Goal: Task Accomplishment & Management: Manage account settings

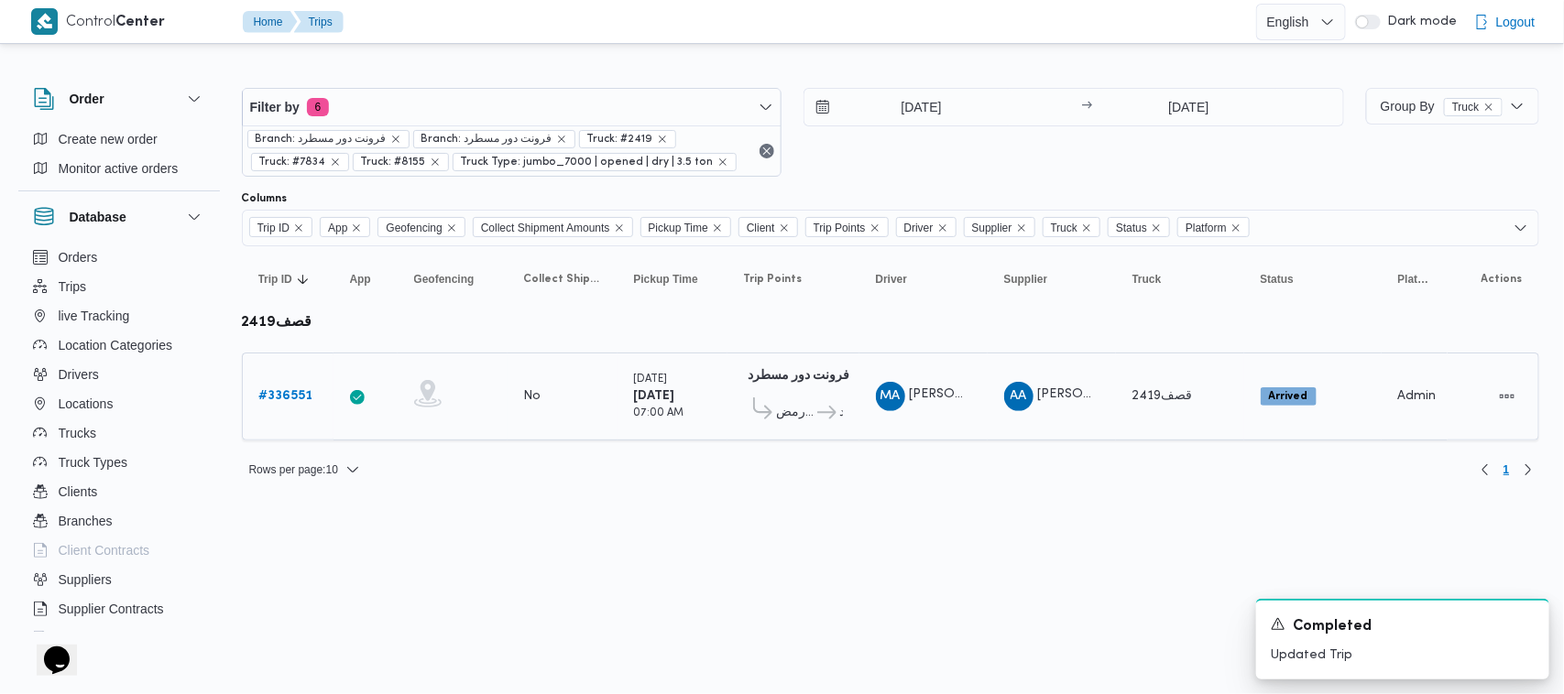
click at [300, 397] on b "# 336551" at bounding box center [286, 396] width 54 height 12
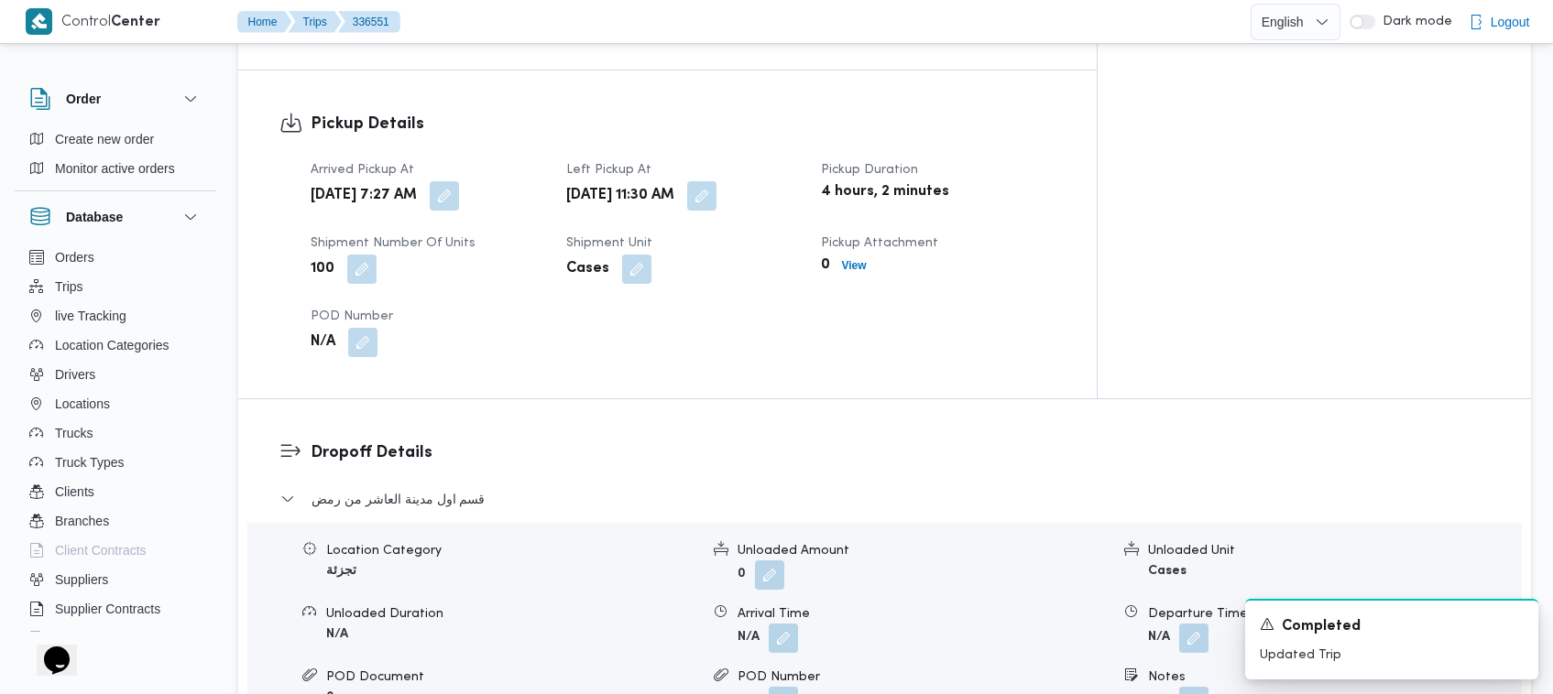
scroll to position [1824, 0]
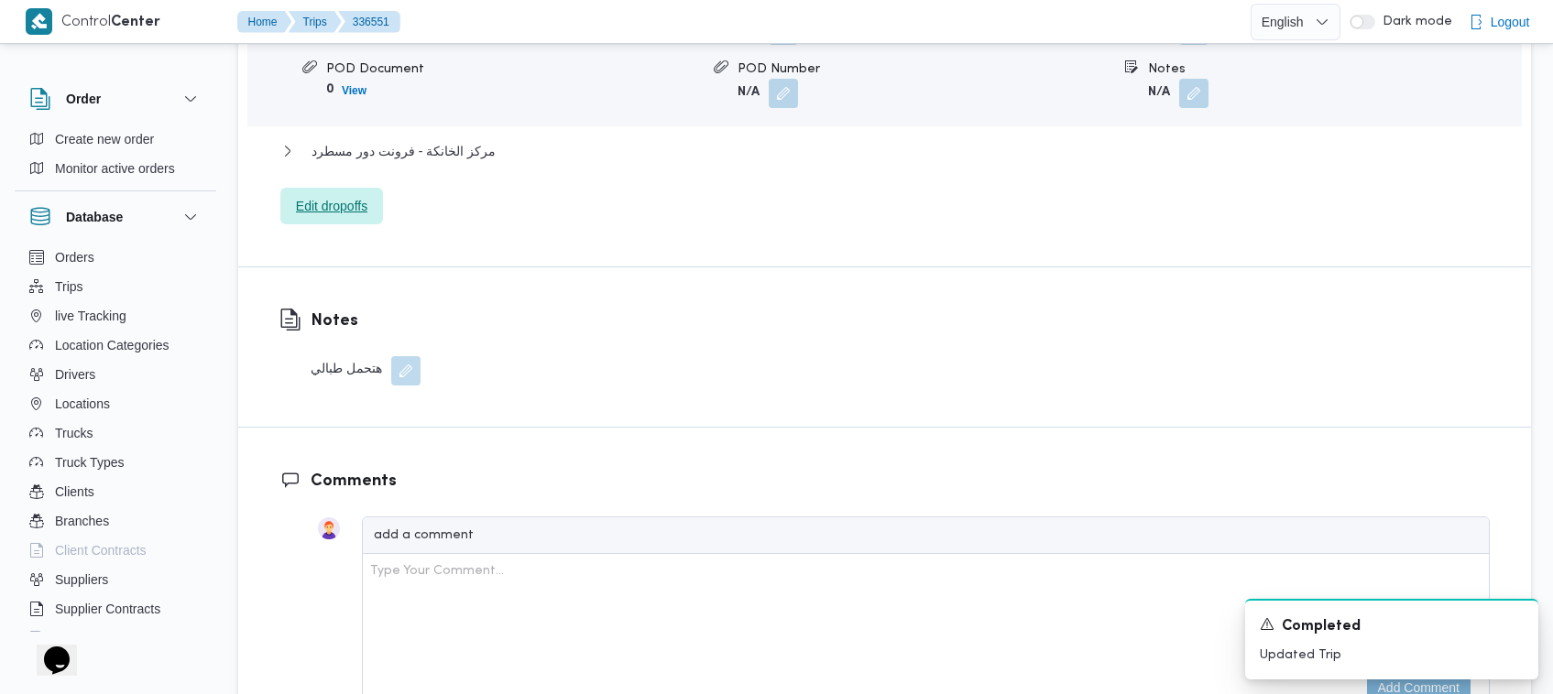
click at [336, 188] on span "Edit dropoffs" at bounding box center [331, 206] width 103 height 37
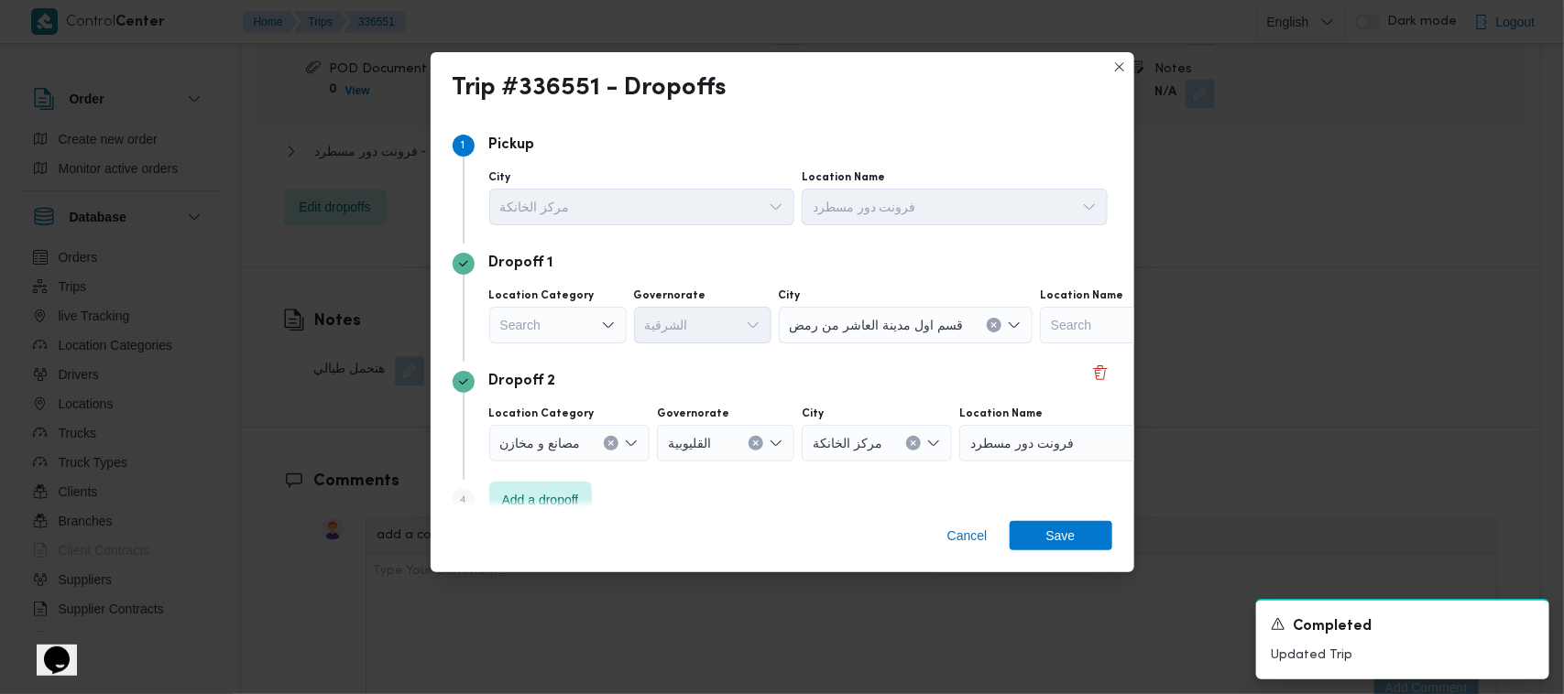
click at [586, 330] on div "Search" at bounding box center [557, 325] width 137 height 37
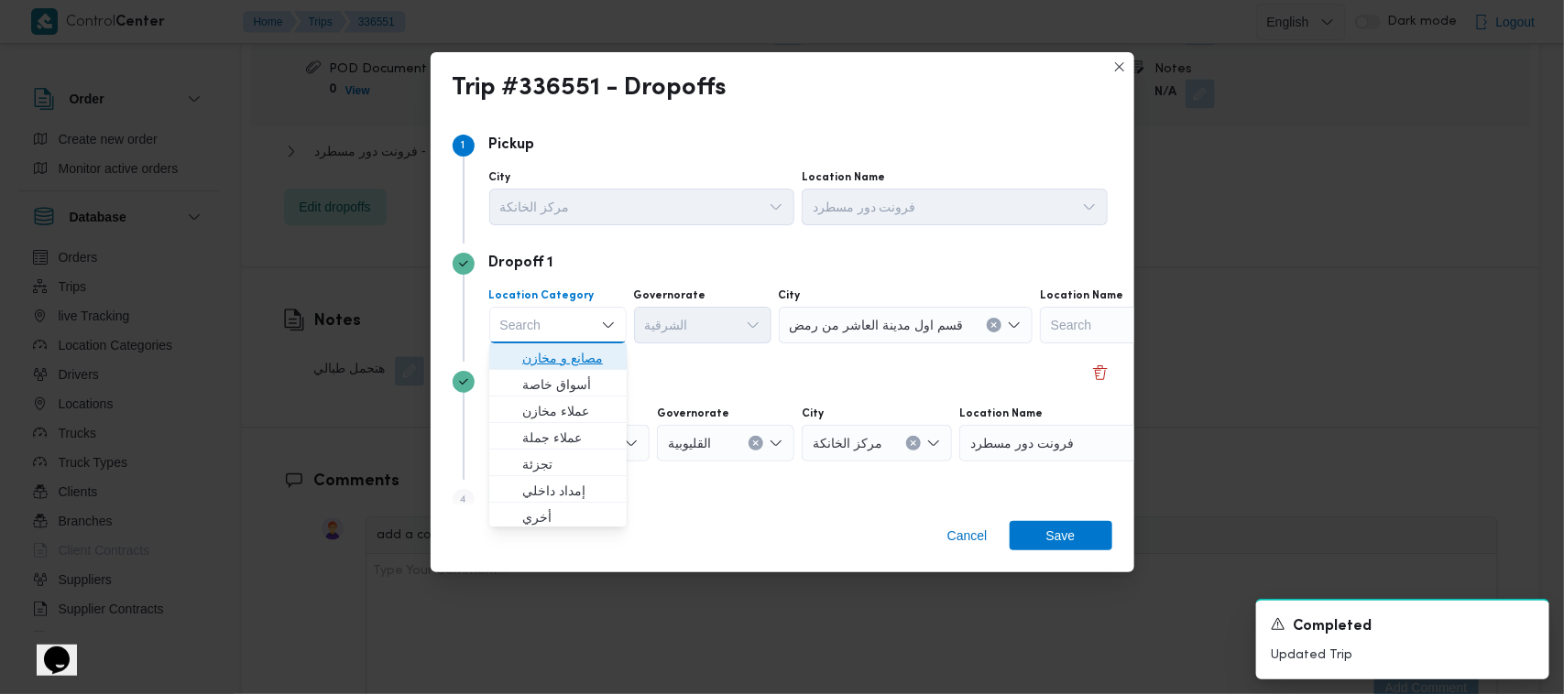
click at [584, 362] on span "مصانع و مخازن" at bounding box center [568, 358] width 93 height 22
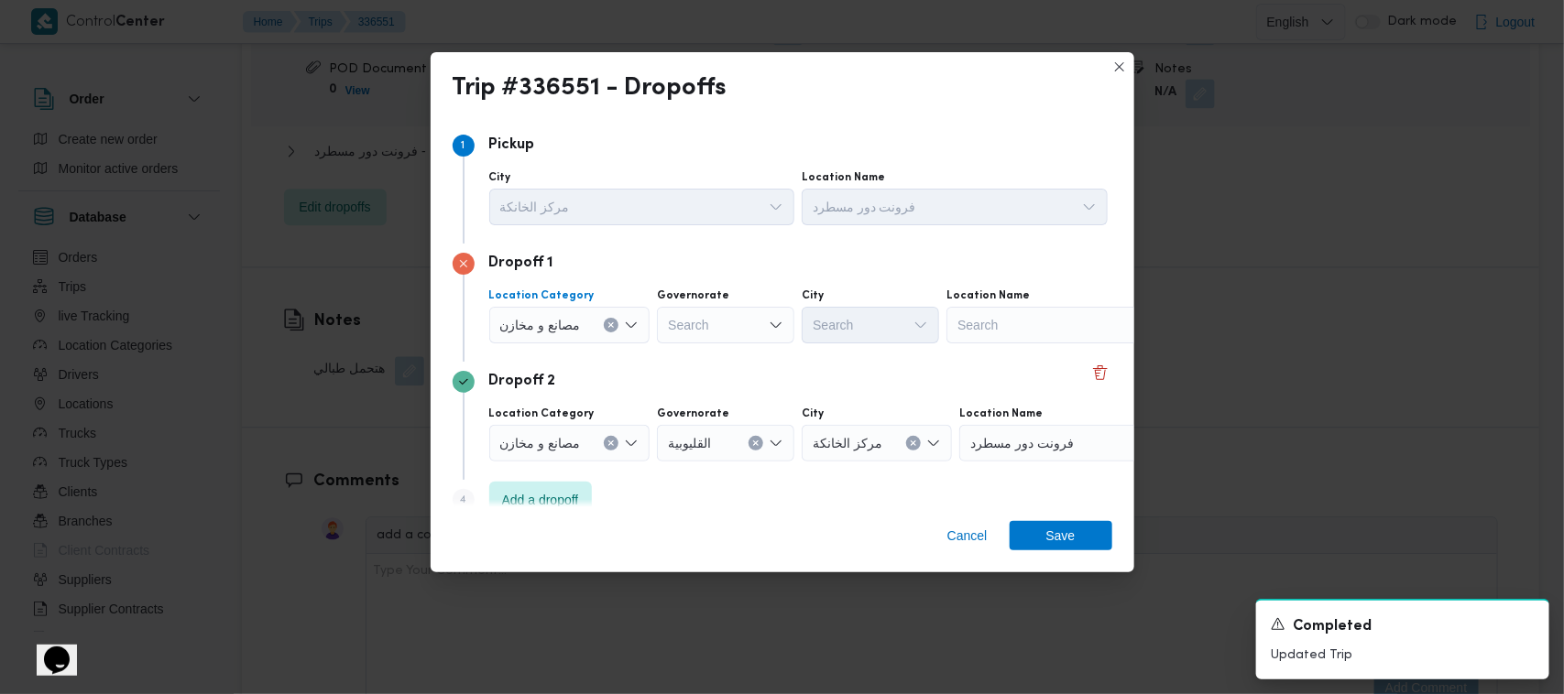
click at [1072, 332] on div "Search" at bounding box center [1060, 325] width 229 height 37
type input "[PERSON_NAME]"
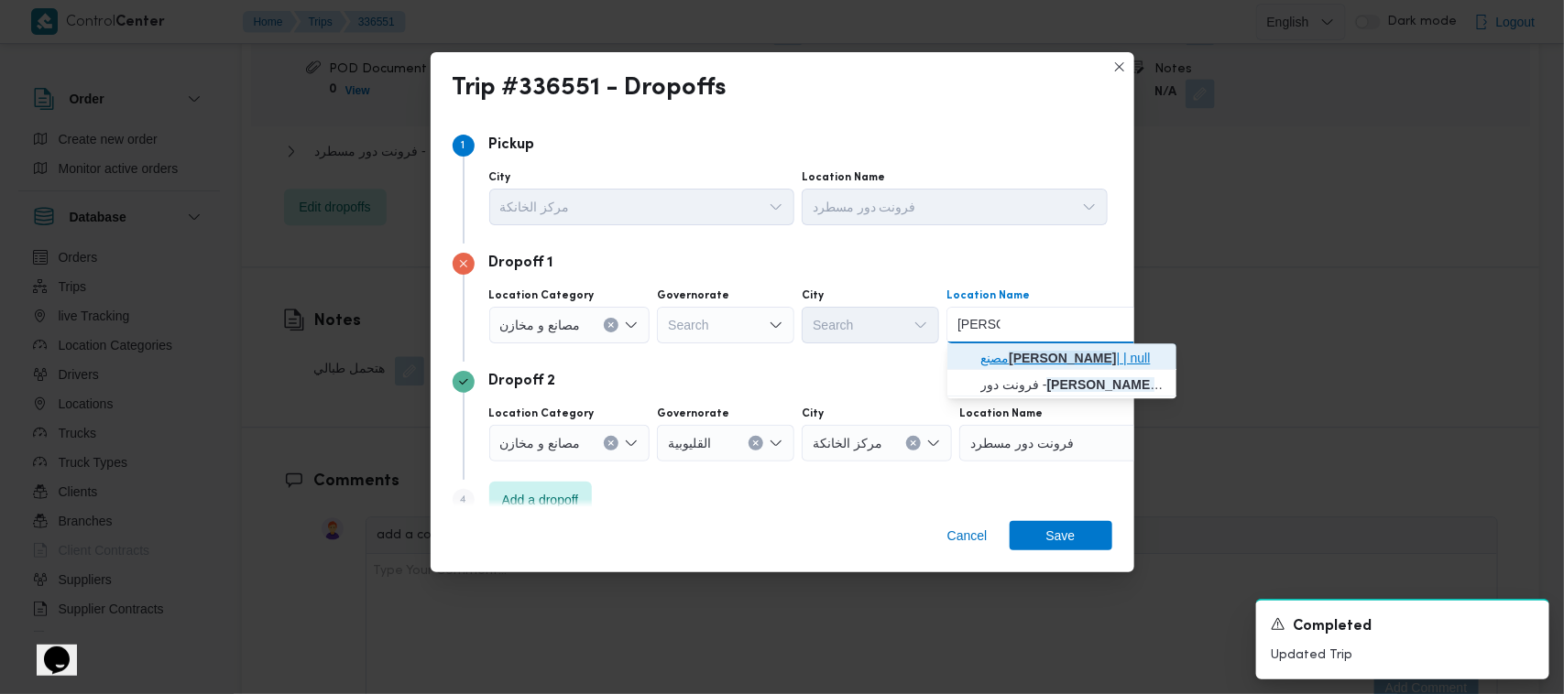
click at [1008, 354] on mark "[PERSON_NAME]" at bounding box center [1061, 358] width 107 height 15
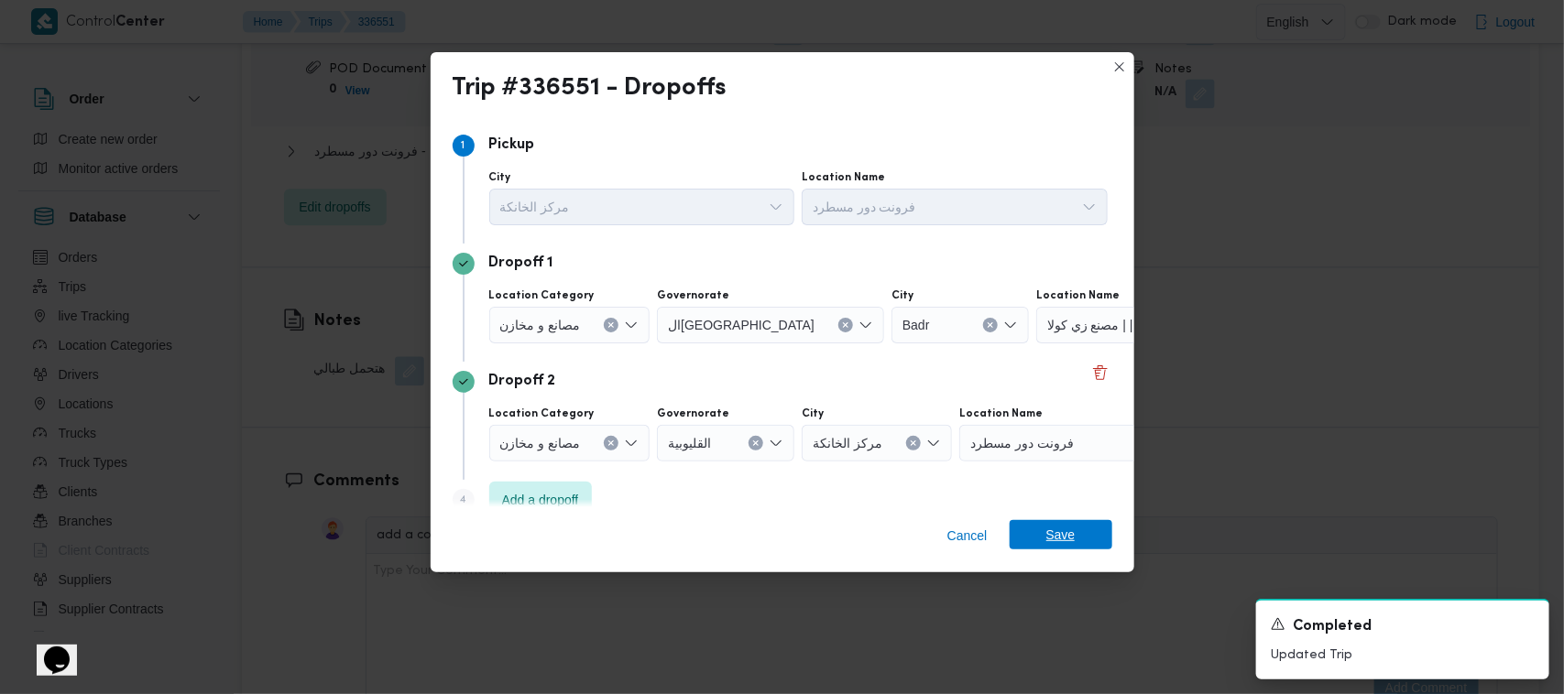
click at [1069, 538] on span "Save" at bounding box center [1060, 534] width 29 height 29
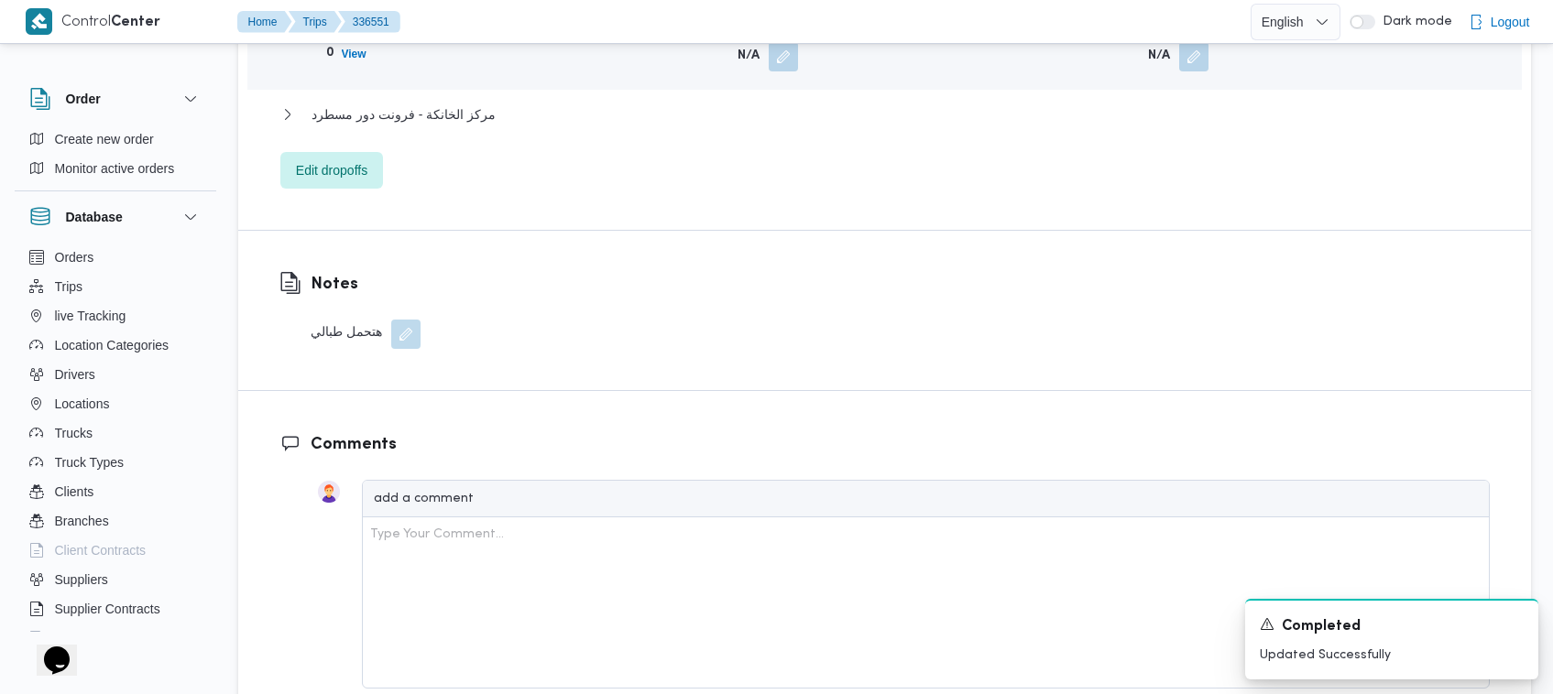
click at [987, 252] on div "Notes هتحمل طبالي" at bounding box center [884, 310] width 1292 height 159
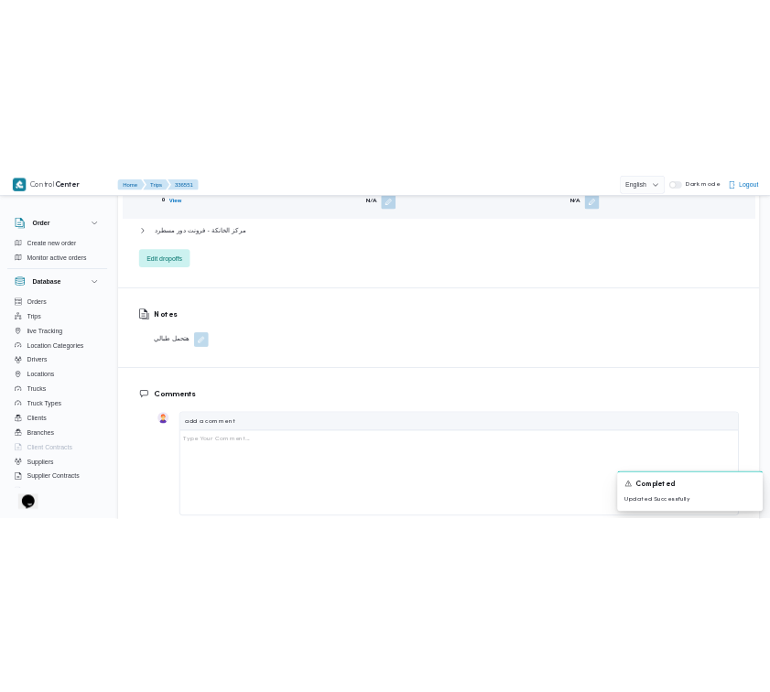
scroll to position [0, 0]
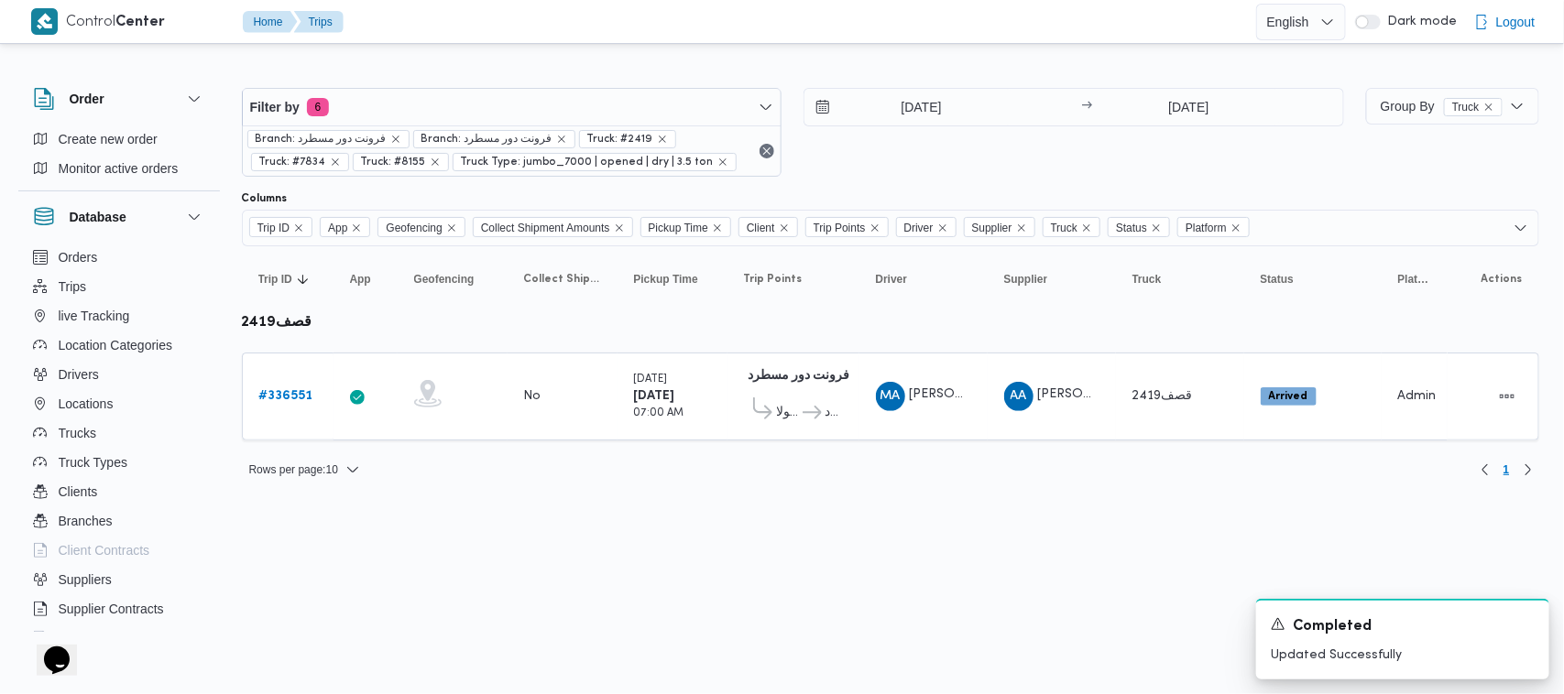
click at [610, 513] on html "Control Center Home Trips English عربي Dark mode Logout Order Create new order …" at bounding box center [782, 347] width 1564 height 694
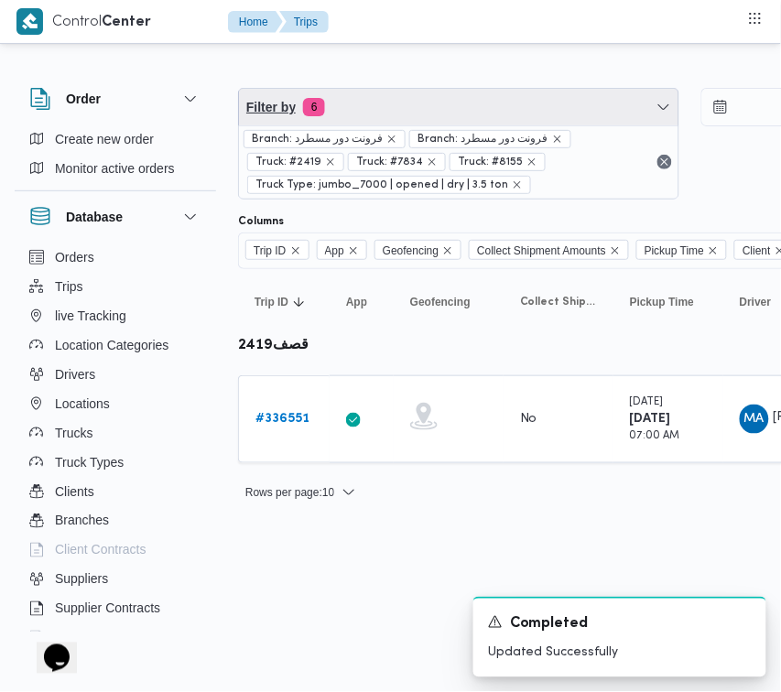
click at [472, 107] on span "Filter by 6" at bounding box center [459, 107] width 440 height 37
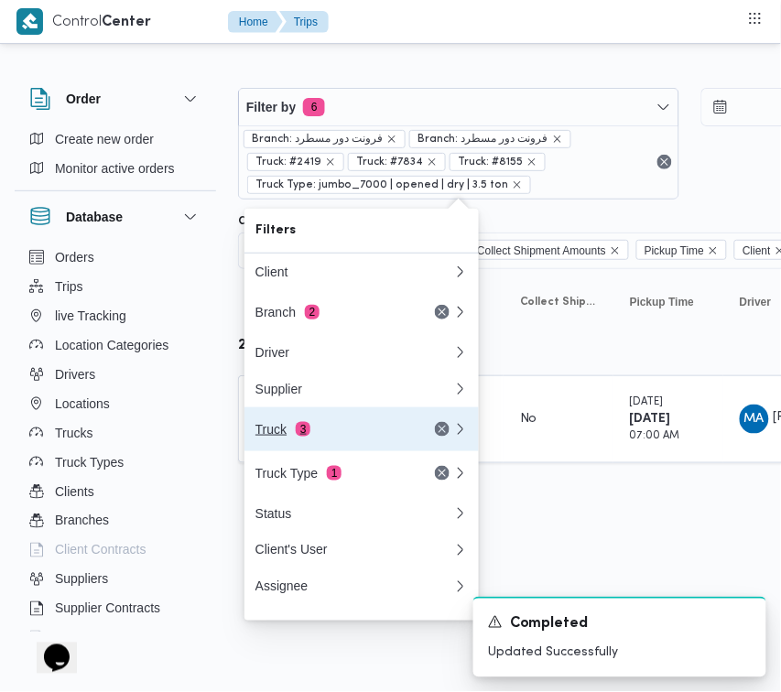
click at [367, 431] on div "Truck 3" at bounding box center [333, 429] width 154 height 15
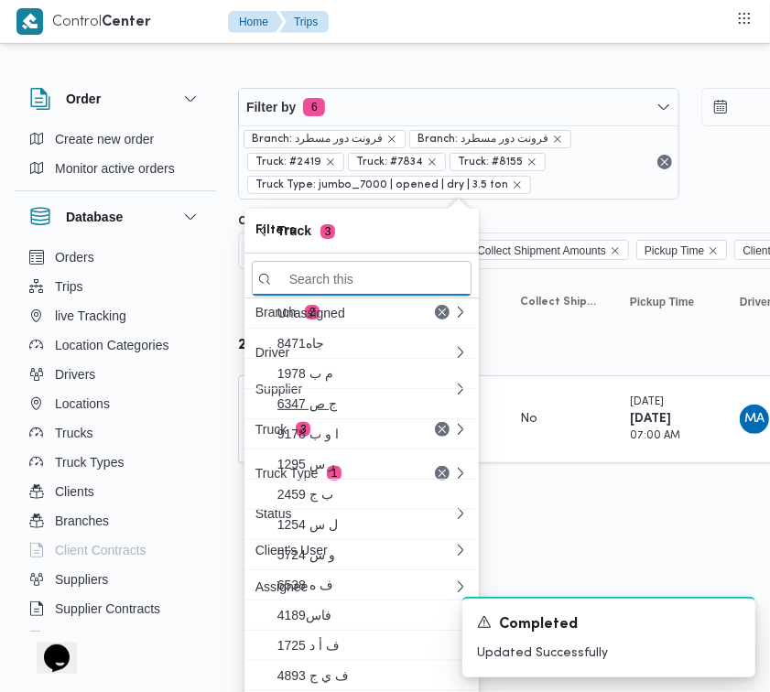
paste input "3981"
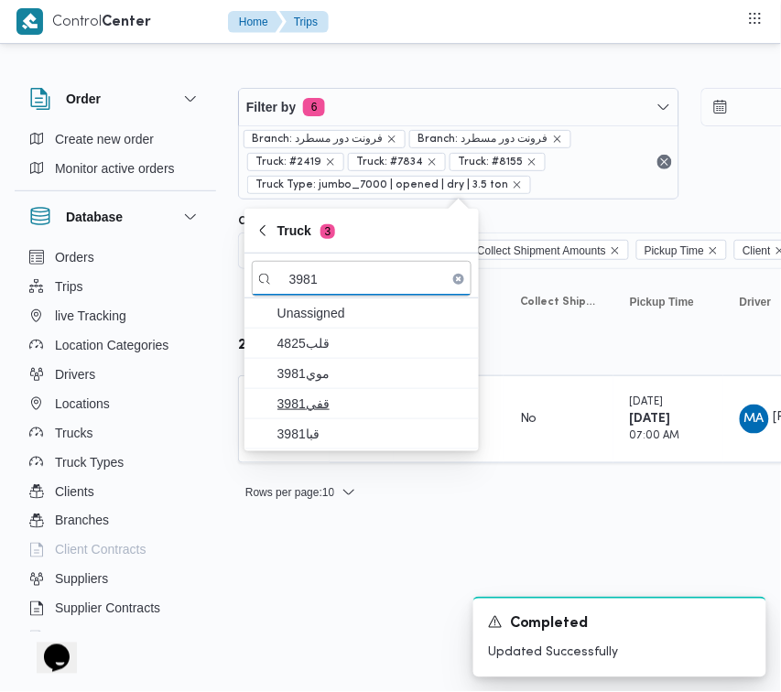
type input "3981"
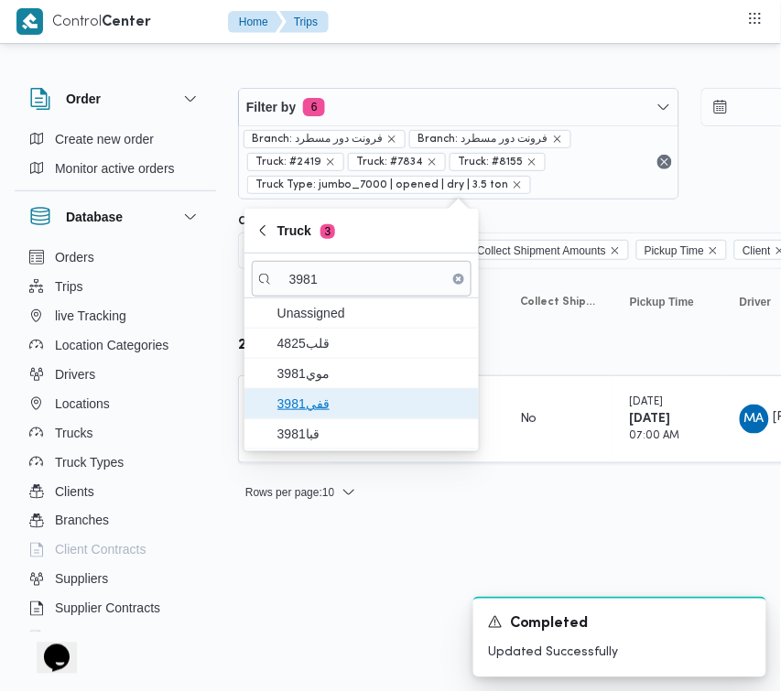
click at [305, 395] on span "قفي3981" at bounding box center [373, 404] width 191 height 22
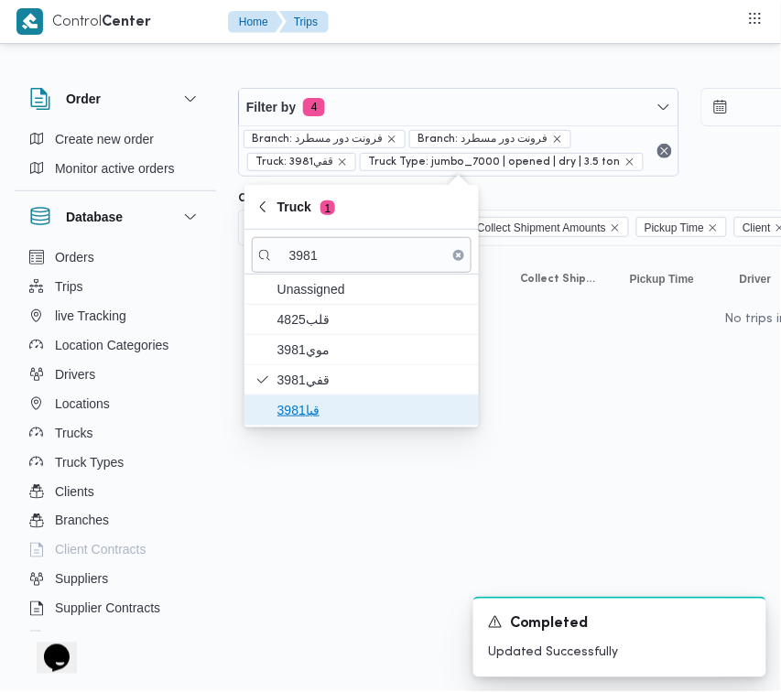
click at [305, 414] on span "قبا3981" at bounding box center [373, 410] width 191 height 22
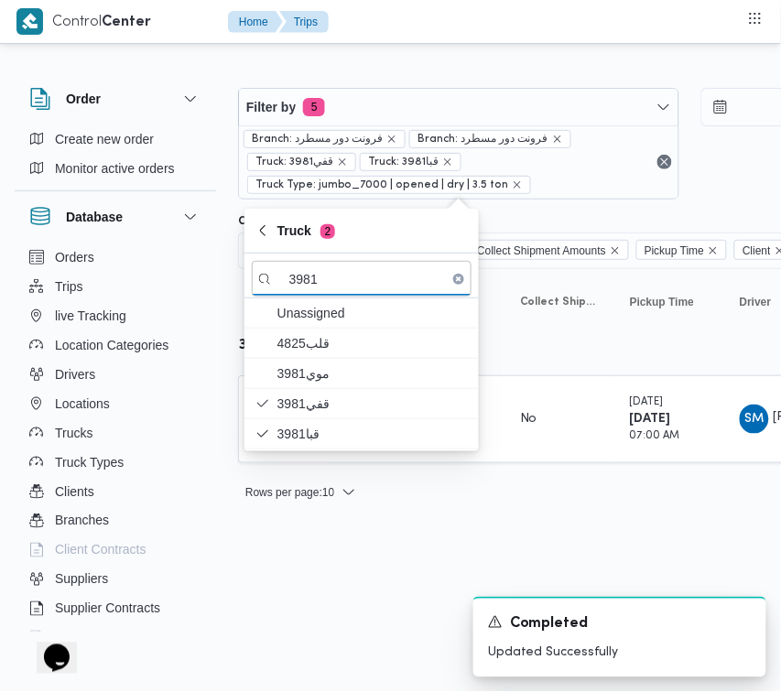
click at [330, 609] on html "Control Center Home Trips Order Create new order Monitor active orders Database…" at bounding box center [390, 346] width 781 height 692
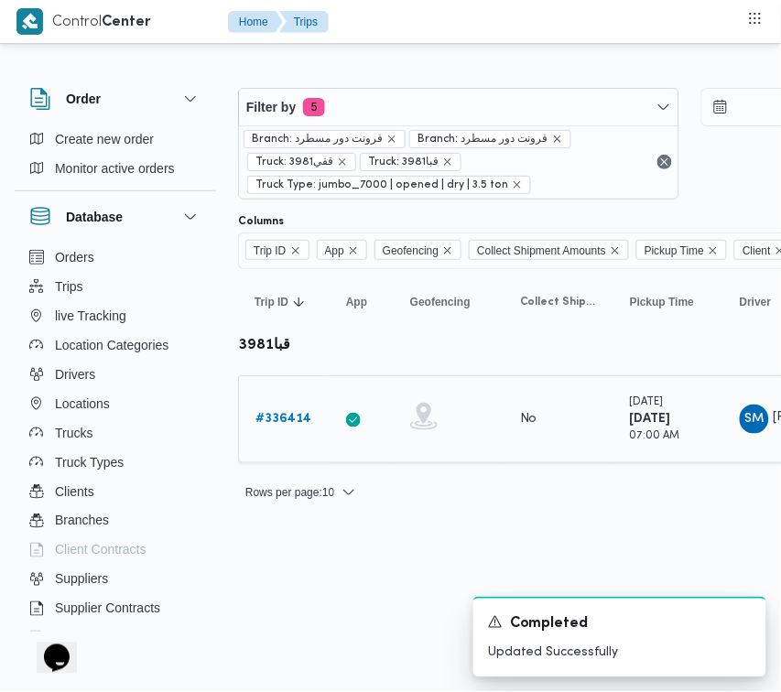
click at [280, 414] on b "# 336414" at bounding box center [284, 419] width 56 height 12
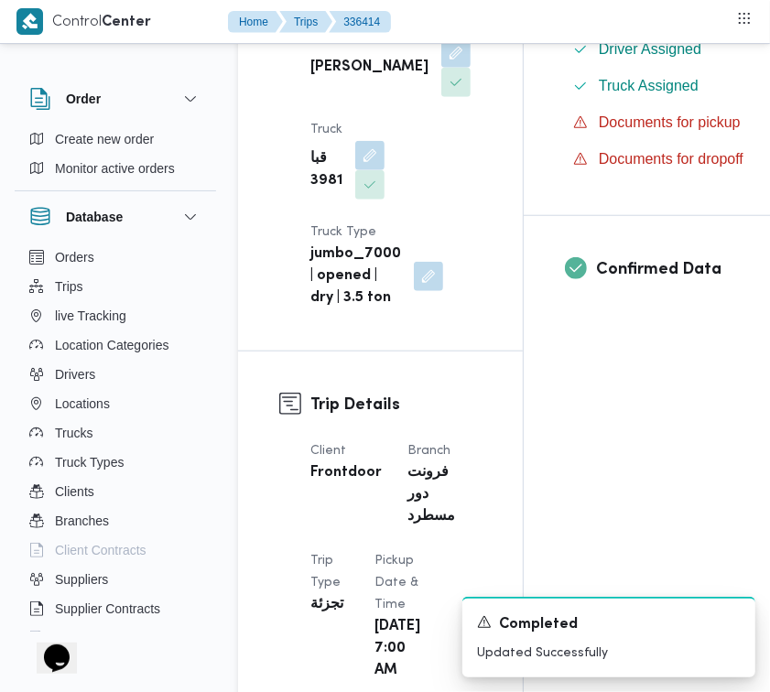
scroll to position [1211, 0]
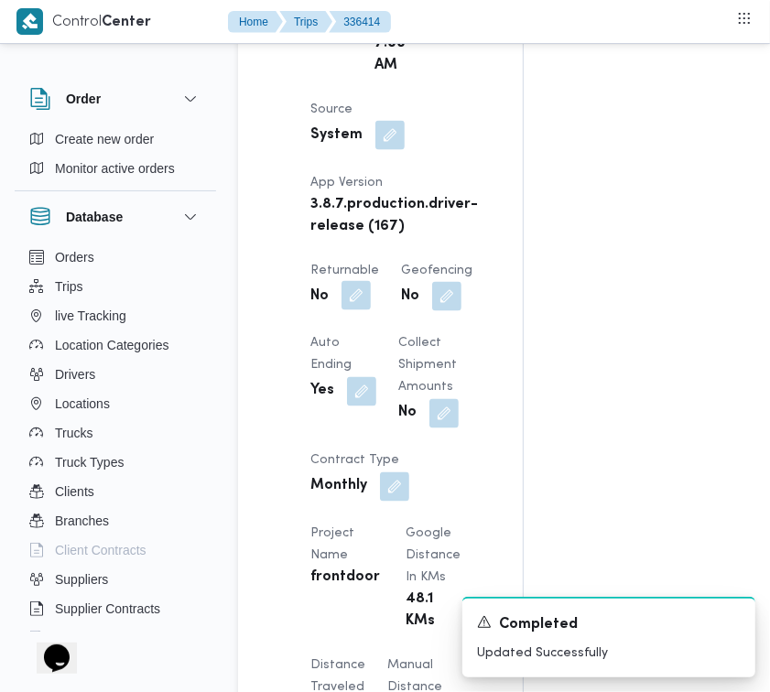
click at [359, 311] on button "button" at bounding box center [356, 295] width 29 height 29
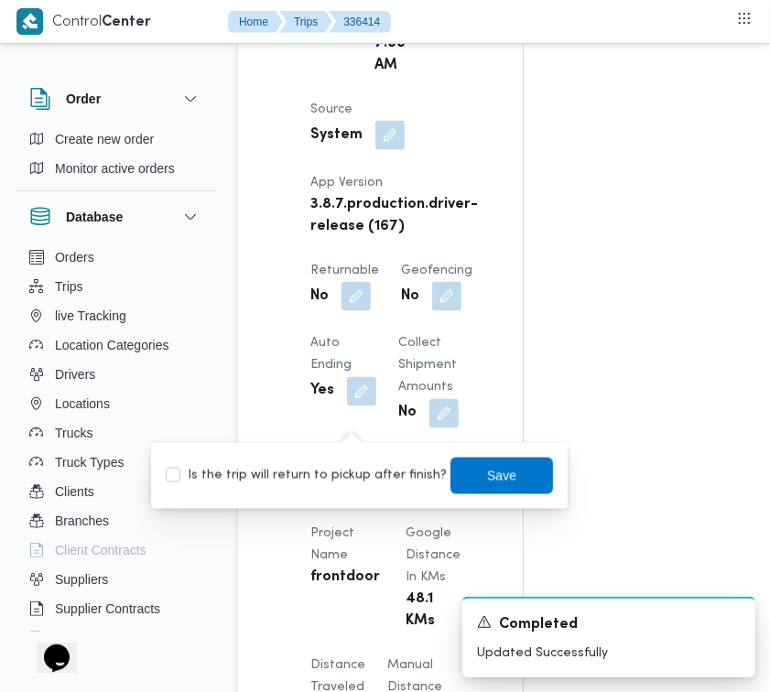
click at [336, 470] on label "Is the trip will return to pickup after finish?" at bounding box center [306, 476] width 281 height 22
checkbox input "true"
click at [507, 459] on span "Save" at bounding box center [502, 475] width 103 height 37
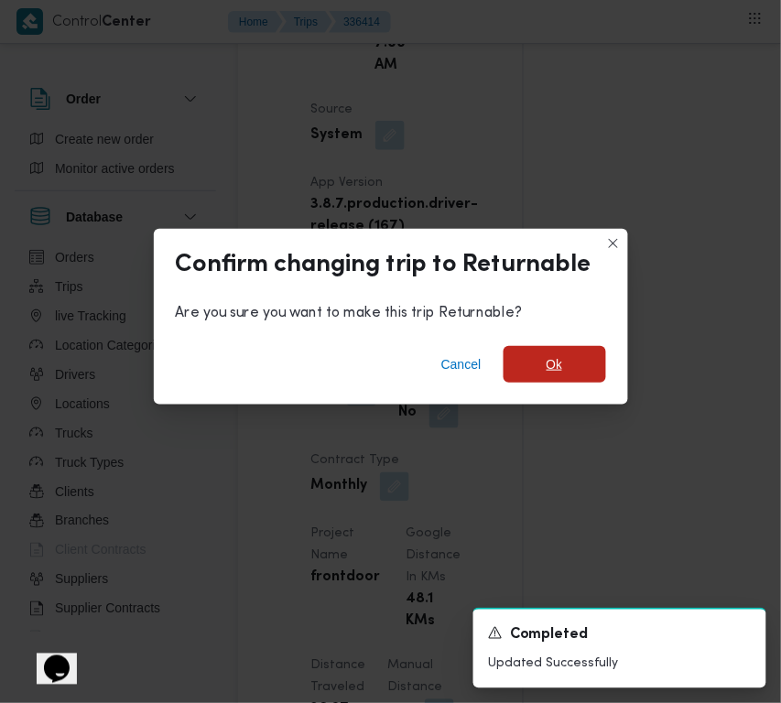
click at [557, 358] on span "Ok" at bounding box center [555, 365] width 16 height 22
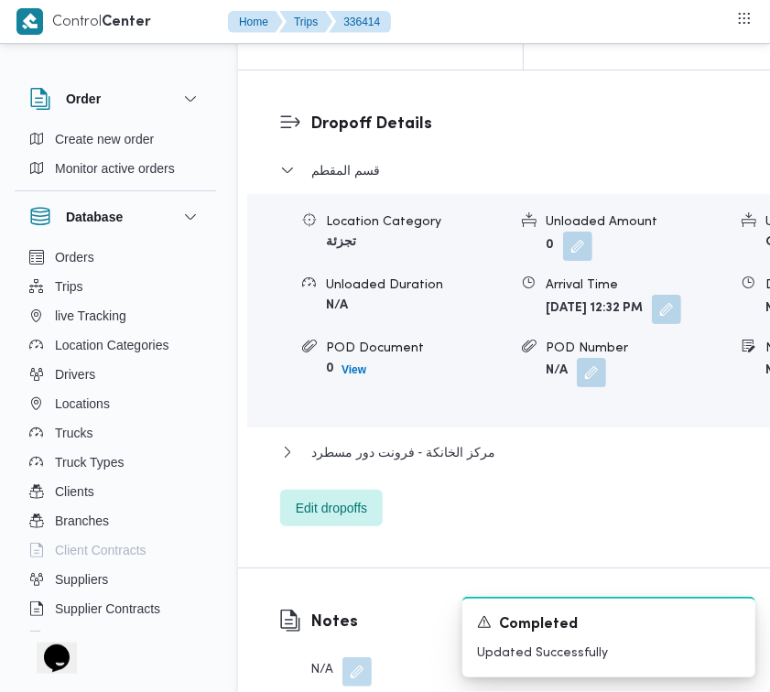
scroll to position [3087, 0]
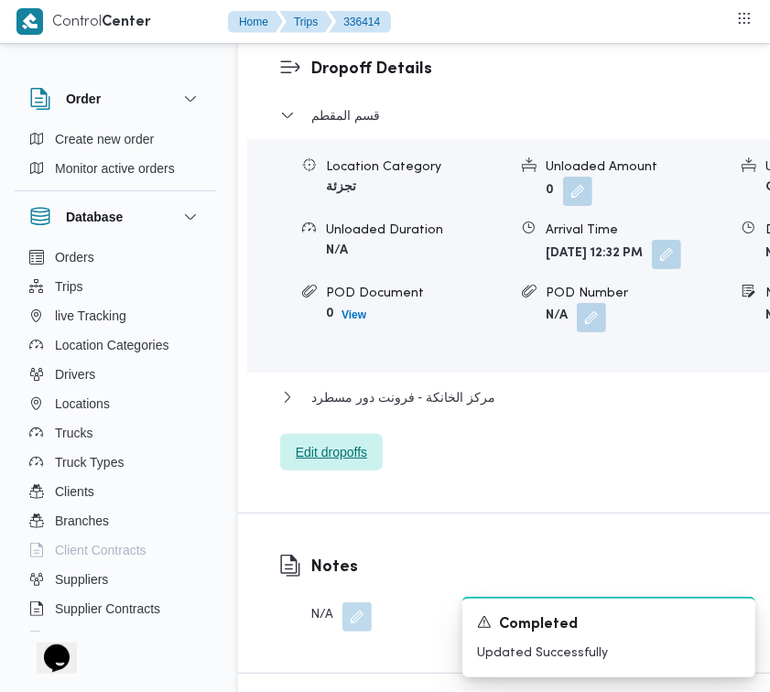
click at [348, 471] on span "Edit dropoffs" at bounding box center [331, 452] width 103 height 37
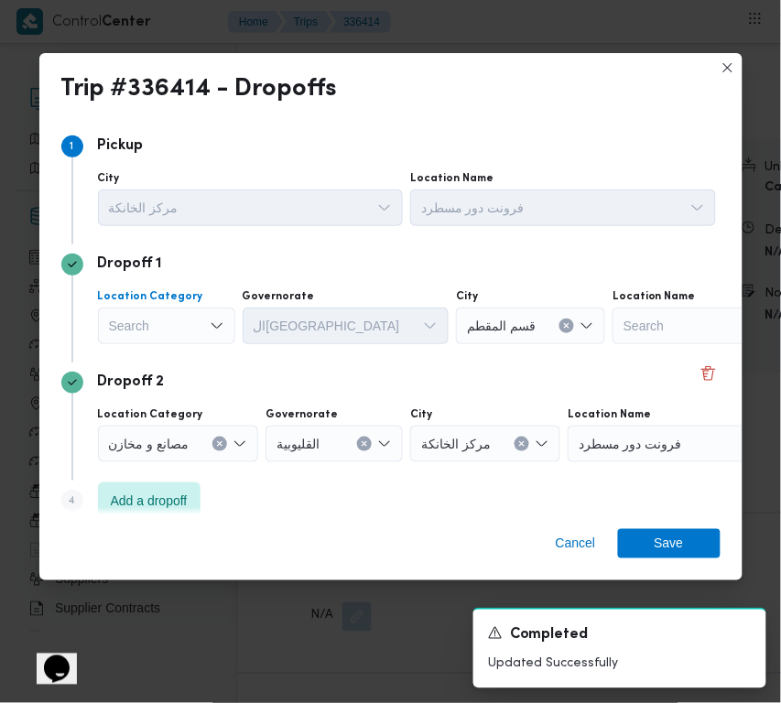
click at [154, 322] on div "Search" at bounding box center [166, 326] width 137 height 37
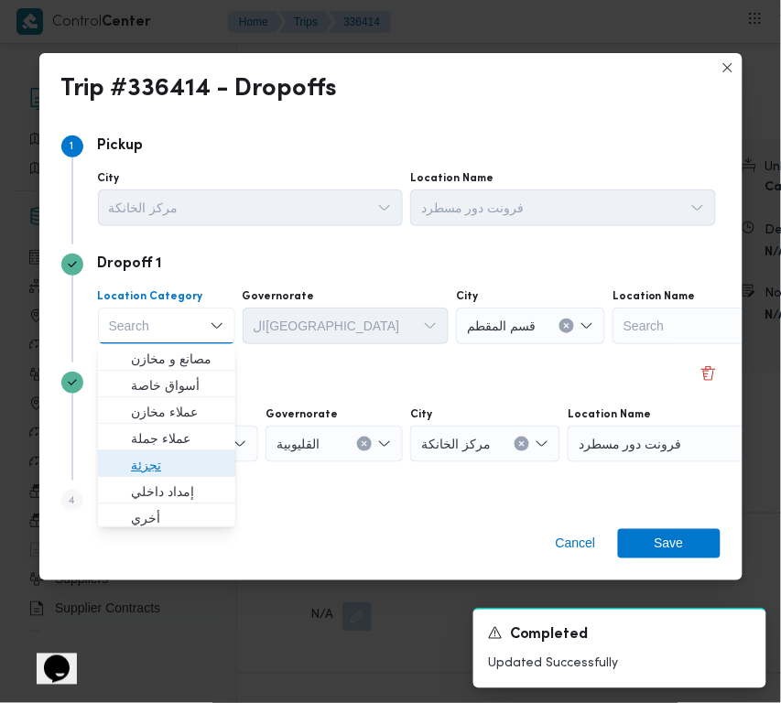
click at [166, 461] on span "تجزئة" at bounding box center [177, 465] width 93 height 22
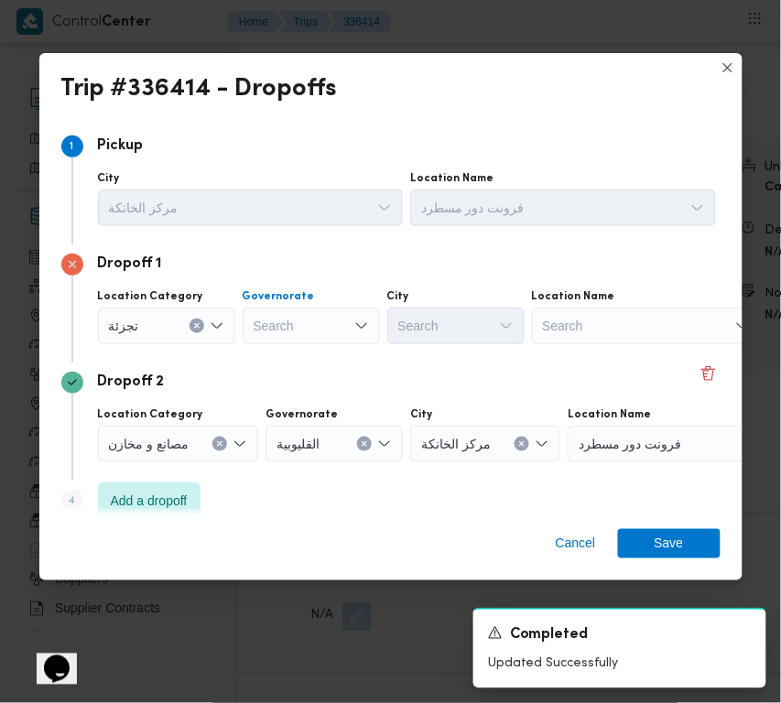
click at [325, 322] on div "Search" at bounding box center [311, 326] width 137 height 37
click at [305, 326] on div "جي جي" at bounding box center [311, 326] width 137 height 37
click at [290, 328] on div "جي جي" at bounding box center [311, 326] width 137 height 37
type input "جي"
click at [290, 317] on div "جي جي" at bounding box center [311, 326] width 137 height 37
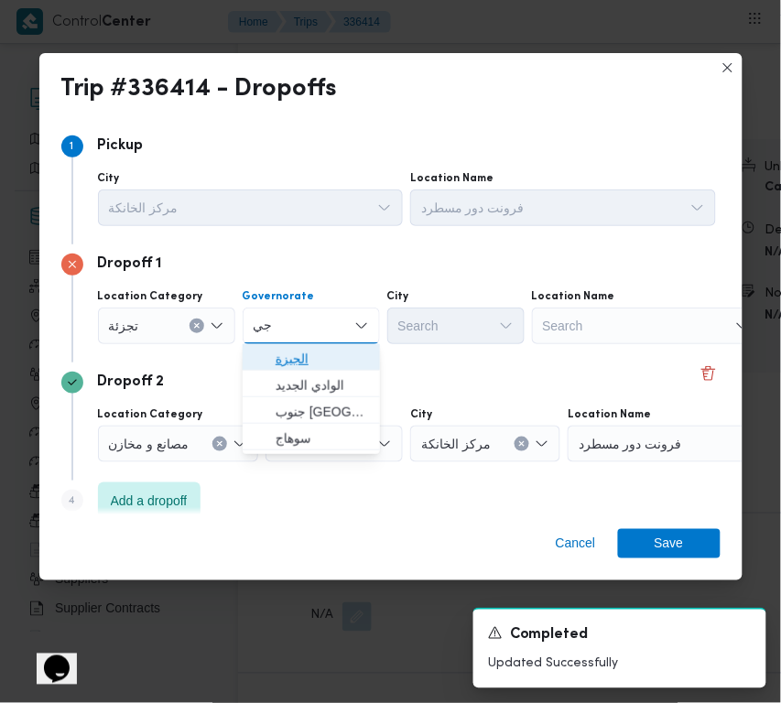
click at [291, 350] on span "الجيزة" at bounding box center [322, 359] width 93 height 22
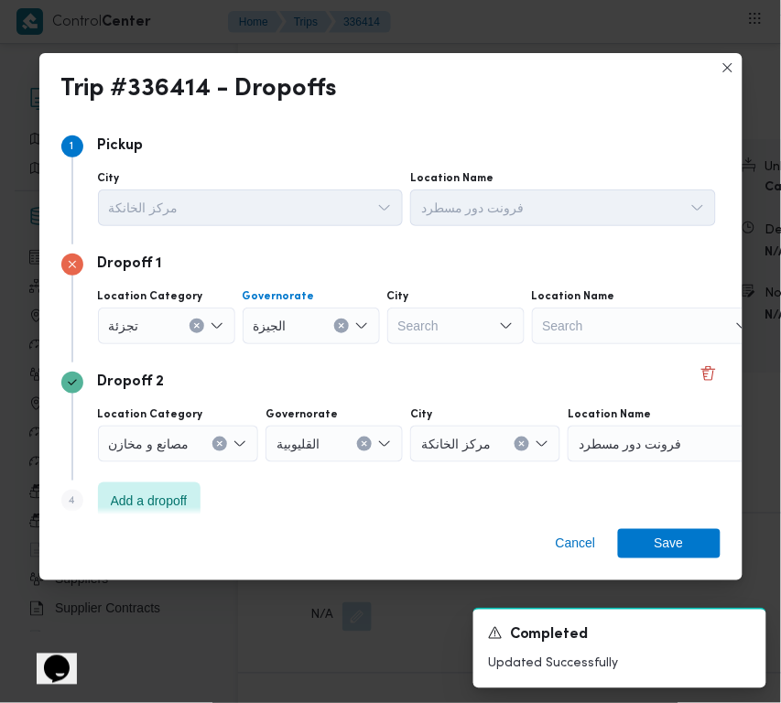
click at [429, 322] on div "Search" at bounding box center [455, 326] width 137 height 37
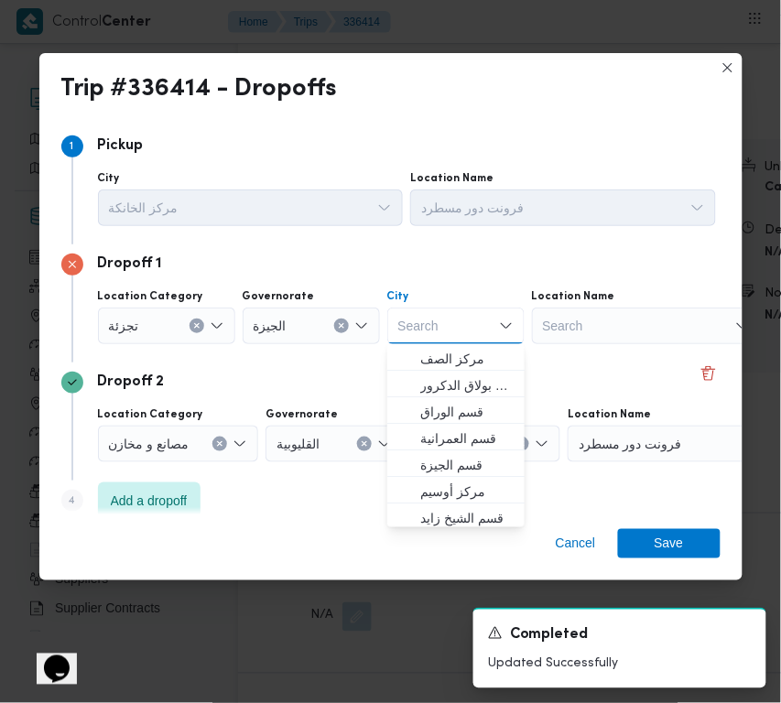
paste input "شبرامنت"
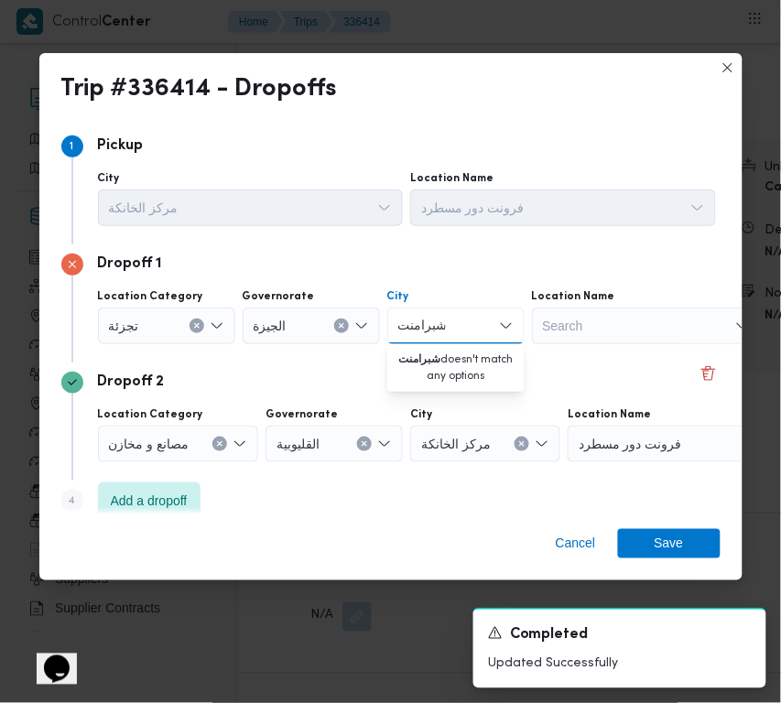
click at [415, 325] on input "شبرامنت" at bounding box center [422, 326] width 48 height 22
click at [409, 332] on input "شبرامنت" at bounding box center [422, 326] width 48 height 22
click at [415, 322] on input "شبرامنت" at bounding box center [422, 326] width 48 height 22
drag, startPoint x: 423, startPoint y: 327, endPoint x: 323, endPoint y: 314, distance: 100.7
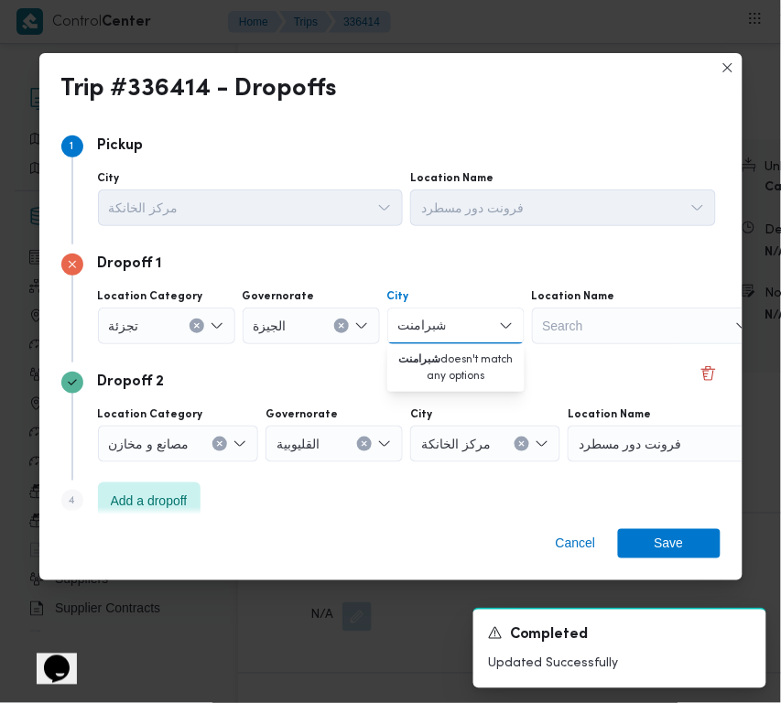
click at [323, 314] on div "Location Category [GEOGRAPHIC_DATA] [GEOGRAPHIC_DATA] شبرامنت [GEOGRAPHIC_DATA]…" at bounding box center [407, 317] width 626 height 62
click at [408, 327] on input "شبر" at bounding box center [411, 326] width 26 height 22
paste input "لنمرس"
type input "النمرس"
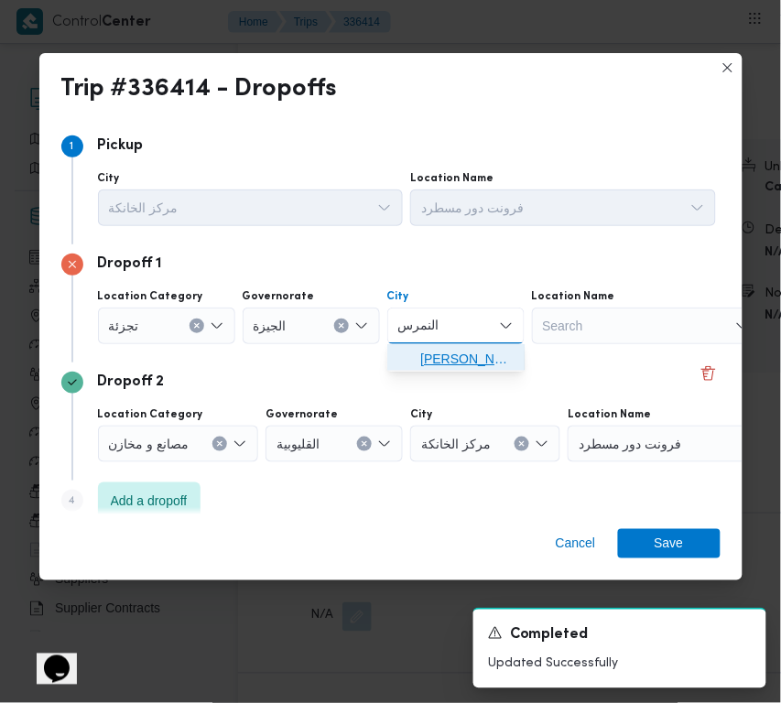
click at [422, 353] on span "[PERSON_NAME]" at bounding box center [466, 359] width 93 height 22
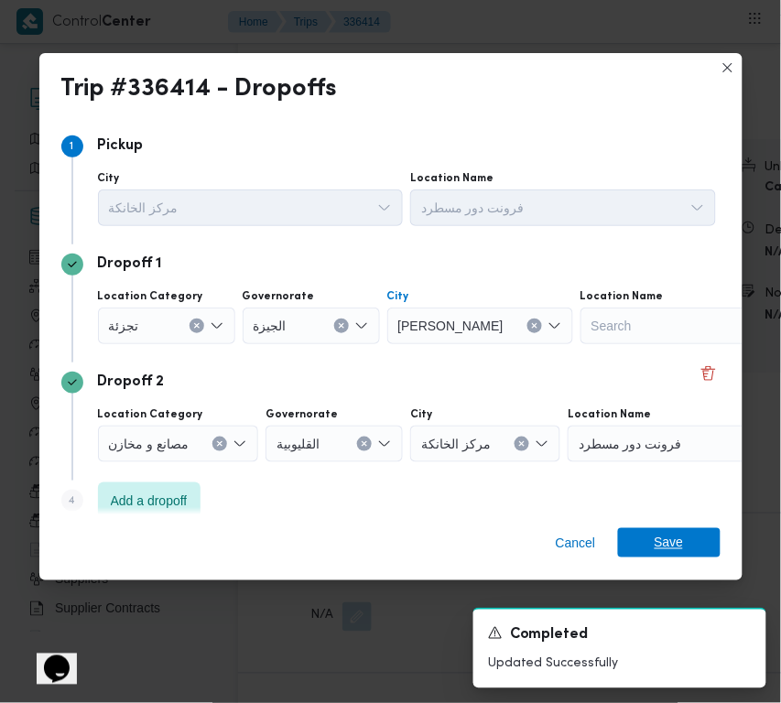
click at [674, 532] on span "Save" at bounding box center [669, 543] width 29 height 29
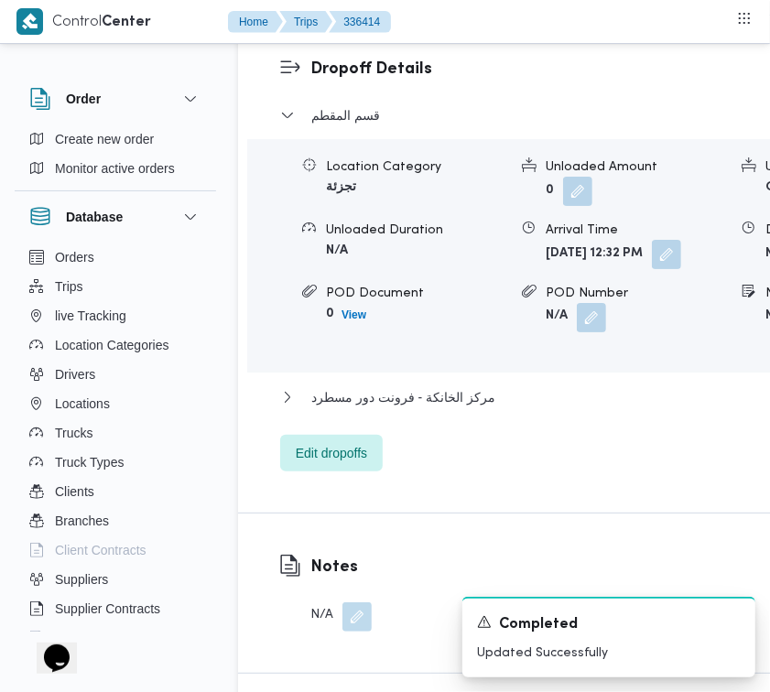
drag, startPoint x: 711, startPoint y: 449, endPoint x: 696, endPoint y: 469, distance: 24.9
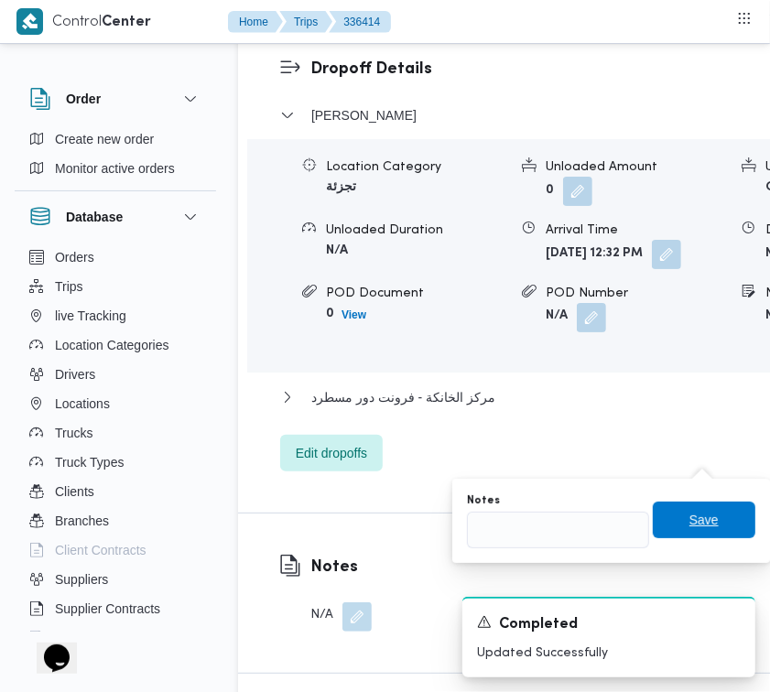
click at [653, 513] on span "Save" at bounding box center [704, 520] width 103 height 37
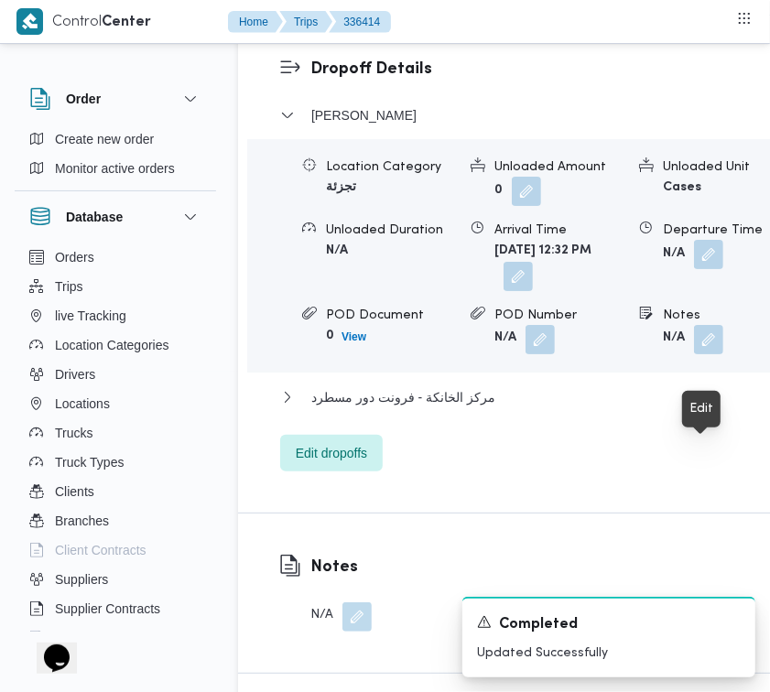
click at [690, 354] on span at bounding box center [704, 339] width 38 height 29
click at [703, 354] on button "button" at bounding box center [708, 338] width 29 height 29
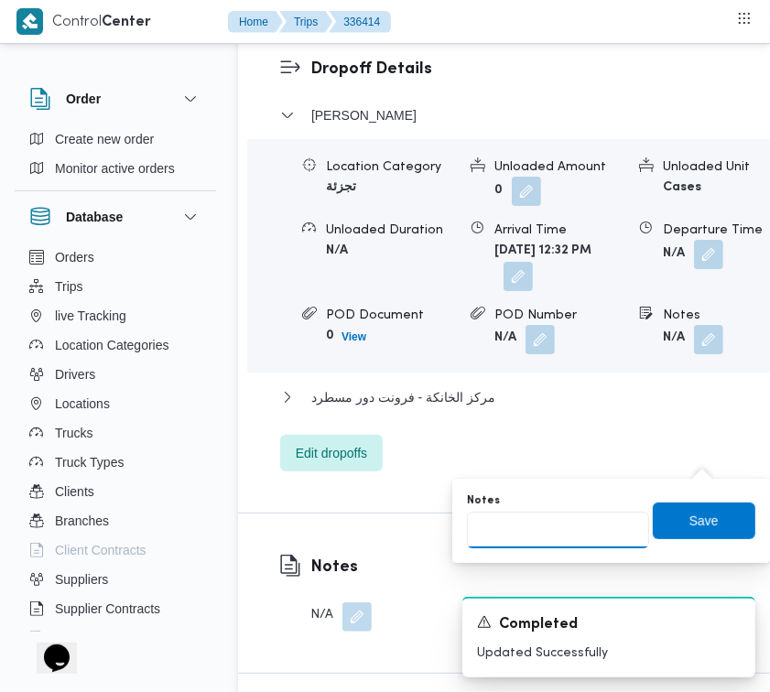
click at [603, 531] on input "Notes" at bounding box center [558, 530] width 182 height 37
paste input "شبرامنت"
type input "شبرامنت"
click at [690, 525] on span "Save" at bounding box center [704, 520] width 29 height 22
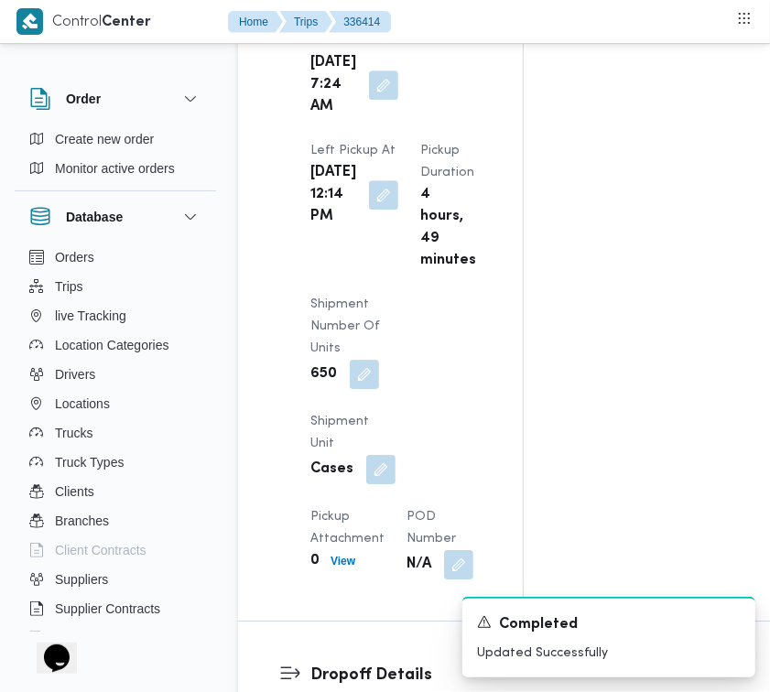
scroll to position [0, 0]
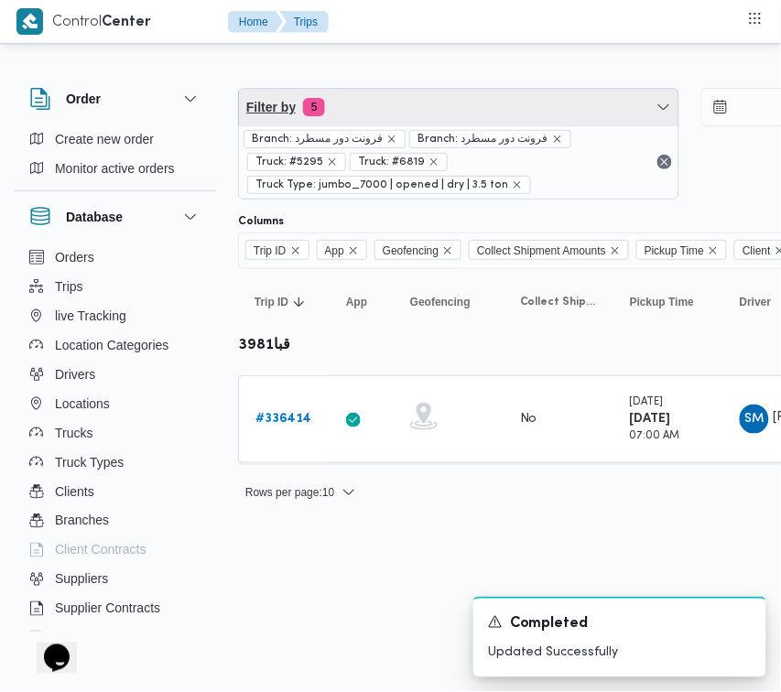
click at [502, 97] on span "Filter by 5" at bounding box center [459, 107] width 440 height 37
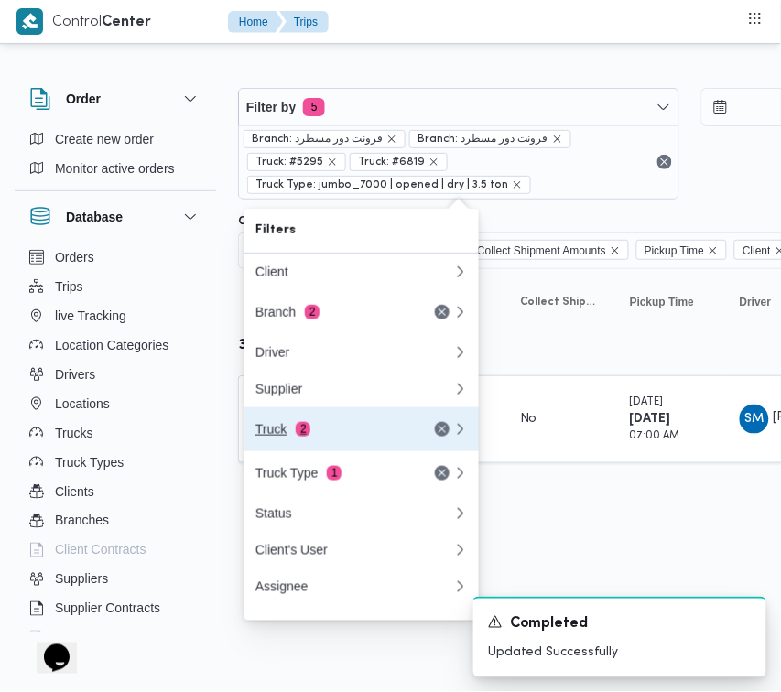
click at [313, 422] on button "Truck 2" at bounding box center [362, 430] width 234 height 44
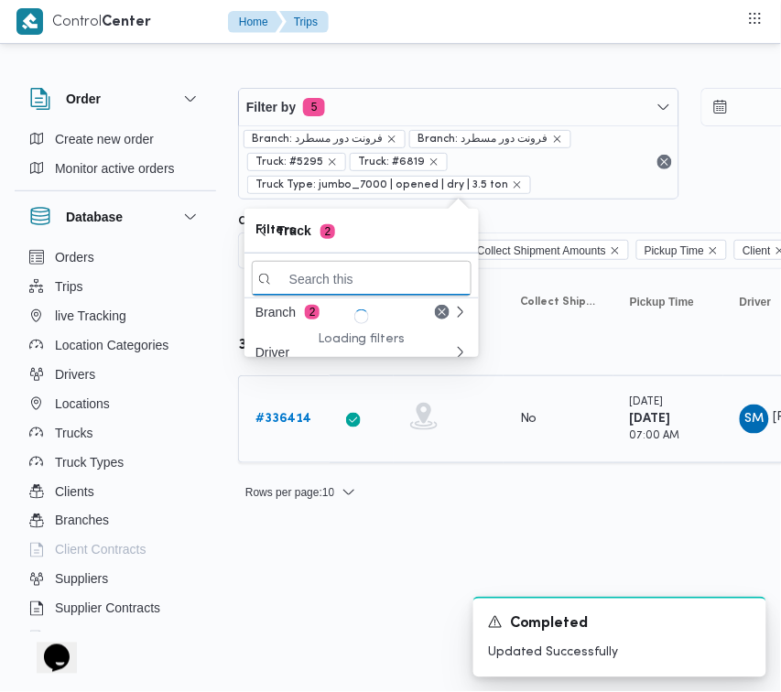
paste input "5243"
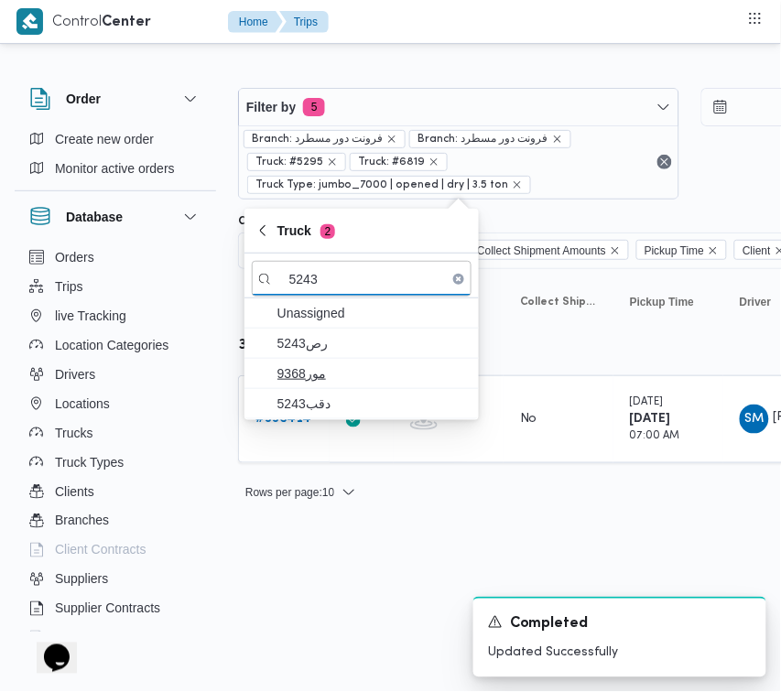
type input "5243"
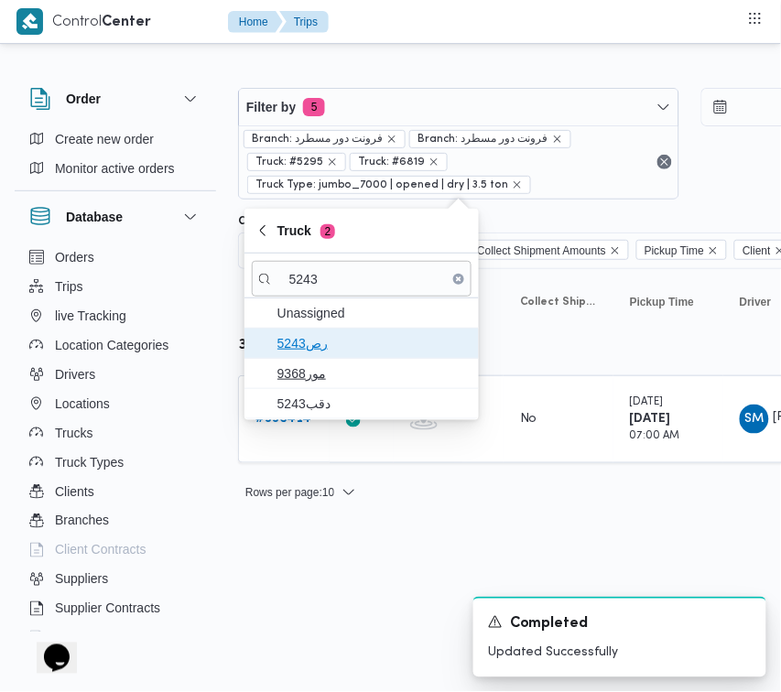
click at [349, 357] on span "5243رص" at bounding box center [362, 343] width 220 height 29
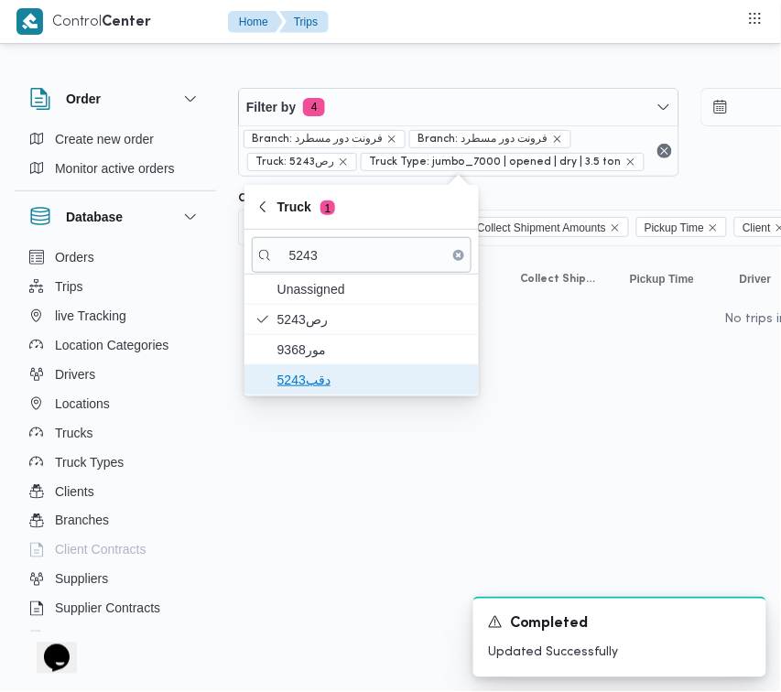
click at [343, 372] on span "دقب5243" at bounding box center [373, 380] width 191 height 22
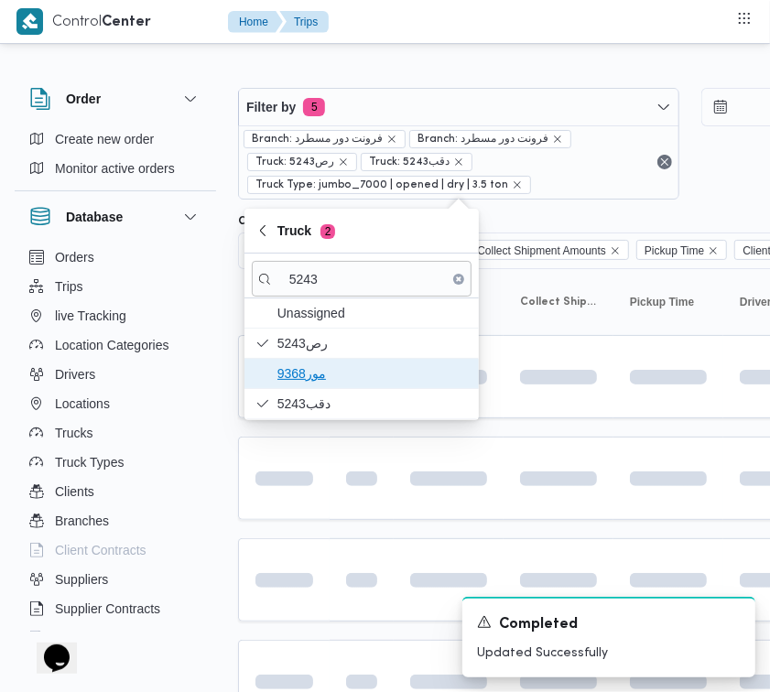
click at [330, 359] on span "مور9368" at bounding box center [362, 373] width 220 height 29
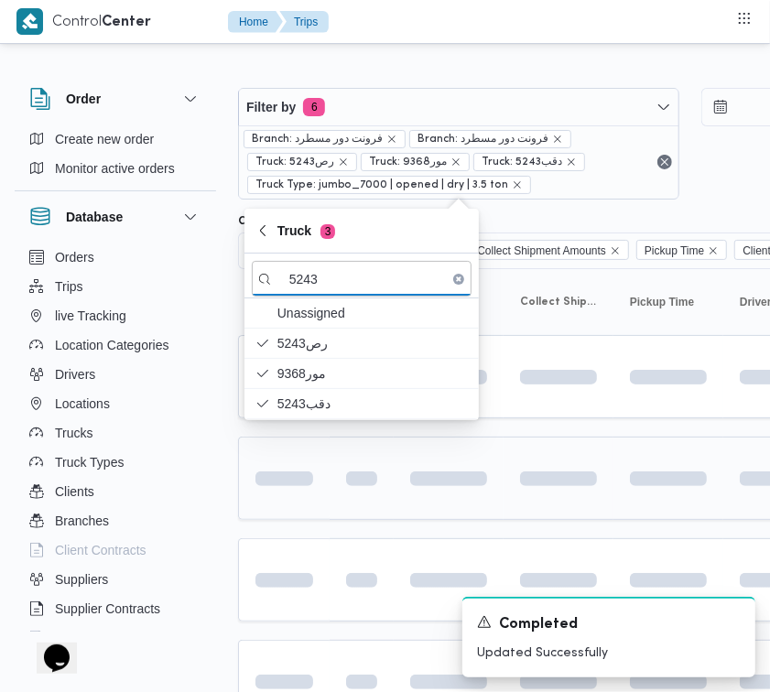
click at [311, 481] on span at bounding box center [252, 479] width 127 height 15
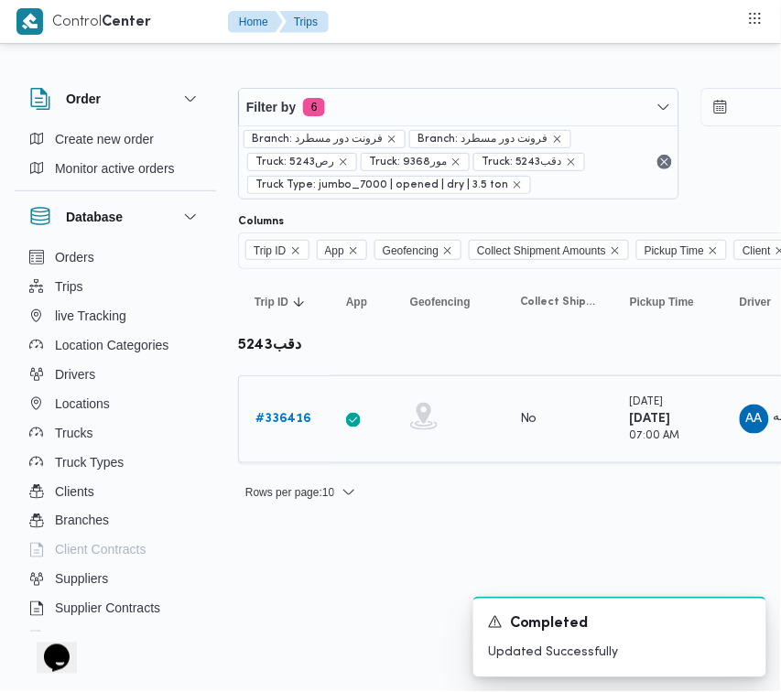
click at [295, 419] on b "# 336416" at bounding box center [284, 419] width 56 height 12
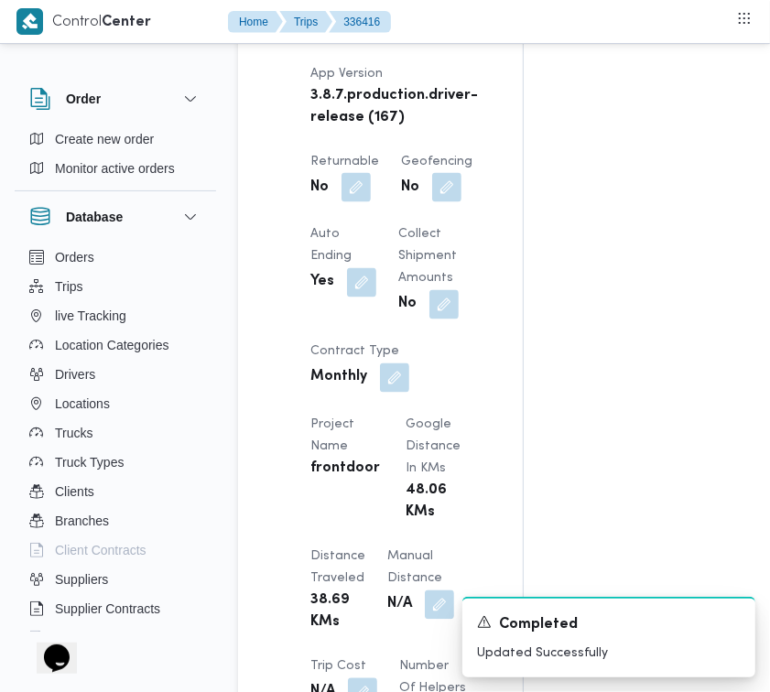
scroll to position [1481, 0]
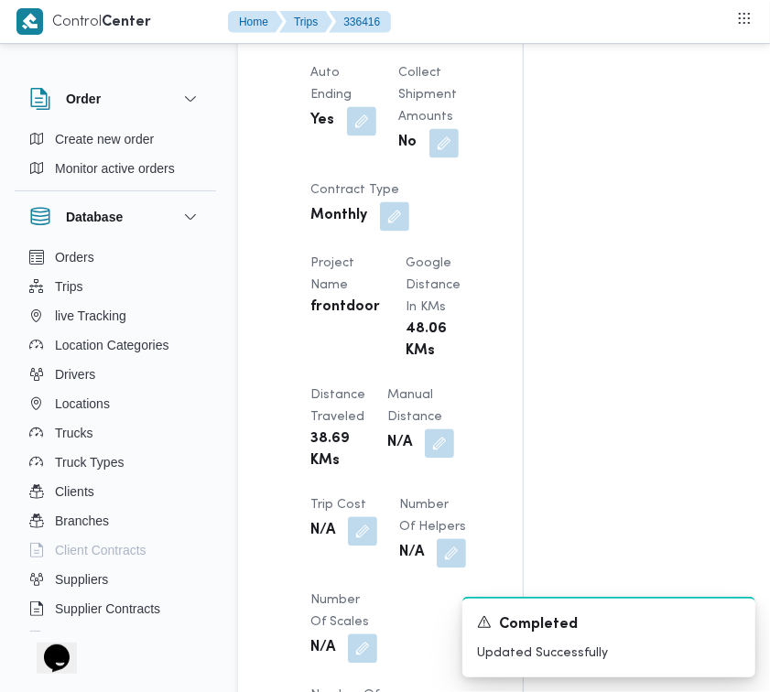
click at [357, 40] on button "button" at bounding box center [356, 25] width 29 height 29
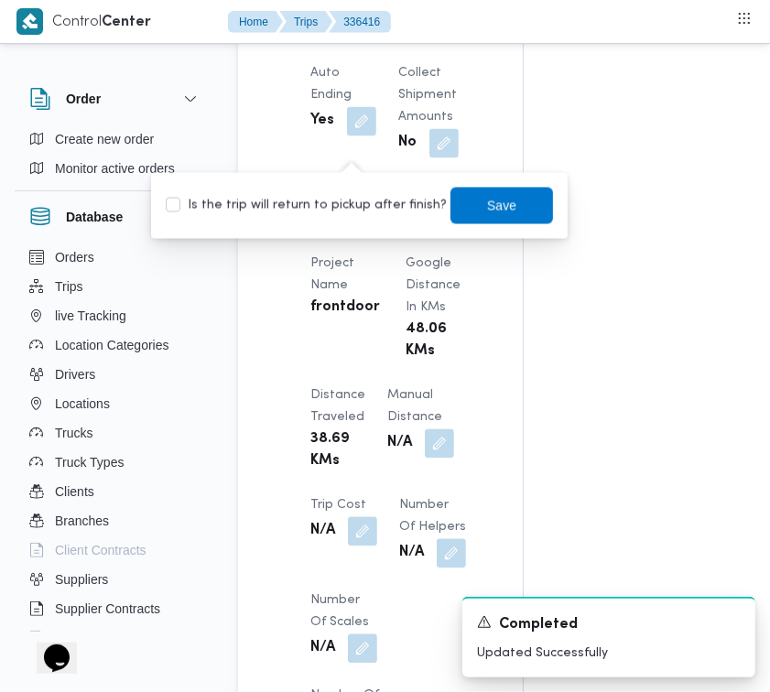
click at [328, 207] on label "Is the trip will return to pickup after finish?" at bounding box center [306, 206] width 281 height 22
checkbox input "true"
click at [461, 202] on span "Save" at bounding box center [502, 205] width 103 height 37
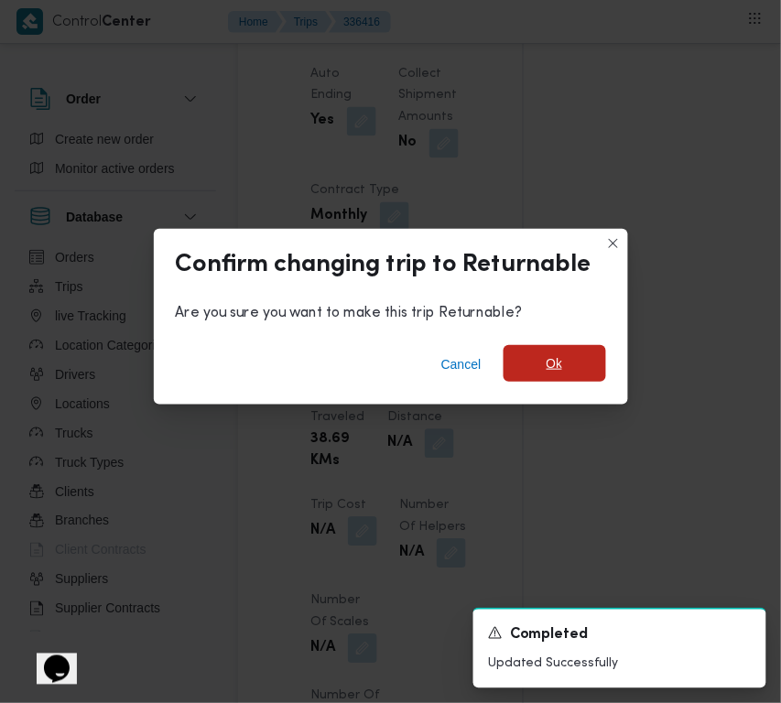
click at [548, 364] on span "Ok" at bounding box center [555, 364] width 16 height 22
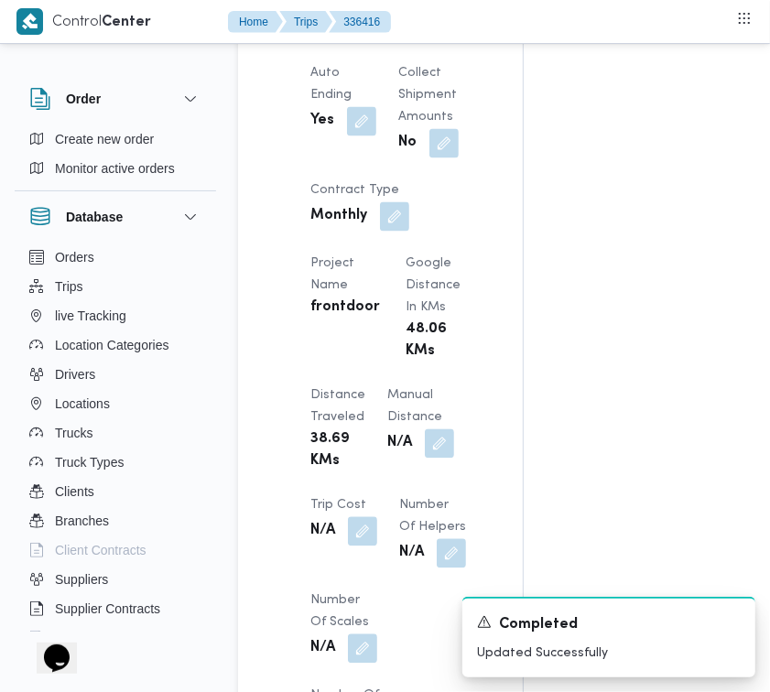
drag, startPoint x: 767, startPoint y: 235, endPoint x: 774, endPoint y: 257, distance: 23.2
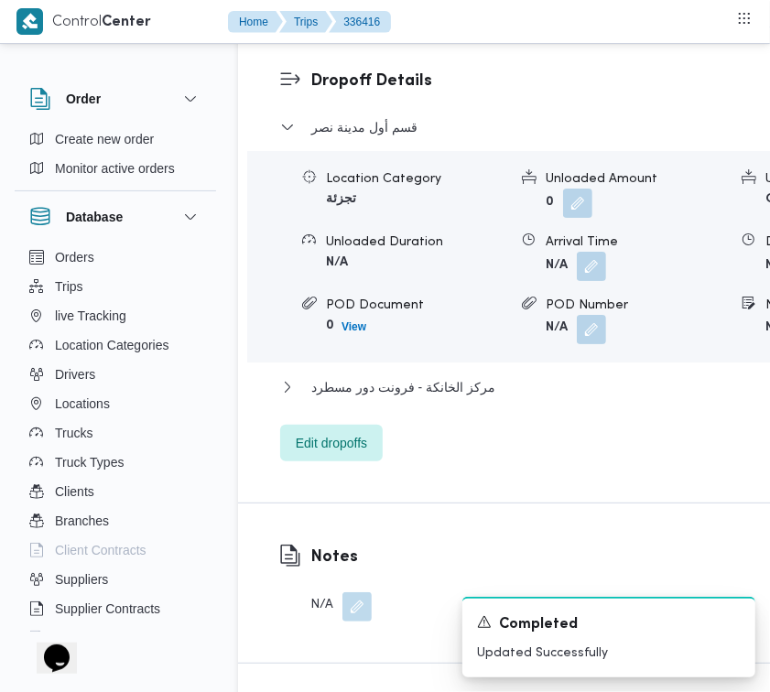
scroll to position [3084, 0]
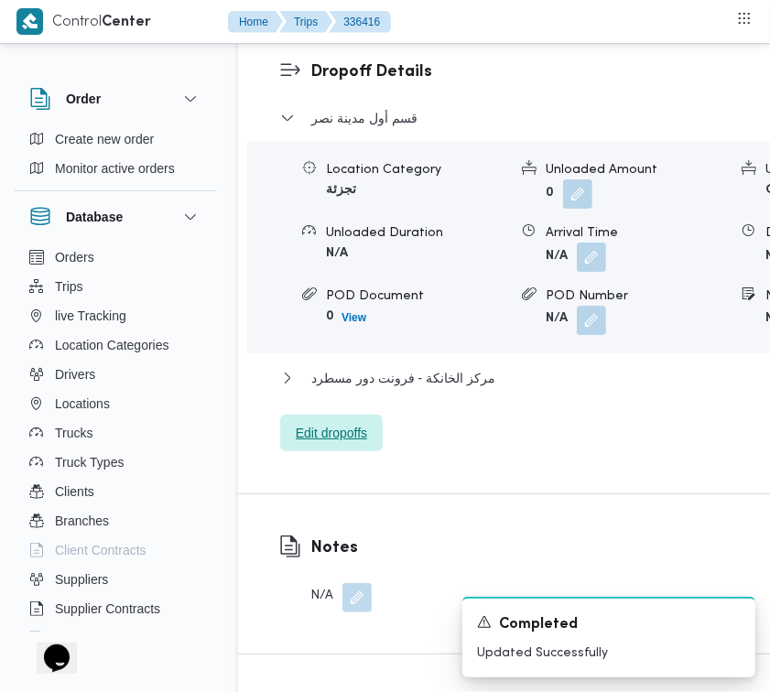
click at [310, 444] on span "Edit dropoffs" at bounding box center [331, 433] width 71 height 22
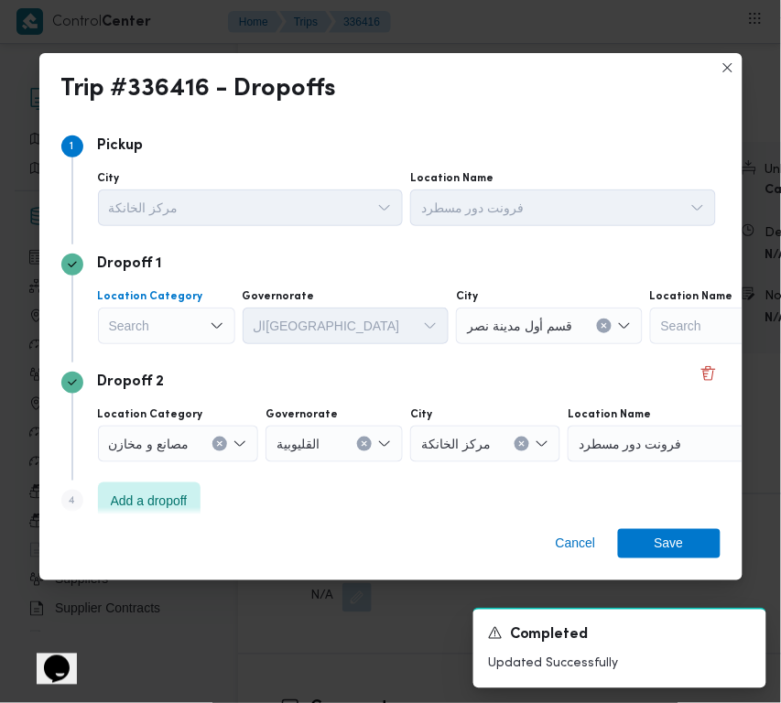
drag, startPoint x: 160, startPoint y: 322, endPoint x: 162, endPoint y: 335, distance: 13.0
click at [160, 323] on div "Search" at bounding box center [166, 326] width 137 height 37
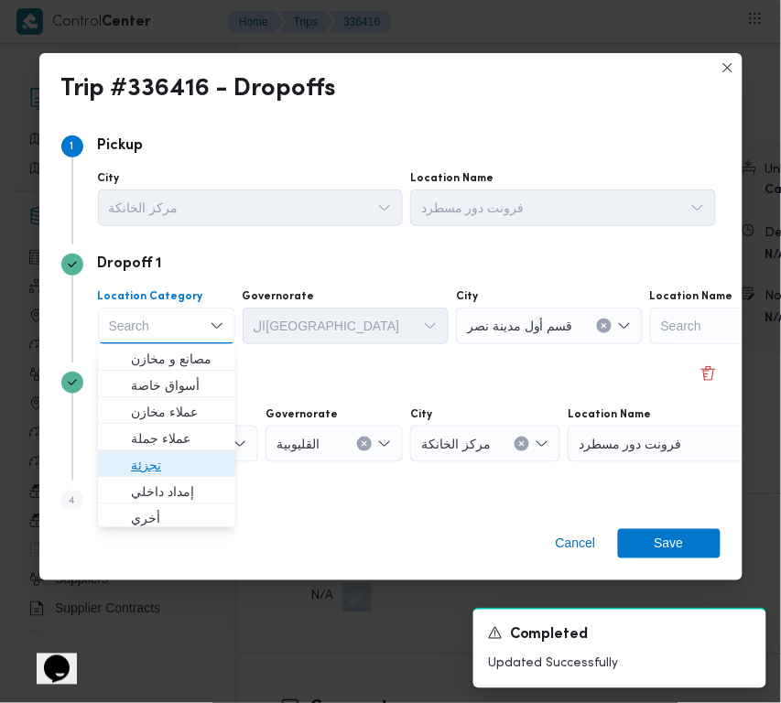
drag, startPoint x: 149, startPoint y: 459, endPoint x: 213, endPoint y: 396, distance: 90.0
click at [149, 460] on span "تجزئة" at bounding box center [177, 465] width 93 height 22
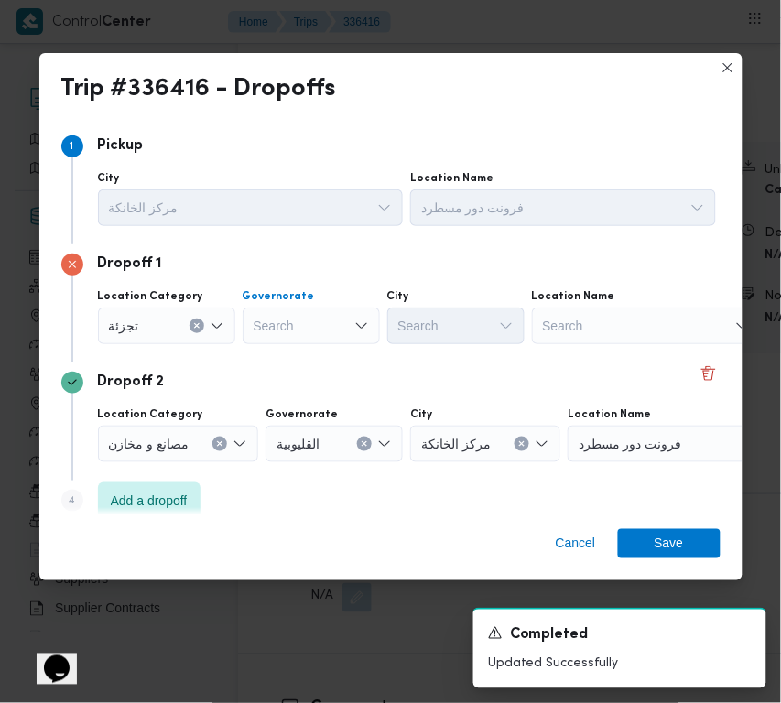
click at [299, 319] on div "Search" at bounding box center [311, 326] width 137 height 37
paste input "جيزة"
type input "جيزة"
click at [289, 348] on span "ال جيزة" at bounding box center [322, 359] width 93 height 22
click at [424, 323] on div "Search" at bounding box center [455, 326] width 137 height 37
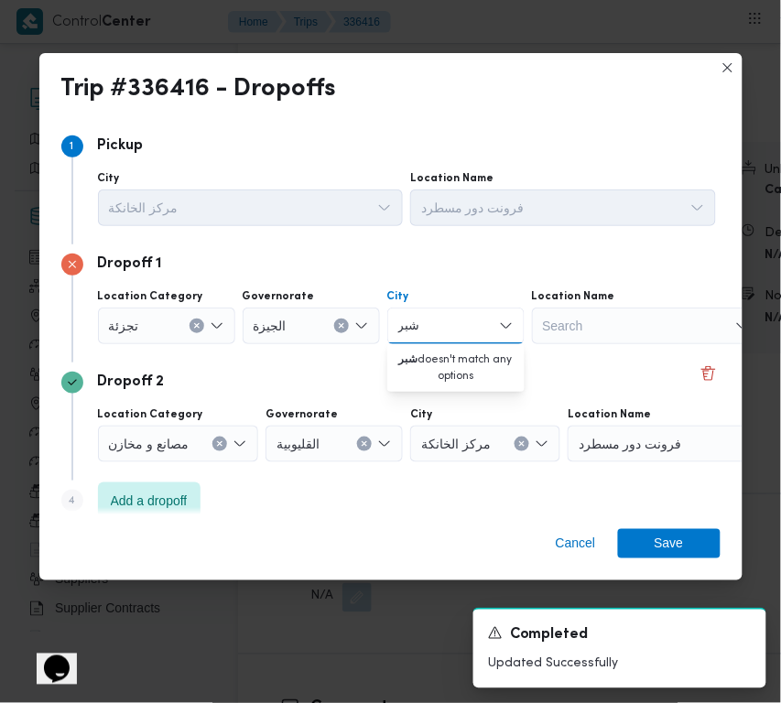
click at [401, 326] on input "شبر" at bounding box center [409, 326] width 22 height 22
type input "نم"
drag, startPoint x: 406, startPoint y: 354, endPoint x: 409, endPoint y: 365, distance: 10.4
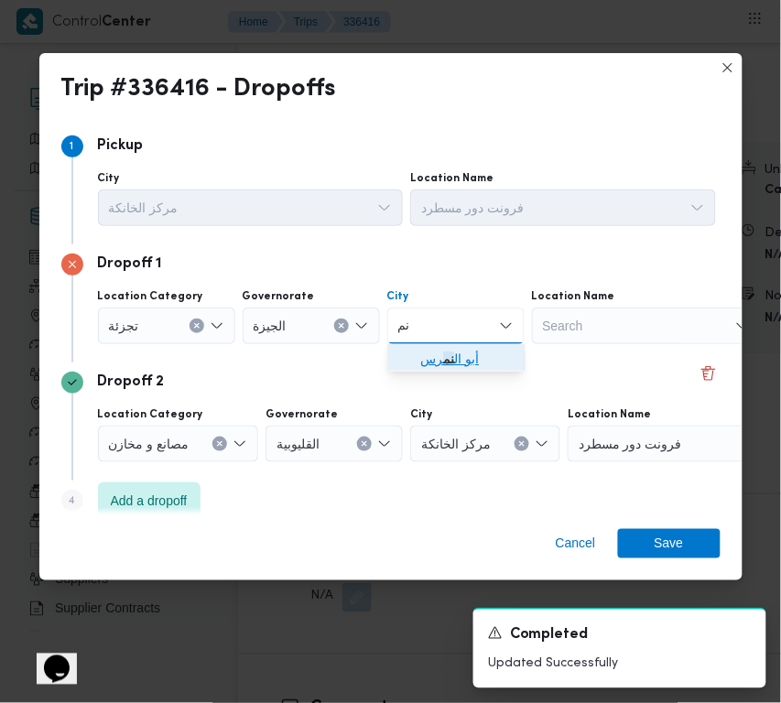
click at [409, 365] on icon "button" at bounding box center [405, 359] width 15 height 15
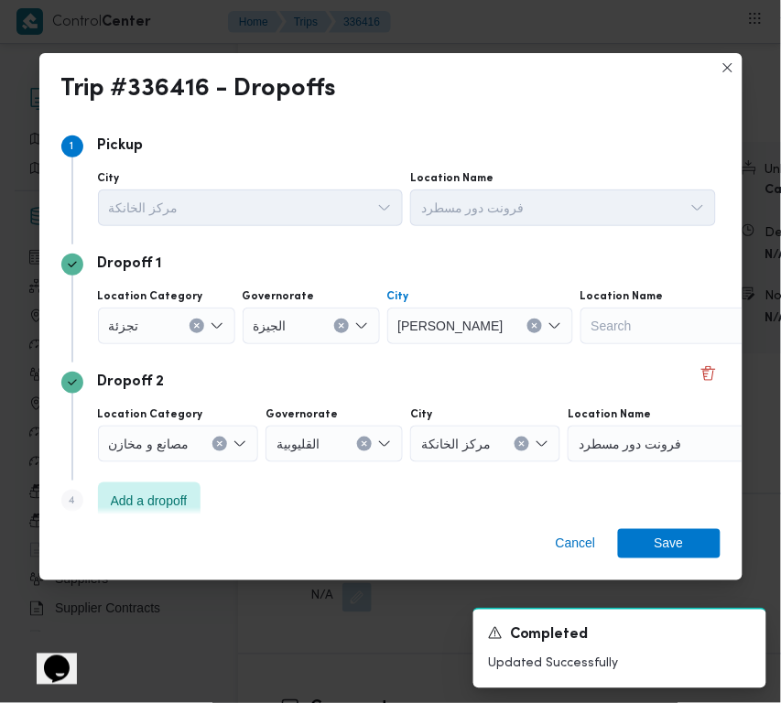
click at [419, 330] on span "[PERSON_NAME]" at bounding box center [450, 325] width 105 height 20
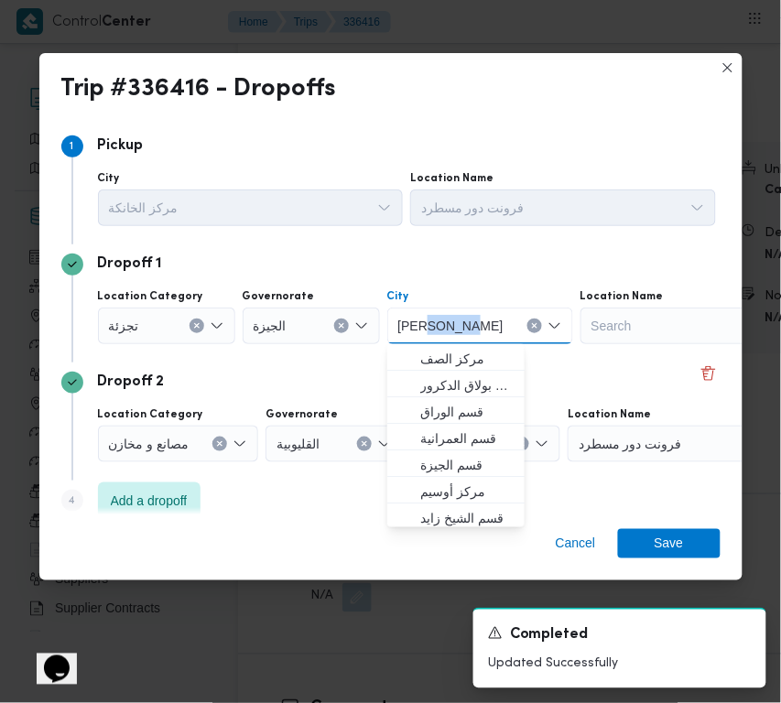
copy span "النمرس"
click at [419, 330] on span "[PERSON_NAME]" at bounding box center [450, 325] width 105 height 20
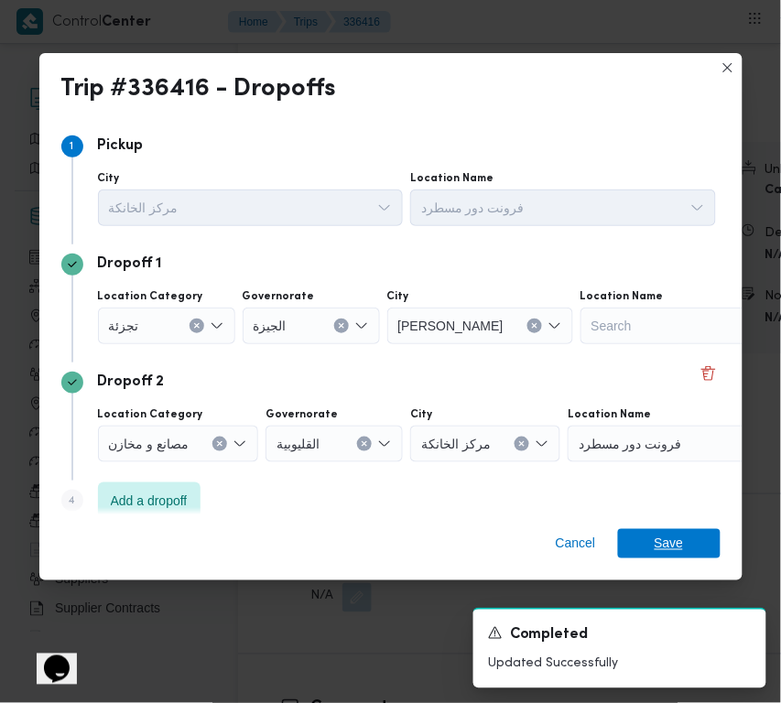
drag, startPoint x: 674, startPoint y: 540, endPoint x: 674, endPoint y: 527, distance: 13.7
click at [674, 540] on span "Save" at bounding box center [669, 543] width 29 height 29
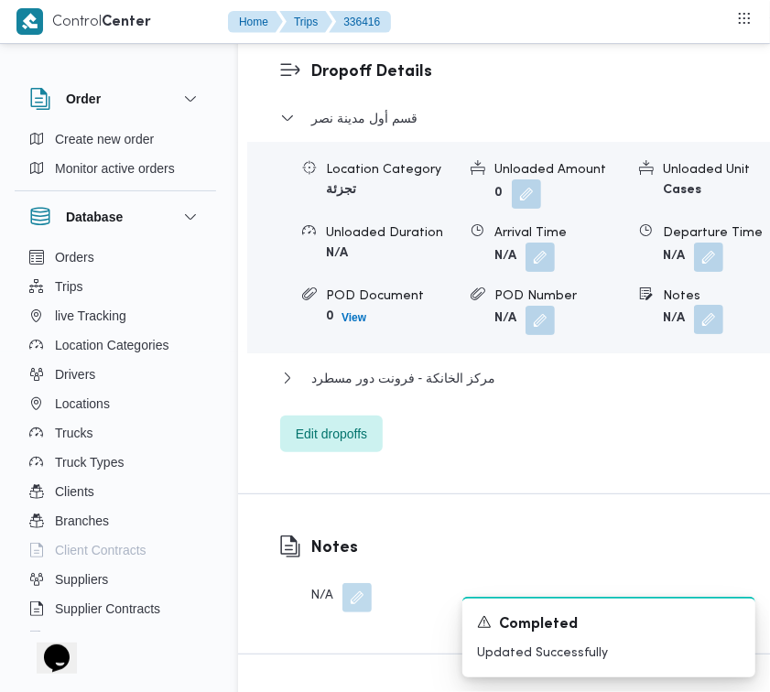
click at [697, 334] on button "button" at bounding box center [708, 319] width 29 height 29
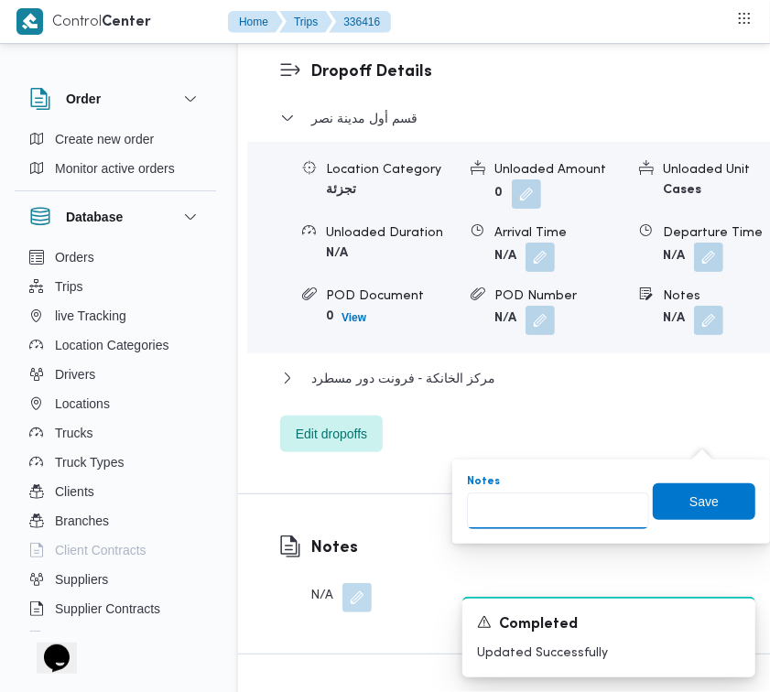
click at [533, 524] on input "Notes" at bounding box center [558, 511] width 182 height 37
paste input "شبرامنت"
type input "شبرامنت"
click at [674, 507] on span "Save" at bounding box center [704, 501] width 103 height 37
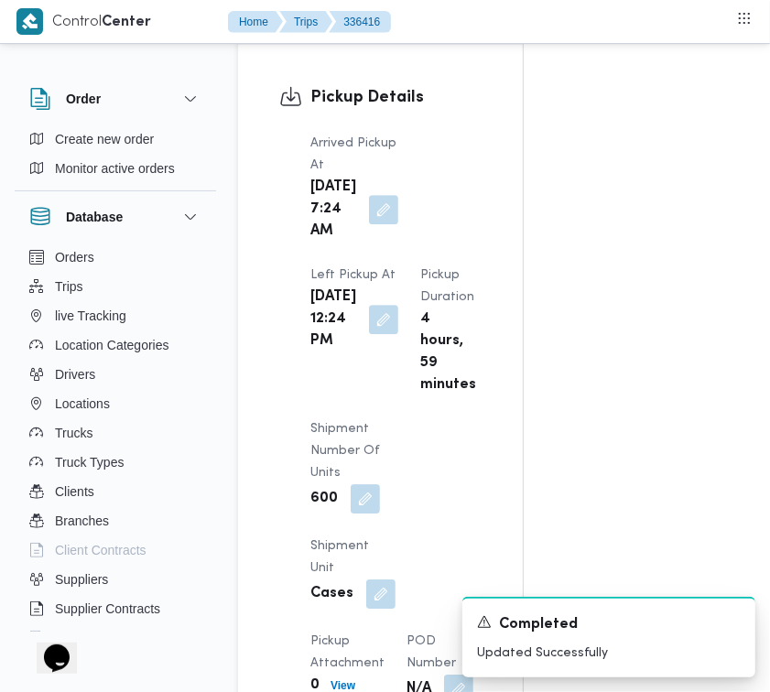
scroll to position [0, 0]
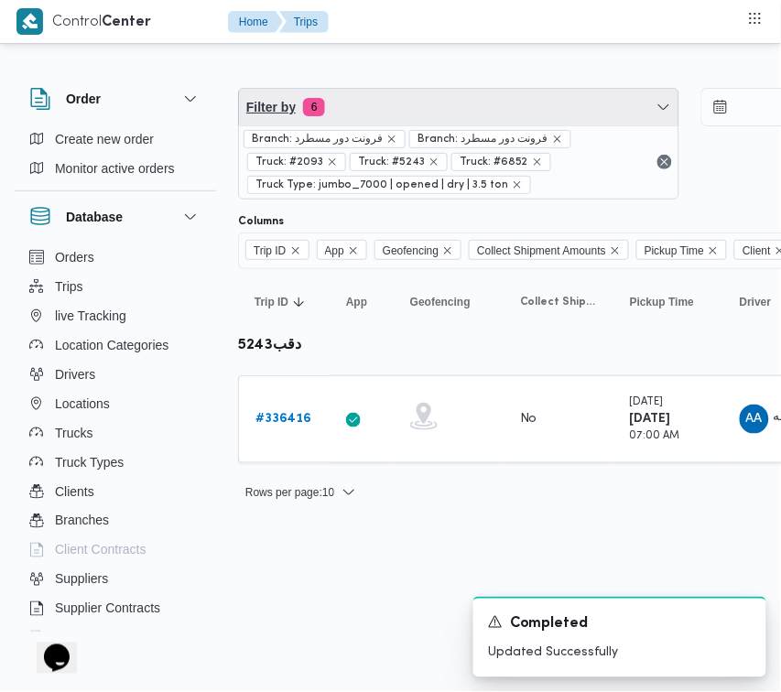
click at [452, 105] on span "Filter by 6" at bounding box center [459, 107] width 440 height 37
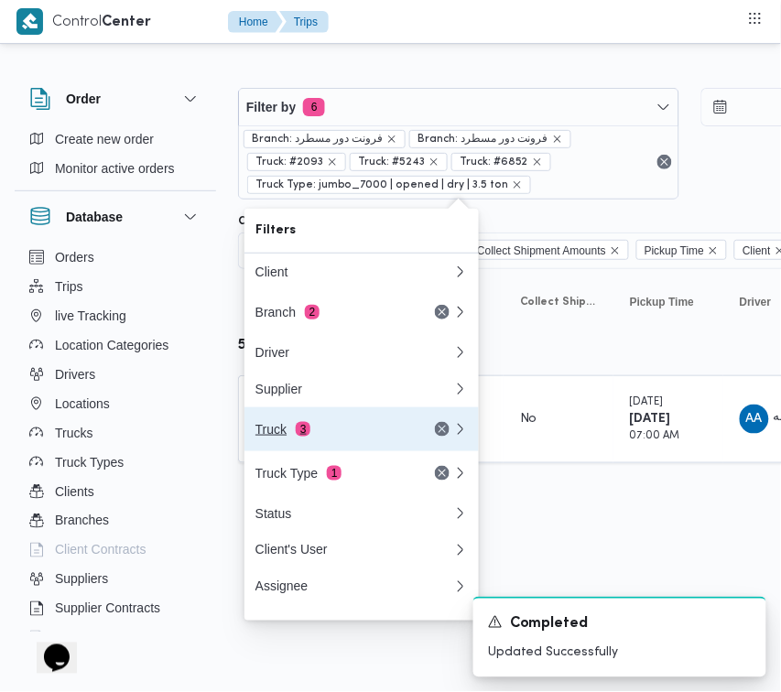
click at [346, 420] on button "Truck 3" at bounding box center [362, 430] width 234 height 44
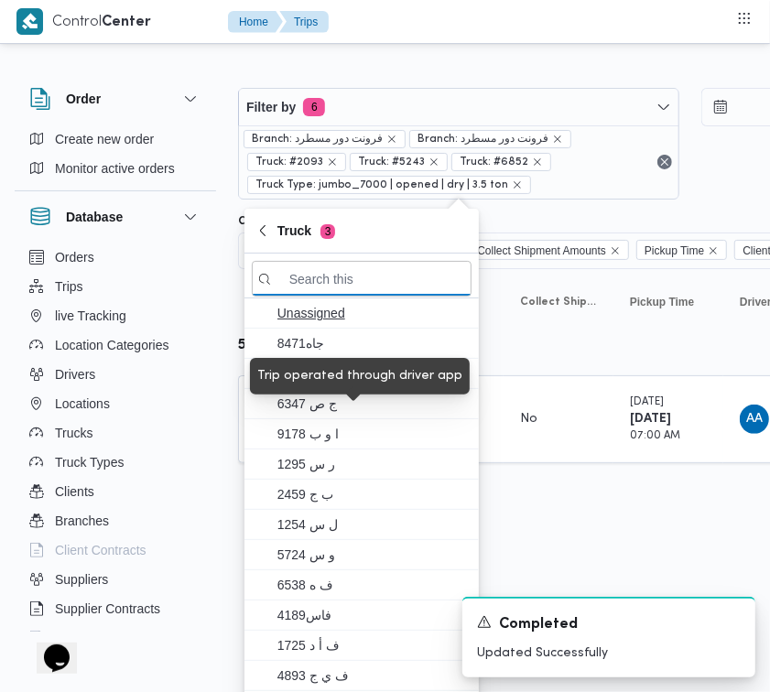
paste input "4931"
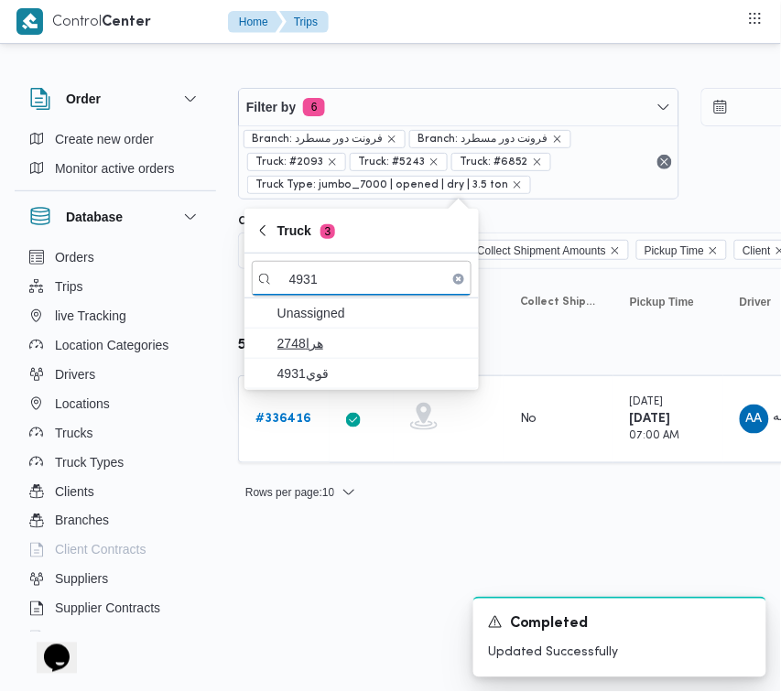
type input "4931"
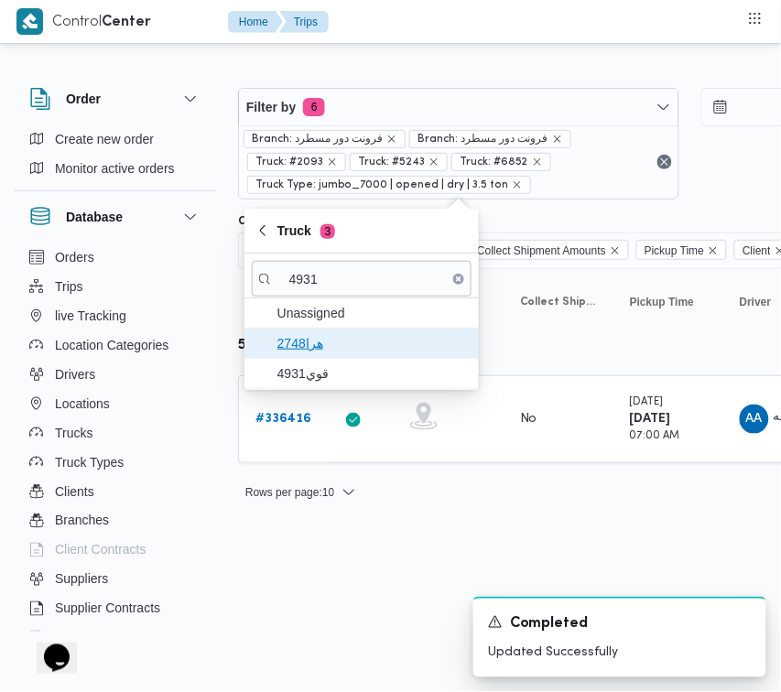
click at [331, 358] on span "هرا2748" at bounding box center [362, 343] width 220 height 29
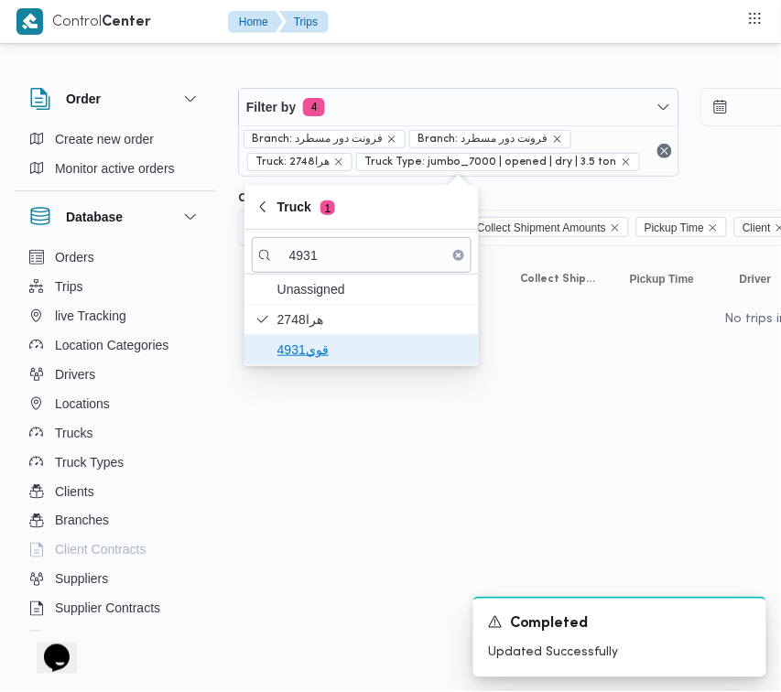
click at [322, 359] on span "قوي4931" at bounding box center [373, 350] width 191 height 22
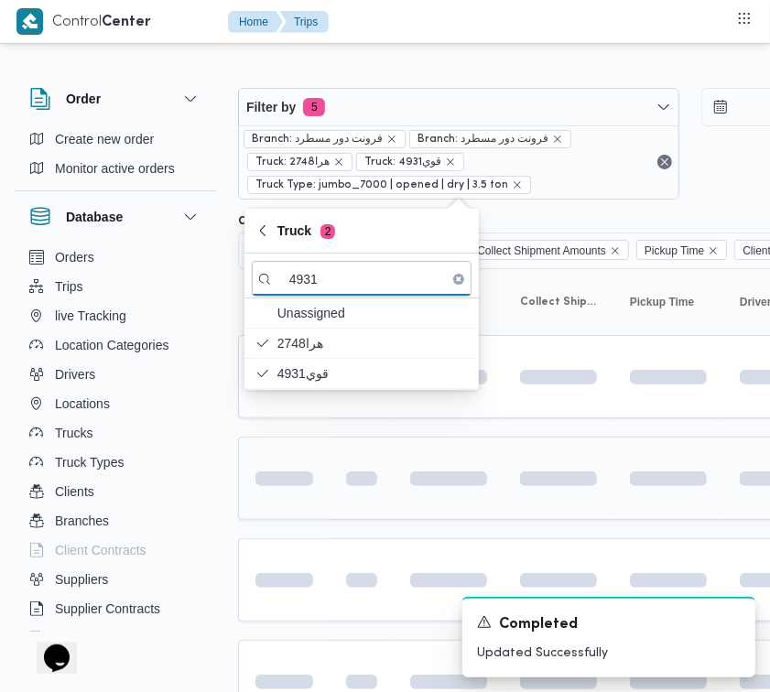
click at [327, 483] on td at bounding box center [284, 478] width 92 height 83
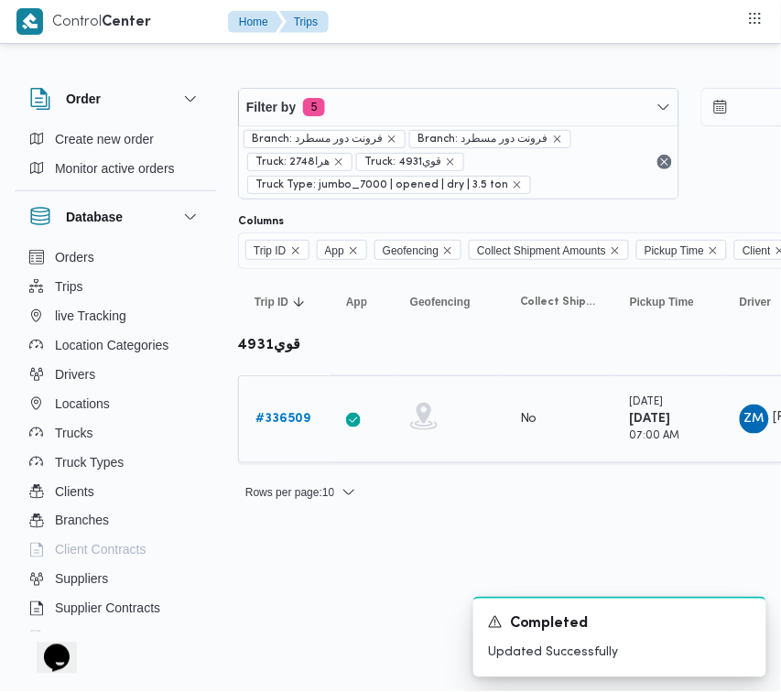
click at [289, 413] on b "# 336509" at bounding box center [283, 419] width 55 height 12
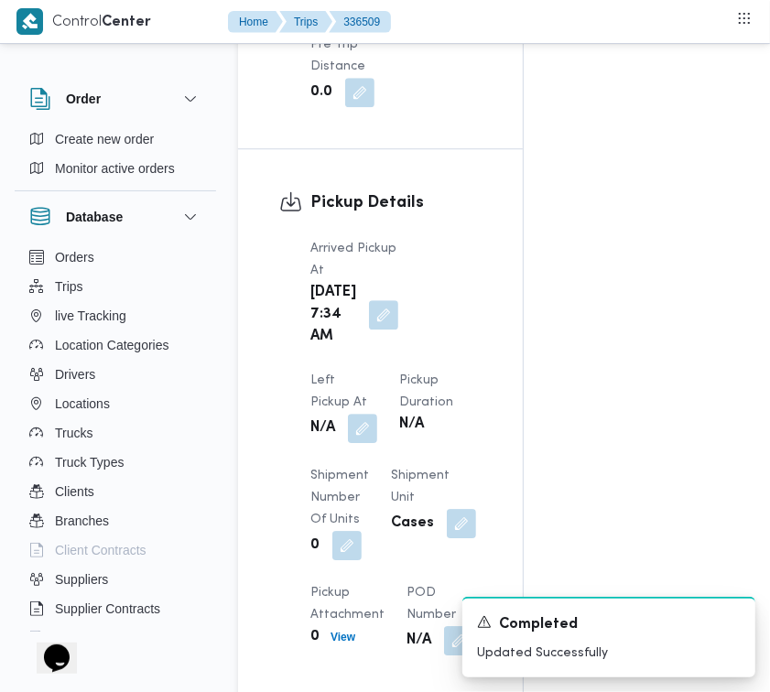
scroll to position [2283, 0]
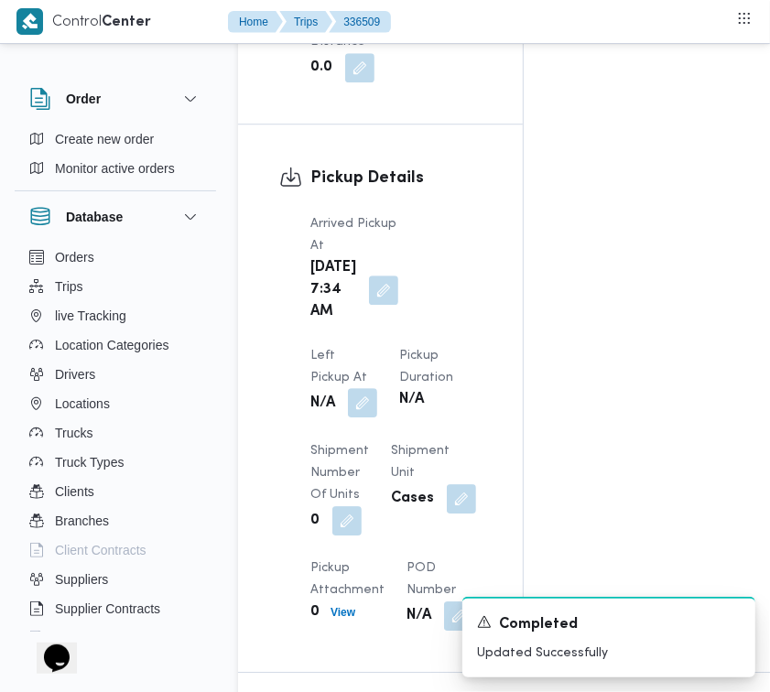
click at [377, 388] on button "button" at bounding box center [362, 402] width 29 height 29
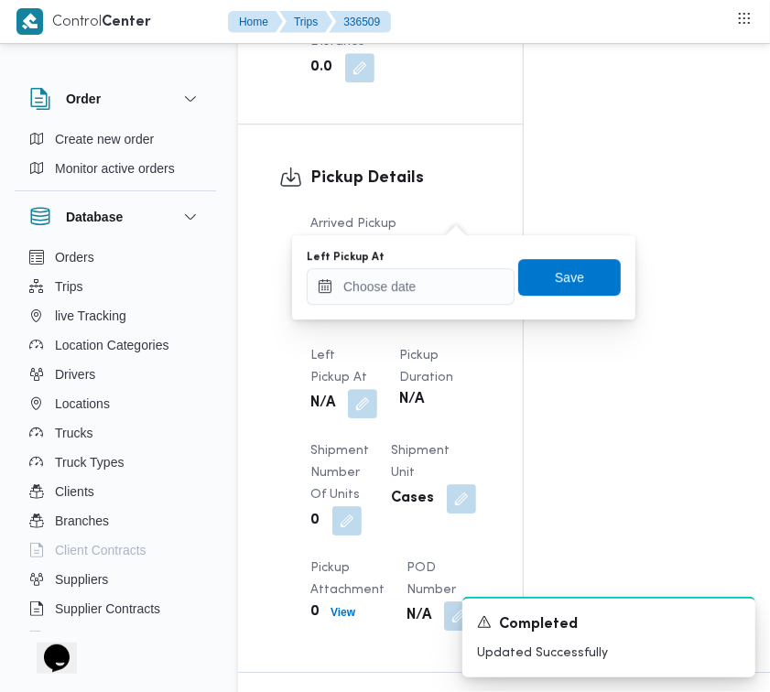
click at [467, 308] on div "You are in a dialog. To close this dialog, hit escape. Left Pickup At Save" at bounding box center [463, 277] width 343 height 84
click at [463, 295] on input "Left Pickup At" at bounding box center [411, 286] width 208 height 37
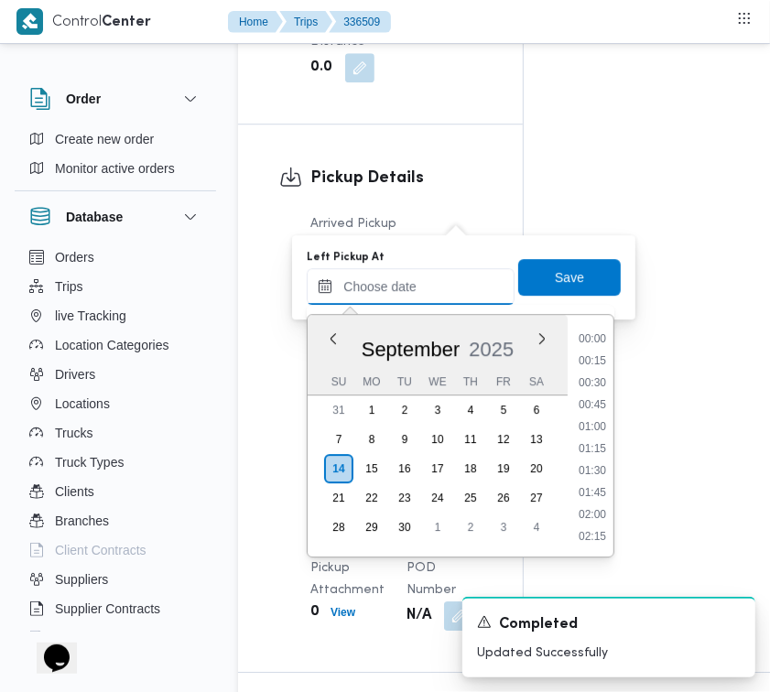
scroll to position [1009, 0]
click at [603, 368] on ul "00:00 00:15 00:30 00:45 01:00 01:15 01:30 01:45 02:00 02:15 02:30 02:45 03:00 0…" at bounding box center [593, 436] width 42 height 213
click at [603, 360] on li "11:45" at bounding box center [593, 363] width 42 height 18
type input "[DATE] 11:45"
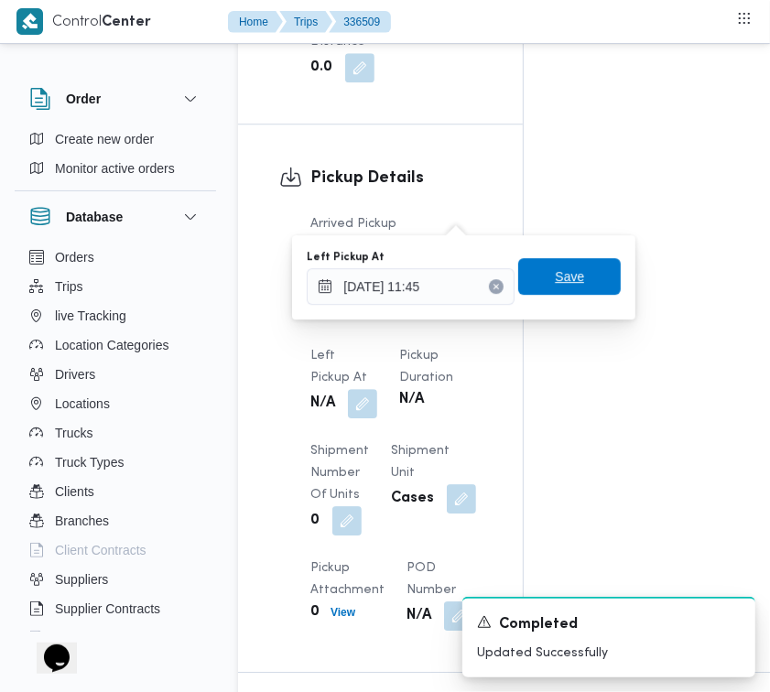
click at [556, 267] on span "Save" at bounding box center [569, 277] width 29 height 22
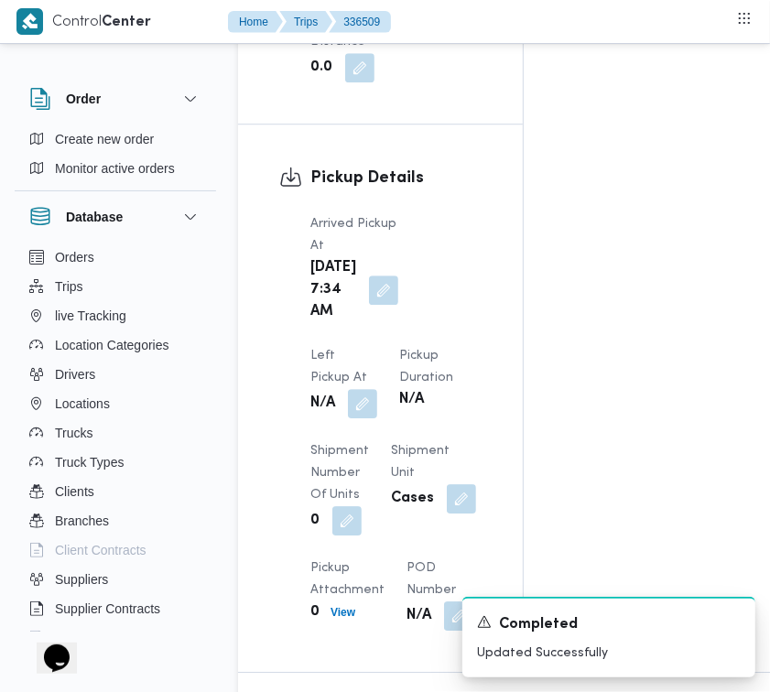
scroll to position [2888, 0]
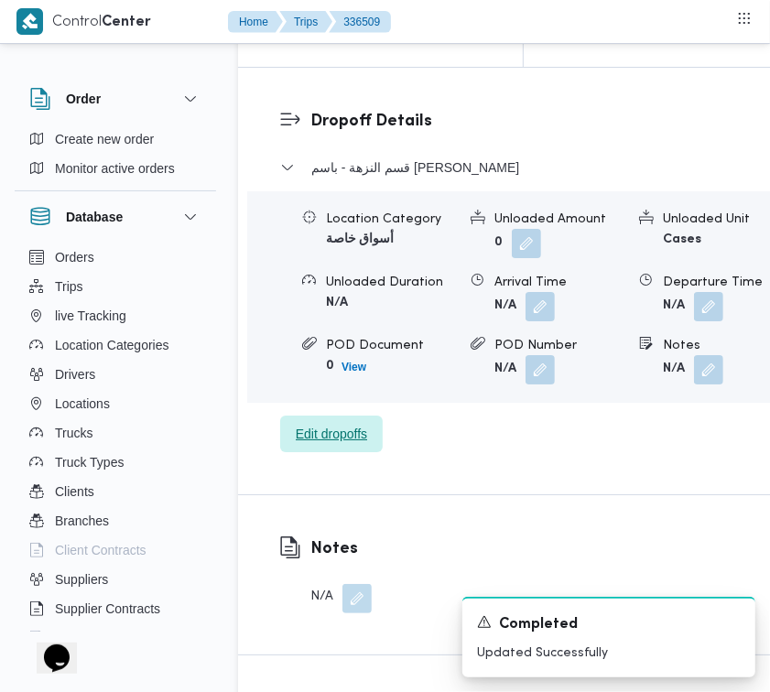
click at [362, 423] on span "Edit dropoffs" at bounding box center [331, 434] width 71 height 22
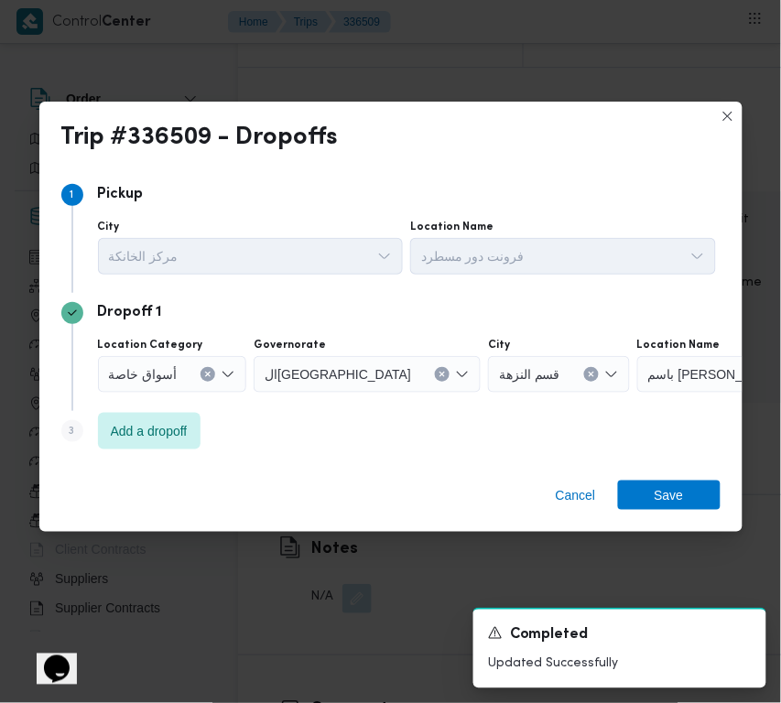
click at [163, 385] on div "أسواق خاصة" at bounding box center [172, 374] width 149 height 37
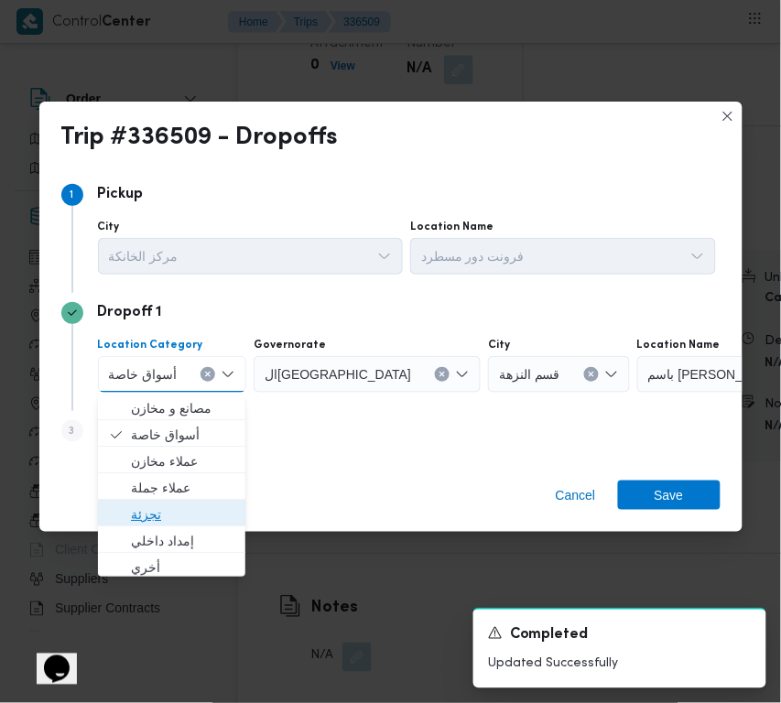
click at [147, 508] on span "تجزئة" at bounding box center [183, 515] width 104 height 22
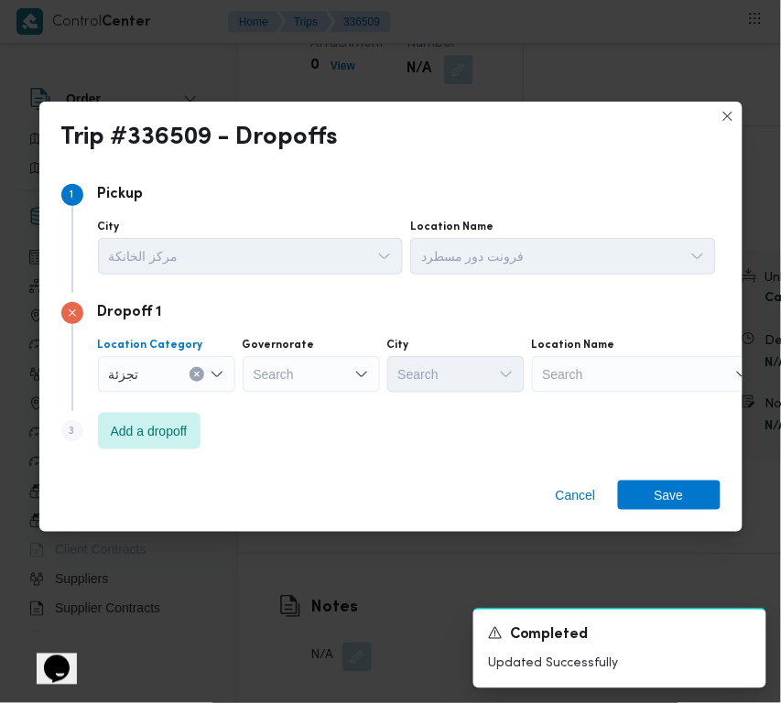
click at [357, 364] on div "Search" at bounding box center [311, 374] width 137 height 37
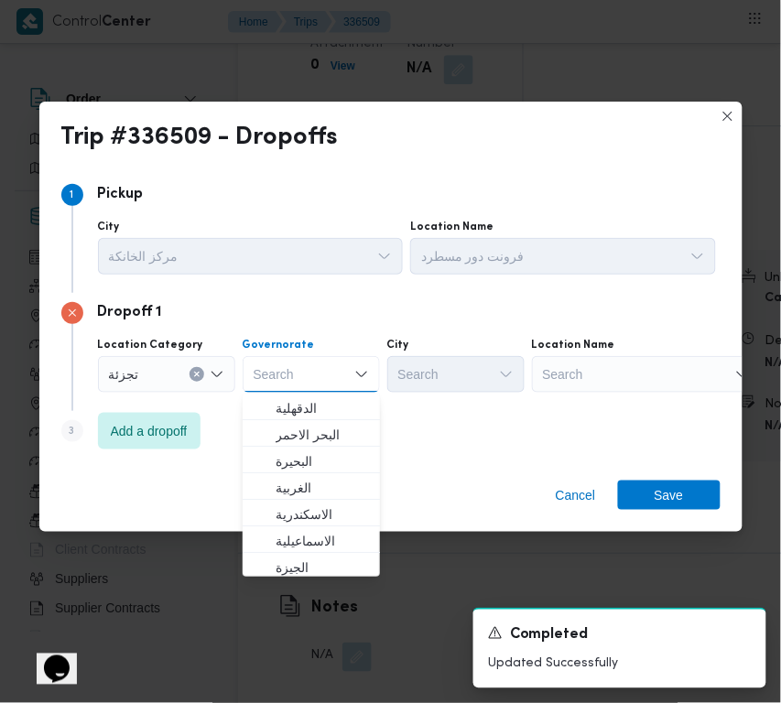
paste input "جيزة"
type input "جيزة"
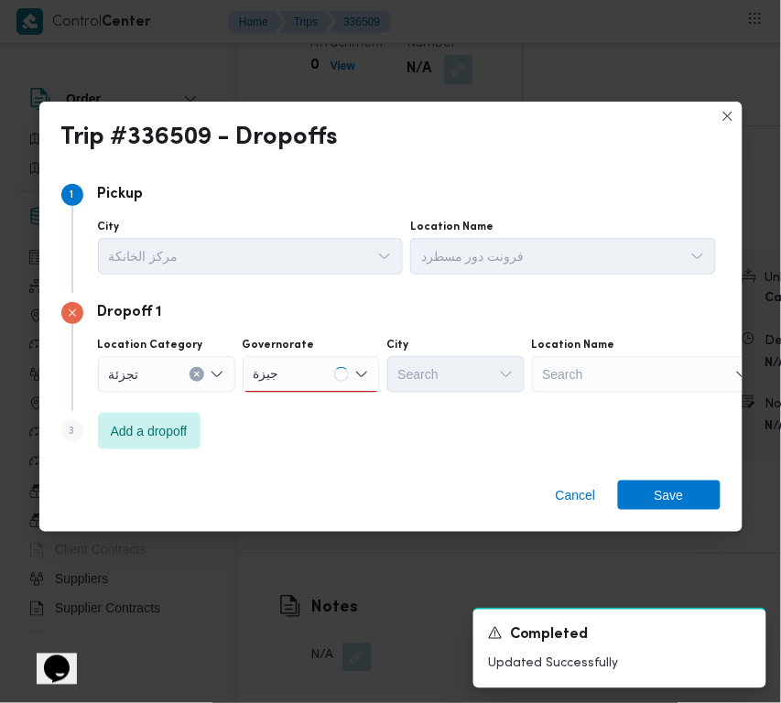
drag, startPoint x: 330, startPoint y: 376, endPoint x: 316, endPoint y: 391, distance: 20.1
click at [330, 376] on div "جيزة جيزة" at bounding box center [311, 374] width 137 height 37
click at [316, 391] on div "جيزة جيزة Combo box. Selected. [GEOGRAPHIC_DATA]. Selected. Combo box input. Se…" at bounding box center [311, 374] width 137 height 37
click at [341, 395] on span "ال جيزة" at bounding box center [311, 408] width 123 height 29
click at [431, 382] on div "Search" at bounding box center [455, 374] width 137 height 37
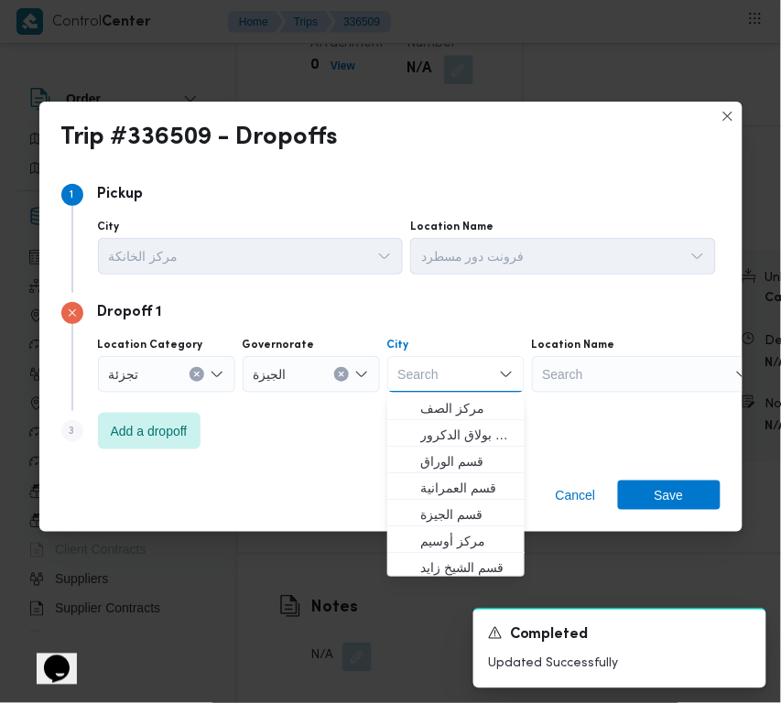
paste input "النمرس"
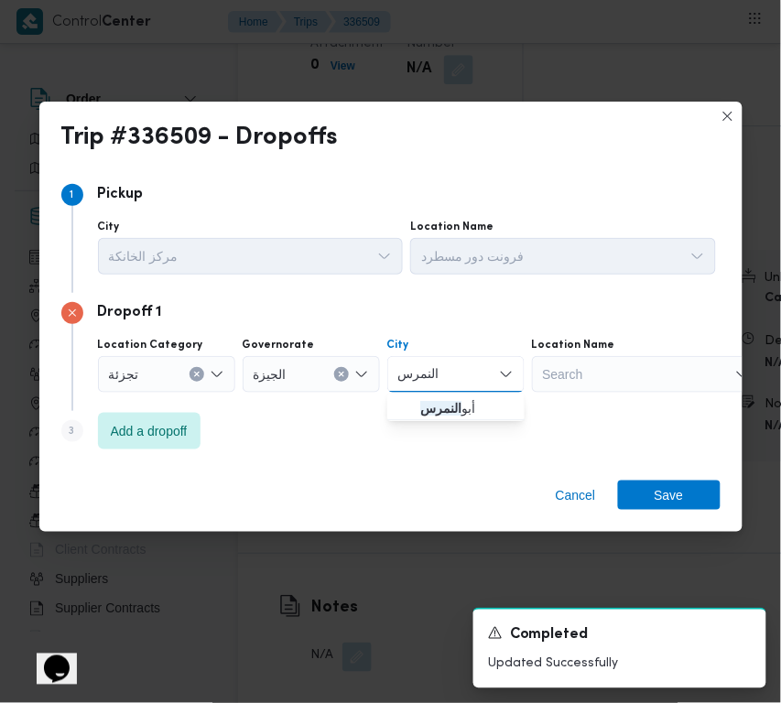
type input "النمرس"
drag, startPoint x: 479, startPoint y: 363, endPoint x: 474, endPoint y: 378, distance: 16.5
click at [479, 365] on div "النمرس النمرس" at bounding box center [455, 374] width 137 height 37
click at [458, 413] on span "[PERSON_NAME]" at bounding box center [466, 409] width 93 height 22
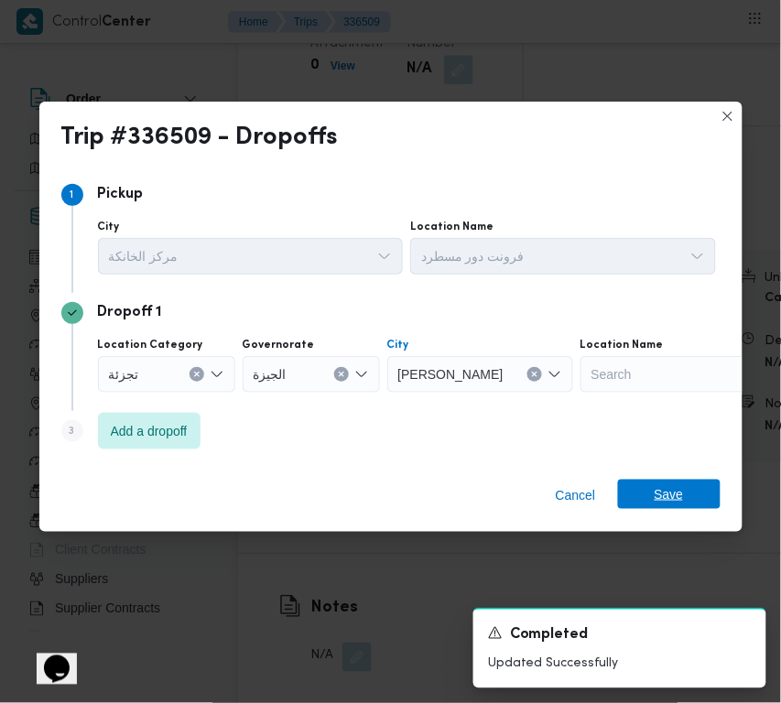
click at [657, 504] on span "Save" at bounding box center [669, 494] width 29 height 29
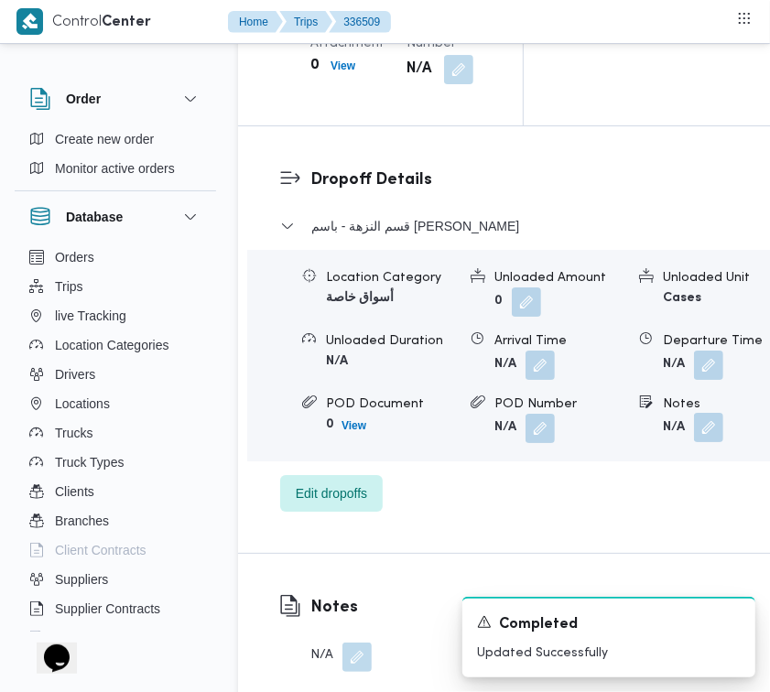
click at [701, 442] on button "button" at bounding box center [708, 427] width 29 height 29
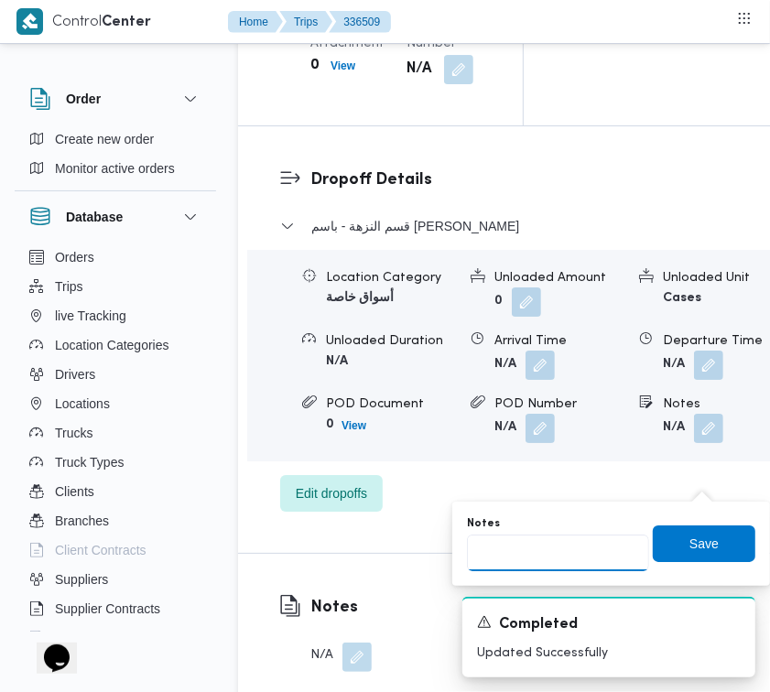
click at [577, 555] on input "Notes" at bounding box center [558, 553] width 182 height 37
paste input "شبرامنت"
type input "شبرامنت"
click at [669, 547] on span "Save" at bounding box center [704, 543] width 103 height 37
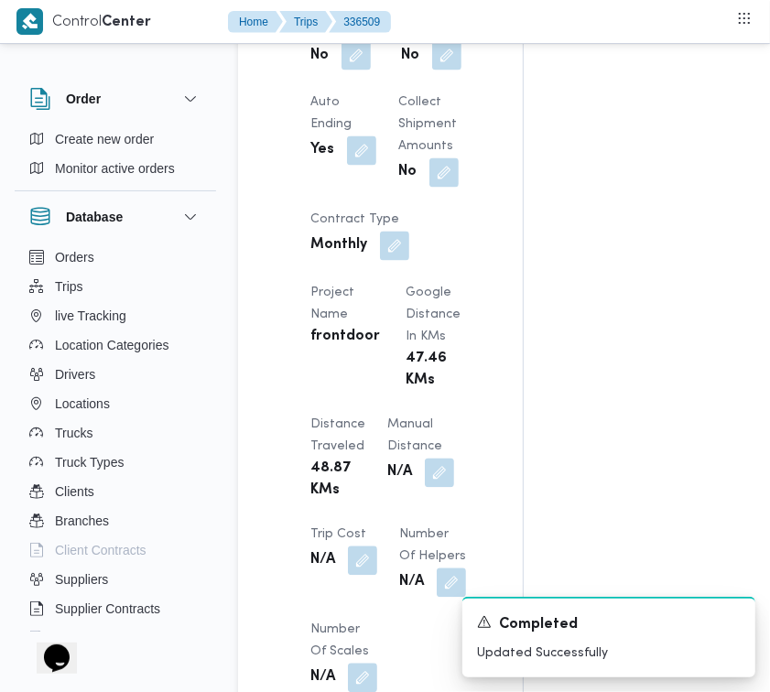
scroll to position [1450, 0]
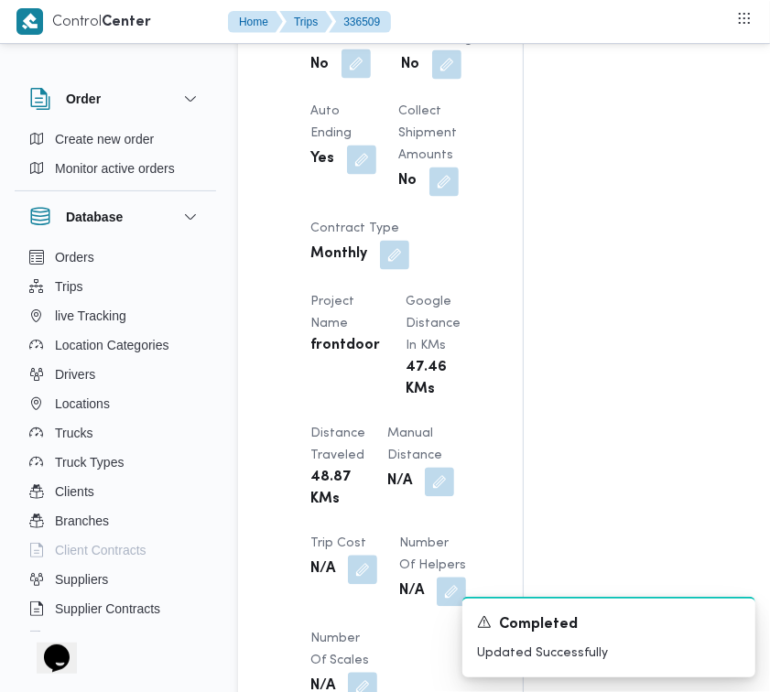
click at [344, 79] on button "button" at bounding box center [356, 63] width 29 height 29
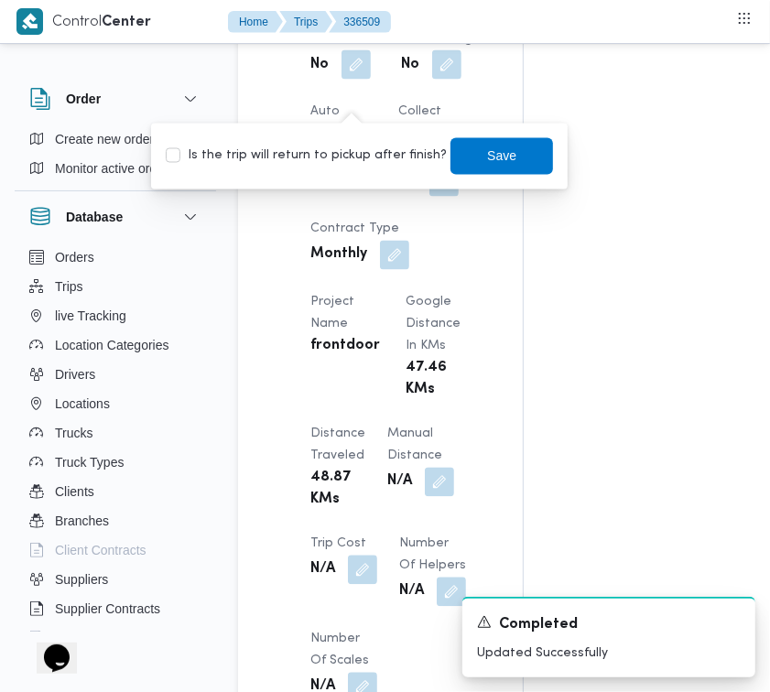
click at [348, 147] on label "Is the trip will return to pickup after finish?" at bounding box center [306, 157] width 281 height 22
checkbox input "true"
click at [487, 156] on span "Save" at bounding box center [501, 156] width 29 height 22
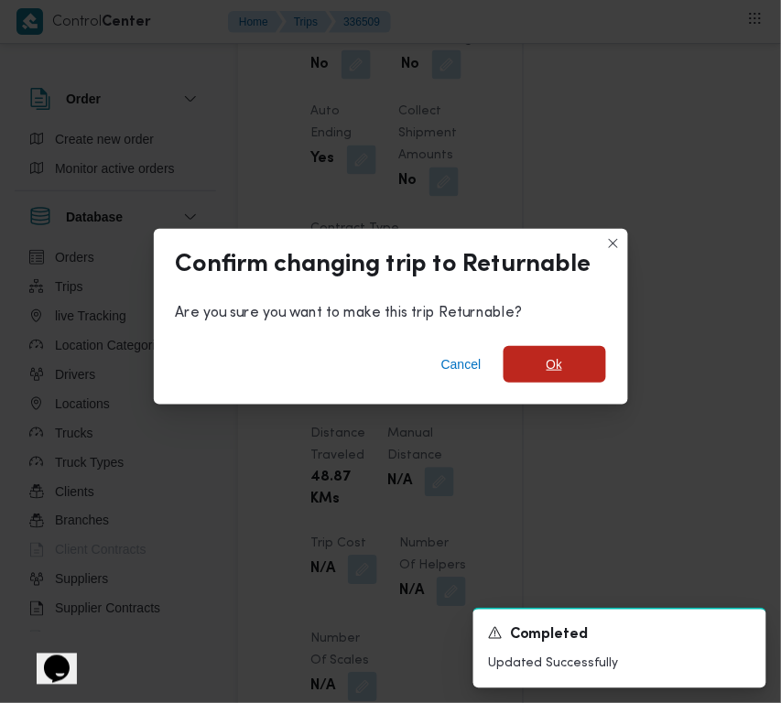
click at [537, 362] on span "Ok" at bounding box center [555, 364] width 103 height 37
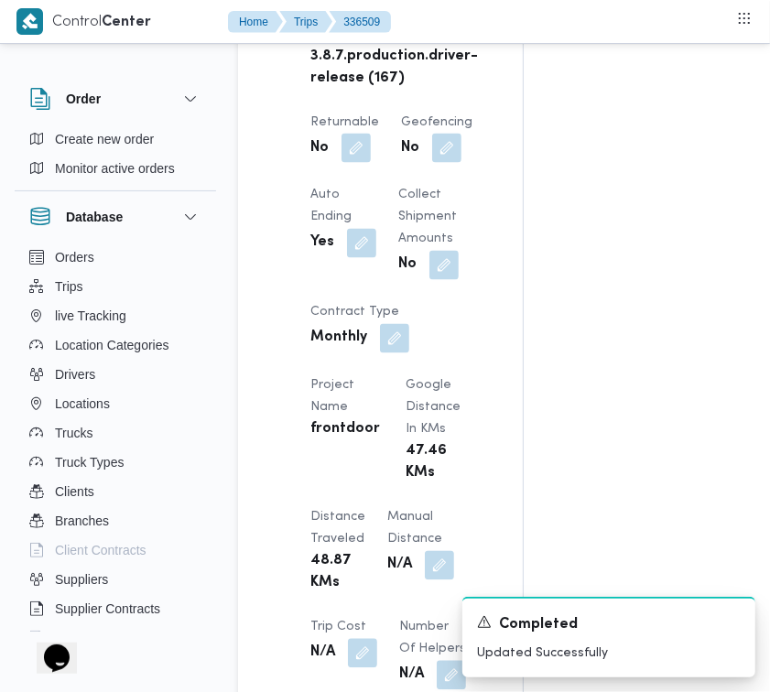
scroll to position [0, 0]
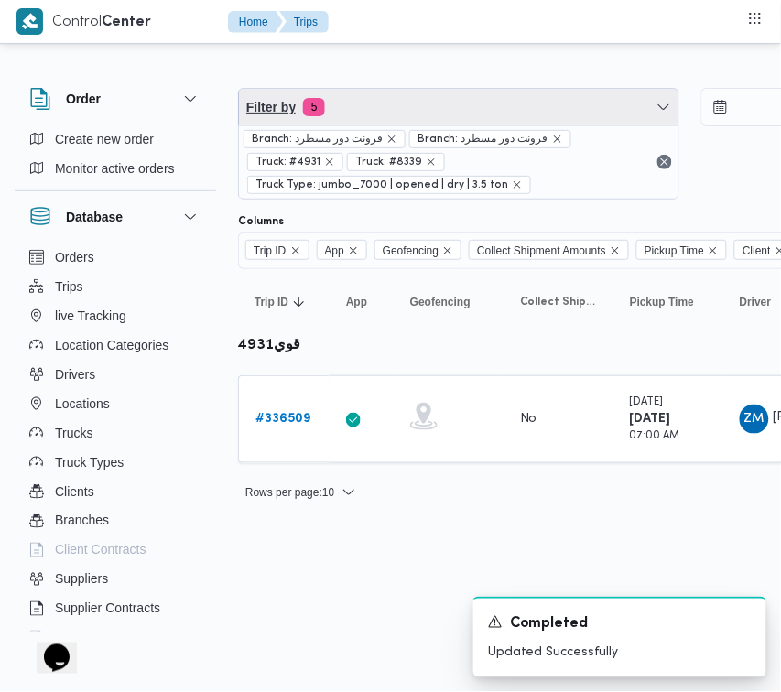
click at [422, 116] on span "Filter by 5" at bounding box center [459, 107] width 440 height 37
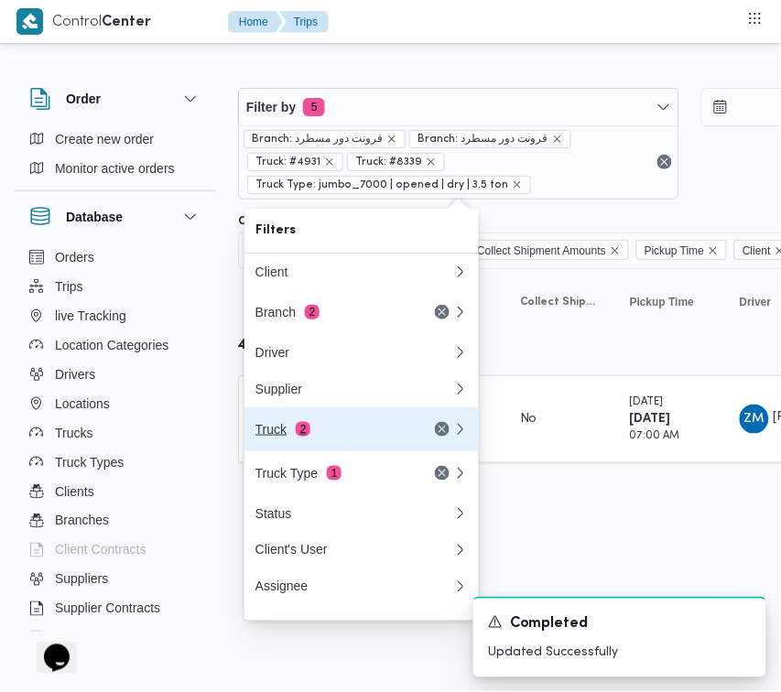
click at [273, 437] on div "Truck 2" at bounding box center [333, 429] width 154 height 15
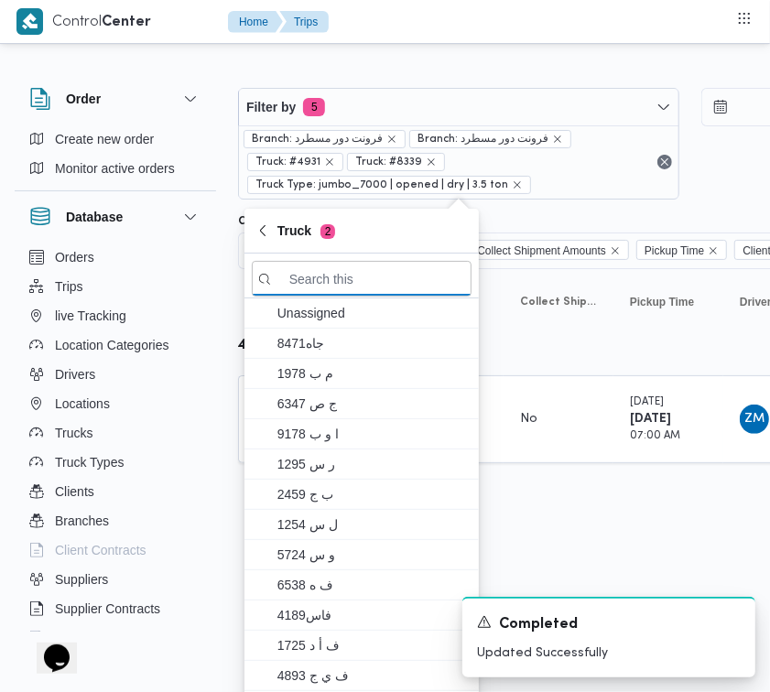
paste input "6348"
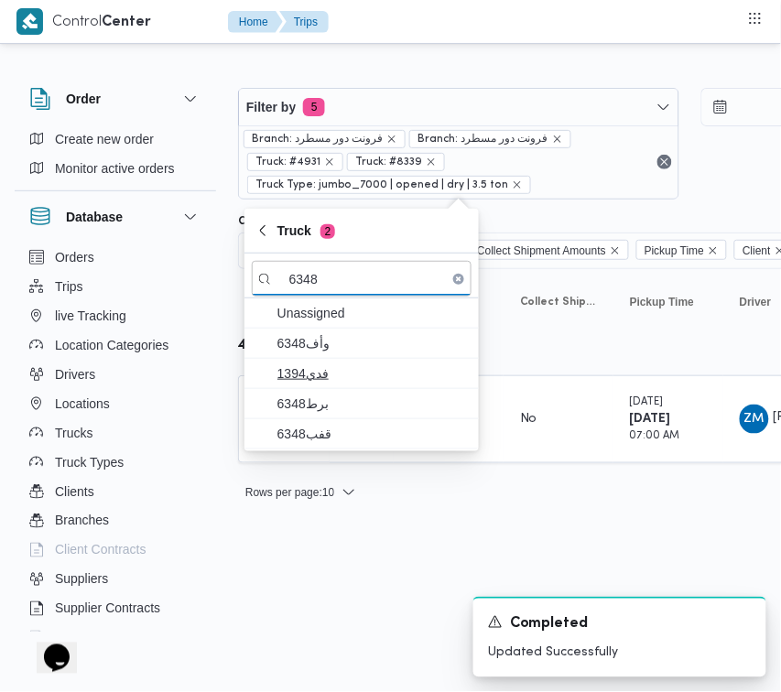
type input "6348"
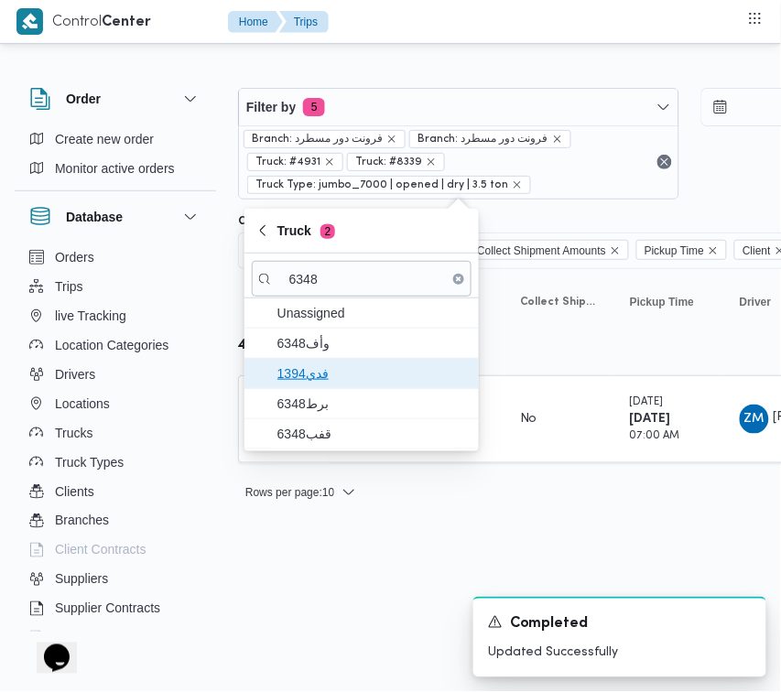
click at [318, 374] on span "فدي1394" at bounding box center [373, 374] width 191 height 22
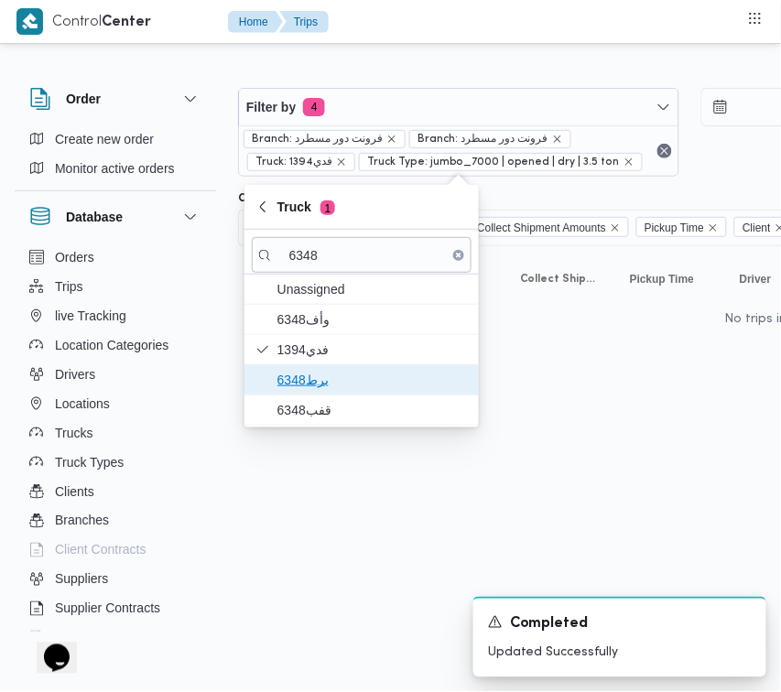
click at [318, 387] on span "برط6348" at bounding box center [373, 380] width 191 height 22
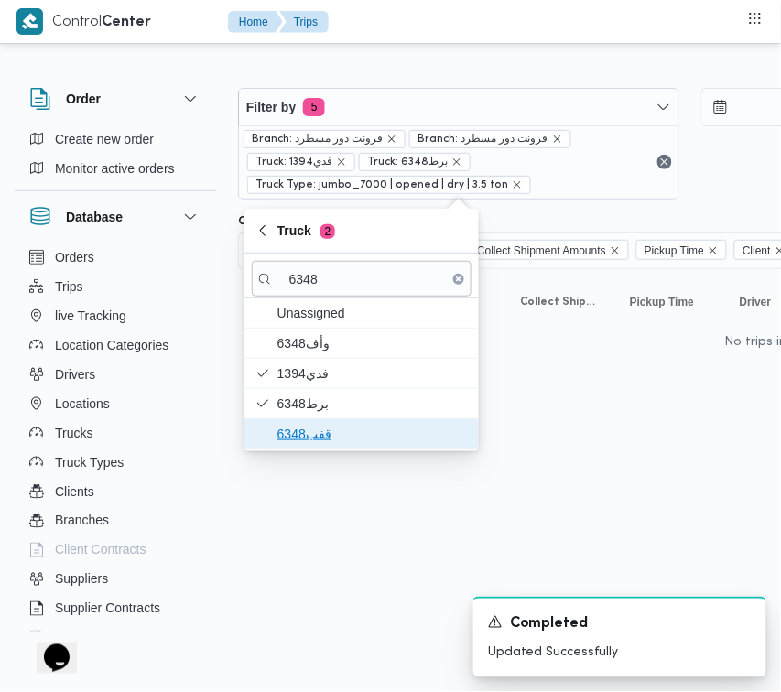
click at [300, 427] on span "قفب6348" at bounding box center [373, 434] width 191 height 22
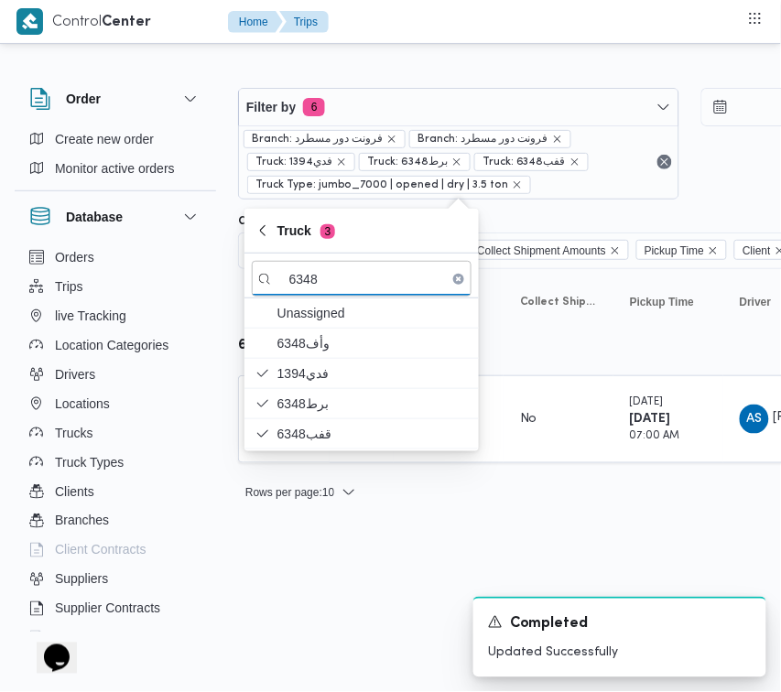
click at [321, 594] on html "Control Center Home Trips Order Create new order Monitor active orders Database…" at bounding box center [390, 346] width 781 height 692
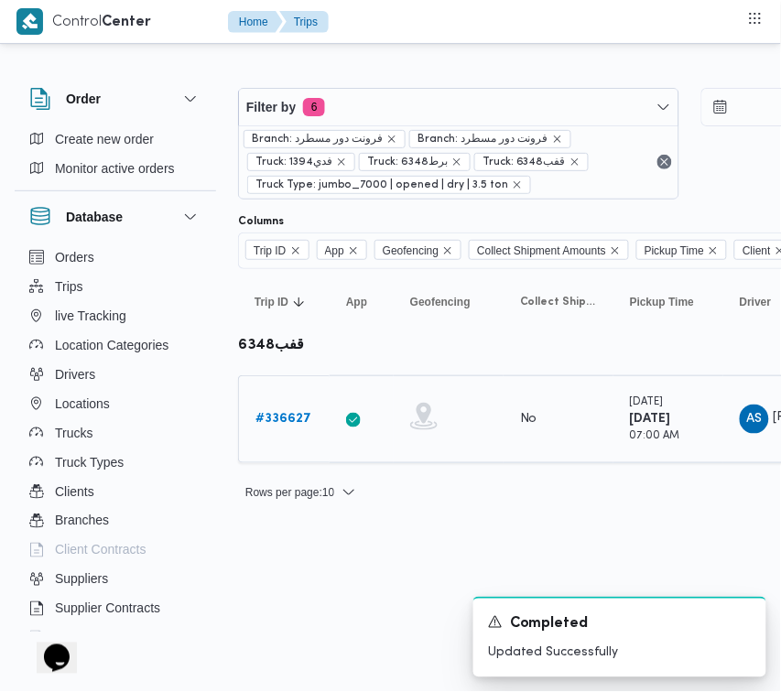
click at [266, 409] on link "# 336627" at bounding box center [284, 420] width 56 height 22
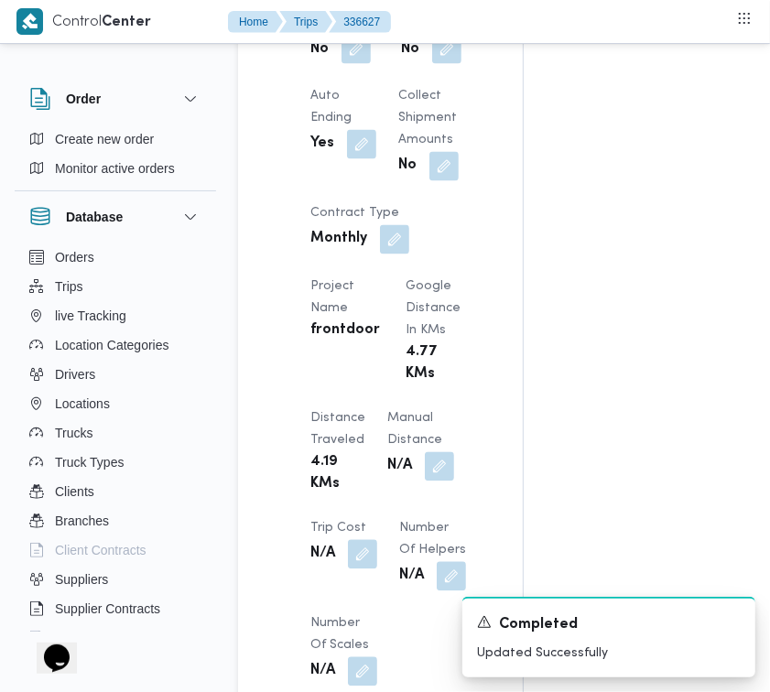
scroll to position [1412, 0]
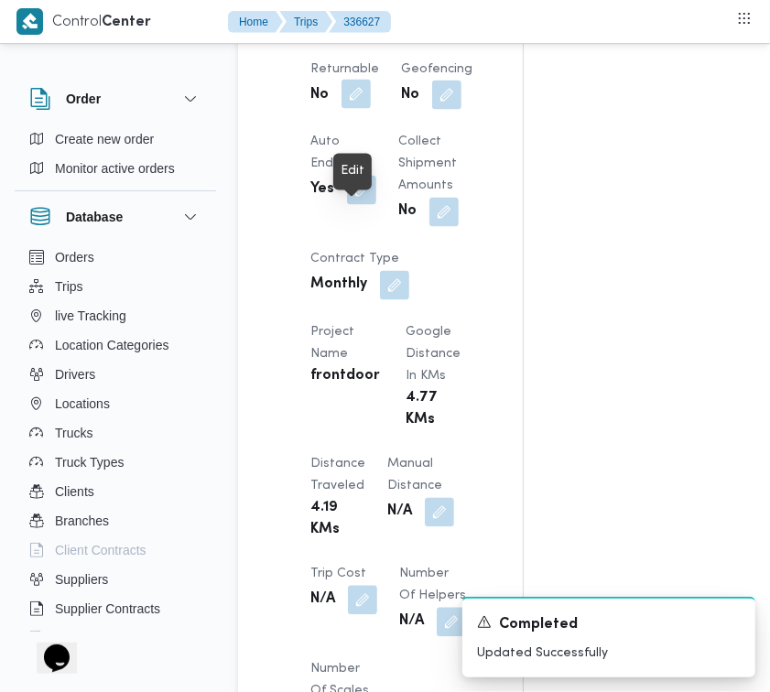
click at [357, 109] on button "button" at bounding box center [356, 94] width 29 height 29
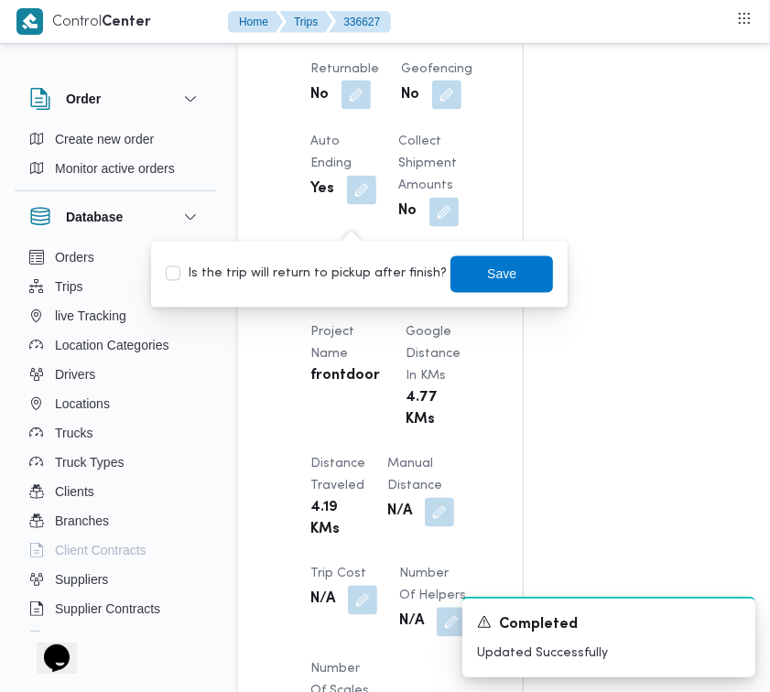
click at [341, 276] on label "Is the trip will return to pickup after finish?" at bounding box center [306, 275] width 281 height 22
checkbox input "true"
click at [519, 285] on span "Save" at bounding box center [502, 274] width 103 height 37
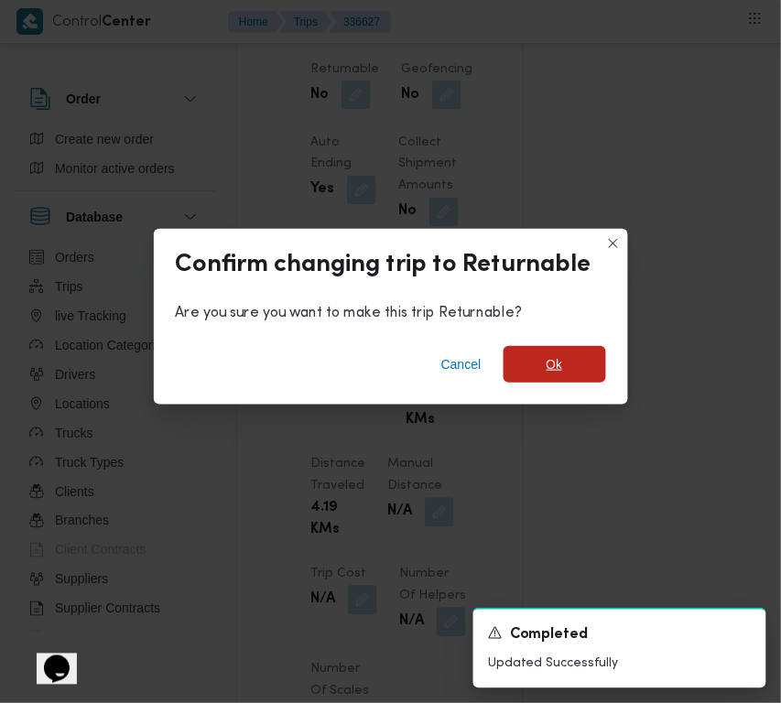
click at [543, 372] on span "Ok" at bounding box center [555, 364] width 103 height 37
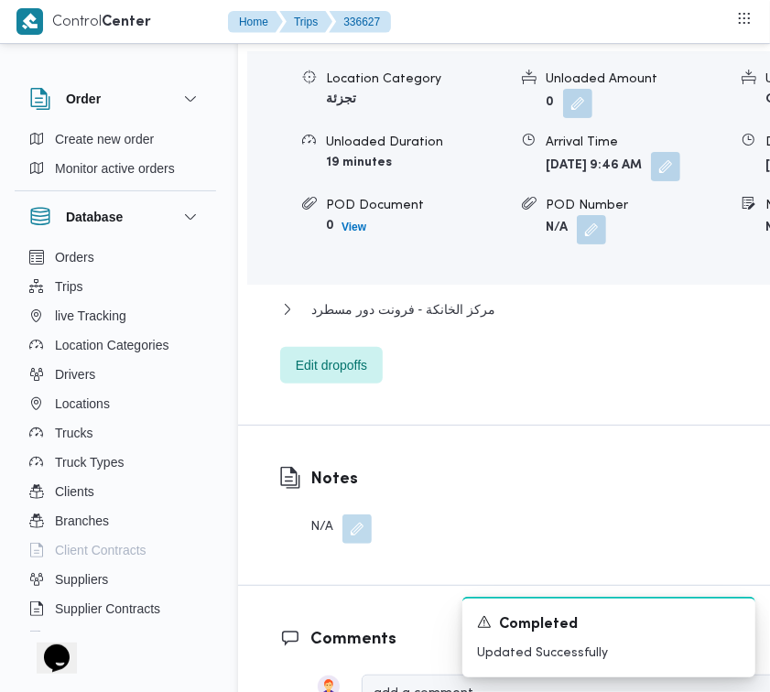
scroll to position [3162, 0]
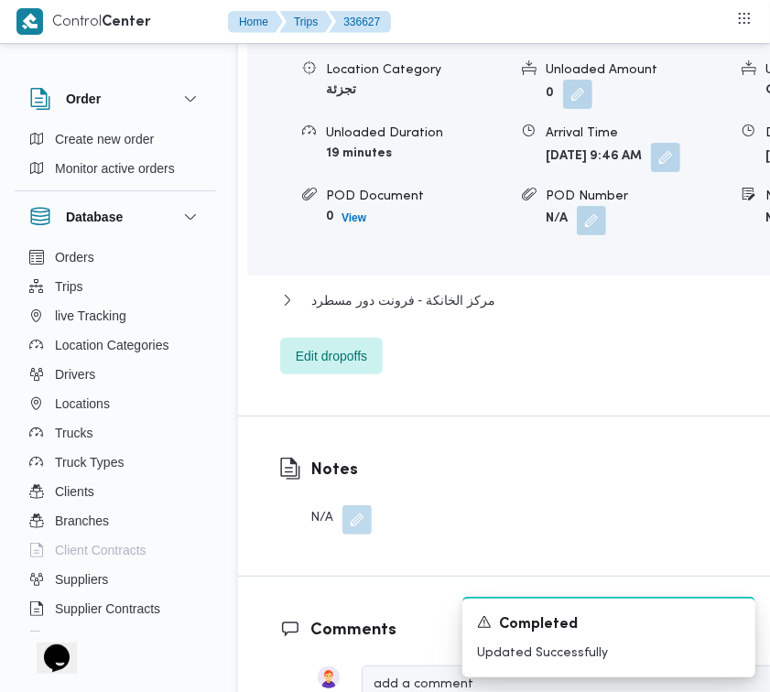
click at [400, 375] on div "قسم أول شبرا الخيمة Location Category تجزئة Unloaded Amount 0 Unloaded Unit Cas…" at bounding box center [598, 190] width 636 height 367
click at [371, 374] on span "Edit dropoffs" at bounding box center [331, 355] width 103 height 37
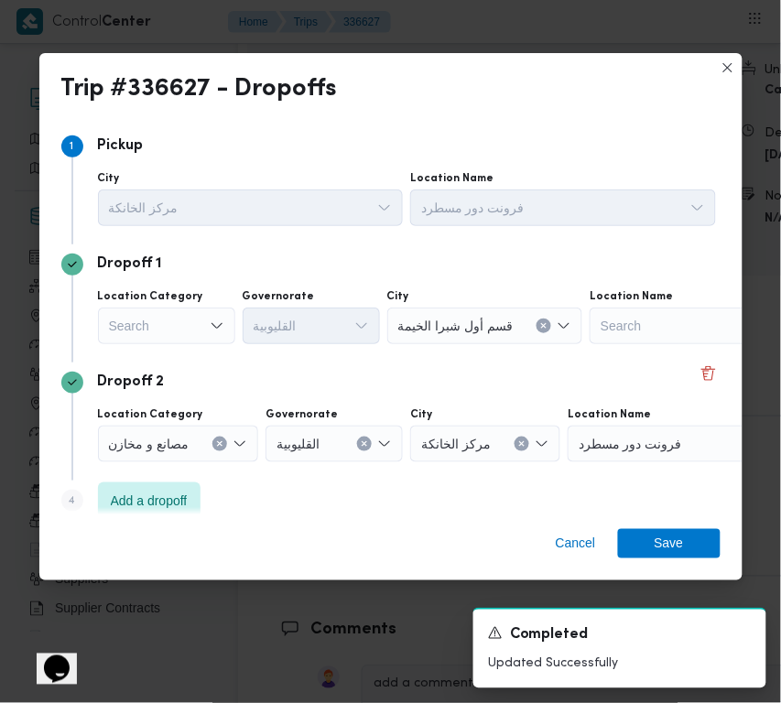
click at [175, 319] on div "Search" at bounding box center [166, 326] width 137 height 37
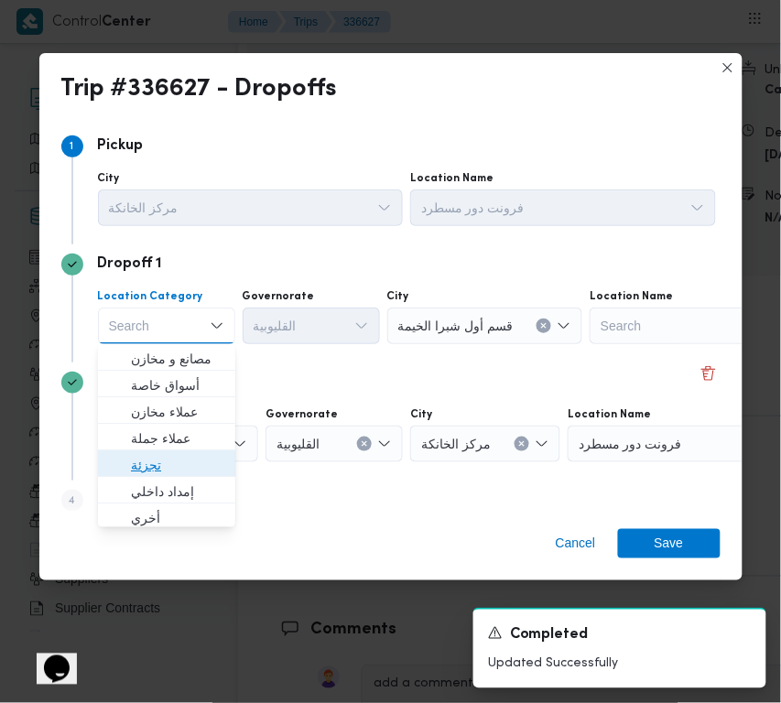
click at [176, 456] on span "تجزئة" at bounding box center [177, 465] width 93 height 22
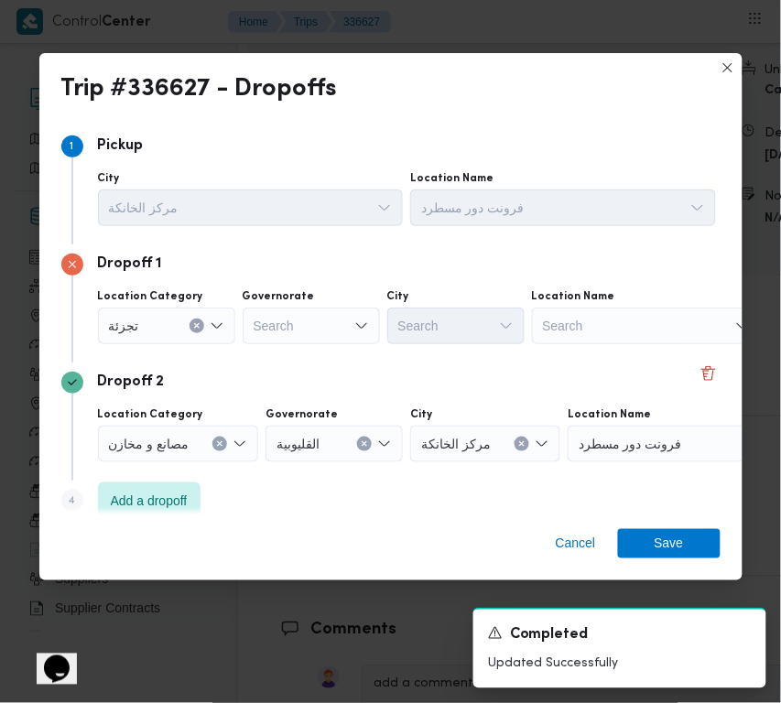
drag, startPoint x: 267, startPoint y: 350, endPoint x: 273, endPoint y: 325, distance: 25.5
click at [271, 343] on div "Dropoff 1 Location Category تجزئة Governorate Search City Search Location Name …" at bounding box center [390, 304] width 659 height 118
click at [266, 323] on div "Search" at bounding box center [311, 326] width 137 height 37
paste input "جيزة"
type input "جيزة"
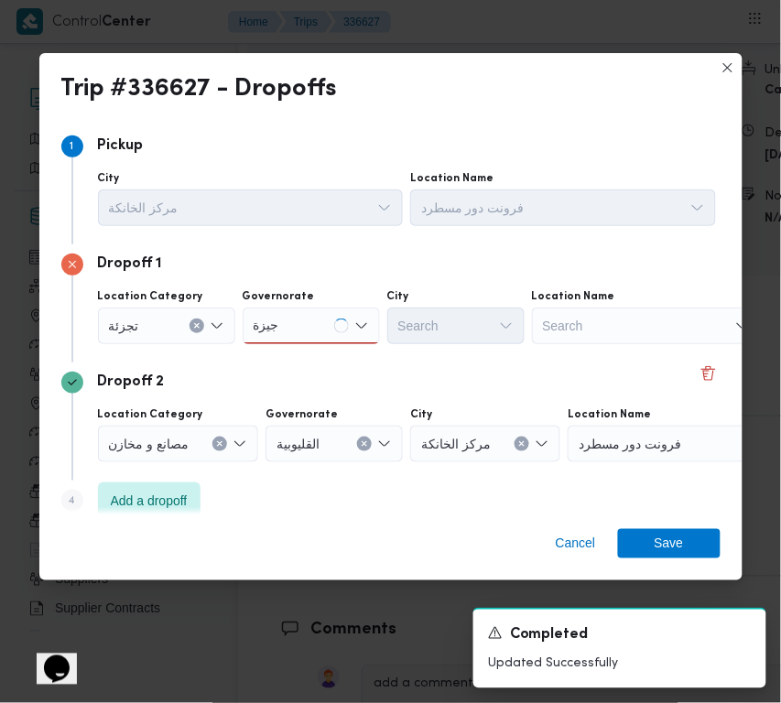
drag, startPoint x: 359, startPoint y: 321, endPoint x: 326, endPoint y: 326, distance: 33.4
click at [359, 321] on icon "Open list of options" at bounding box center [361, 326] width 15 height 15
click at [305, 340] on div "جيزة جيزة" at bounding box center [311, 326] width 137 height 37
drag, startPoint x: 308, startPoint y: 343, endPoint x: 308, endPoint y: 354, distance: 10.1
click at [308, 345] on span "ال جيزة" at bounding box center [311, 358] width 123 height 29
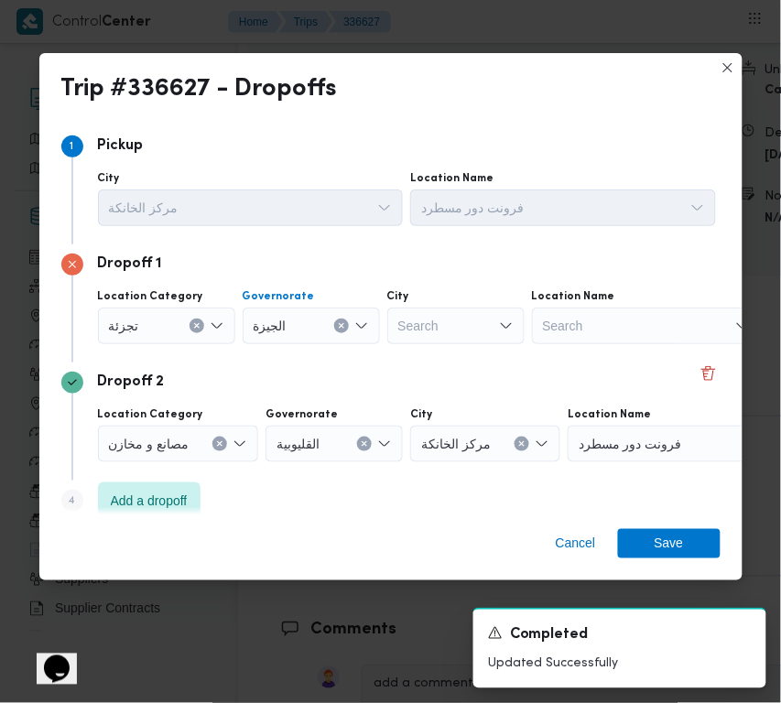
click at [309, 360] on div "Dropoff 1 Location Category [GEOGRAPHIC_DATA] [GEOGRAPHIC_DATA] Combo box. Sele…" at bounding box center [390, 304] width 659 height 118
click at [406, 313] on div "Search" at bounding box center [455, 326] width 137 height 37
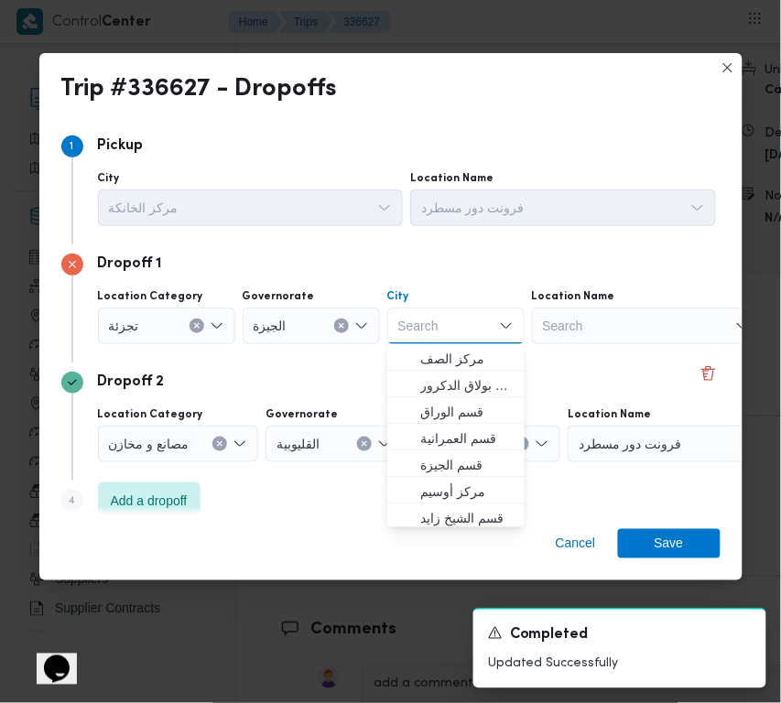
paste input "النمرس"
type input "النمرس"
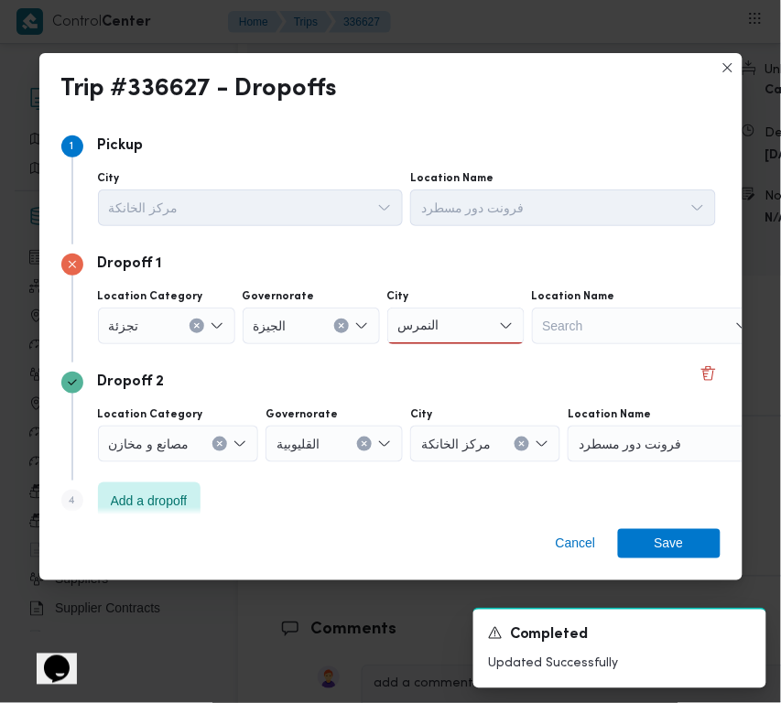
click at [468, 322] on div "النمرس النمرس" at bounding box center [455, 326] width 137 height 37
click at [461, 362] on span "[PERSON_NAME]" at bounding box center [466, 359] width 93 height 22
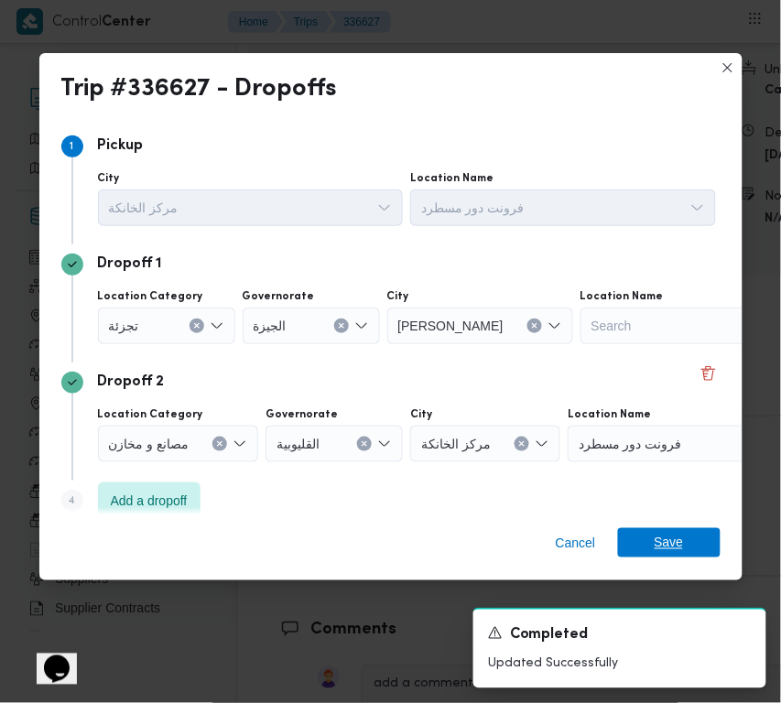
click at [659, 546] on span "Save" at bounding box center [669, 543] width 29 height 29
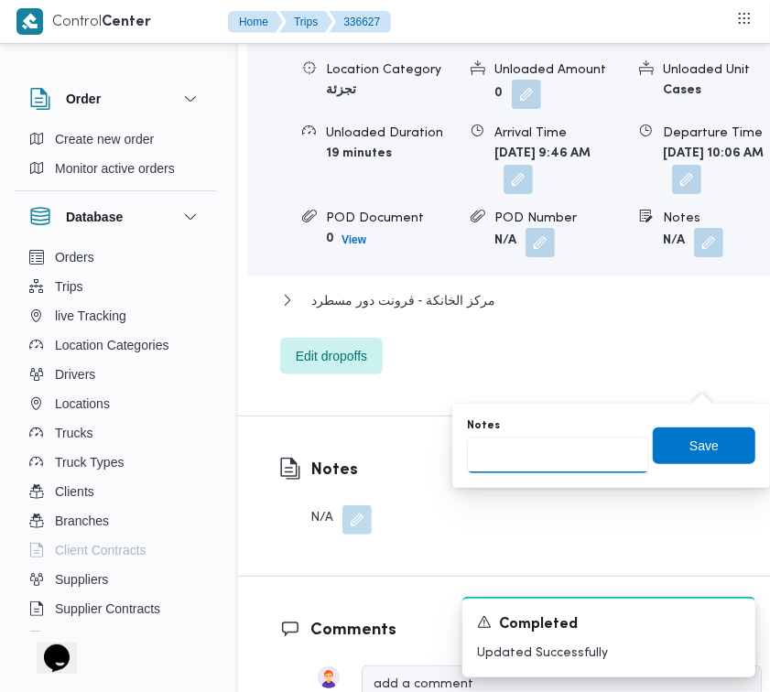
drag, startPoint x: 603, startPoint y: 455, endPoint x: 618, endPoint y: 455, distance: 15.6
click at [605, 455] on input "Notes" at bounding box center [558, 455] width 182 height 37
paste input "شبرامنت"
type input "شبرامنت"
click at [689, 455] on span "Save" at bounding box center [704, 445] width 103 height 37
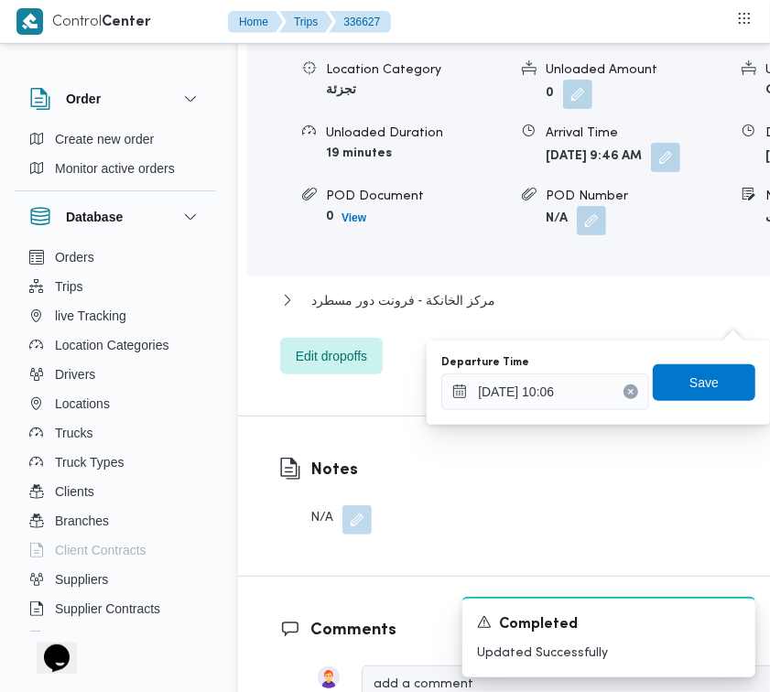
click at [624, 392] on button "Clear input" at bounding box center [631, 392] width 15 height 15
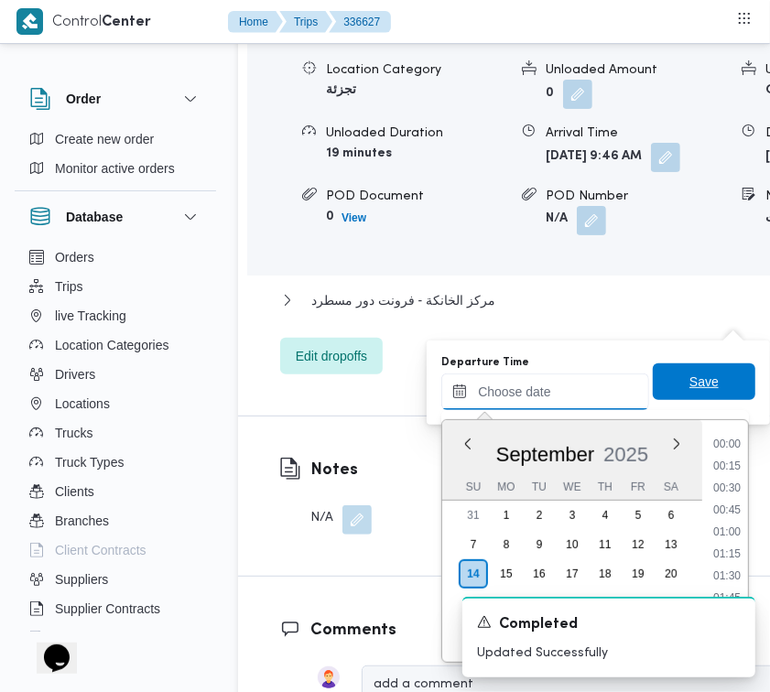
scroll to position [1009, 0]
drag, startPoint x: 666, startPoint y: 398, endPoint x: 614, endPoint y: 365, distance: 62.2
click at [667, 397] on span "Save" at bounding box center [704, 383] width 103 height 37
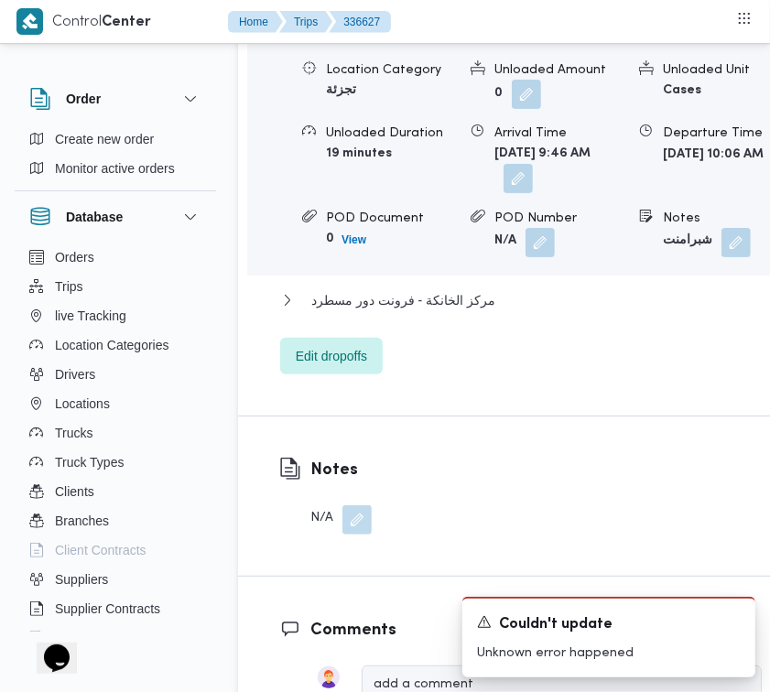
click at [533, 193] on button "button" at bounding box center [518, 178] width 29 height 29
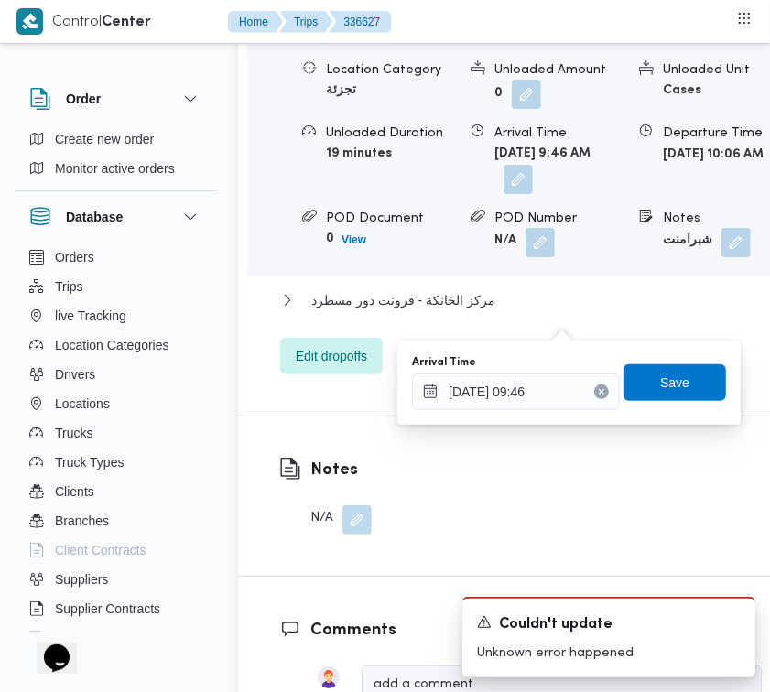
click at [598, 388] on icon "Clear input" at bounding box center [601, 391] width 7 height 7
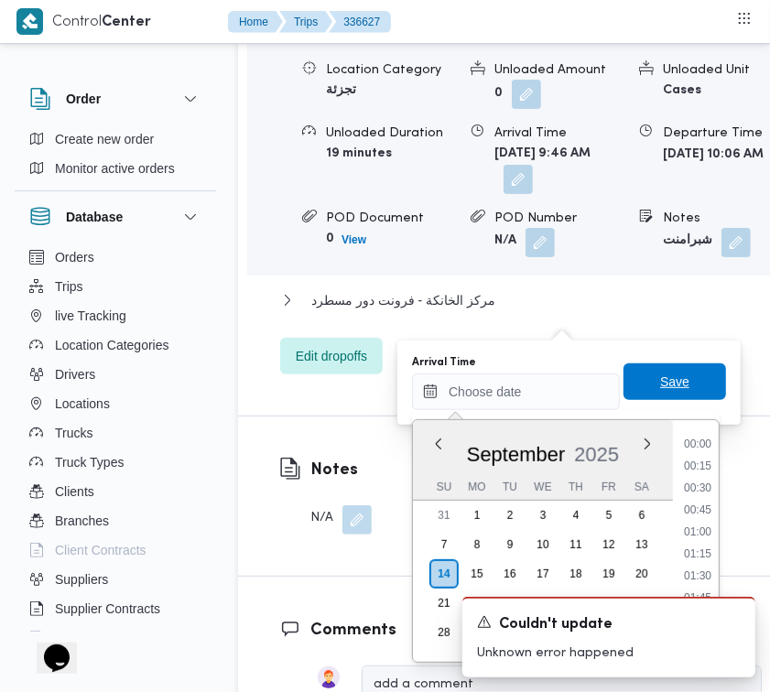
type input "[DATE] 09:46"
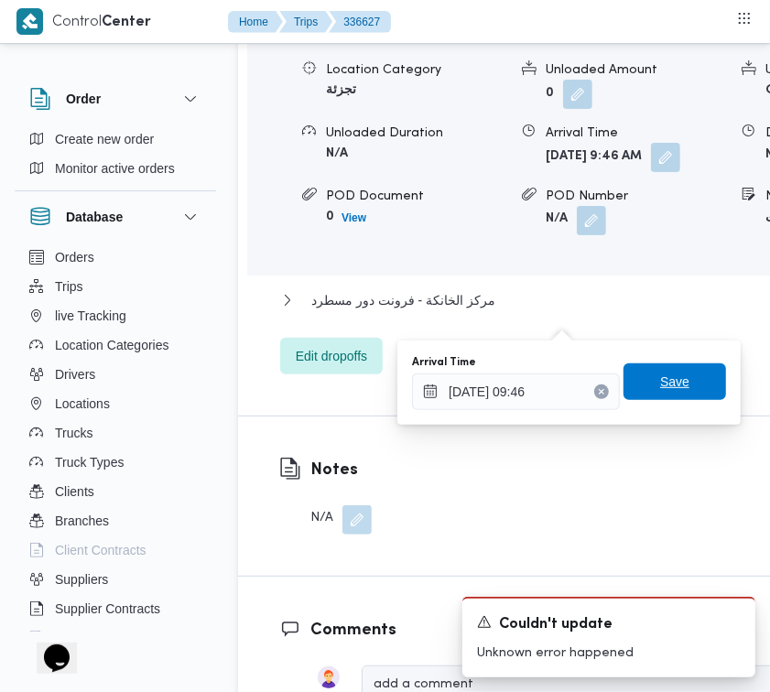
click at [627, 387] on span "Save" at bounding box center [675, 382] width 103 height 37
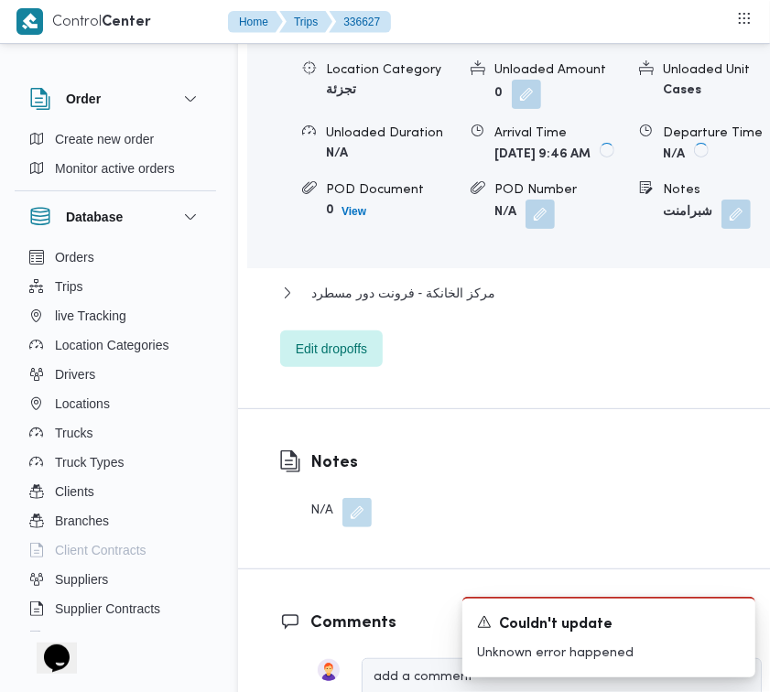
scroll to position [2556, 0]
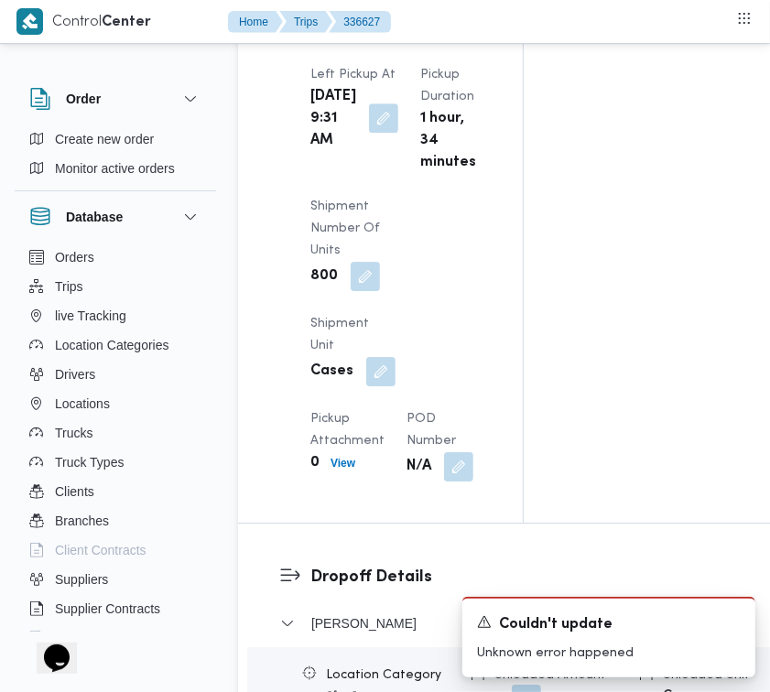
click at [380, 133] on button "button" at bounding box center [383, 118] width 29 height 29
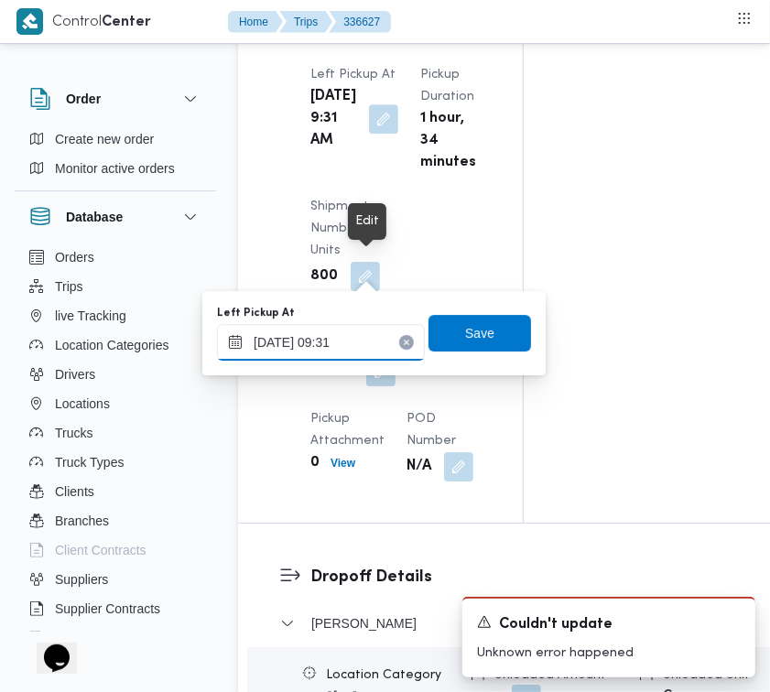
click at [385, 332] on input "[DATE] 09:31" at bounding box center [321, 342] width 208 height 37
click at [373, 345] on input "[DATE] 09:31" at bounding box center [321, 342] width 208 height 37
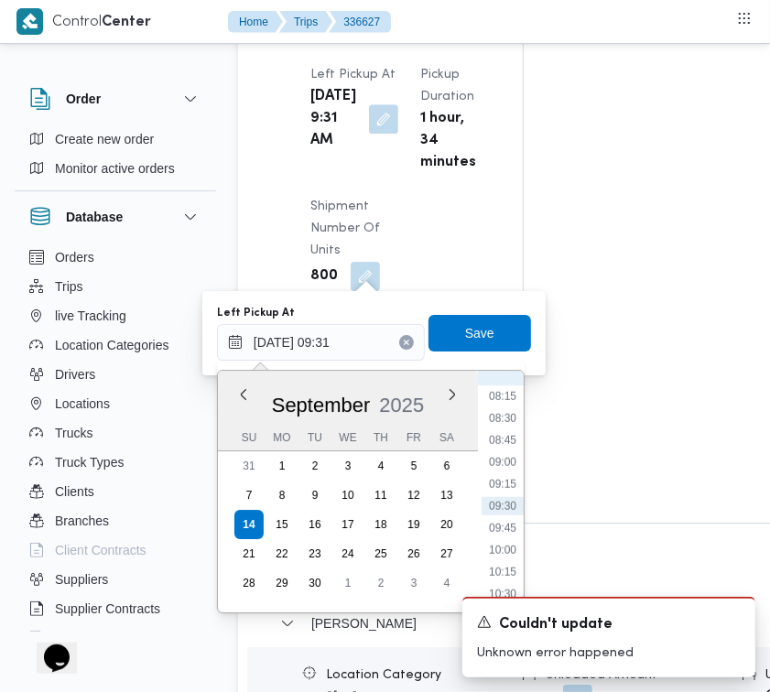
scroll to position [904, 0]
click at [508, 561] on li "12:15" at bounding box center [503, 568] width 42 height 18
type input "[DATE] 12:15"
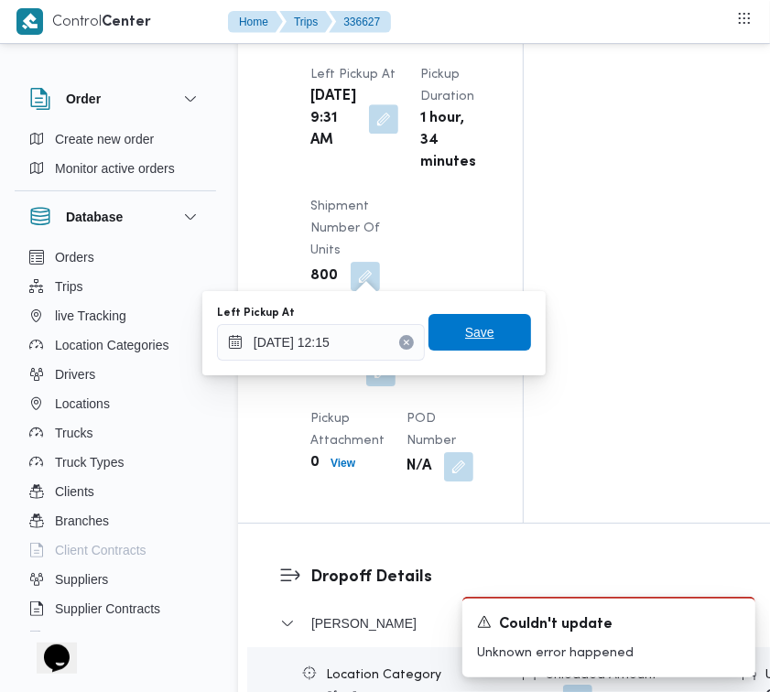
click at [463, 350] on span "Save" at bounding box center [480, 332] width 103 height 37
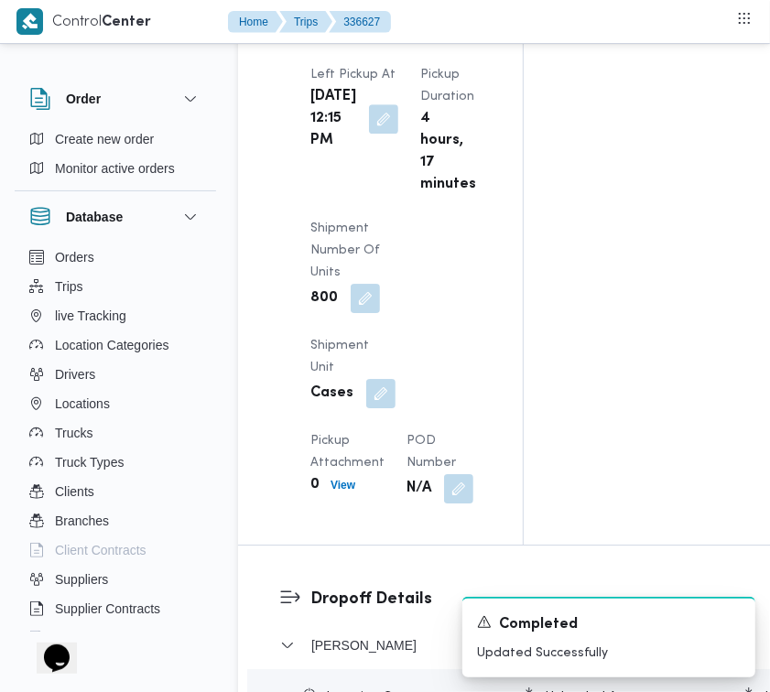
scroll to position [0, 0]
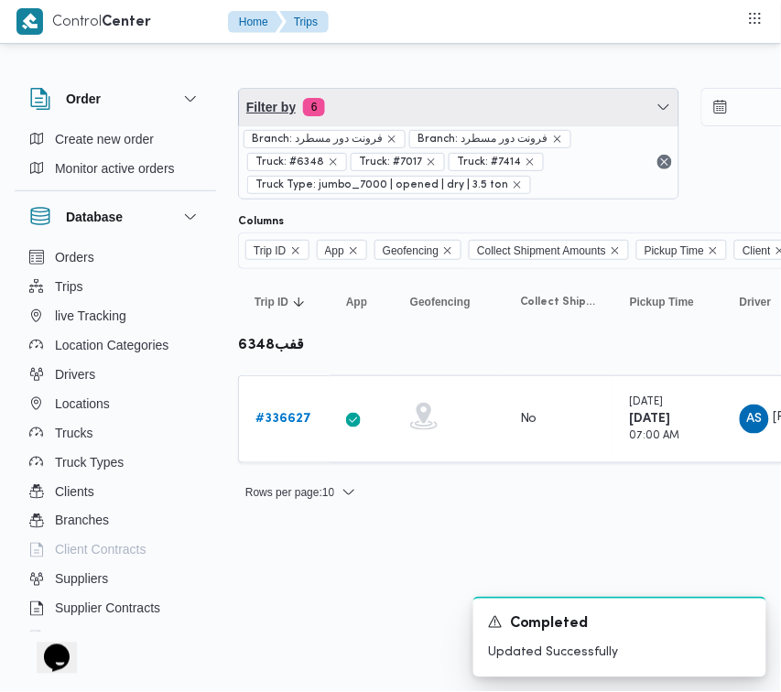
click at [399, 107] on span "Filter by 6" at bounding box center [459, 107] width 440 height 37
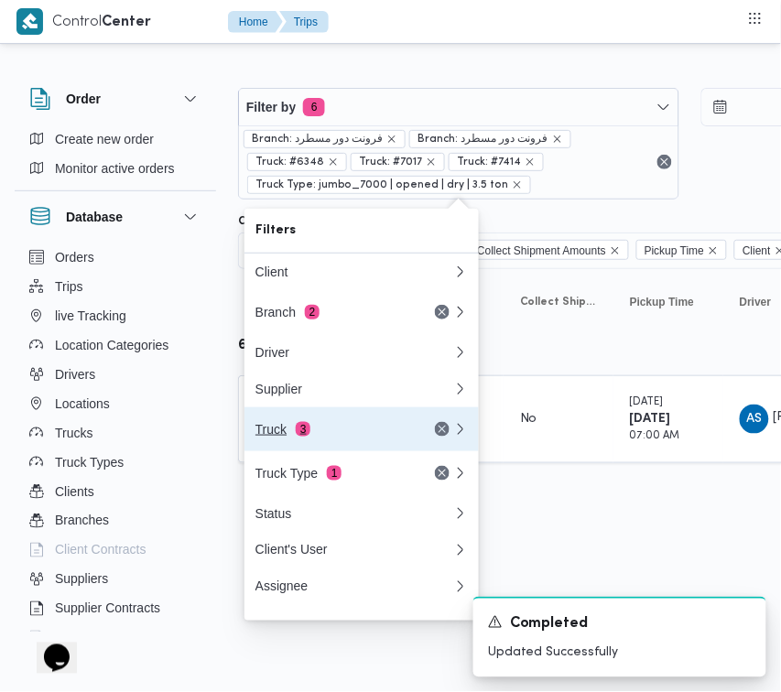
click at [340, 432] on div "Truck 3" at bounding box center [333, 429] width 154 height 15
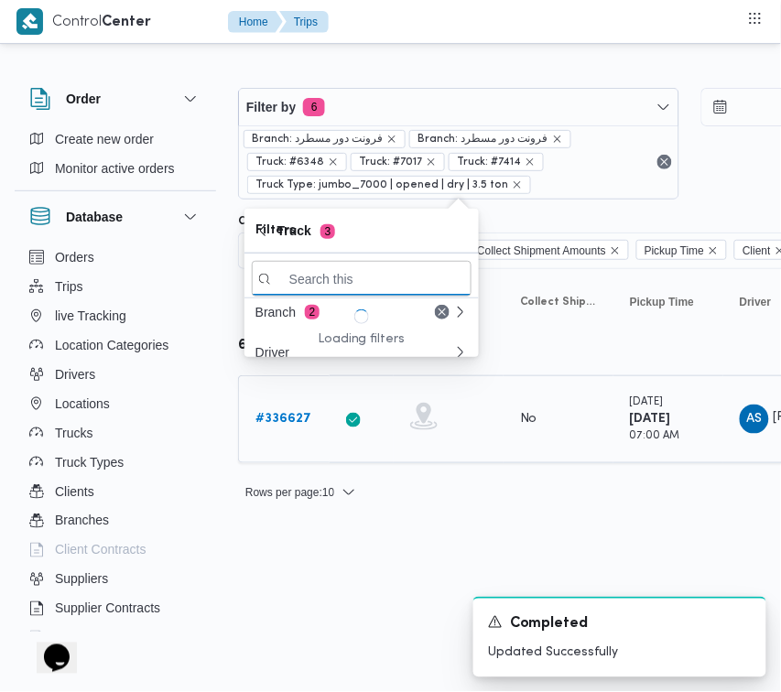
paste input "6827"
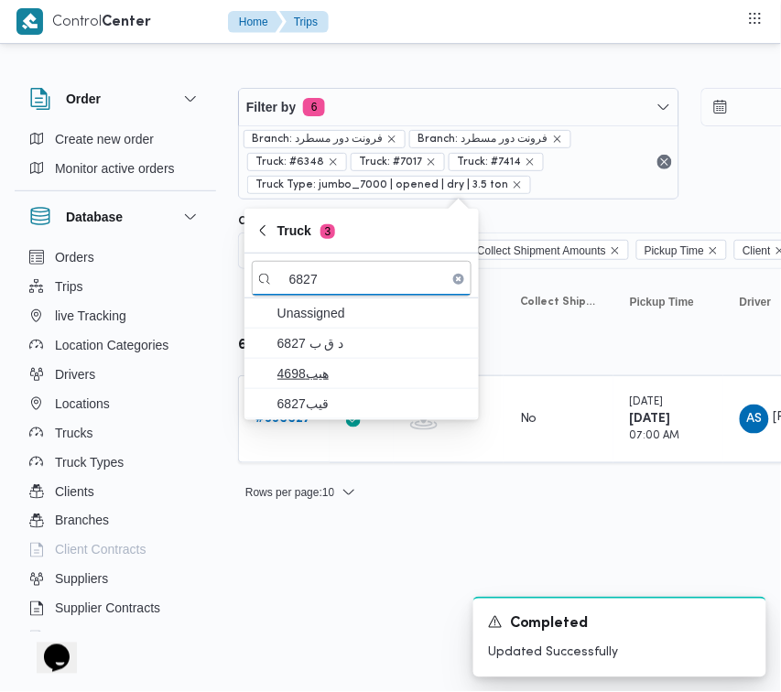
type input "6827"
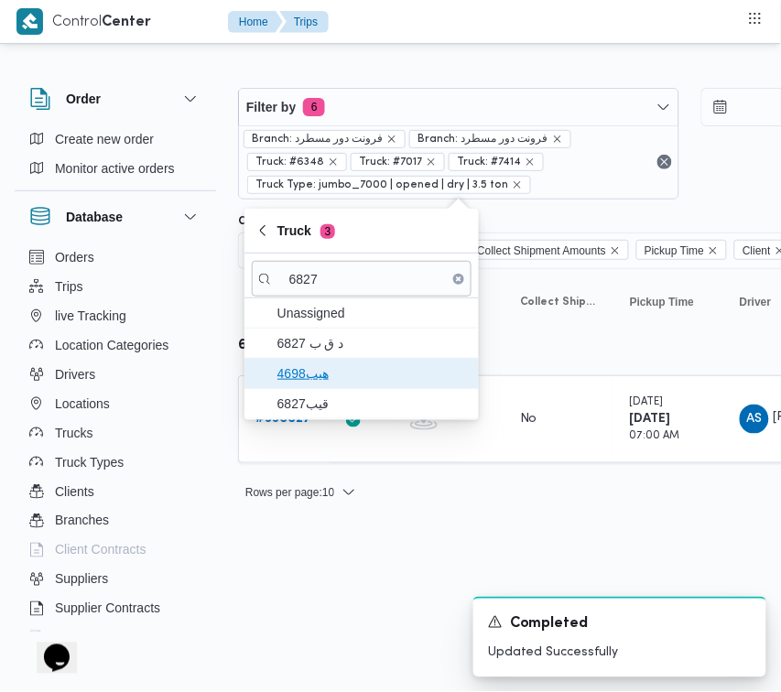
click at [331, 387] on span "هيب4698" at bounding box center [362, 373] width 220 height 29
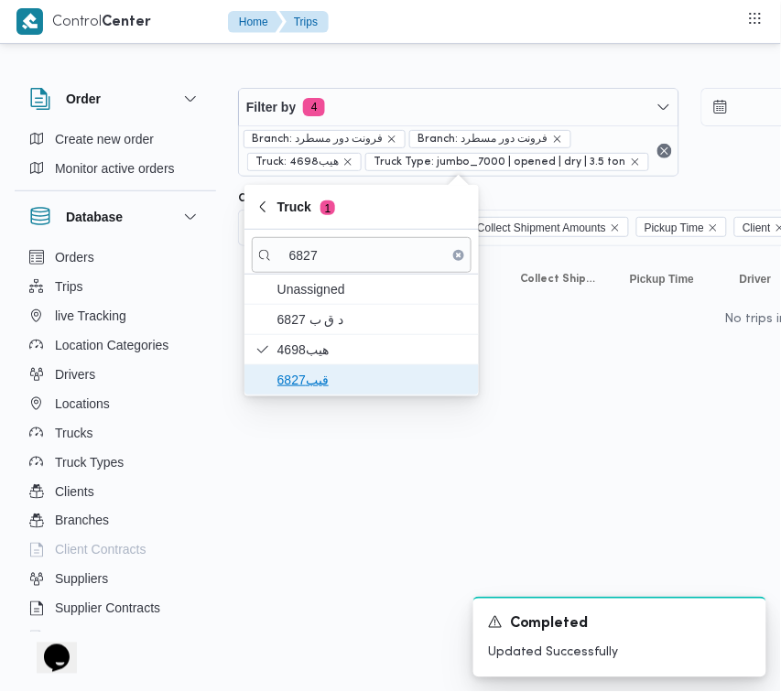
click at [328, 387] on span "قيب6827" at bounding box center [373, 380] width 191 height 22
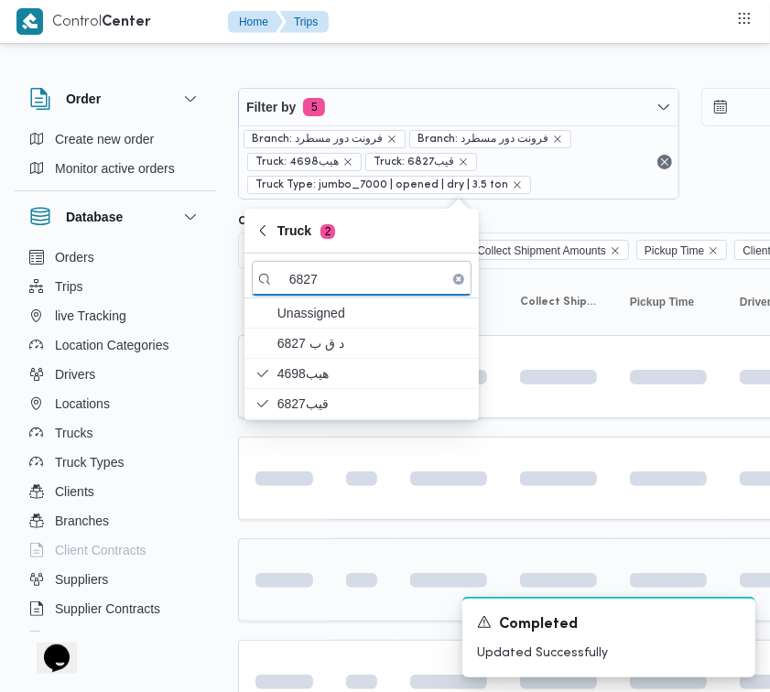
click at [316, 557] on td at bounding box center [284, 580] width 92 height 83
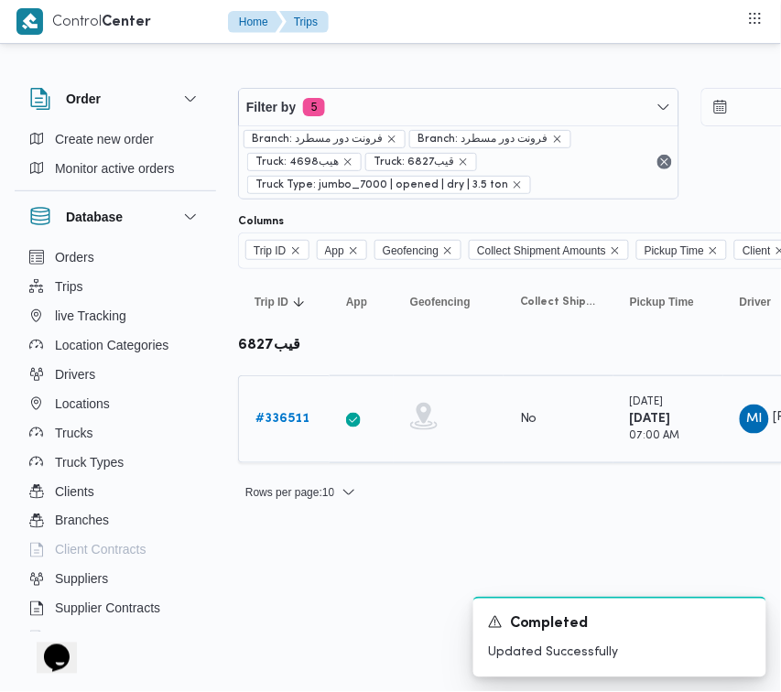
click at [291, 409] on link "# 336511" at bounding box center [283, 420] width 54 height 22
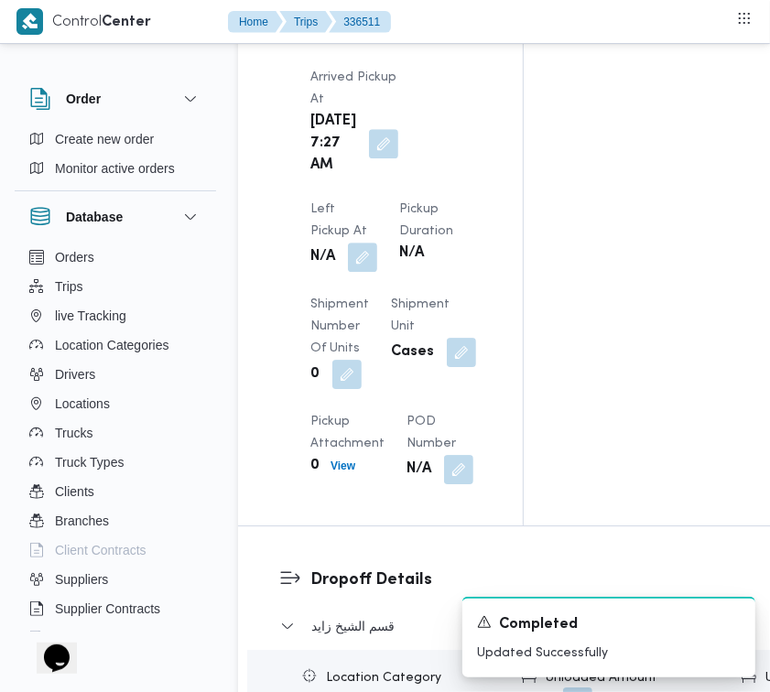
scroll to position [2418, 0]
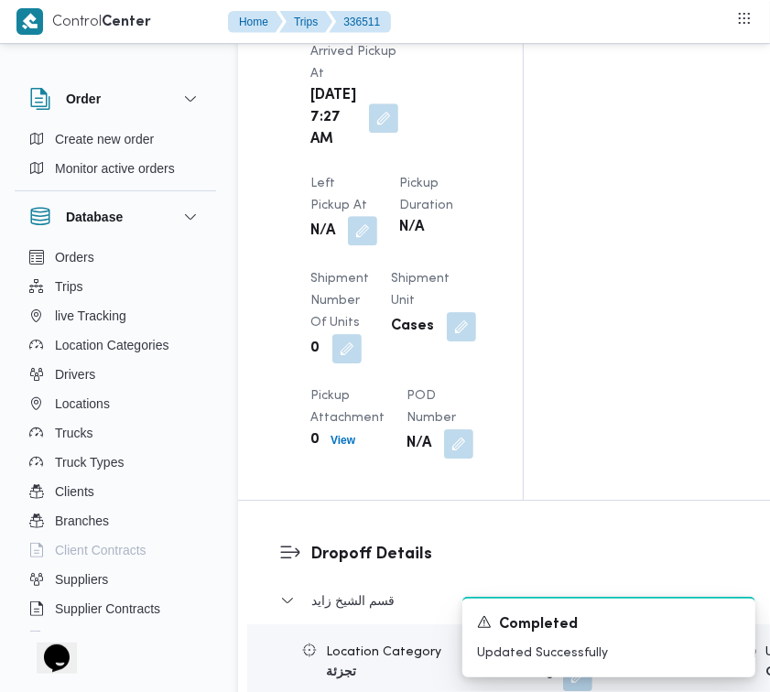
click at [377, 216] on button "button" at bounding box center [362, 230] width 29 height 29
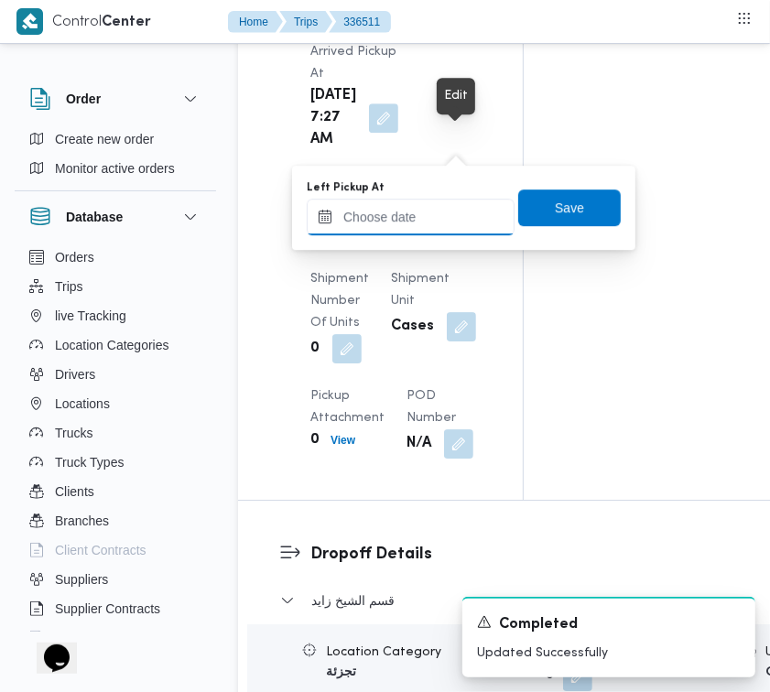
click at [452, 204] on input "Left Pickup At" at bounding box center [411, 217] width 208 height 37
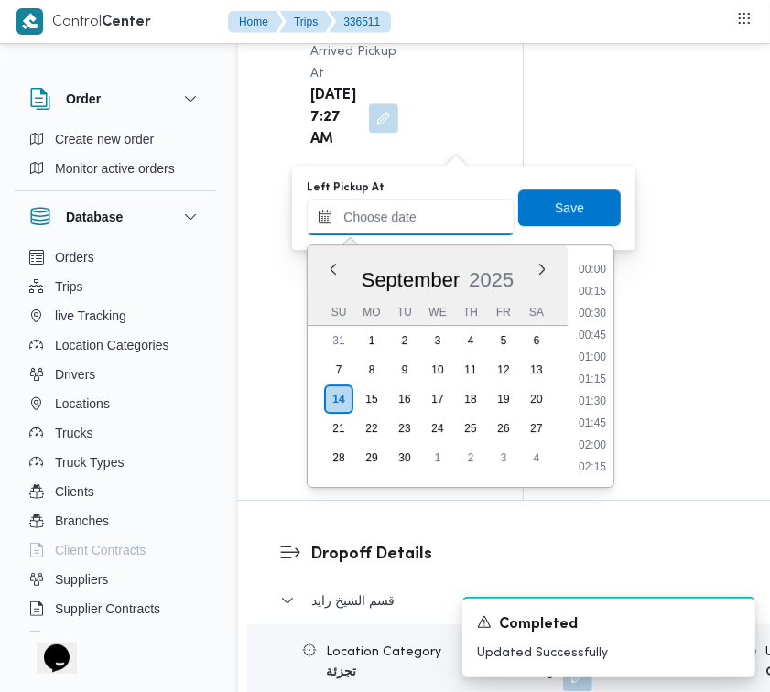
scroll to position [1009, 0]
click at [600, 372] on li "12:45" at bounding box center [593, 381] width 42 height 18
type input "[DATE] 12:45"
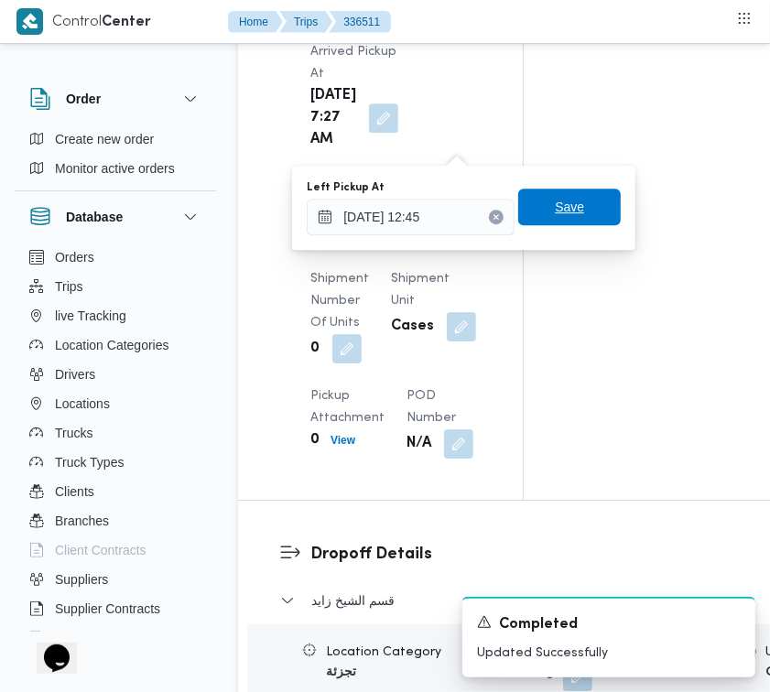
click at [555, 206] on span "Save" at bounding box center [569, 207] width 29 height 22
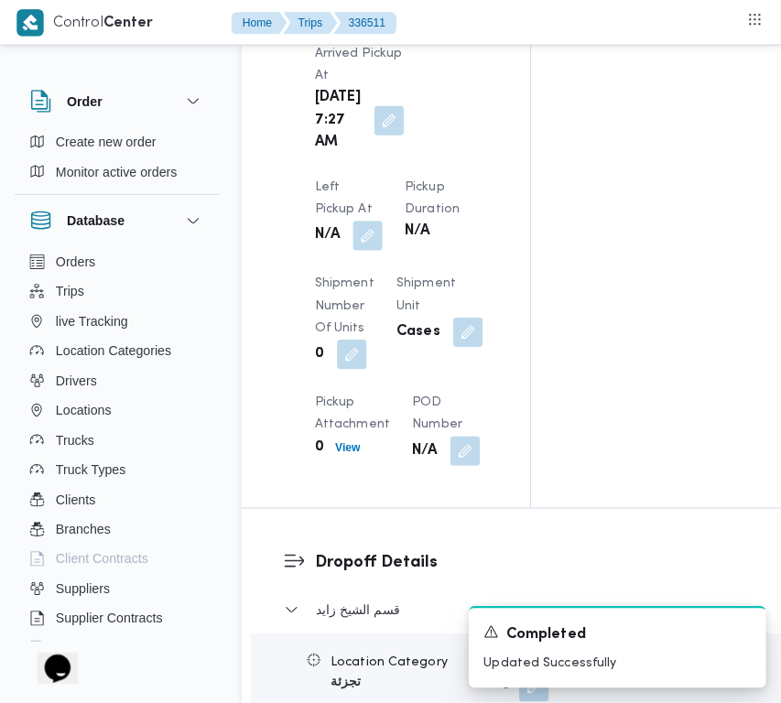
scroll to position [3024, 0]
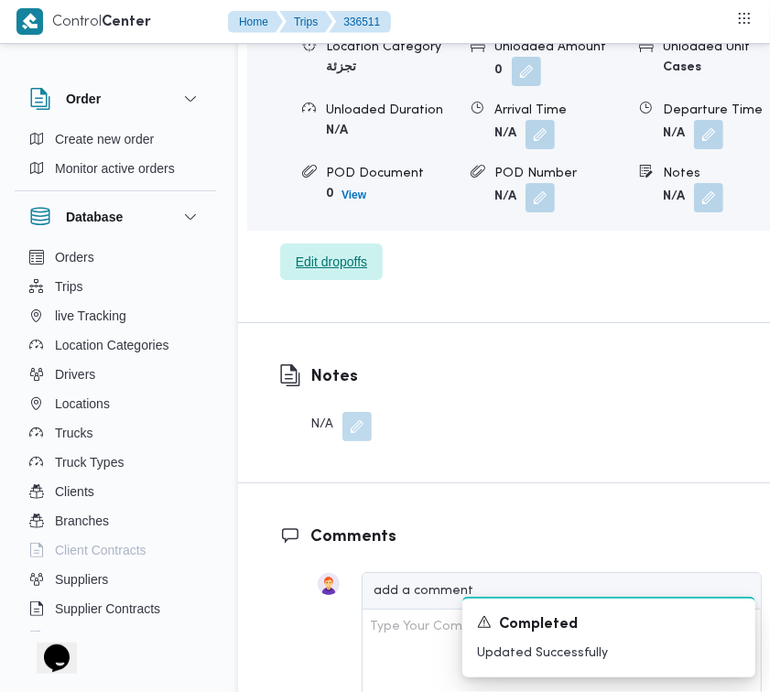
click at [350, 273] on span "Edit dropoffs" at bounding box center [331, 262] width 71 height 22
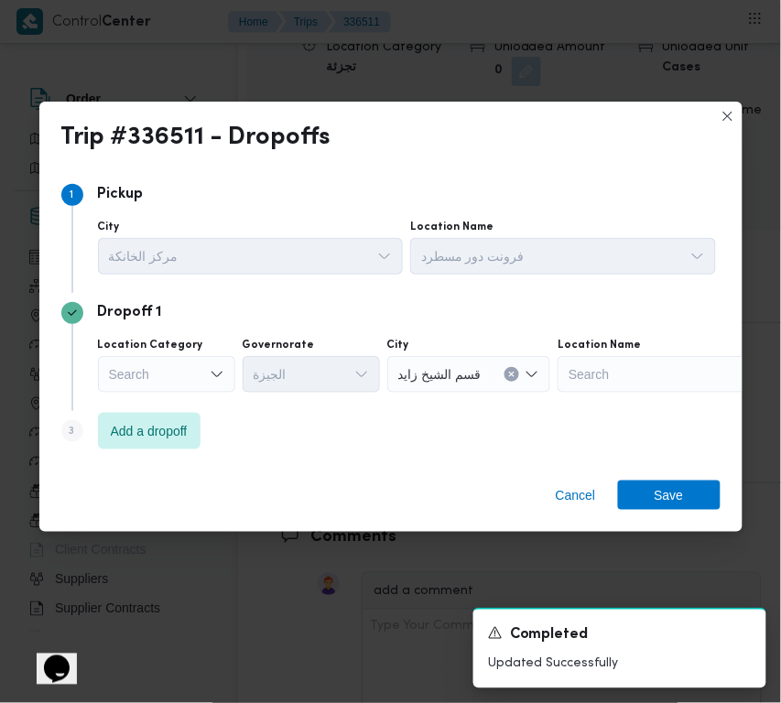
drag, startPoint x: 139, startPoint y: 377, endPoint x: 147, endPoint y: 382, distance: 9.4
click at [140, 376] on div "Search" at bounding box center [166, 374] width 137 height 37
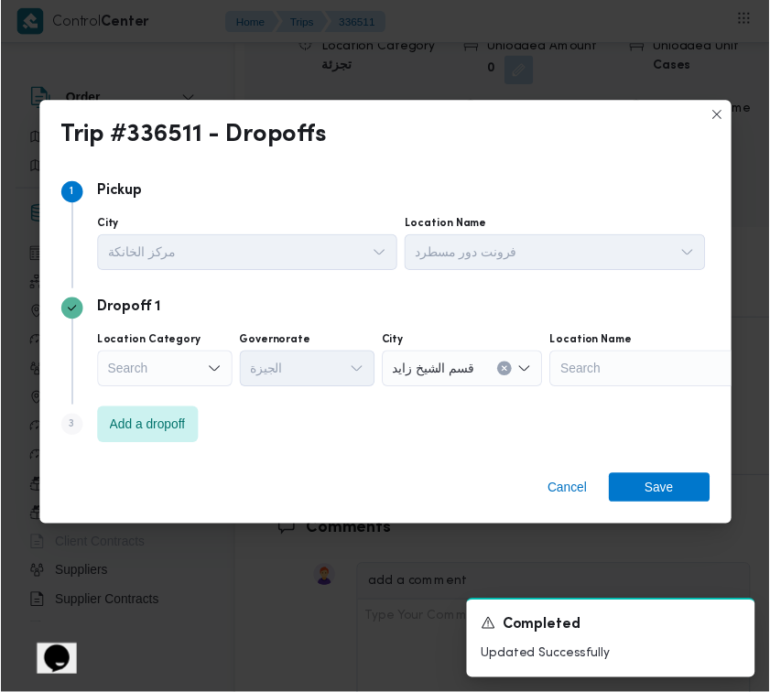
scroll to position [3148, 0]
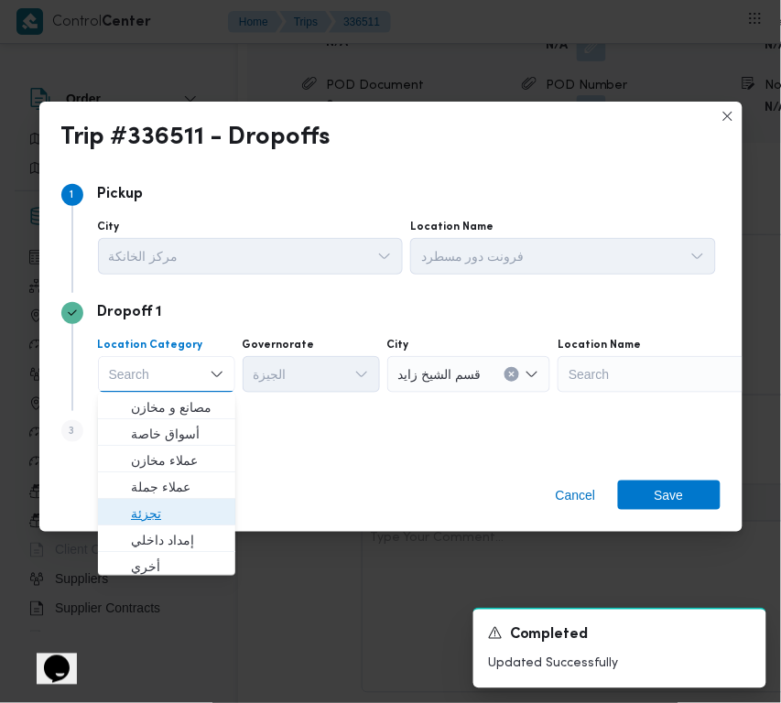
click at [163, 520] on span "تجزئة" at bounding box center [177, 514] width 93 height 22
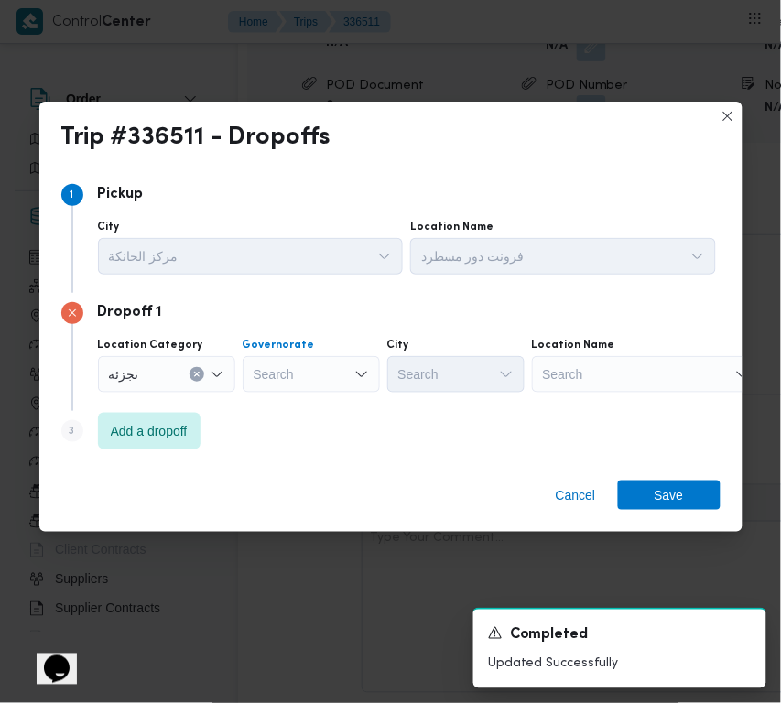
click at [350, 366] on div "Search" at bounding box center [311, 374] width 137 height 37
paste input "جيزة"
type input "جيزة"
click at [286, 373] on div "جيزة جيزة" at bounding box center [311, 374] width 137 height 37
click at [300, 395] on span "ال جيزة" at bounding box center [311, 407] width 123 height 29
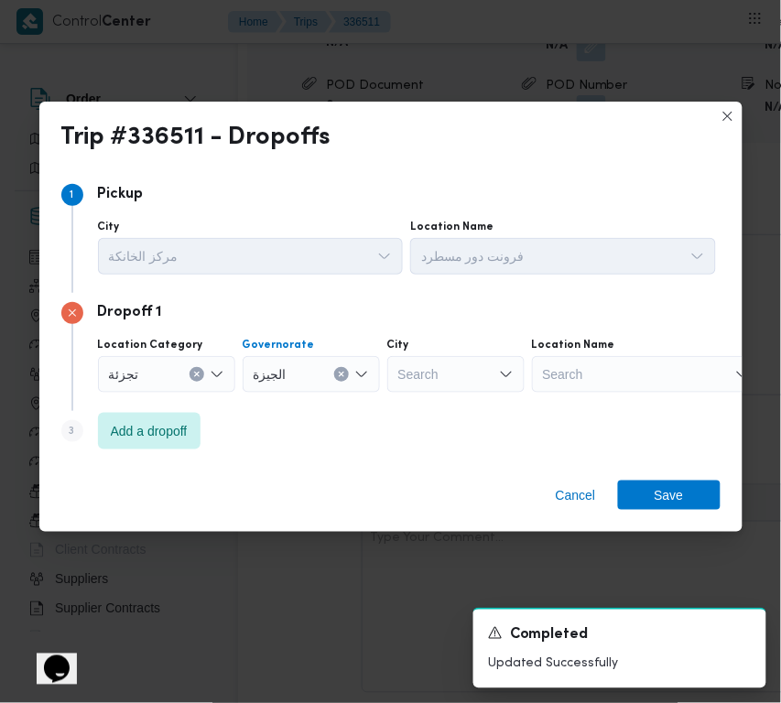
drag, startPoint x: 421, startPoint y: 369, endPoint x: 401, endPoint y: 373, distance: 20.5
click at [406, 372] on div "Search" at bounding box center [455, 374] width 137 height 37
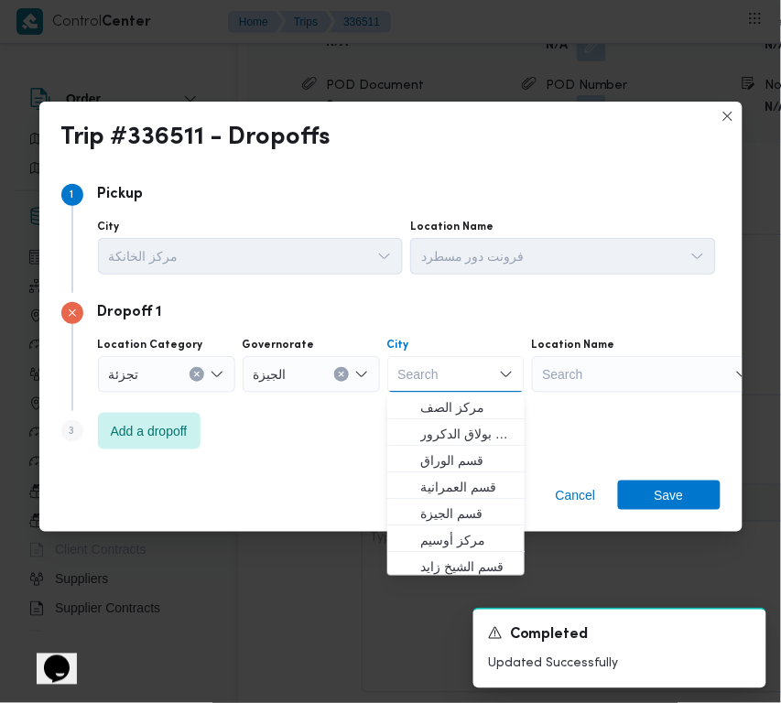
paste input "شبرامنت"
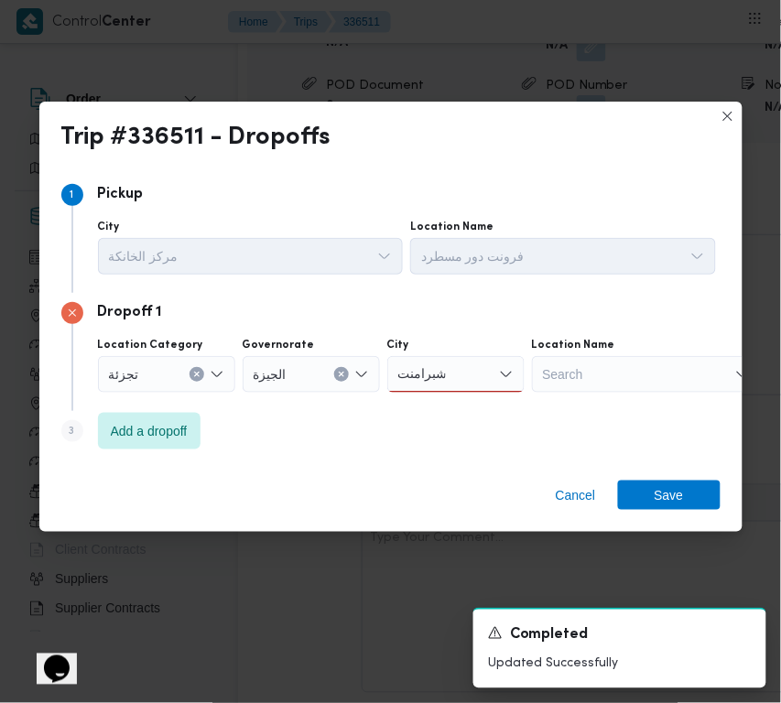
click at [431, 377] on input "شبرامنت" at bounding box center [422, 375] width 48 height 22
click at [429, 378] on input "شبرامنت" at bounding box center [422, 375] width 48 height 22
paste input "لنمرس"
type input "النمرس"
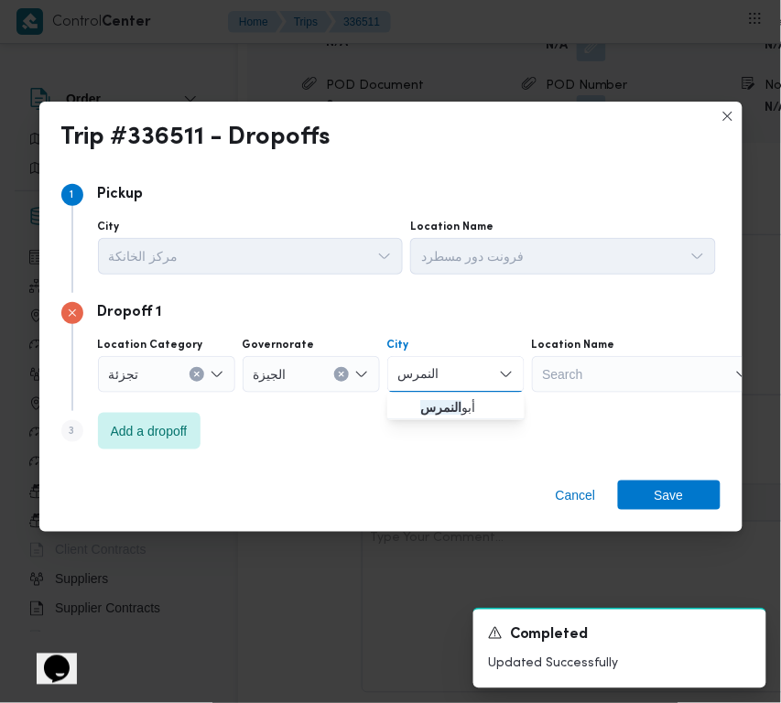
drag, startPoint x: 456, startPoint y: 373, endPoint x: 456, endPoint y: 383, distance: 10.1
click at [456, 376] on div "النمرس النمرس" at bounding box center [455, 374] width 137 height 37
click at [463, 404] on span "[PERSON_NAME]" at bounding box center [466, 408] width 93 height 22
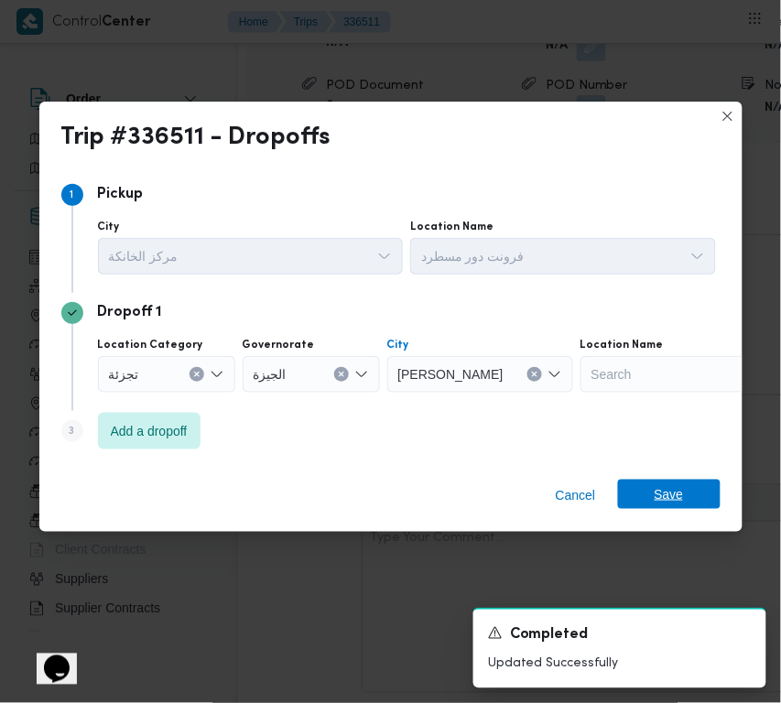
drag, startPoint x: 725, startPoint y: 501, endPoint x: 688, endPoint y: 485, distance: 40.7
click at [722, 501] on div "Cancel Save" at bounding box center [390, 499] width 703 height 66
click at [688, 485] on span "Save" at bounding box center [669, 494] width 103 height 29
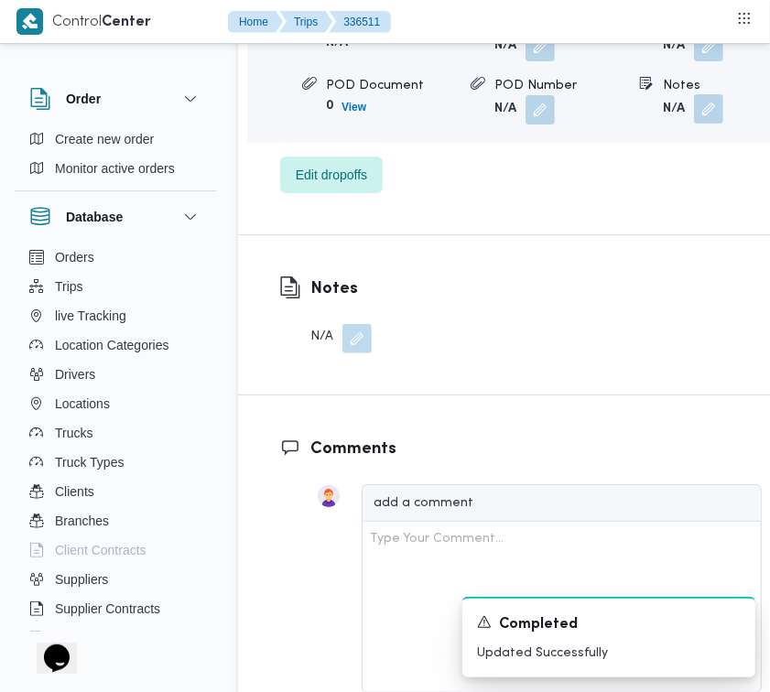
click at [697, 124] on button "button" at bounding box center [708, 108] width 29 height 29
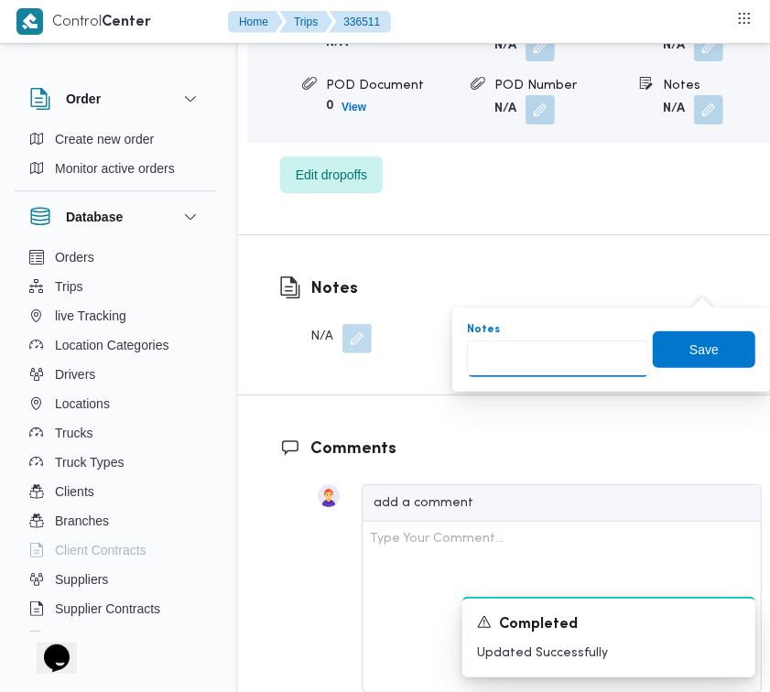
click at [580, 360] on input "Notes" at bounding box center [558, 359] width 182 height 37
paste input "شبرامنت"
type input "شبرامنت"
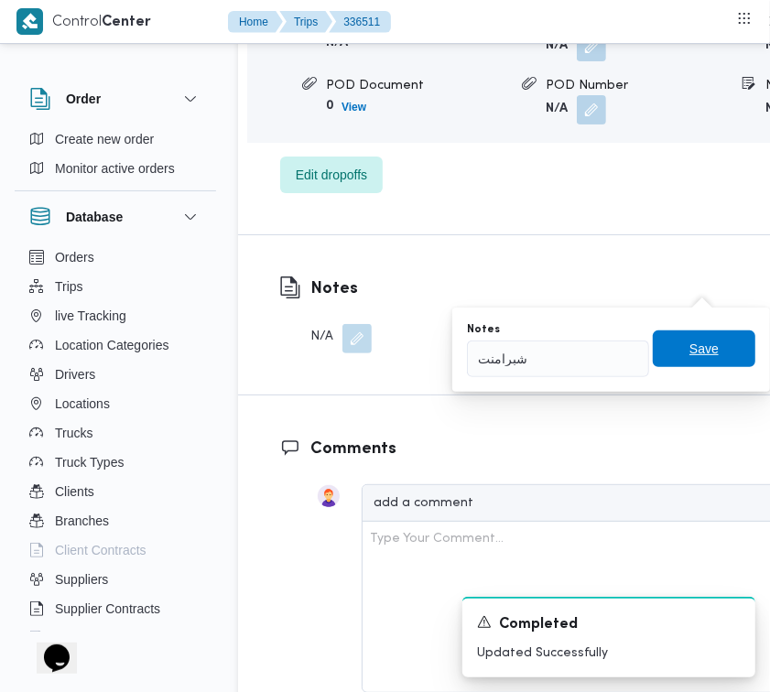
click at [714, 337] on span "Save" at bounding box center [704, 349] width 103 height 37
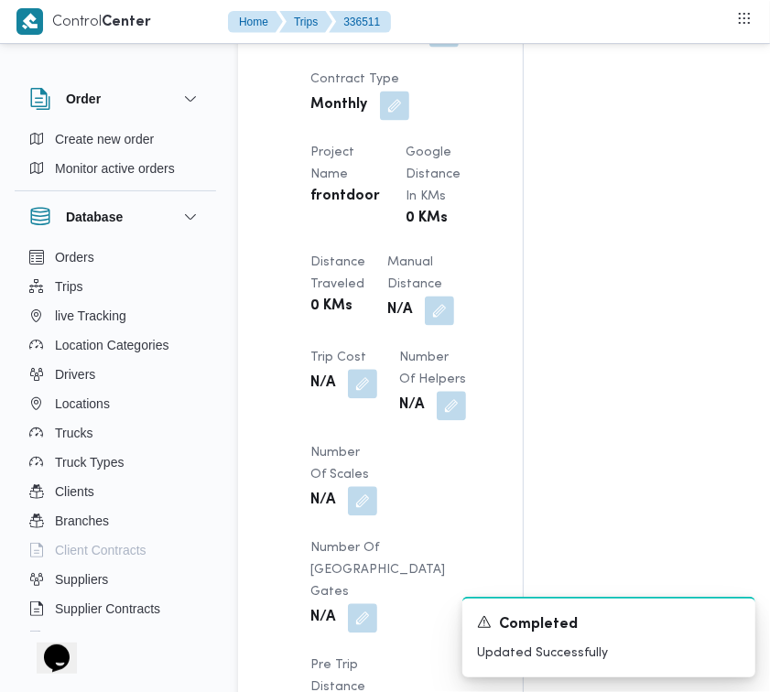
scroll to position [1672, 0]
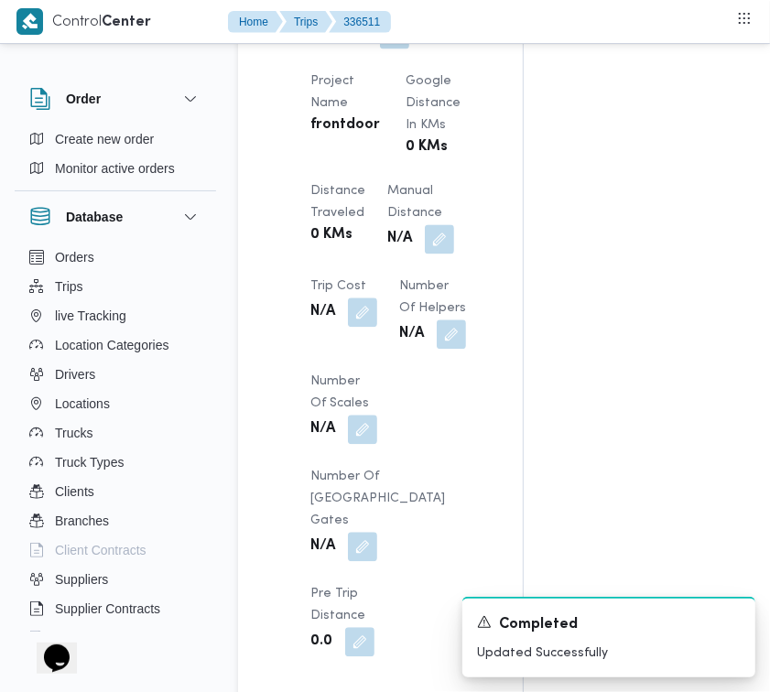
drag, startPoint x: 737, startPoint y: 249, endPoint x: 737, endPoint y: 220, distance: 29.3
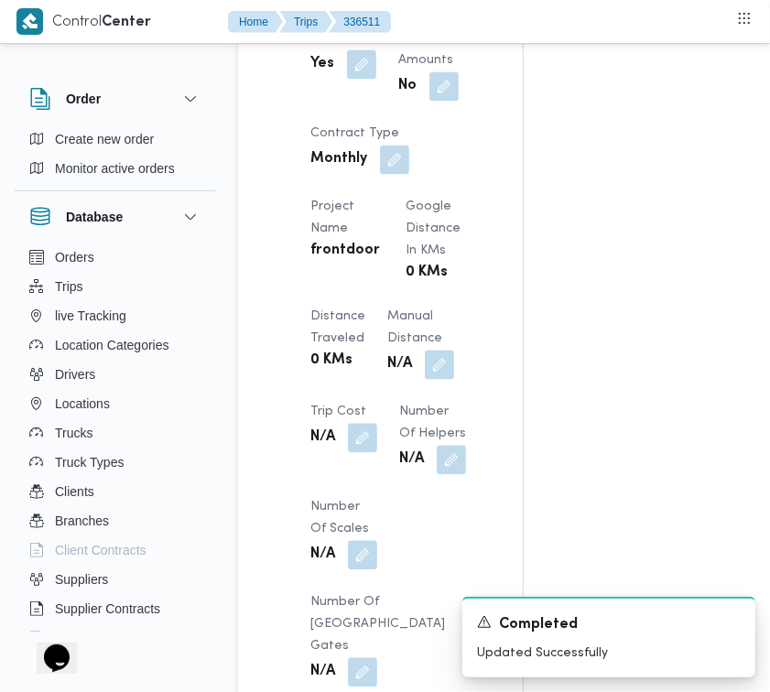
scroll to position [1537, 0]
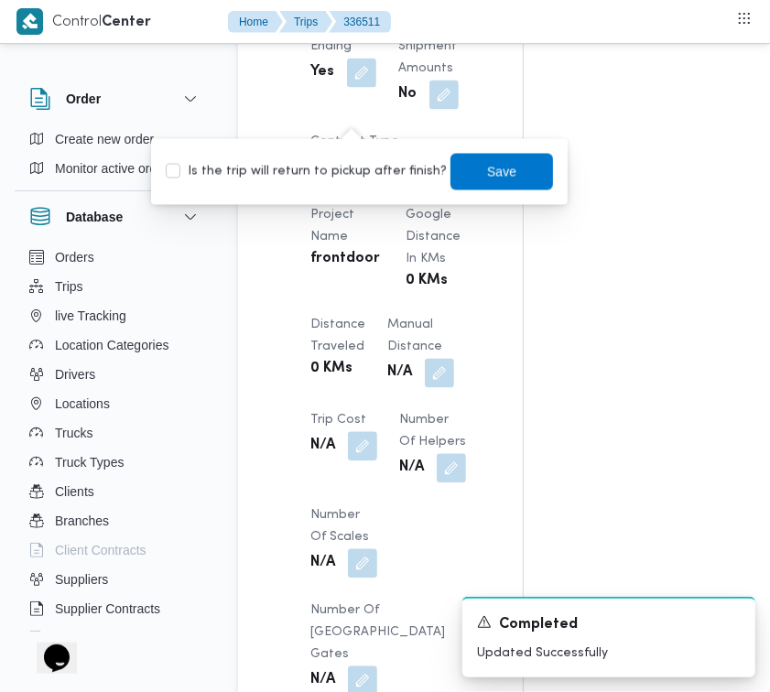
click at [360, 181] on div "Is the trip will return to pickup after finish? Save" at bounding box center [359, 172] width 391 height 40
click at [340, 163] on label "Is the trip will return to pickup after finish?" at bounding box center [306, 172] width 281 height 22
checkbox input "true"
click at [469, 167] on span "Save" at bounding box center [502, 171] width 103 height 37
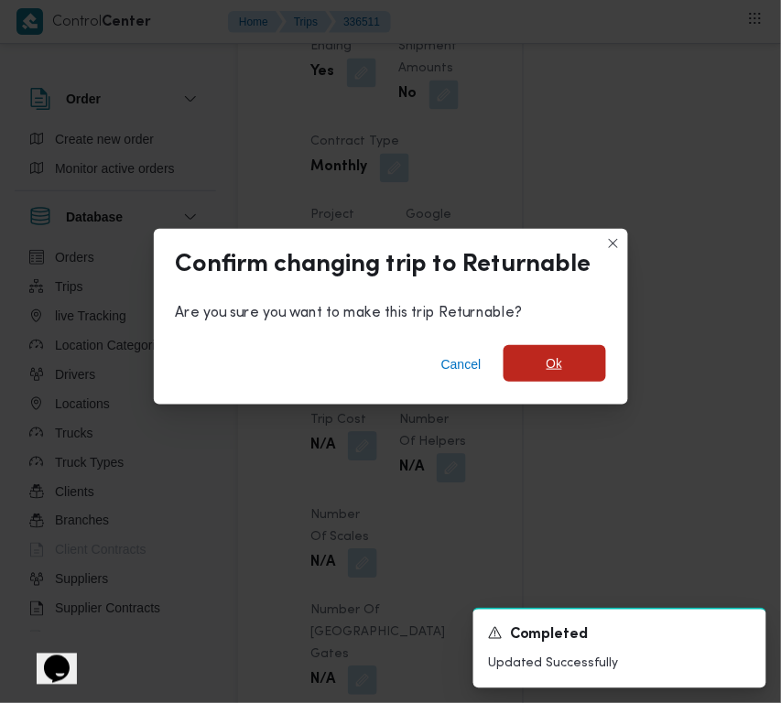
click at [564, 360] on span "Ok" at bounding box center [555, 363] width 103 height 37
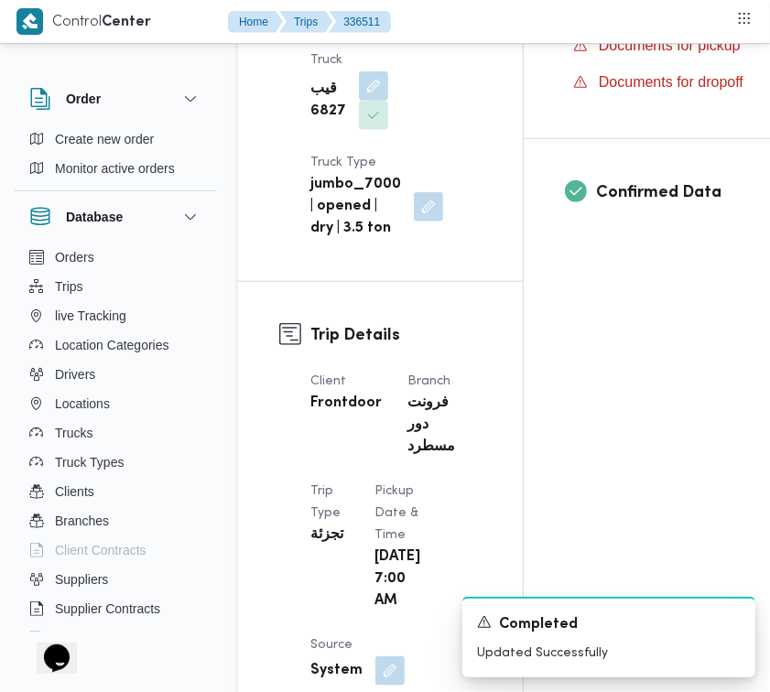
scroll to position [0, 0]
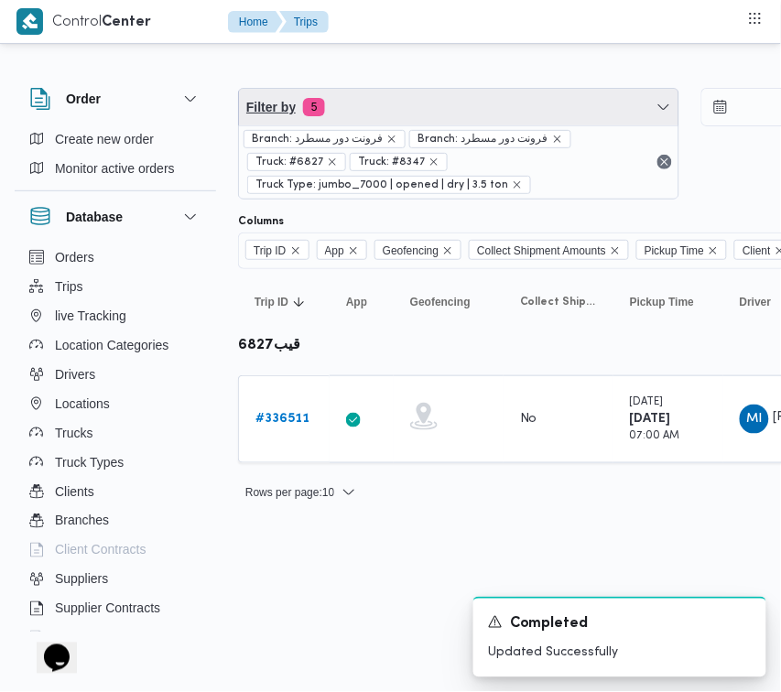
click at [504, 105] on span "Filter by 5" at bounding box center [459, 107] width 440 height 37
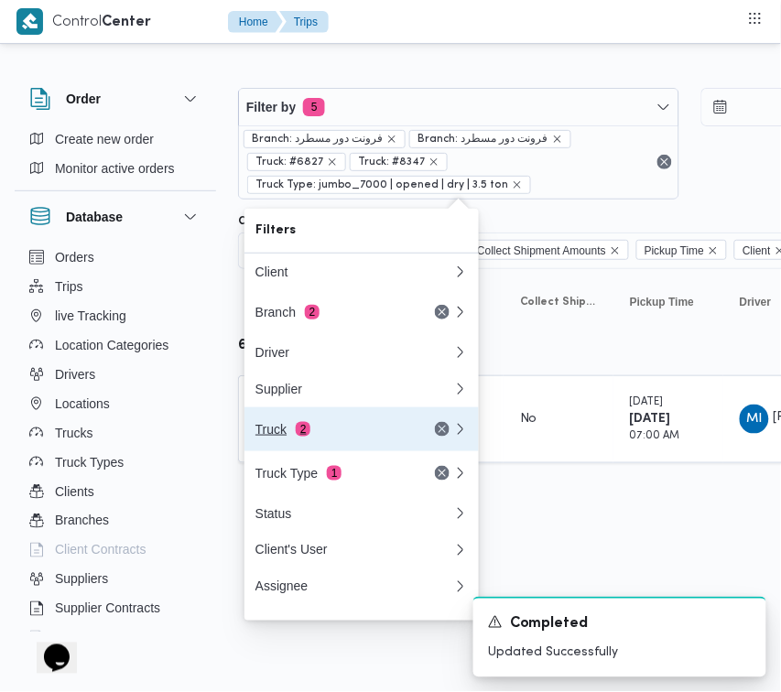
click at [323, 429] on div "Truck 2" at bounding box center [333, 429] width 154 height 15
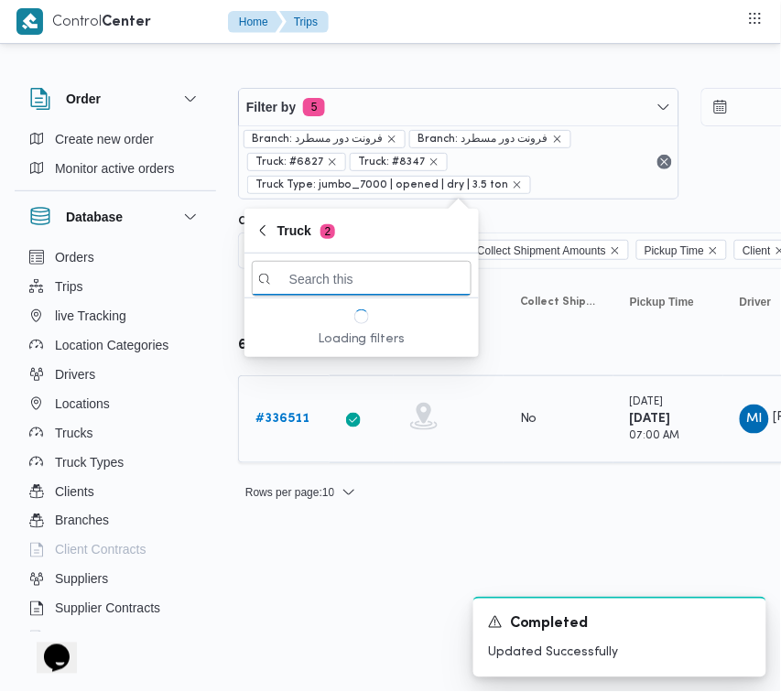
paste input "5319"
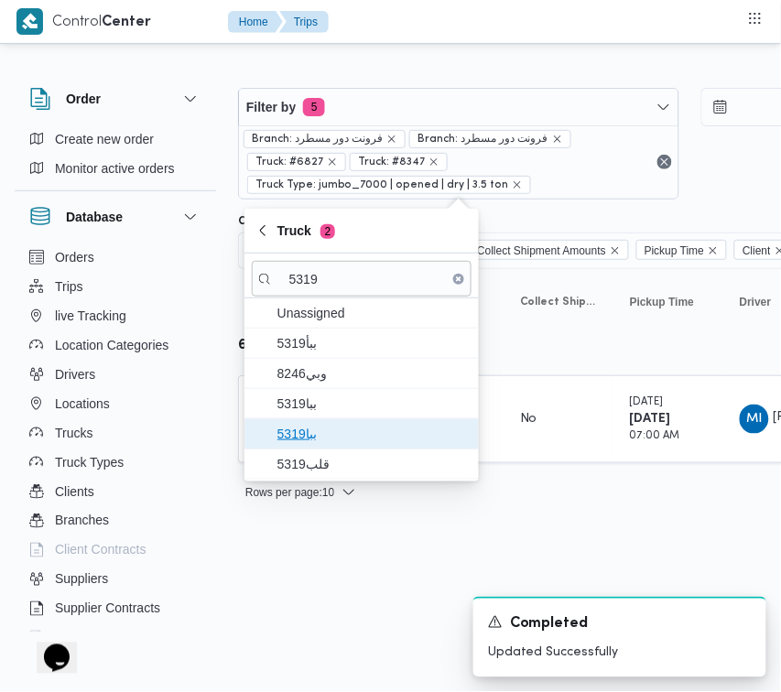
click at [328, 426] on span "ببا5319" at bounding box center [373, 434] width 191 height 22
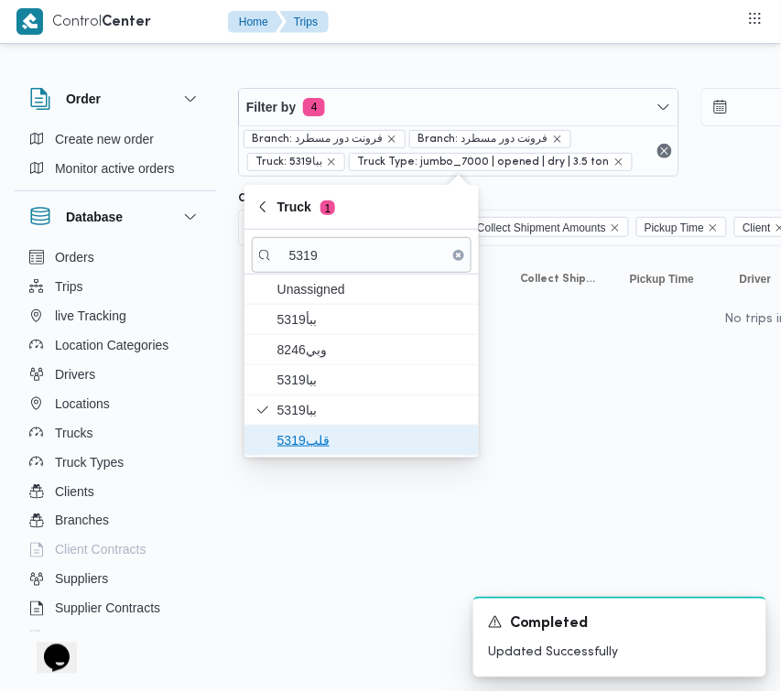
click at [319, 446] on span "قلب5319" at bounding box center [373, 441] width 191 height 22
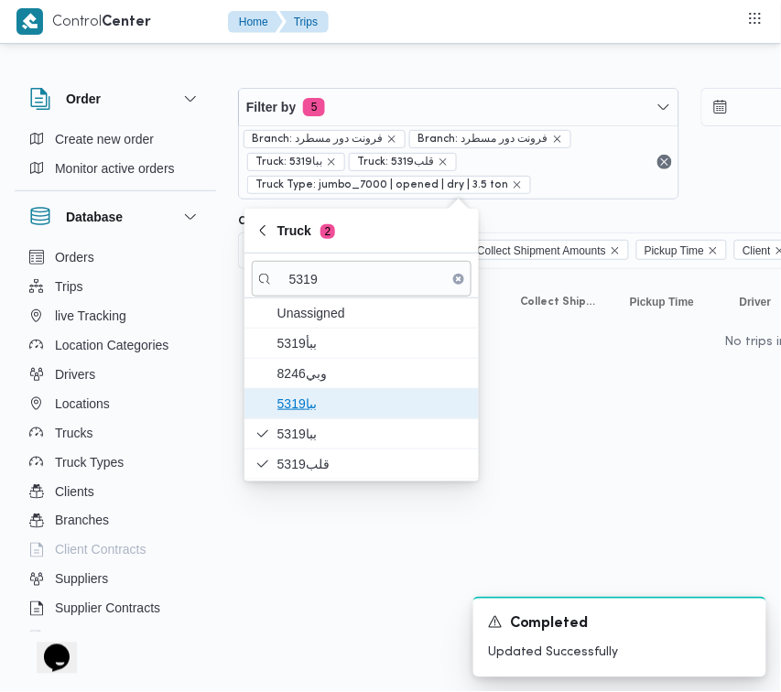
click at [317, 401] on span "ببا5319" at bounding box center [373, 404] width 191 height 22
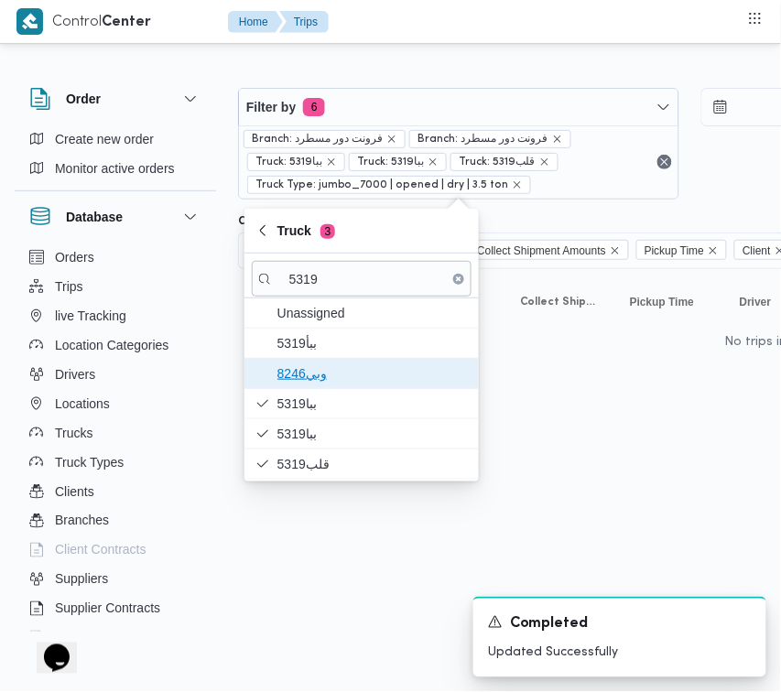
click at [314, 376] on span "وبي8246" at bounding box center [373, 374] width 191 height 22
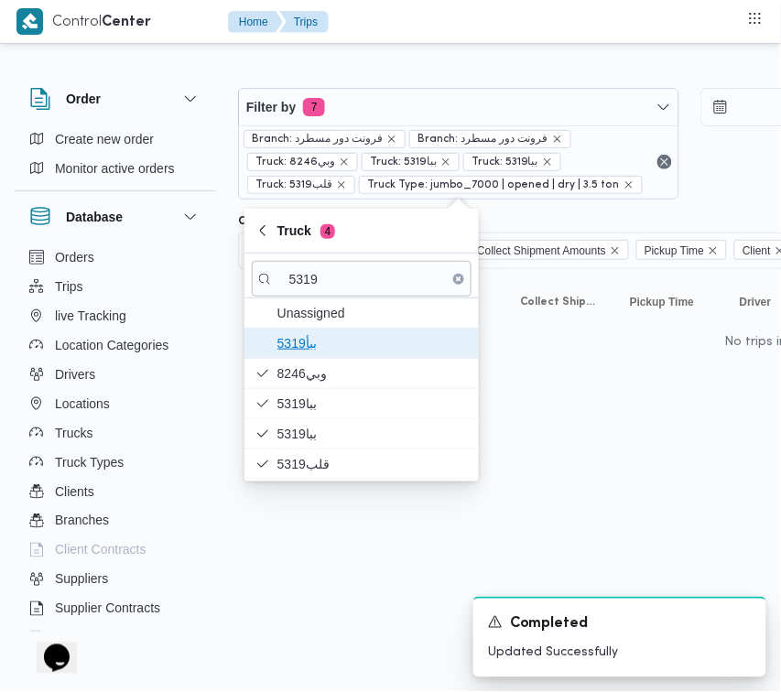
click at [305, 344] on span "5319ببأ" at bounding box center [373, 343] width 191 height 22
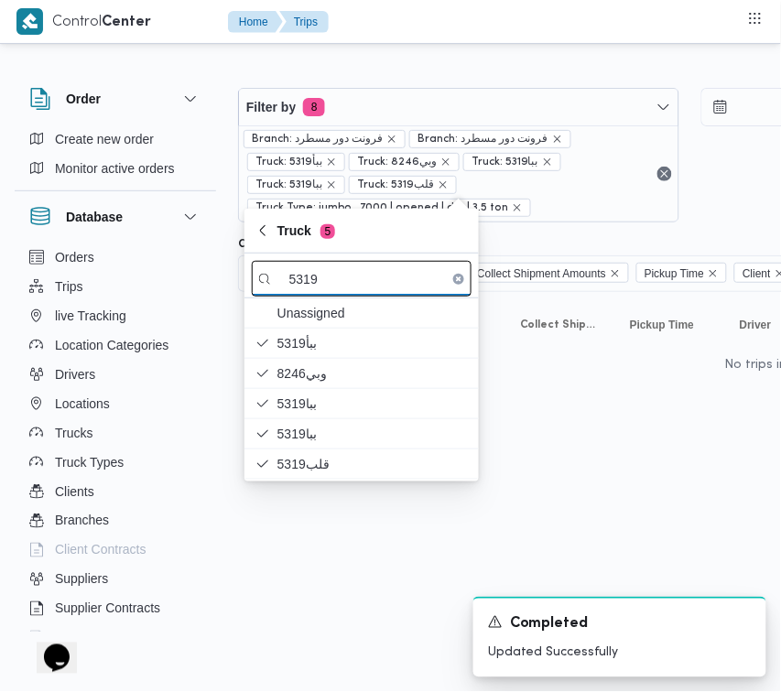
click at [354, 287] on input "5319" at bounding box center [362, 279] width 220 height 36
paste input "8418"
type input "8418"
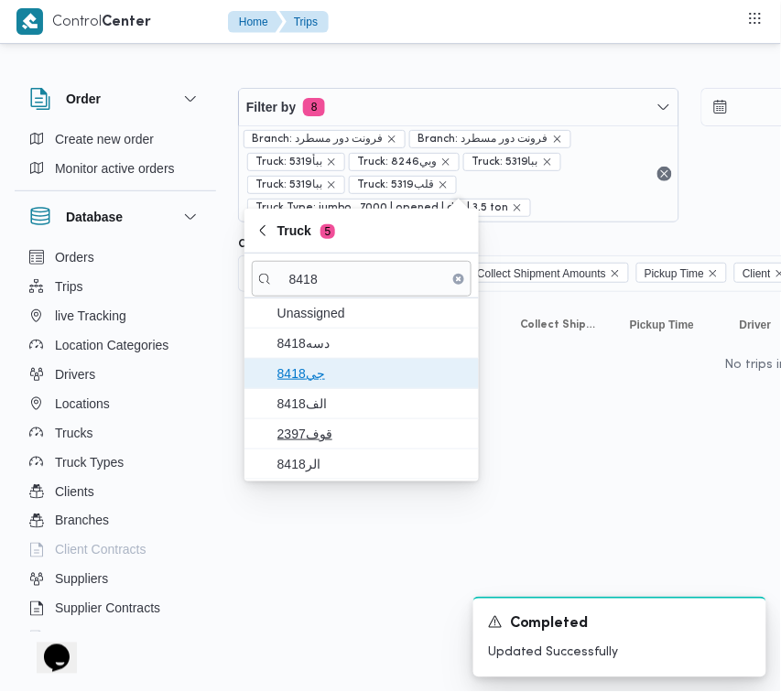
click at [300, 369] on span "جي8418" at bounding box center [373, 374] width 191 height 22
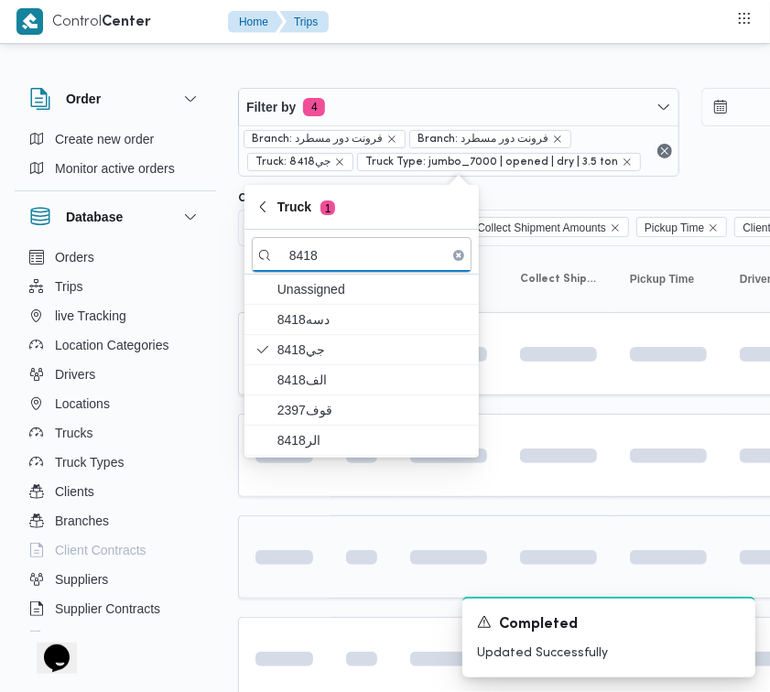
click at [322, 559] on td at bounding box center [284, 557] width 92 height 83
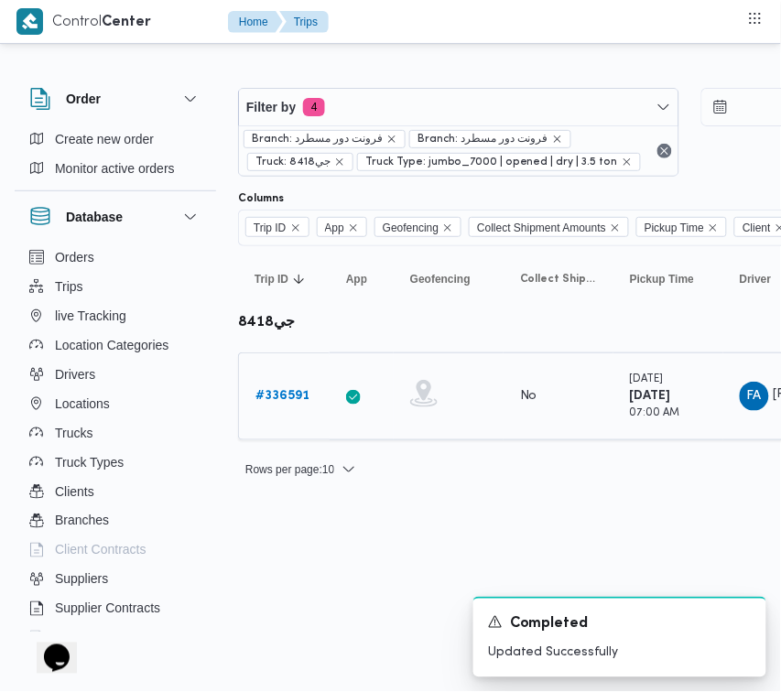
click at [284, 390] on b "# 336591" at bounding box center [283, 396] width 54 height 12
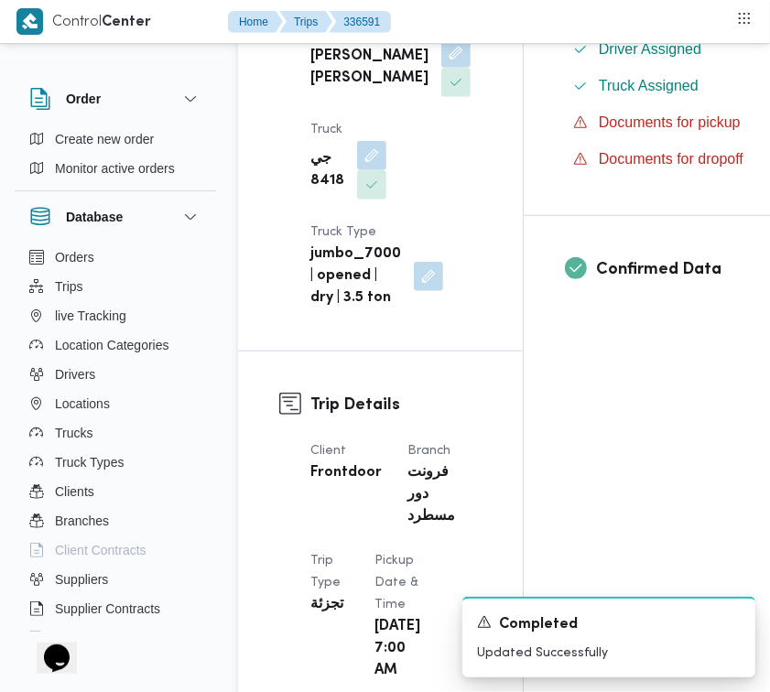
scroll to position [1211, 0]
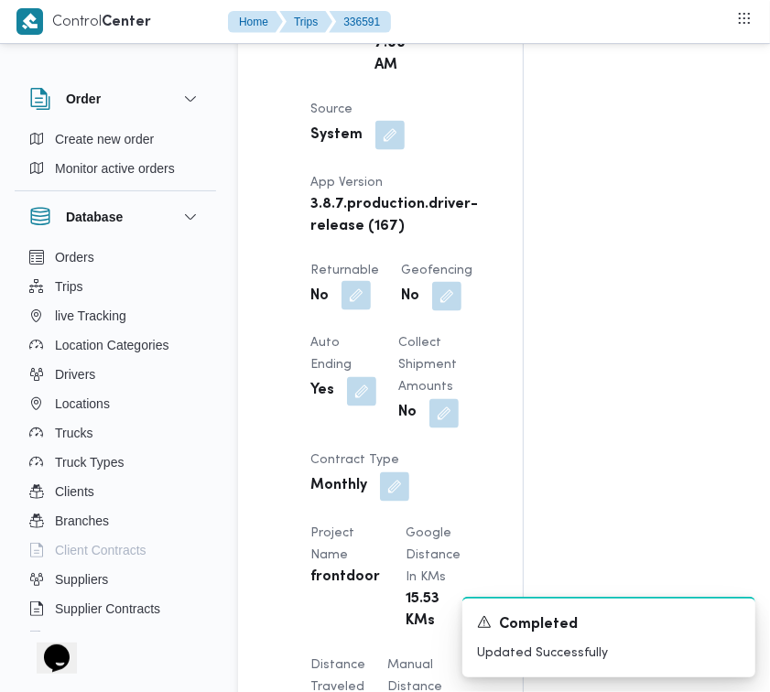
click at [359, 311] on button "button" at bounding box center [356, 295] width 29 height 29
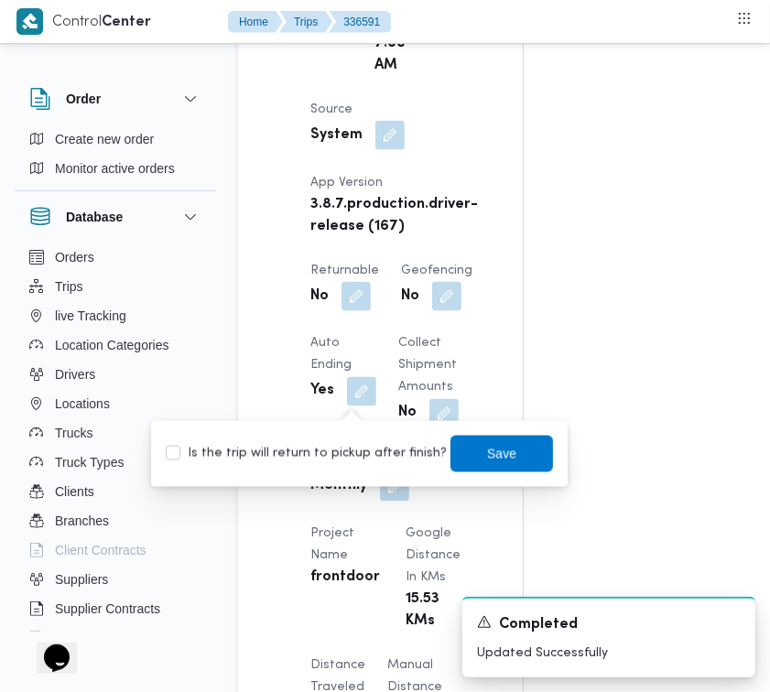
click at [358, 450] on label "Is the trip will return to pickup after finish?" at bounding box center [306, 454] width 281 height 22
checkbox input "true"
click at [519, 451] on span "Save" at bounding box center [502, 453] width 103 height 37
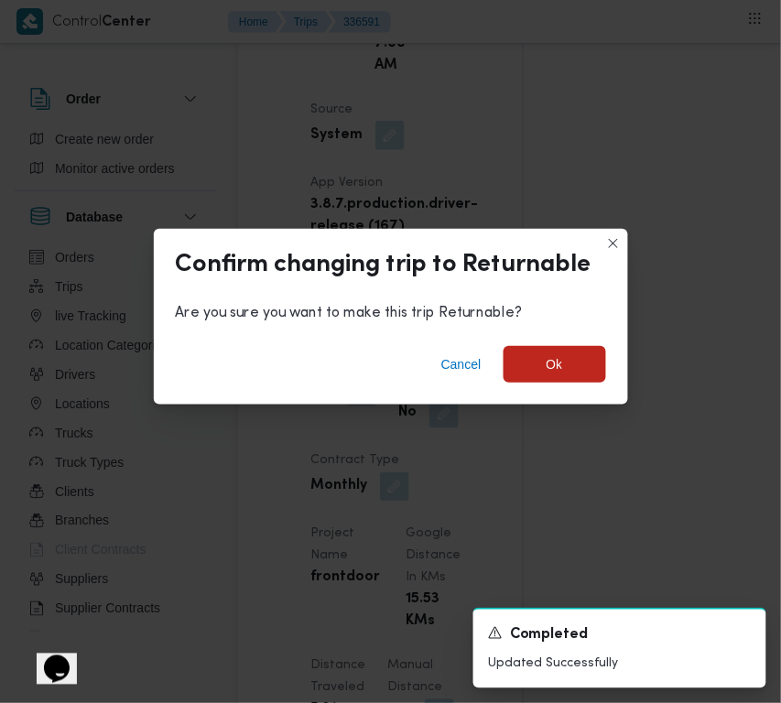
click at [557, 383] on div "Cancel Ok" at bounding box center [391, 368] width 474 height 73
click at [554, 369] on span "Ok" at bounding box center [555, 364] width 16 height 22
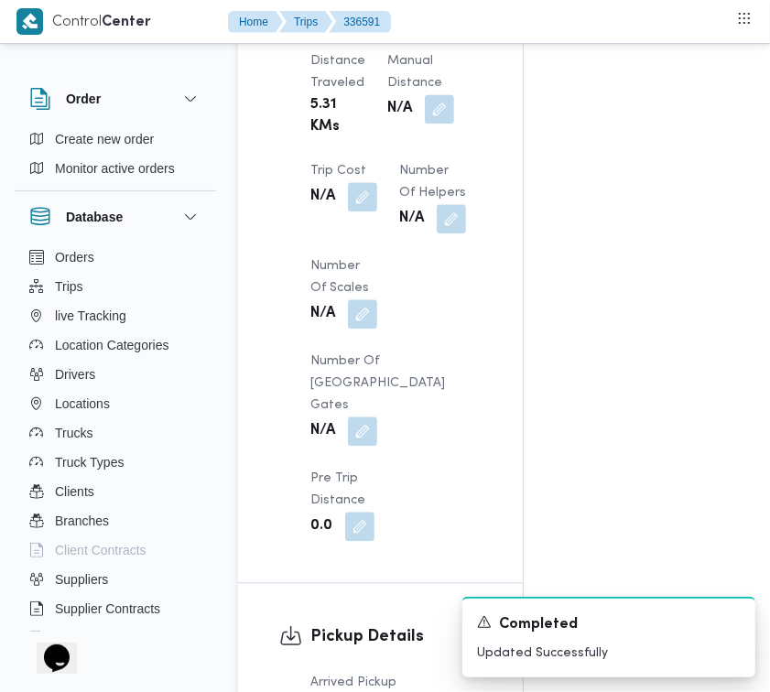
scroll to position [2423, 0]
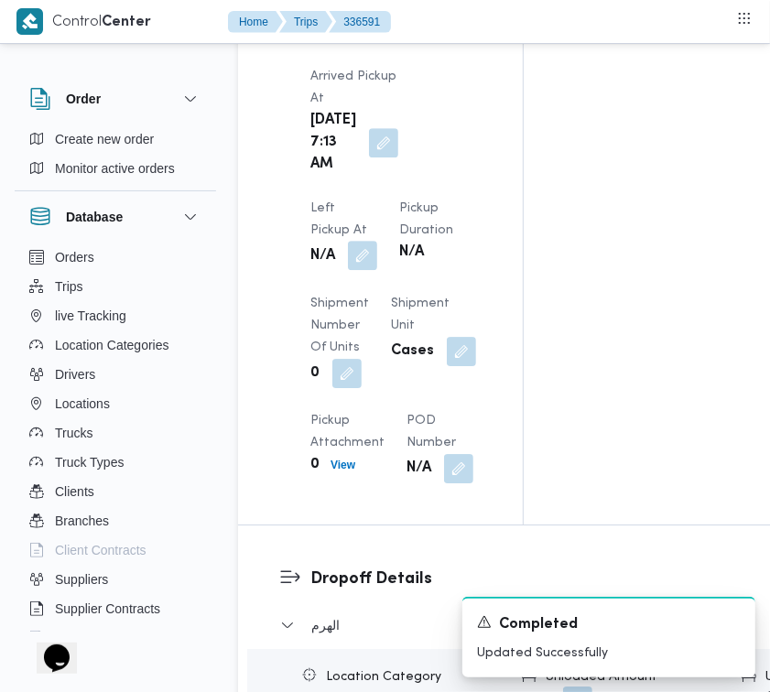
click at [377, 241] on button "button" at bounding box center [362, 255] width 29 height 29
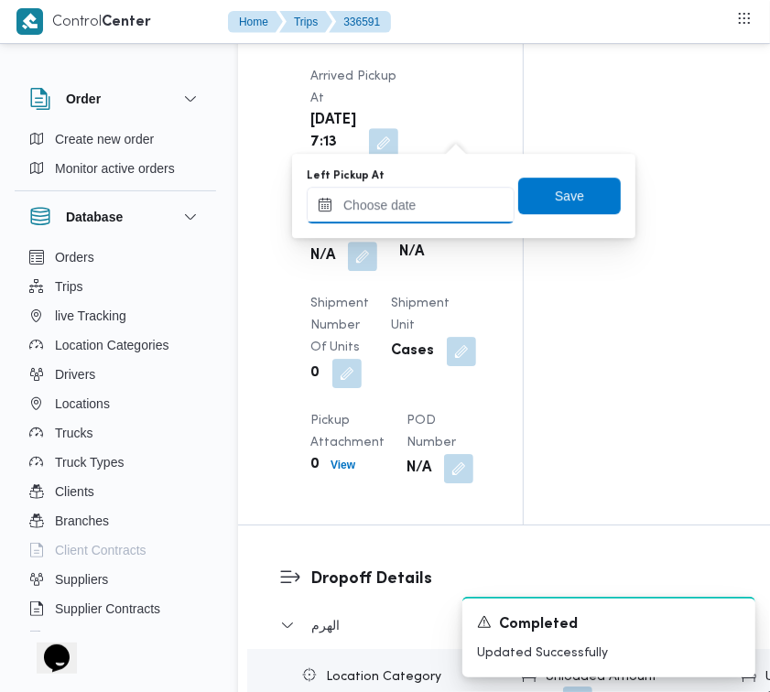
click at [421, 222] on div at bounding box center [411, 205] width 208 height 37
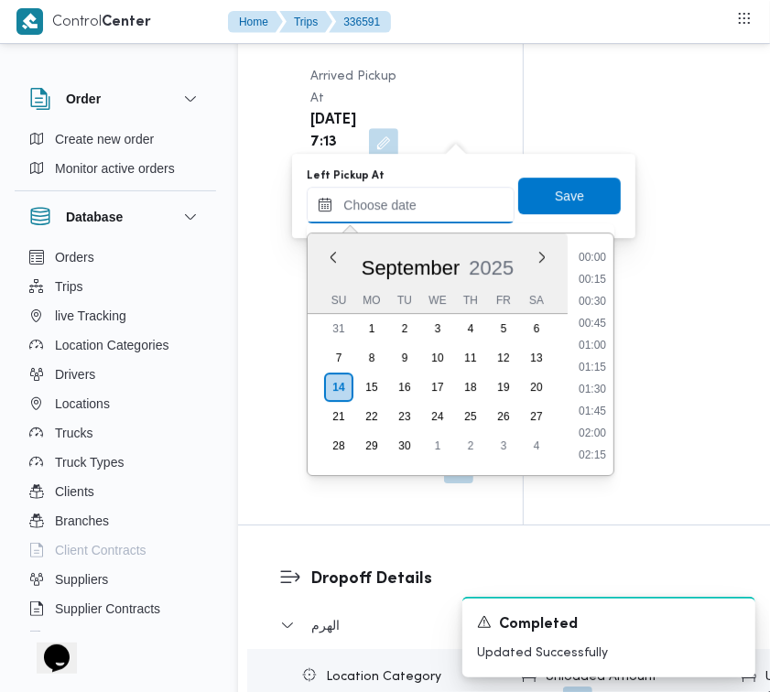
scroll to position [1009, 0]
click at [598, 300] on li "12:00" at bounding box center [593, 303] width 42 height 18
type input "[DATE] 12:00"
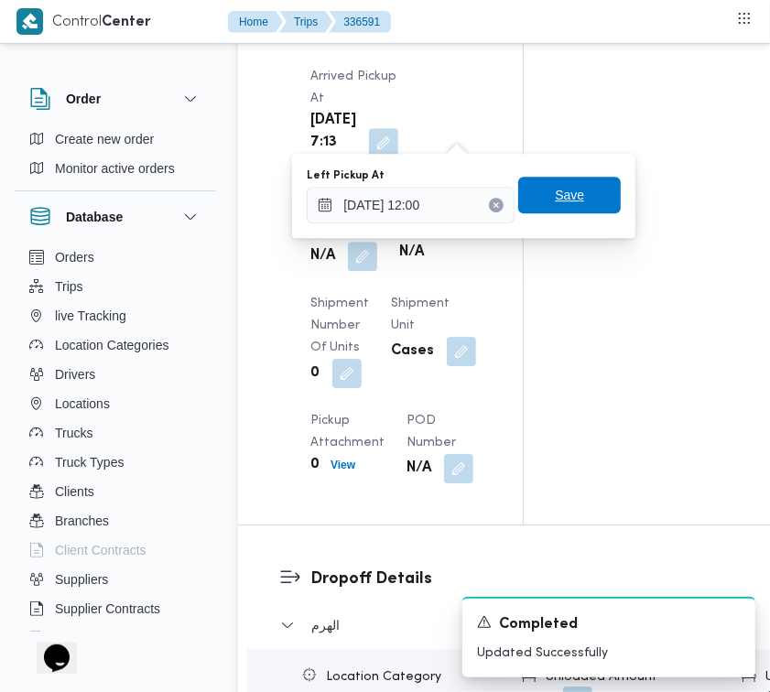
click at [561, 209] on span "Save" at bounding box center [569, 195] width 103 height 37
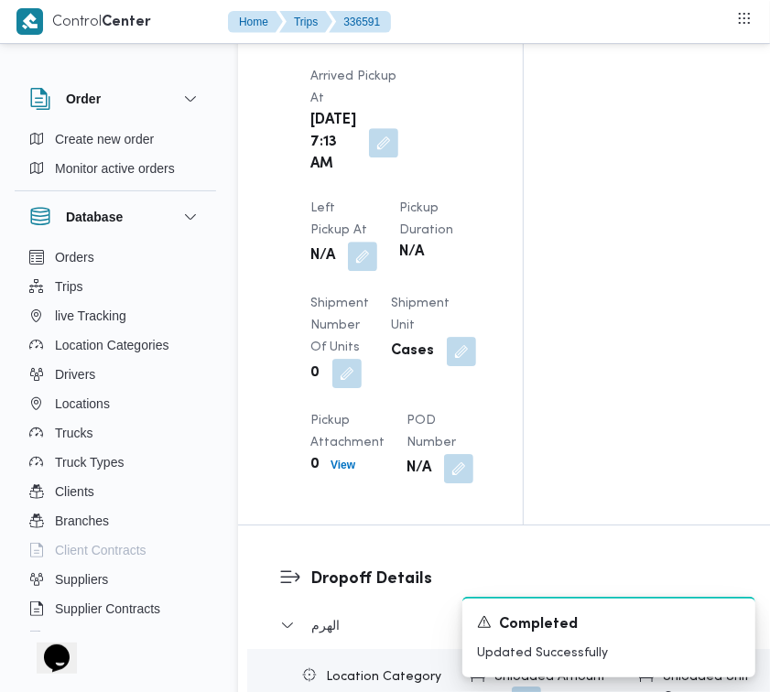
scroll to position [3028, 0]
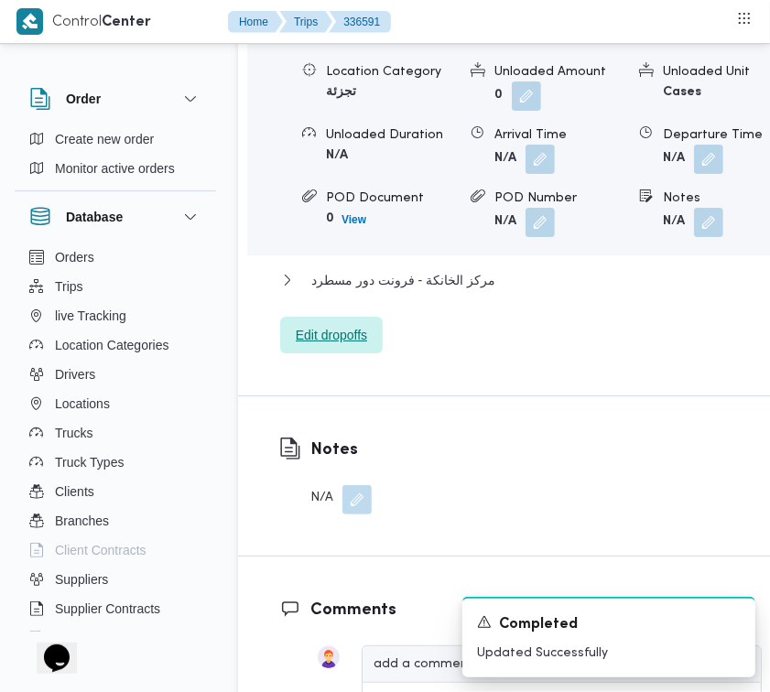
click at [350, 346] on span "Edit dropoffs" at bounding box center [331, 335] width 71 height 22
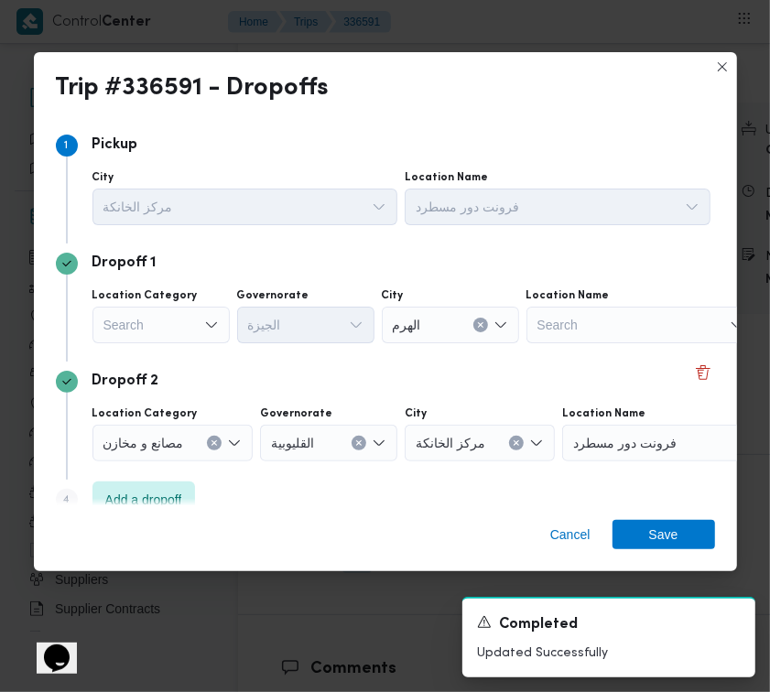
scroll to position [3153, 0]
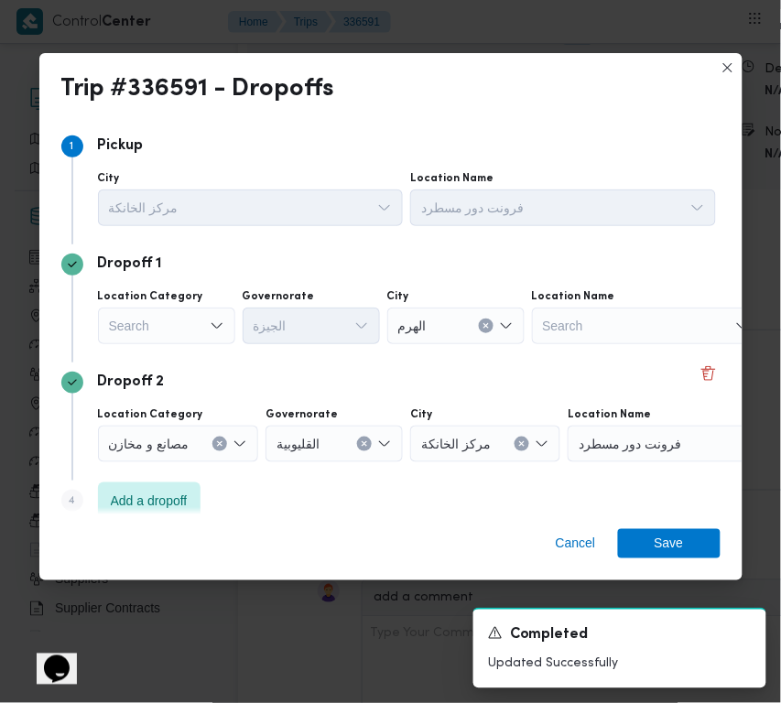
click at [152, 319] on div "Search" at bounding box center [166, 326] width 137 height 37
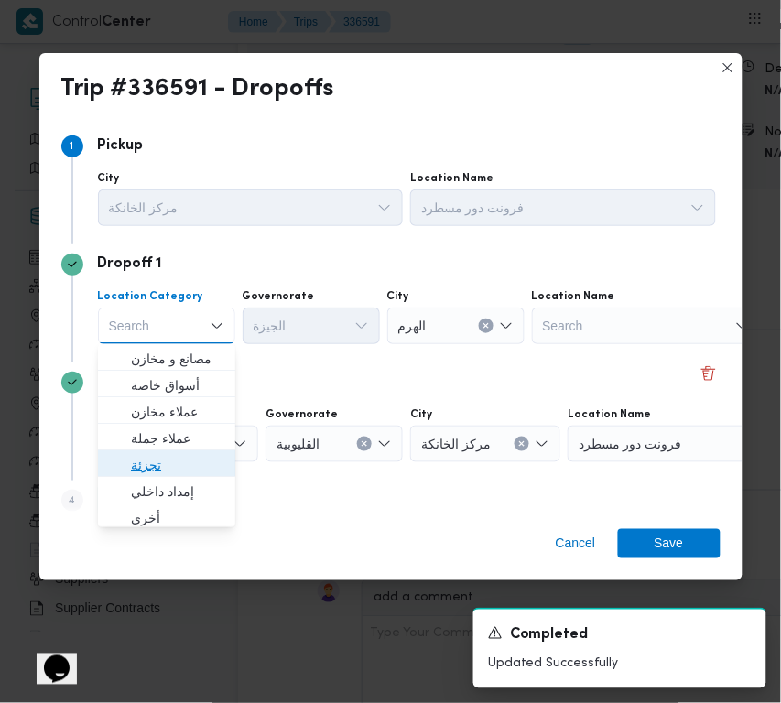
drag, startPoint x: 181, startPoint y: 463, endPoint x: 257, endPoint y: 410, distance: 92.7
click at [183, 464] on span "تجزئة" at bounding box center [177, 465] width 93 height 22
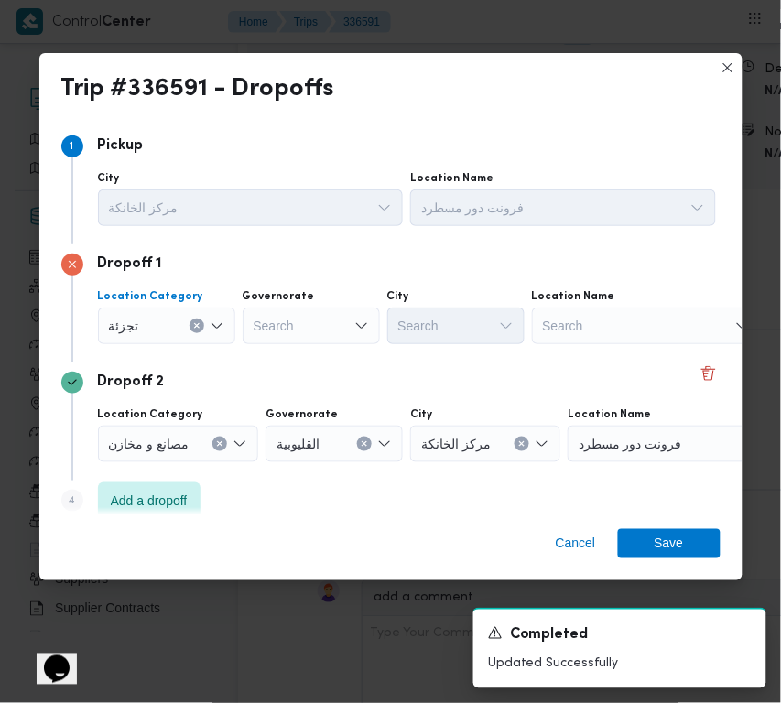
click at [353, 332] on div "Search" at bounding box center [311, 326] width 137 height 37
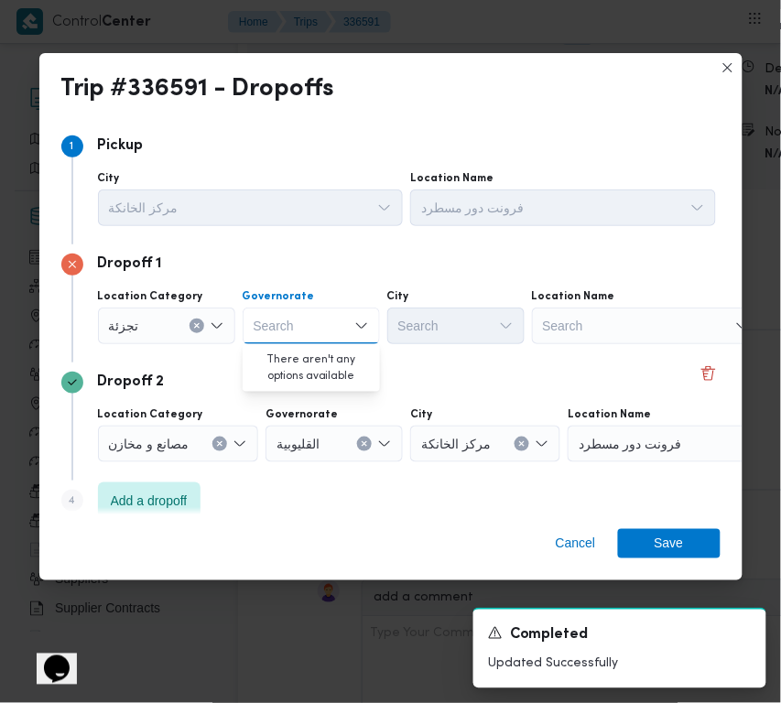
paste input "جيزة"
type input "جيزة"
click at [323, 325] on div "جيزة جيزة" at bounding box center [311, 326] width 137 height 37
drag, startPoint x: 321, startPoint y: 360, endPoint x: 419, endPoint y: 344, distance: 99.2
click at [322, 362] on span "ال جيزة" at bounding box center [322, 359] width 93 height 22
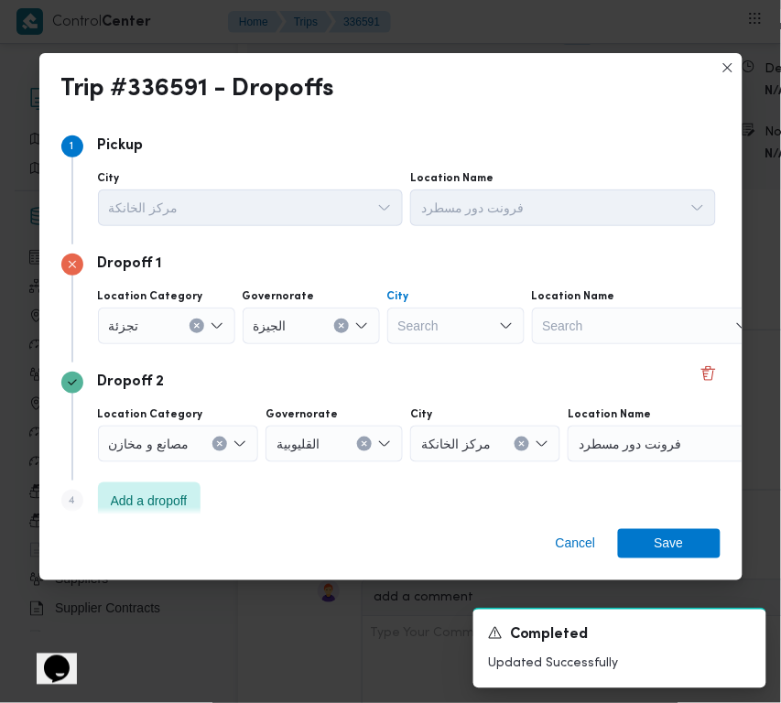
drag, startPoint x: 464, startPoint y: 328, endPoint x: 476, endPoint y: 326, distance: 12.0
click at [444, 328] on div "Search" at bounding box center [455, 326] width 137 height 37
paste input "النمرس"
type input "النمرس"
click at [449, 326] on div "النمرس النمرس" at bounding box center [455, 326] width 137 height 37
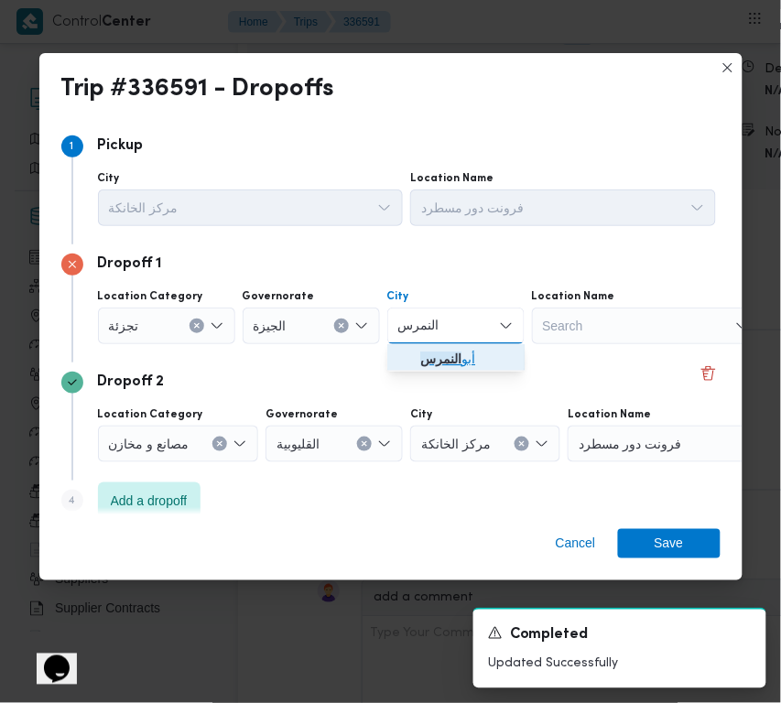
click at [458, 354] on span "[PERSON_NAME]" at bounding box center [466, 359] width 93 height 22
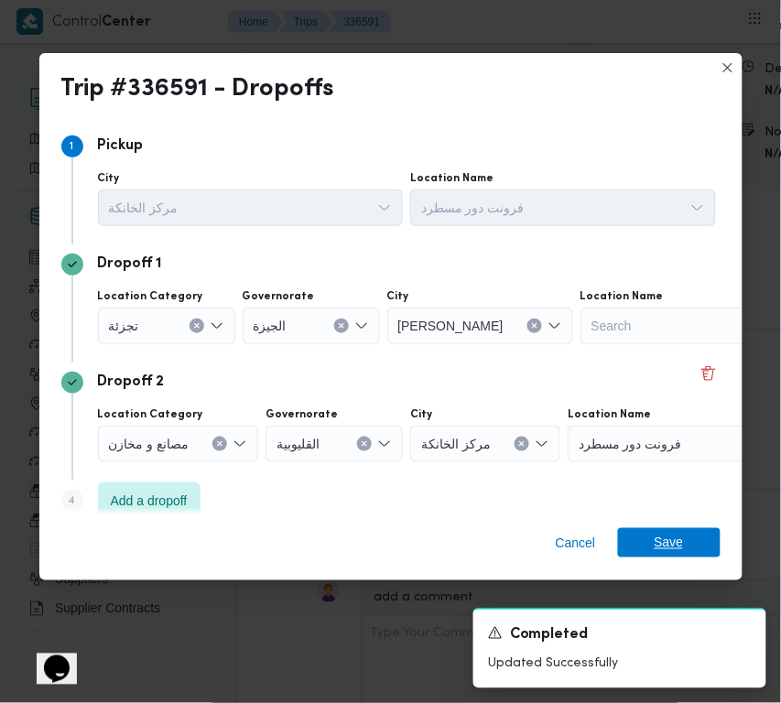
click at [682, 545] on span "Save" at bounding box center [669, 543] width 29 height 29
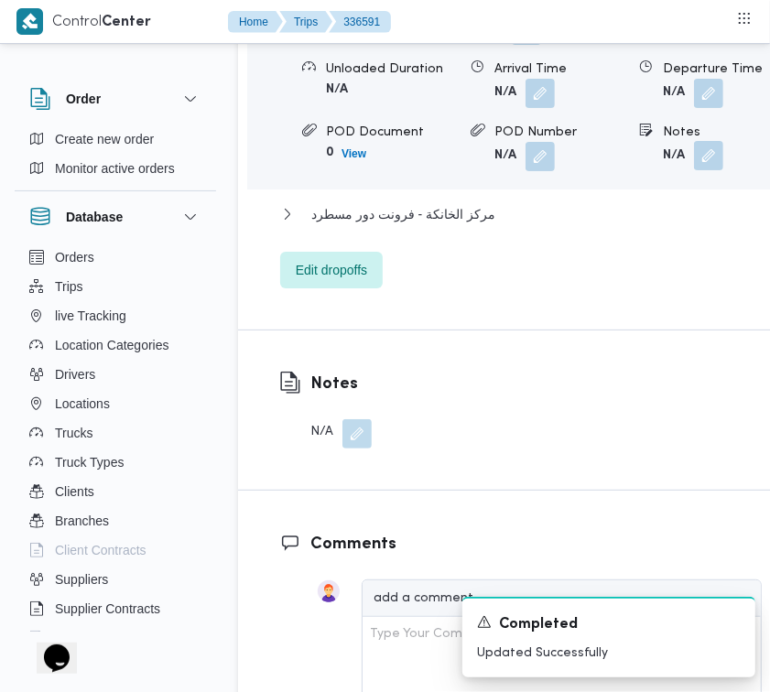
click at [706, 170] on button "button" at bounding box center [708, 155] width 29 height 29
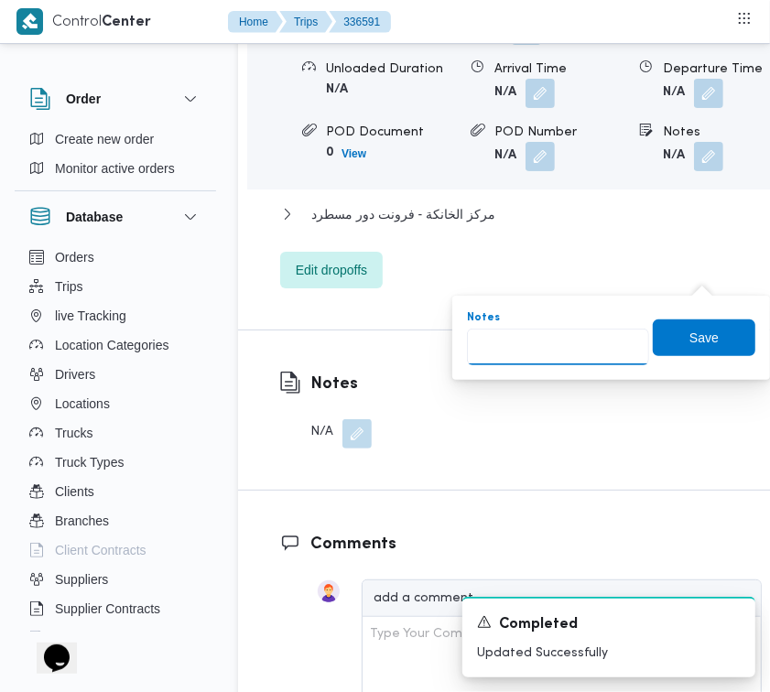
click at [615, 354] on input "Notes" at bounding box center [558, 347] width 182 height 37
paste input "شبرامنت"
type input "شبرامنت"
click at [697, 337] on span "Save" at bounding box center [704, 337] width 29 height 22
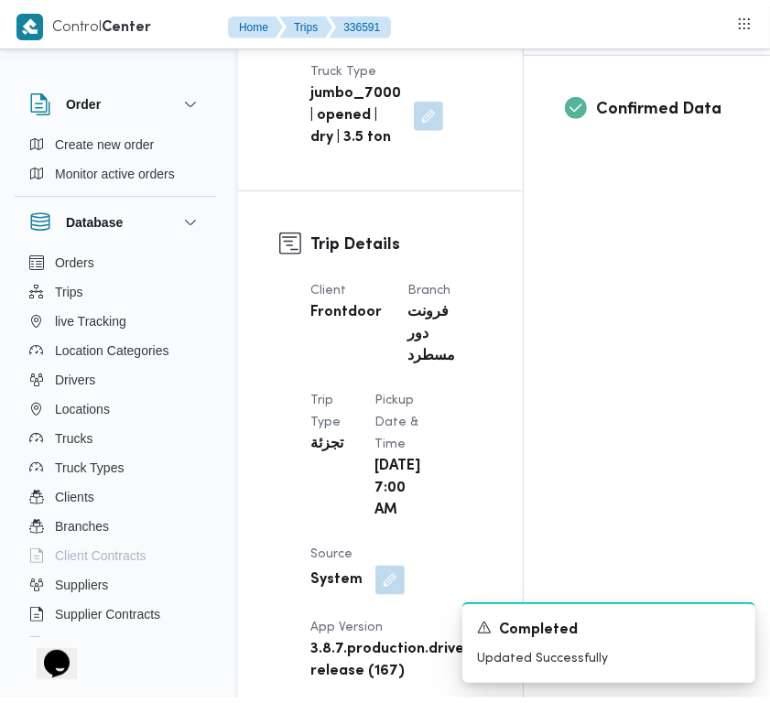
scroll to position [0, 0]
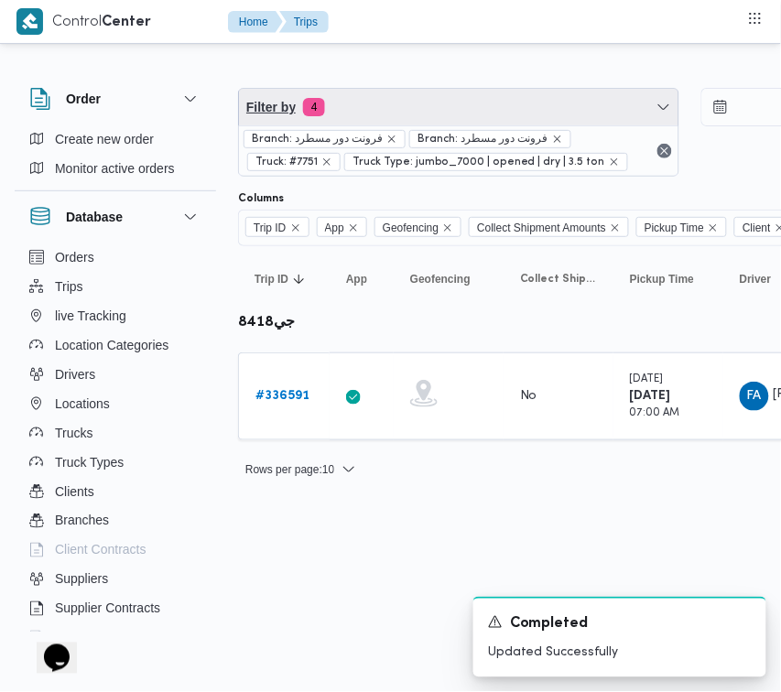
click at [424, 107] on span "Filter by 4" at bounding box center [459, 107] width 440 height 37
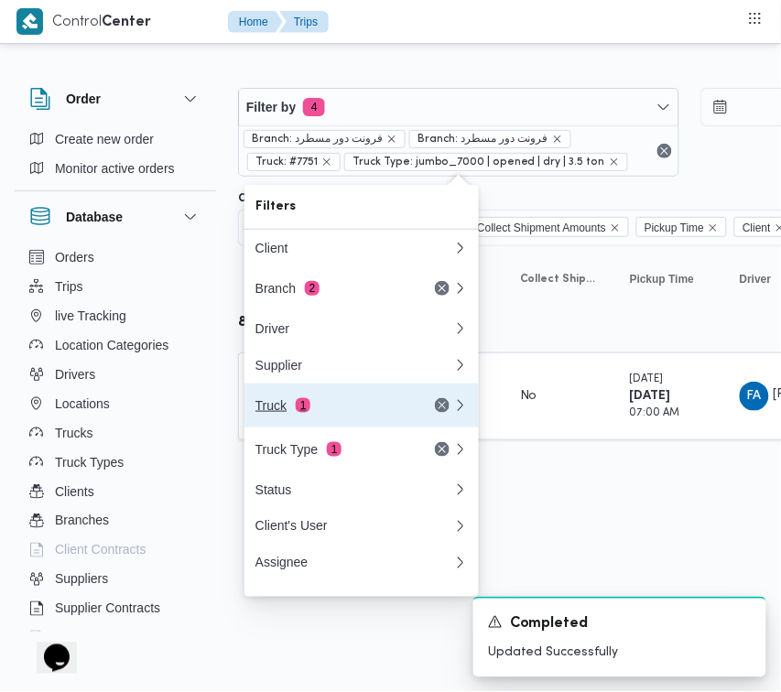
click at [362, 413] on div "Truck 1" at bounding box center [333, 405] width 154 height 15
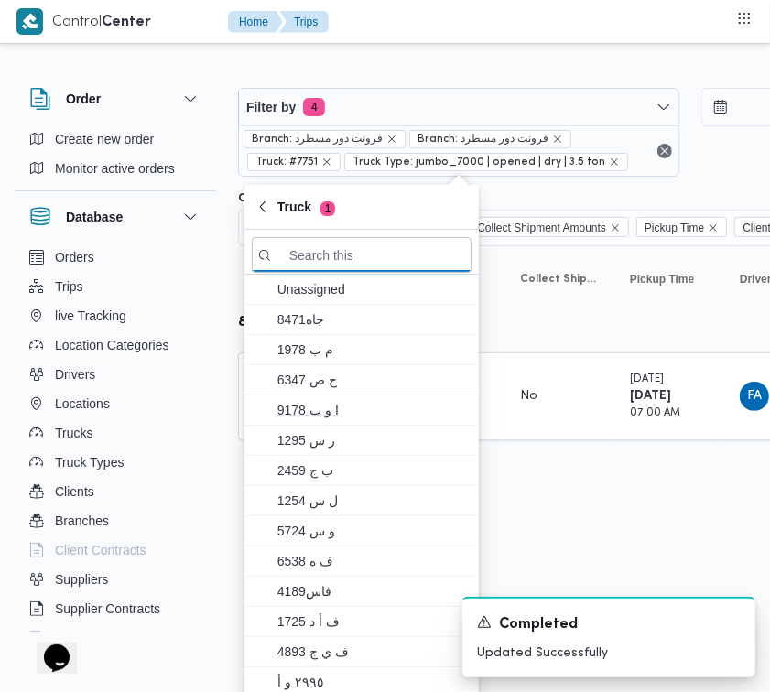
paste input "7869"
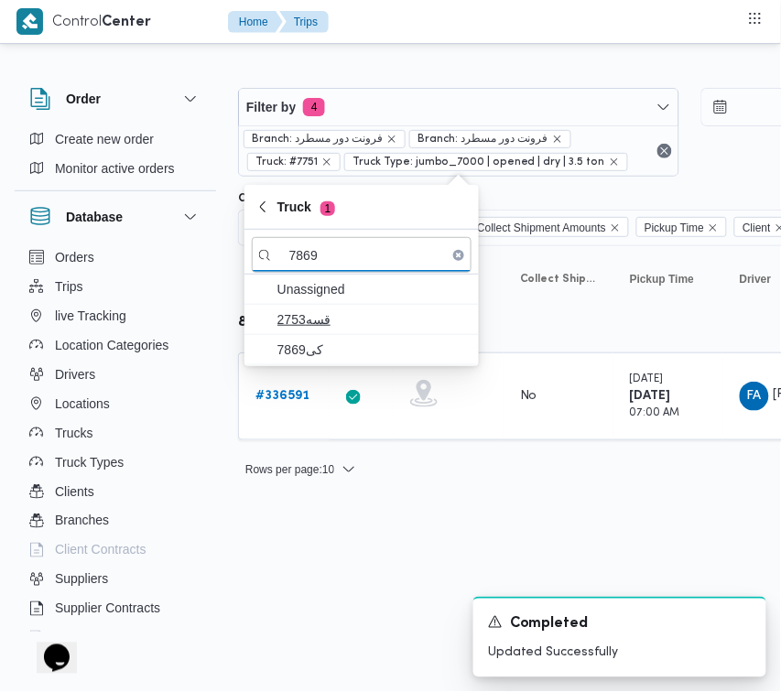
type input "7869"
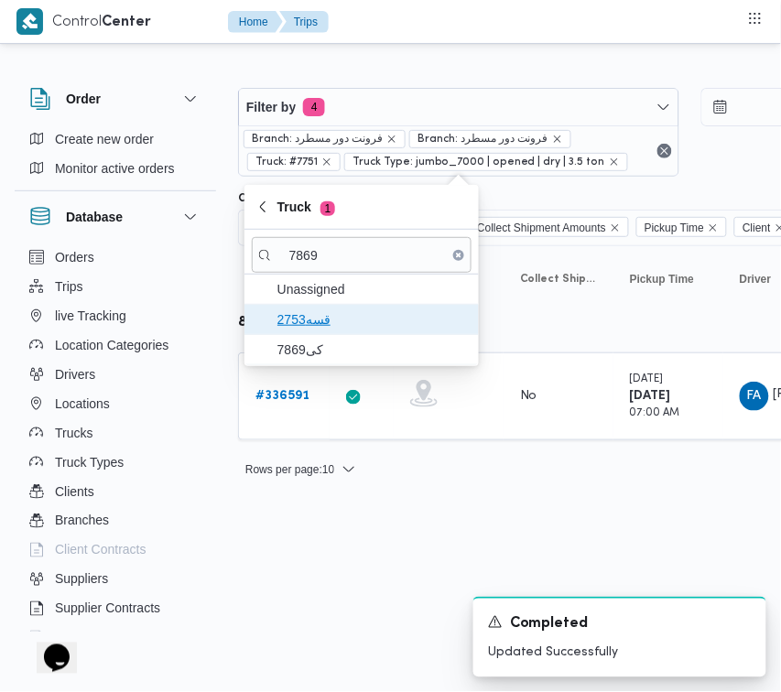
click at [357, 334] on span "قسه2753" at bounding box center [362, 319] width 220 height 29
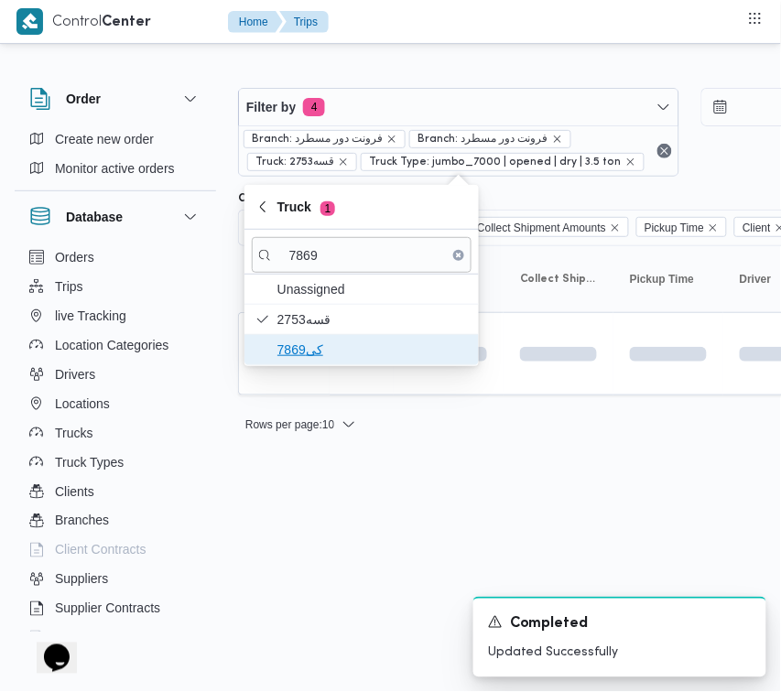
click at [339, 345] on span "كى7869" at bounding box center [373, 350] width 191 height 22
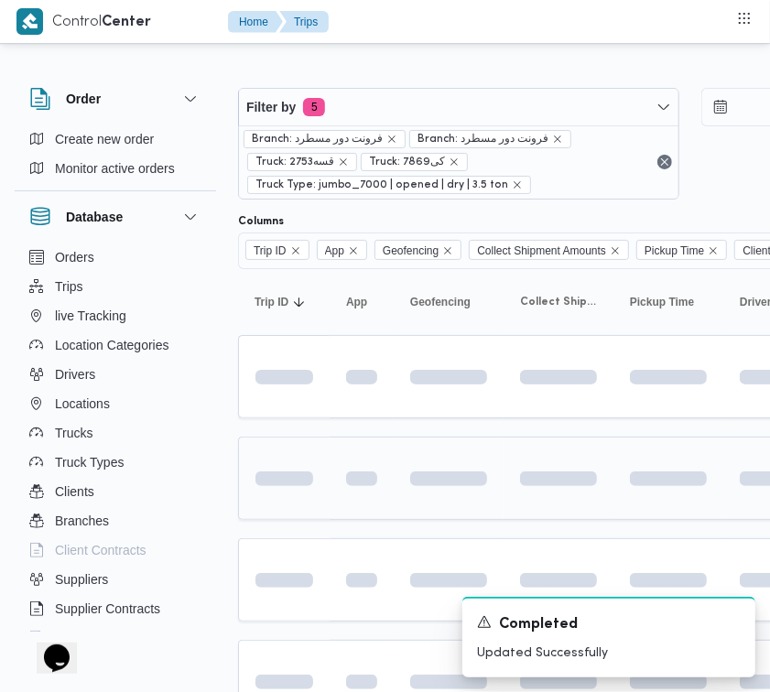
click at [337, 492] on td at bounding box center [362, 478] width 64 height 83
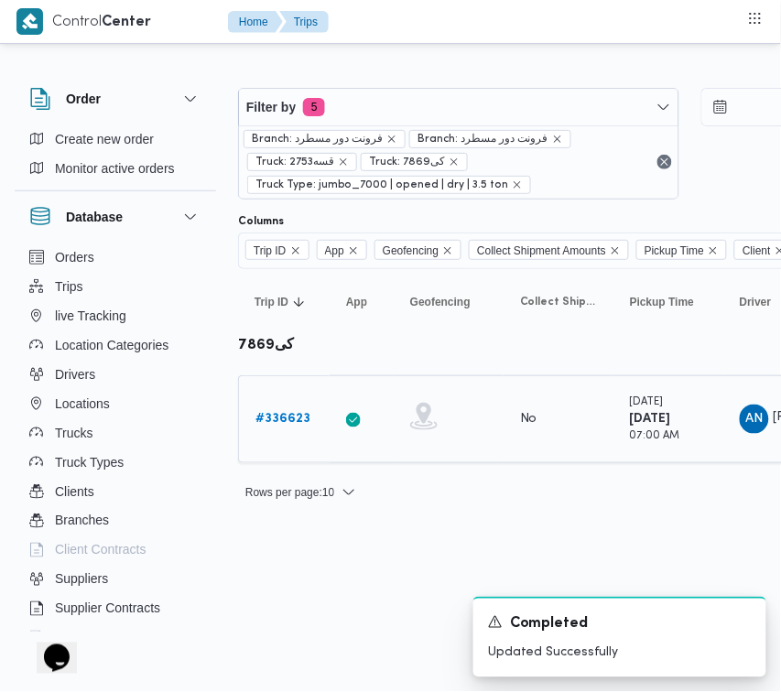
click at [287, 413] on b "# 336623" at bounding box center [283, 419] width 55 height 12
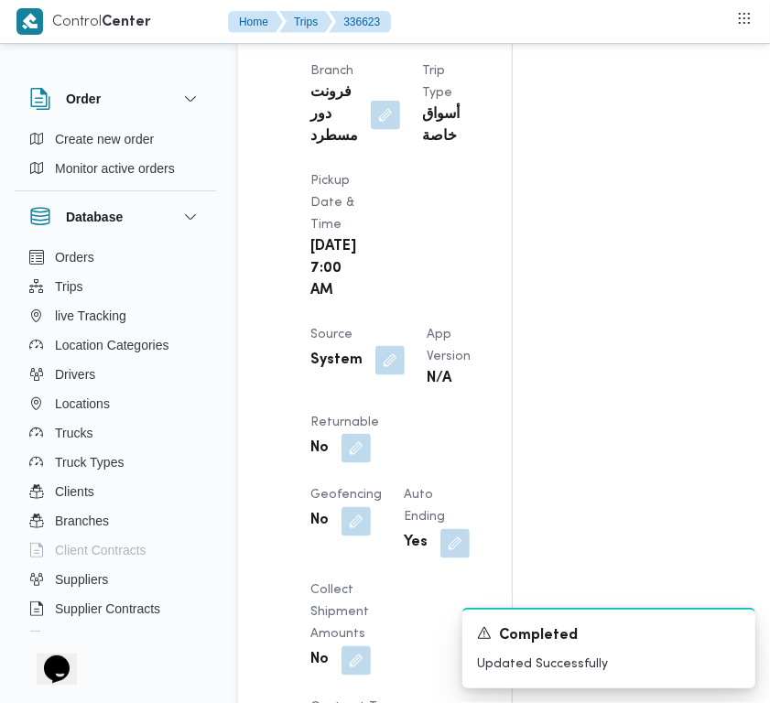
scroll to position [1070, 0]
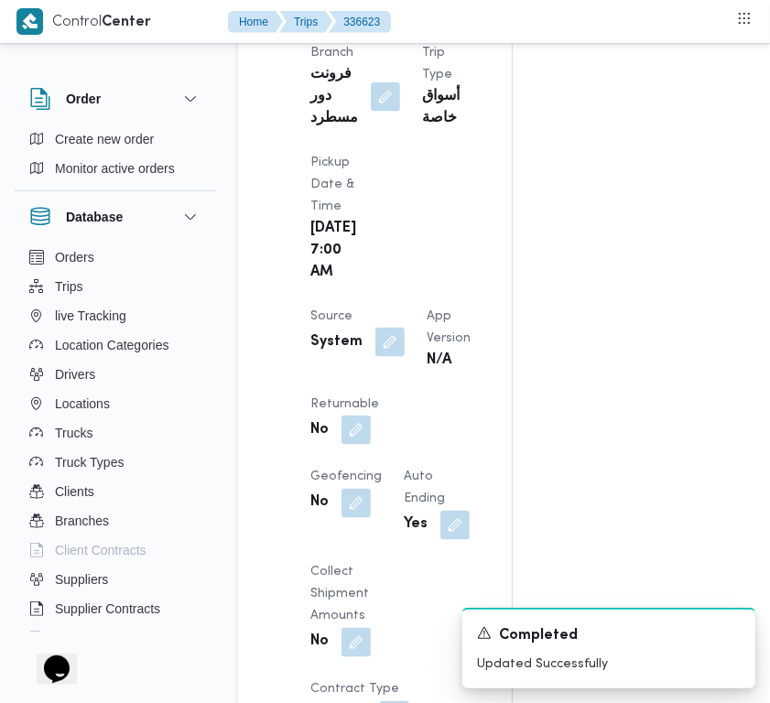
drag, startPoint x: 760, startPoint y: 213, endPoint x: 757, endPoint y: 280, distance: 67.9
click at [757, 280] on div "Assignees • Superadmin [EMAIL_ADDRESS][DOMAIN_NAME] Checklist Dropoffs details …" at bounding box center [729, 622] width 433 height 2715
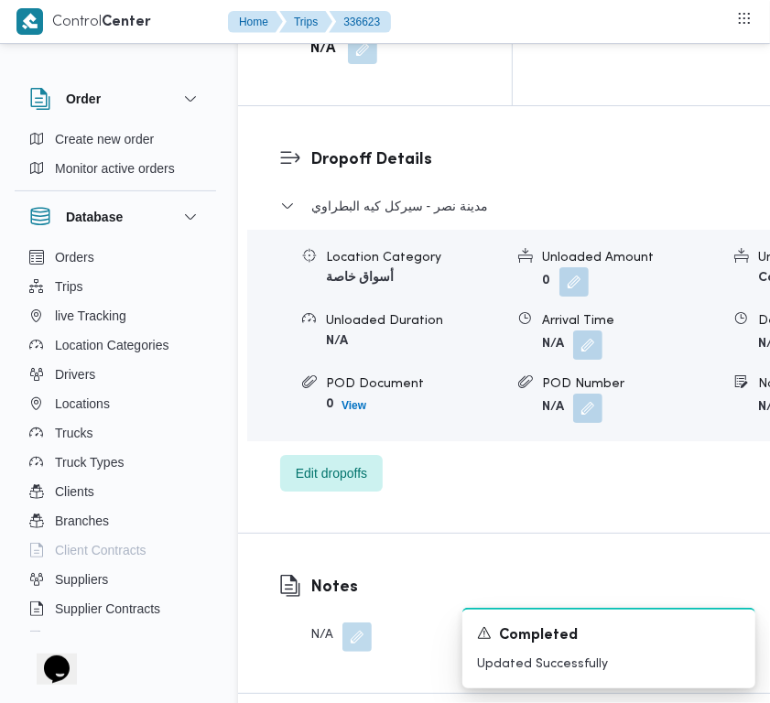
scroll to position [3560, 0]
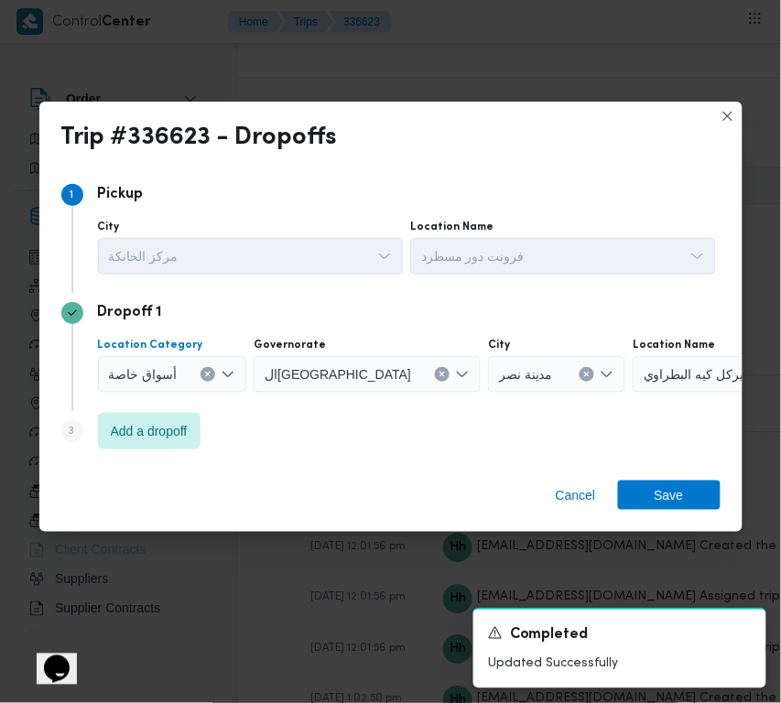
click at [170, 372] on span "أسواق خاصة" at bounding box center [143, 374] width 69 height 20
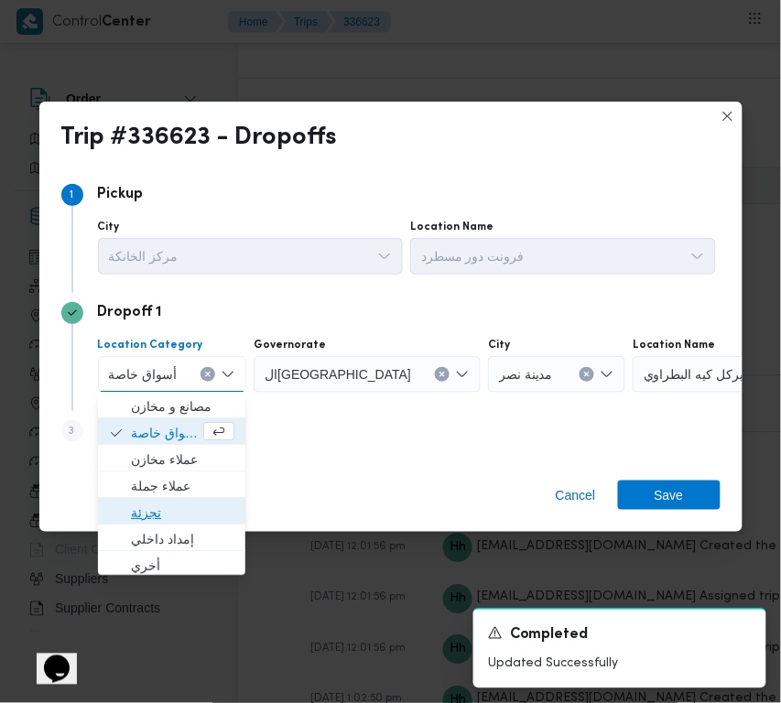
click at [183, 509] on span "تجزئة" at bounding box center [183, 514] width 104 height 22
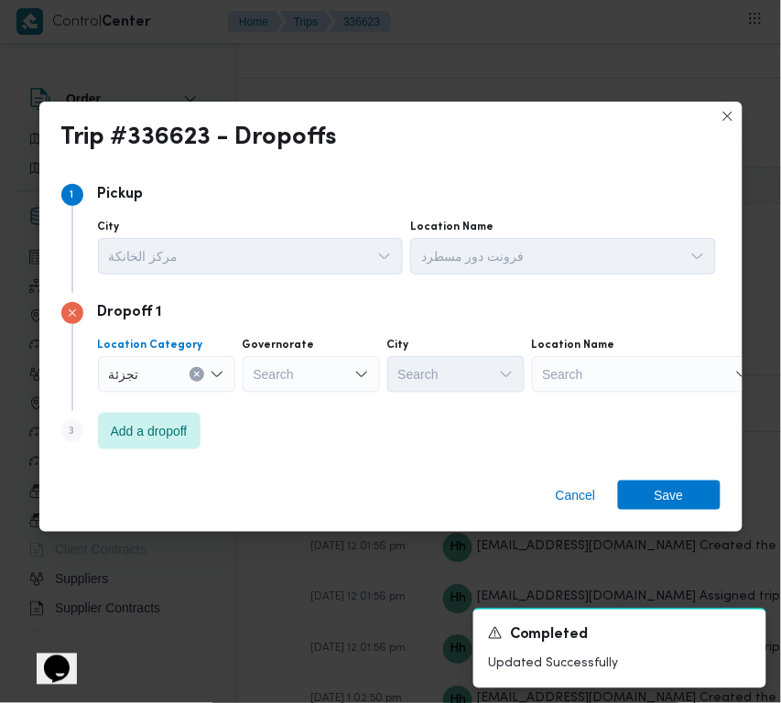
click at [312, 356] on div "Search" at bounding box center [311, 374] width 137 height 37
paste input "جيزة"
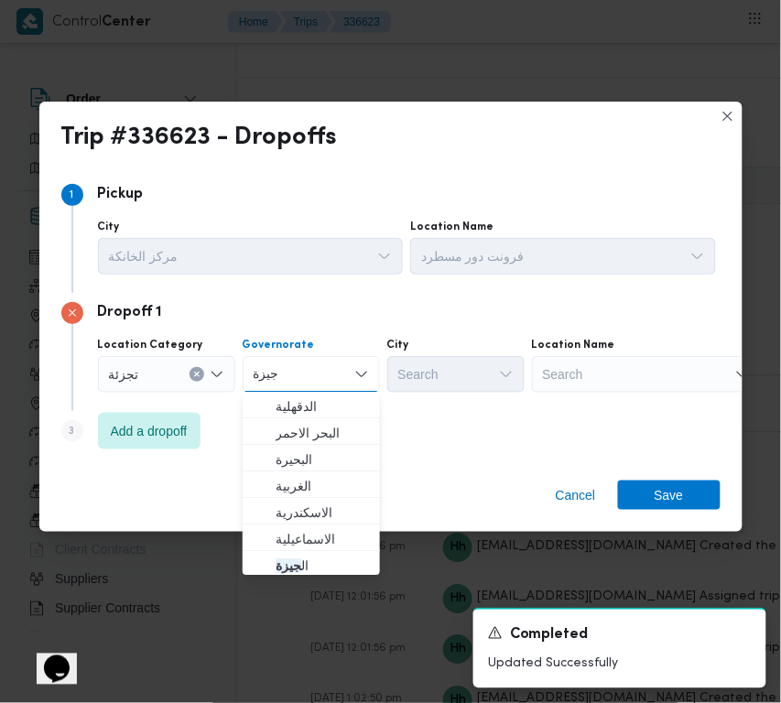
type input "جيزة"
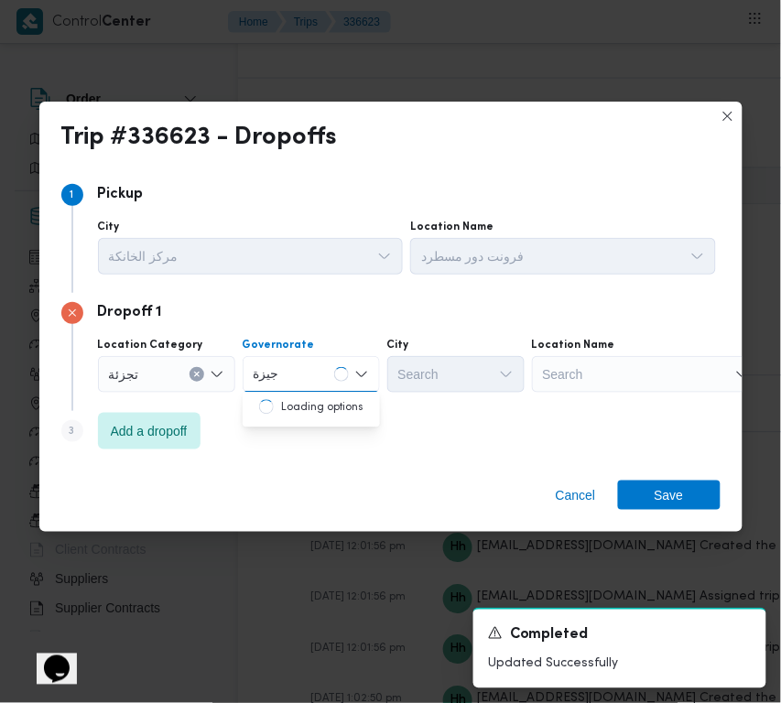
drag, startPoint x: 308, startPoint y: 369, endPoint x: 307, endPoint y: 386, distance: 16.5
click at [307, 369] on div "جيزة جيزة" at bounding box center [311, 374] width 137 height 37
click at [287, 374] on div "جيزة جيزة" at bounding box center [311, 374] width 137 height 37
click at [296, 403] on mark "جيزة" at bounding box center [289, 407] width 26 height 15
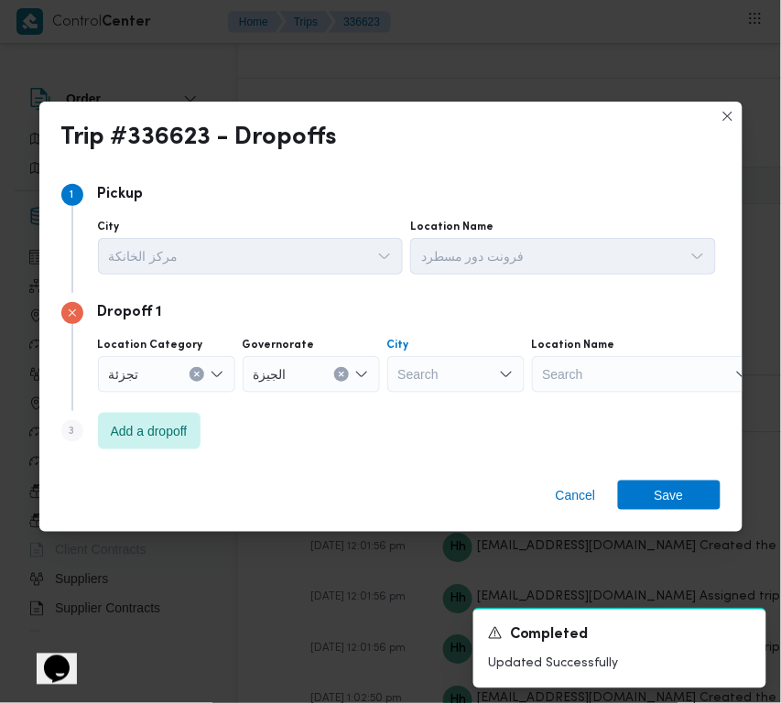
click at [413, 380] on div "Search" at bounding box center [455, 374] width 137 height 37
paste input "النمرس"
type input "النمرس"
click at [435, 394] on span "[PERSON_NAME]" at bounding box center [456, 407] width 123 height 29
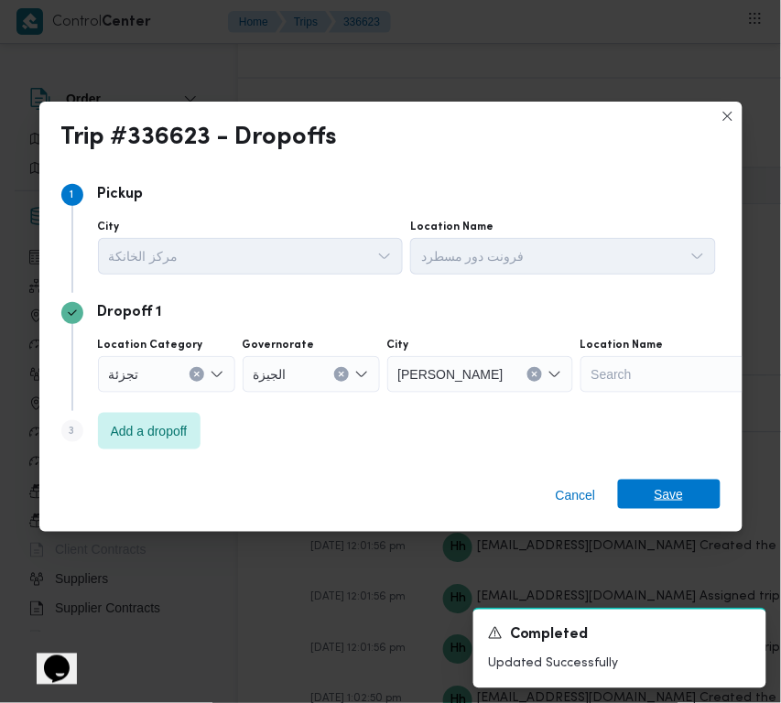
click at [633, 488] on span "Save" at bounding box center [669, 494] width 103 height 29
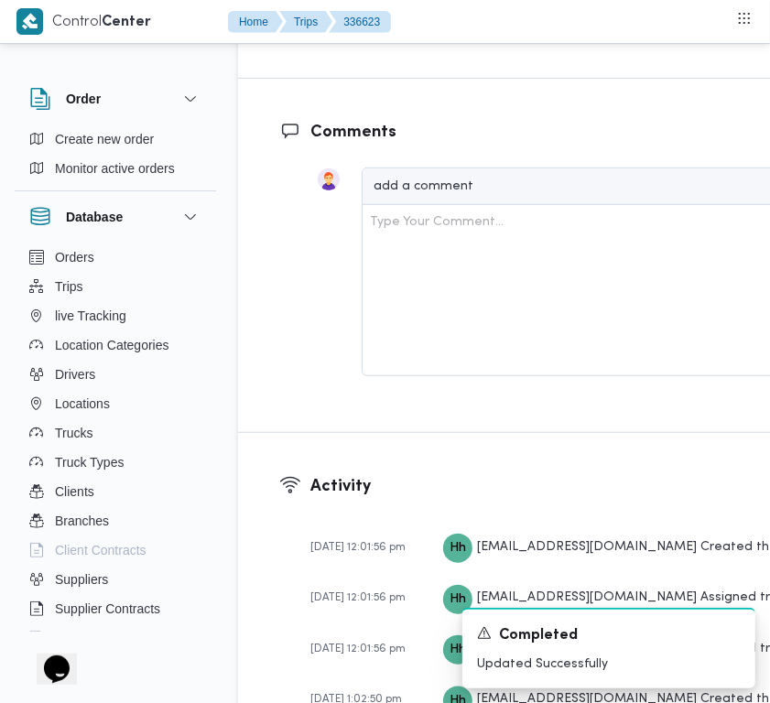
drag, startPoint x: 662, startPoint y: 212, endPoint x: 675, endPoint y: 220, distance: 15.2
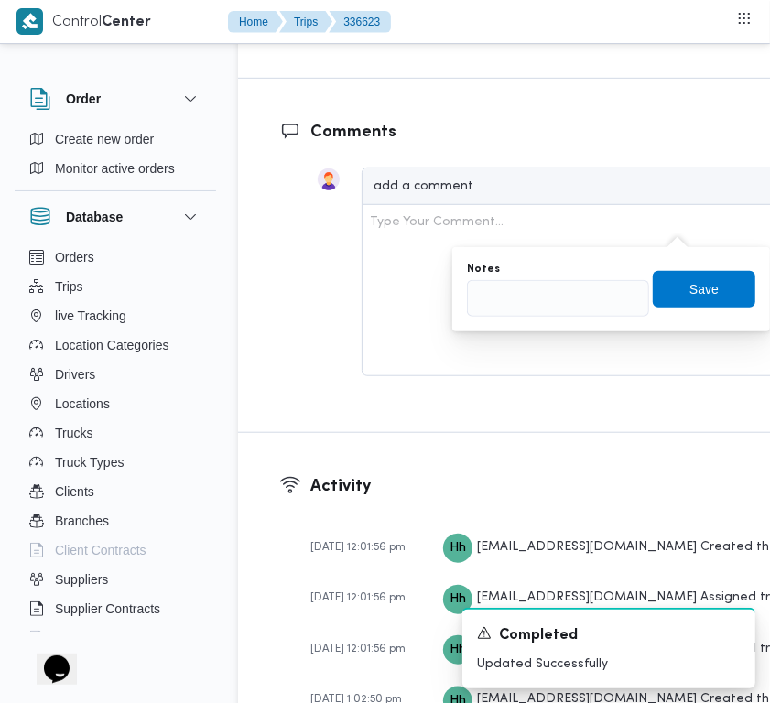
click at [550, 276] on div "Notes" at bounding box center [558, 289] width 182 height 55
drag, startPoint x: 583, startPoint y: 299, endPoint x: 605, endPoint y: 293, distance: 22.7
click at [582, 300] on input "Notes" at bounding box center [558, 298] width 182 height 37
paste input "شبرامنت"
type input "شبرامنت"
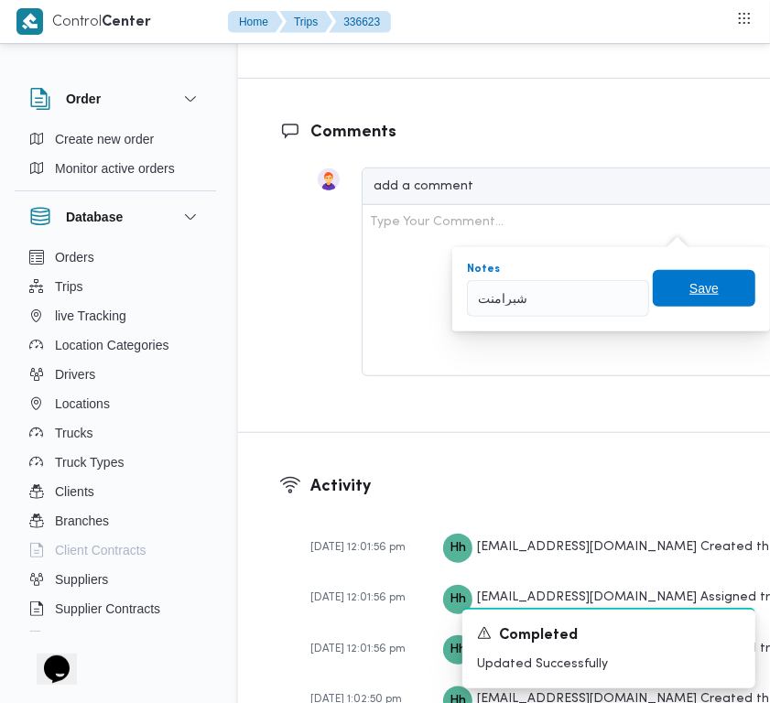
click at [714, 276] on span "Save" at bounding box center [704, 288] width 103 height 37
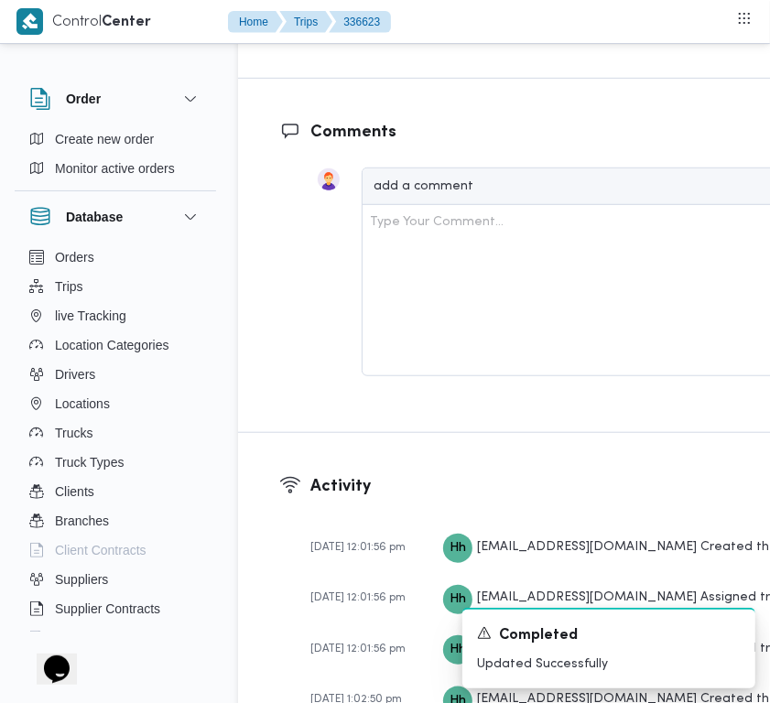
scroll to position [2945, 0]
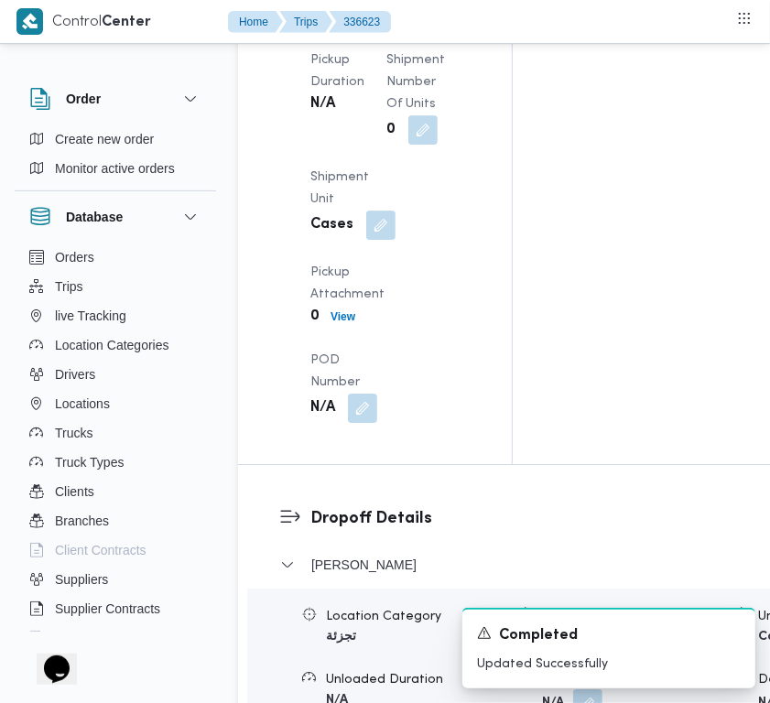
scroll to position [2641, 0]
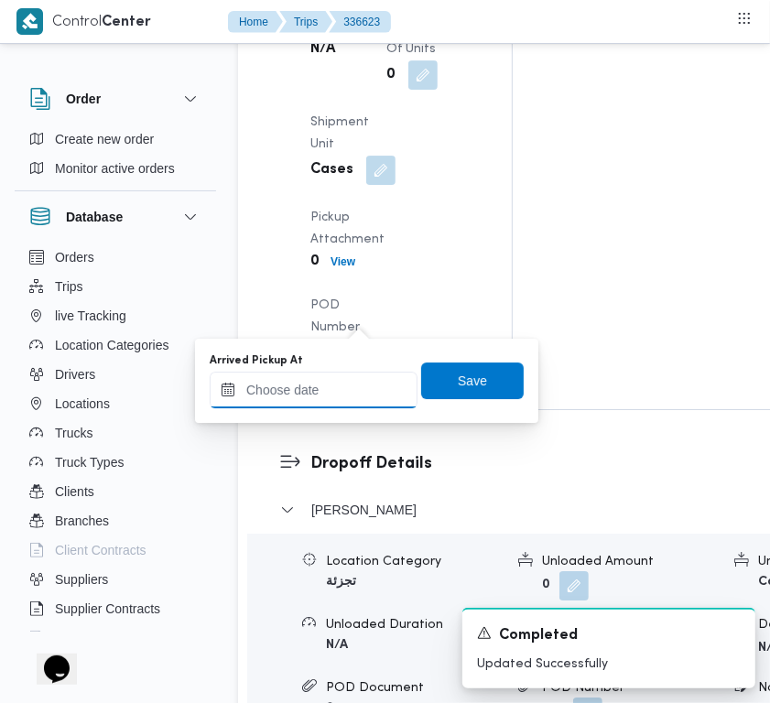
click at [335, 380] on input "Arrived Pickup At" at bounding box center [314, 390] width 208 height 37
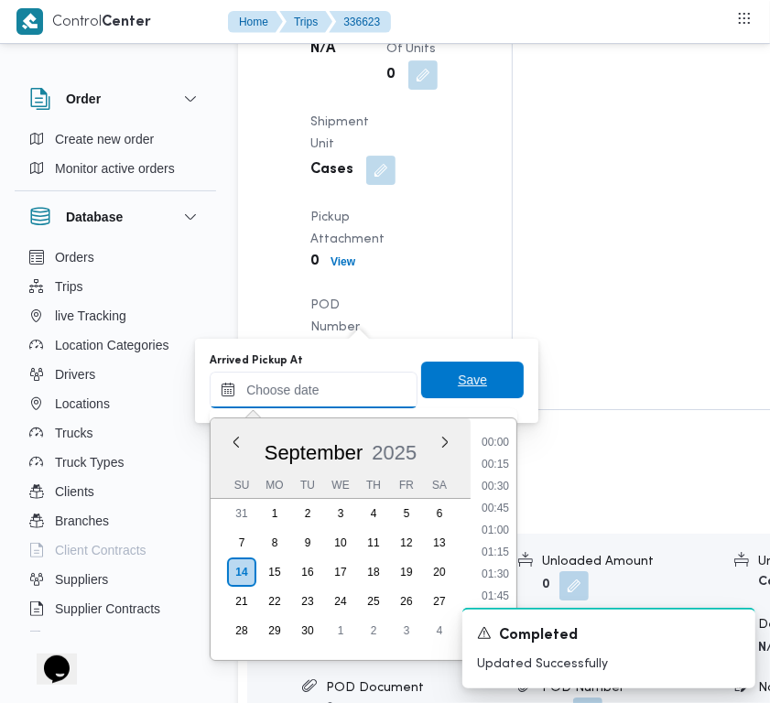
paste input "[DATE] 9:00:00 AM"
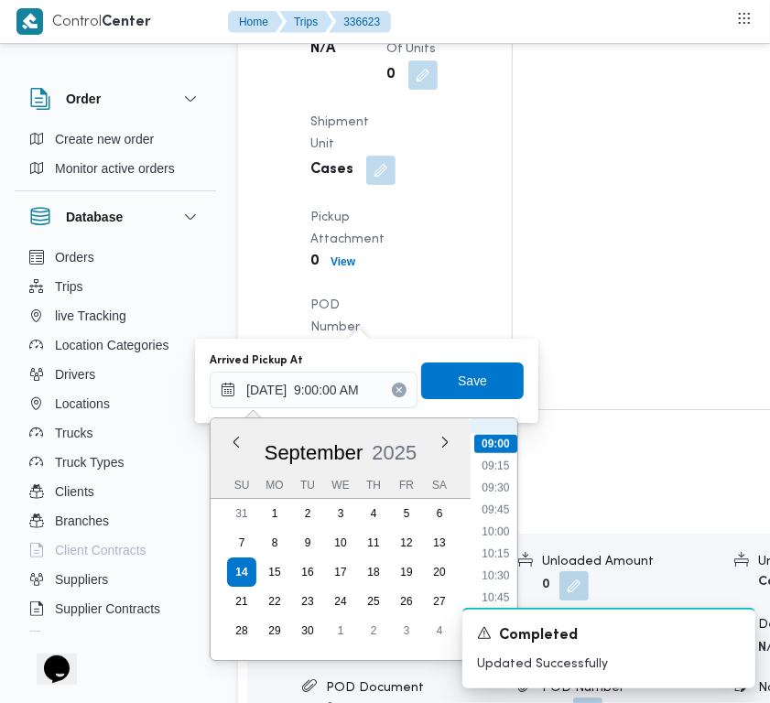
scroll to position [609, 0]
click at [495, 538] on li "08:00" at bounding box center [495, 537] width 42 height 18
type input "[DATE] 08:00"
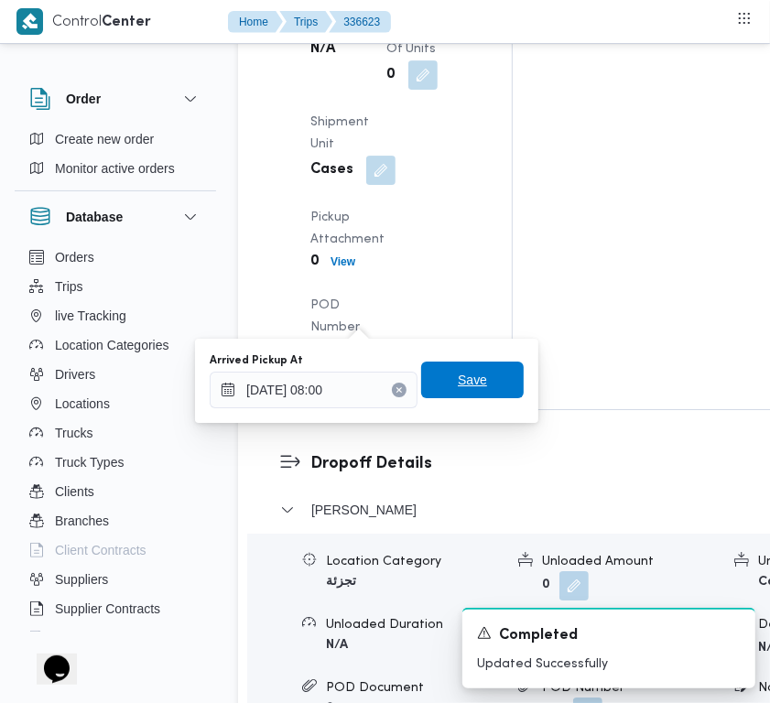
click at [426, 376] on span "Save" at bounding box center [472, 380] width 103 height 37
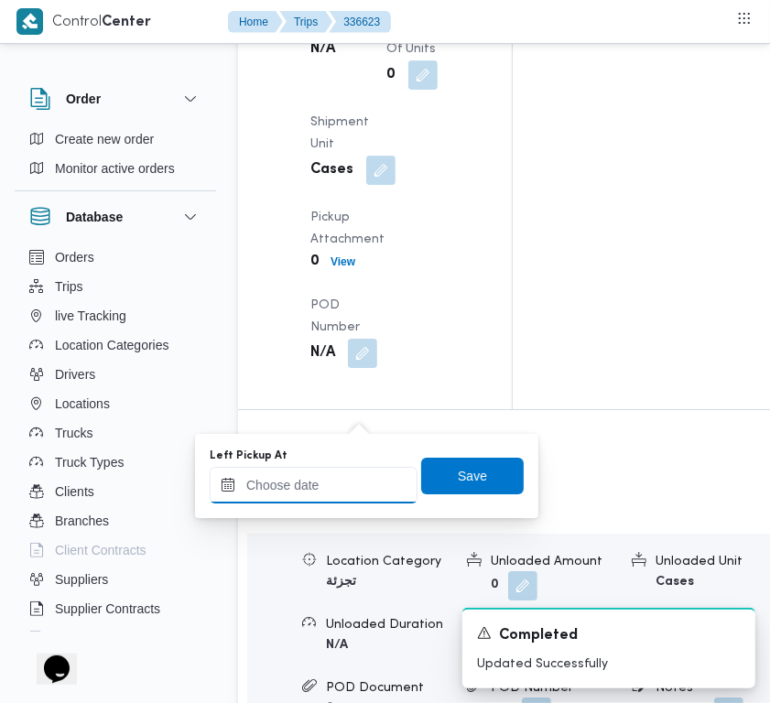
click at [363, 468] on input "Left Pickup At" at bounding box center [314, 485] width 208 height 37
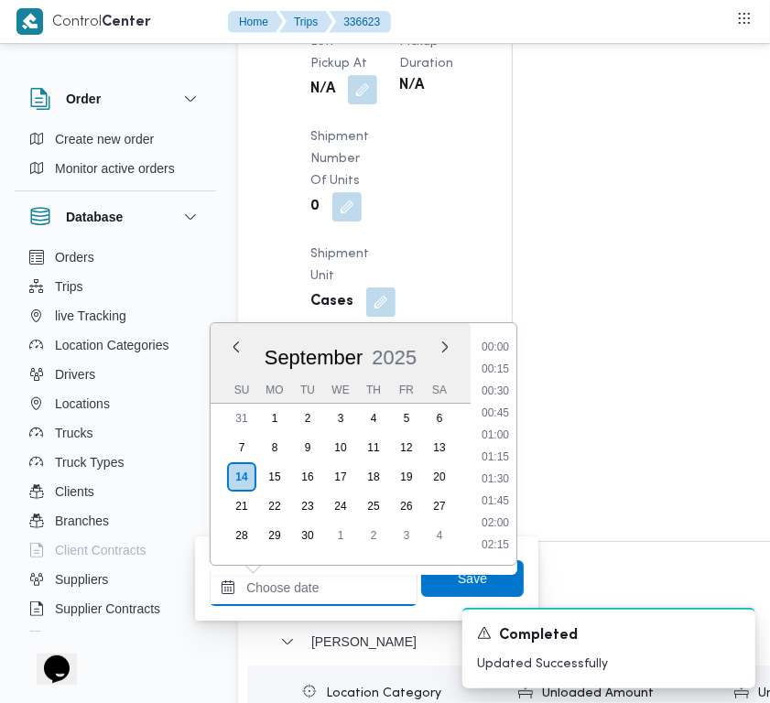
scroll to position [1009, 0]
drag, startPoint x: 506, startPoint y: 398, endPoint x: 510, endPoint y: 409, distance: 11.9
click at [506, 400] on ul "00:00 00:15 00:30 00:45 01:00 01:15 01:30 01:45 02:00 02:15 02:30 02:45 03:00 0…" at bounding box center [495, 444] width 42 height 213
click at [510, 413] on li "12:15" at bounding box center [495, 415] width 42 height 18
type input "[DATE] 12:15"
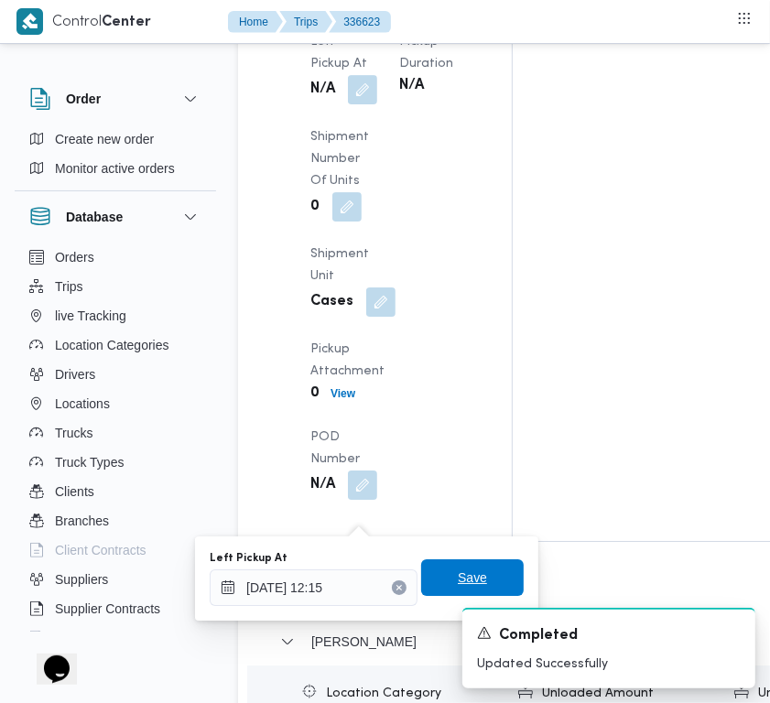
click at [479, 565] on span "Save" at bounding box center [472, 578] width 103 height 37
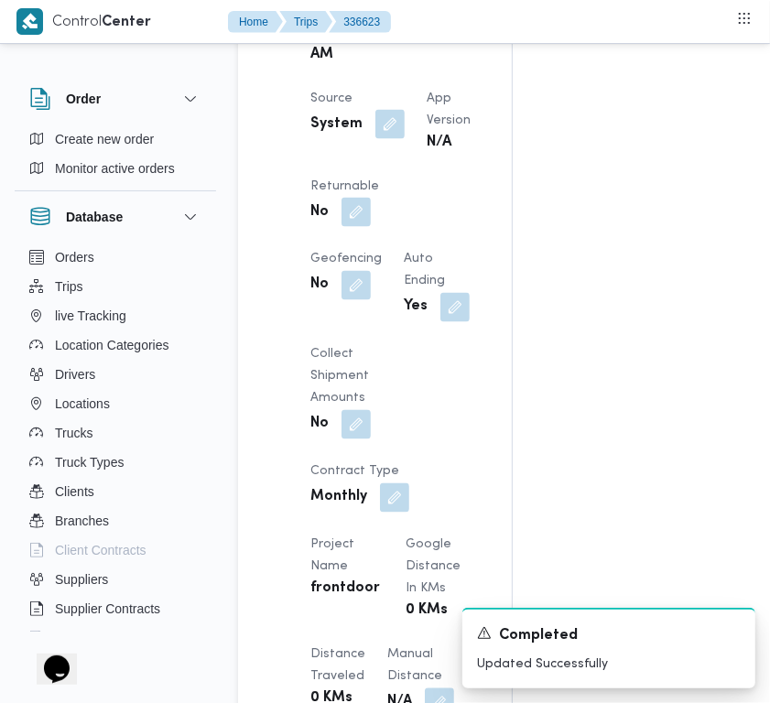
scroll to position [1278, 0]
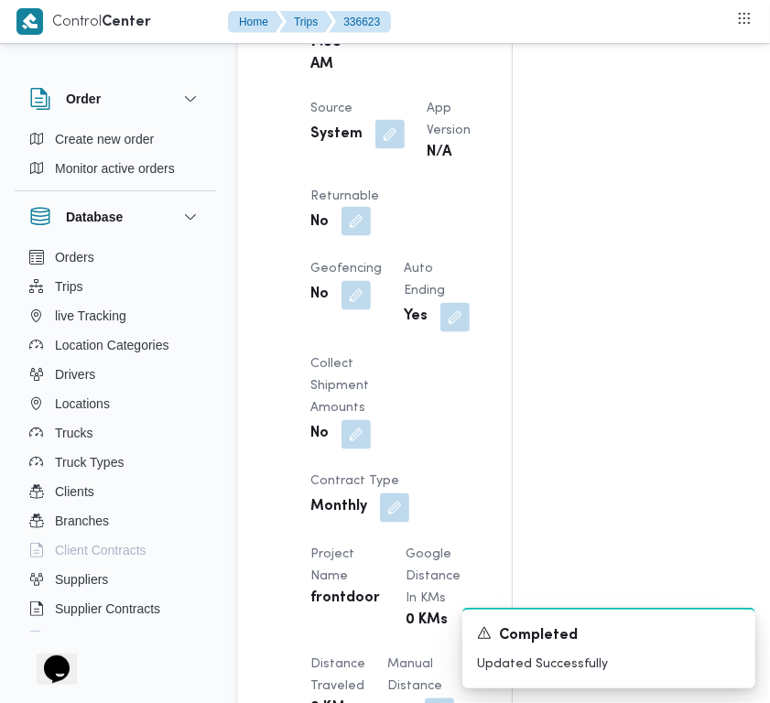
click at [371, 236] on button "button" at bounding box center [356, 221] width 29 height 29
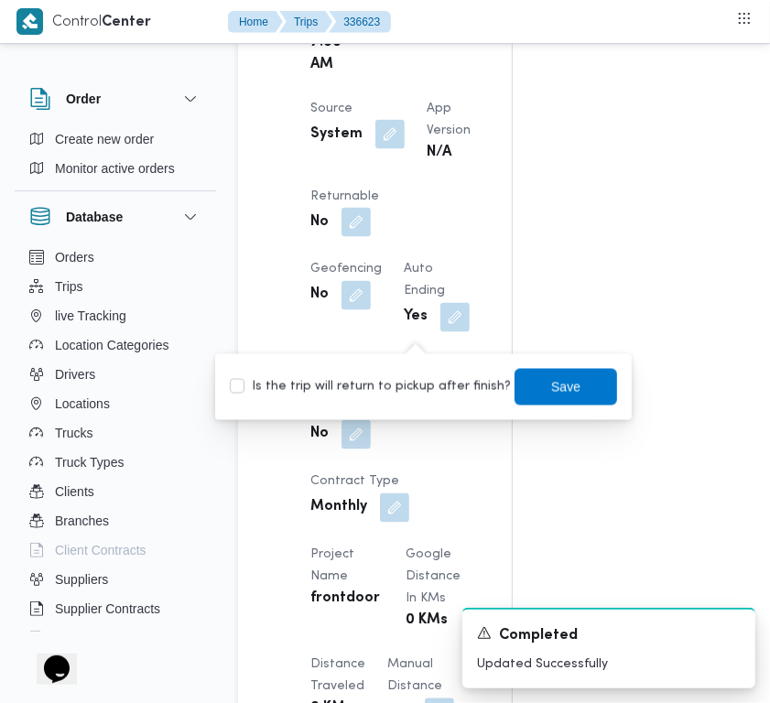
click at [404, 396] on label "Is the trip will return to pickup after finish?" at bounding box center [370, 387] width 281 height 22
checkbox input "true"
click at [527, 387] on span "Save" at bounding box center [566, 386] width 103 height 37
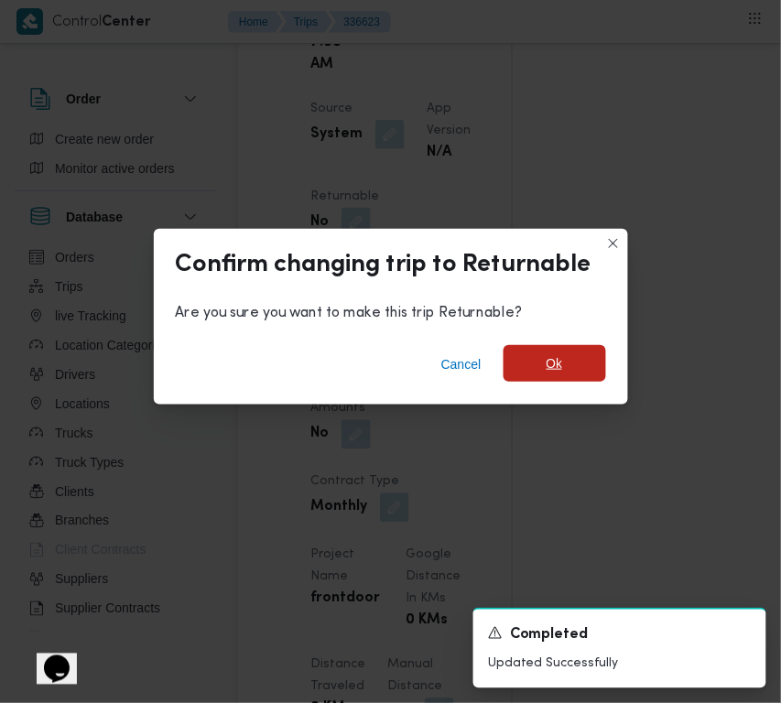
click at [542, 364] on span "Ok" at bounding box center [555, 363] width 103 height 37
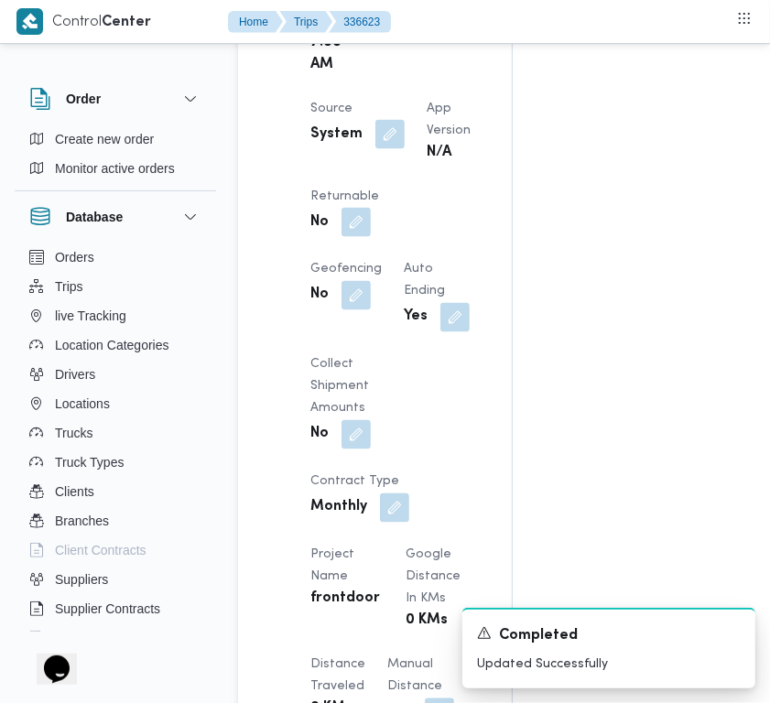
scroll to position [0, 0]
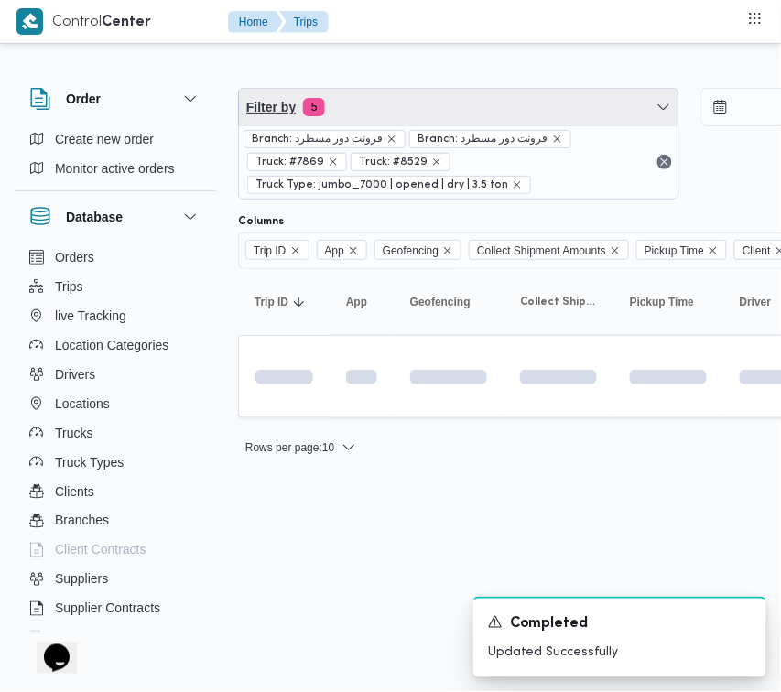
click at [447, 117] on span "Filter by 5" at bounding box center [459, 107] width 440 height 37
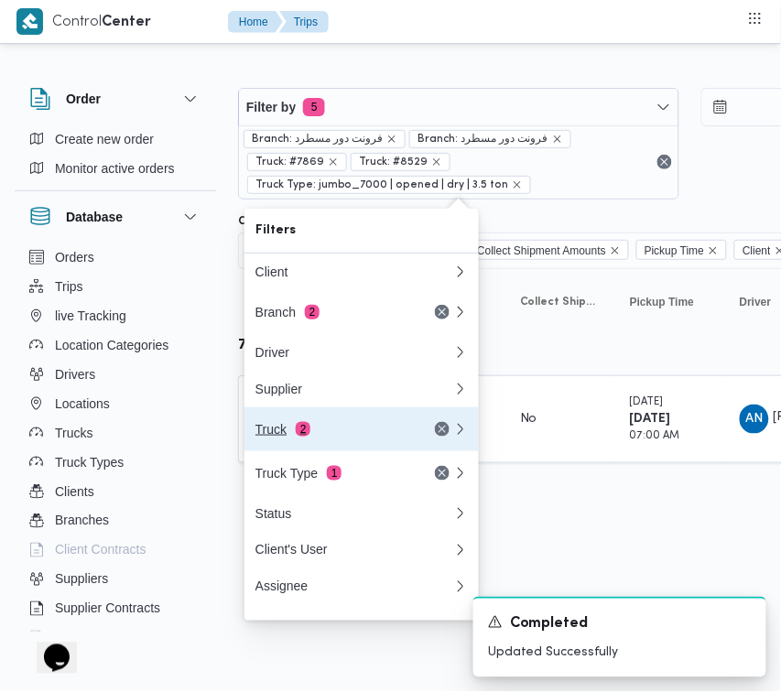
click at [332, 451] on button "Truck 2" at bounding box center [362, 430] width 234 height 44
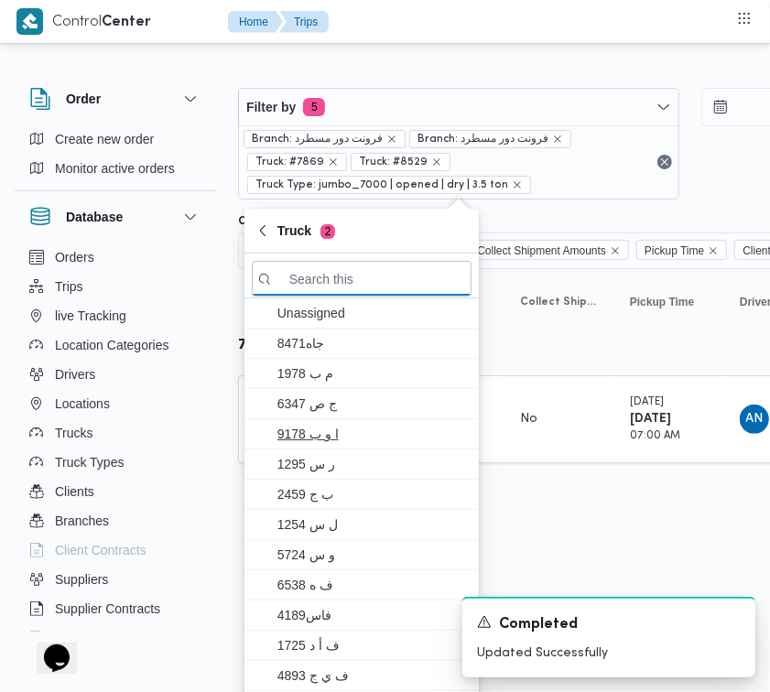
paste input "1734"
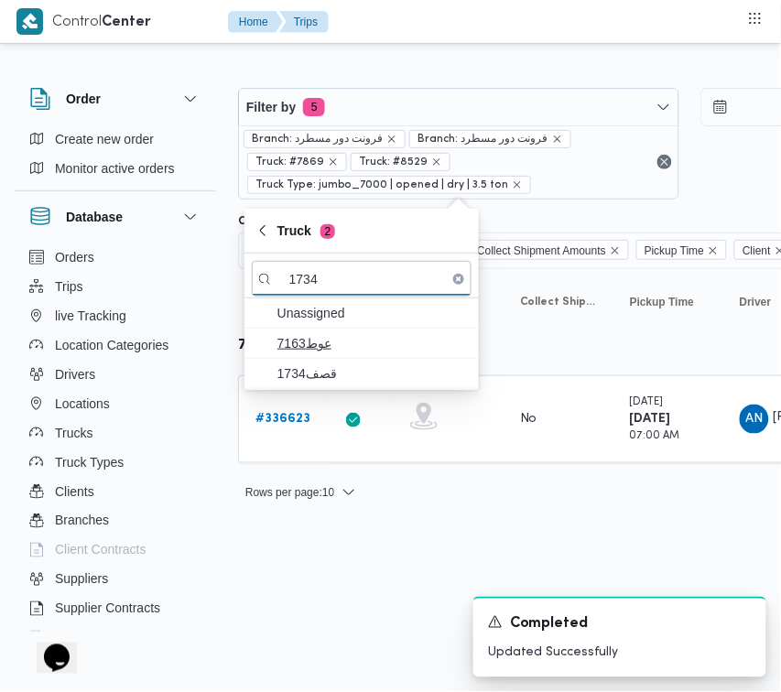
type input "1734"
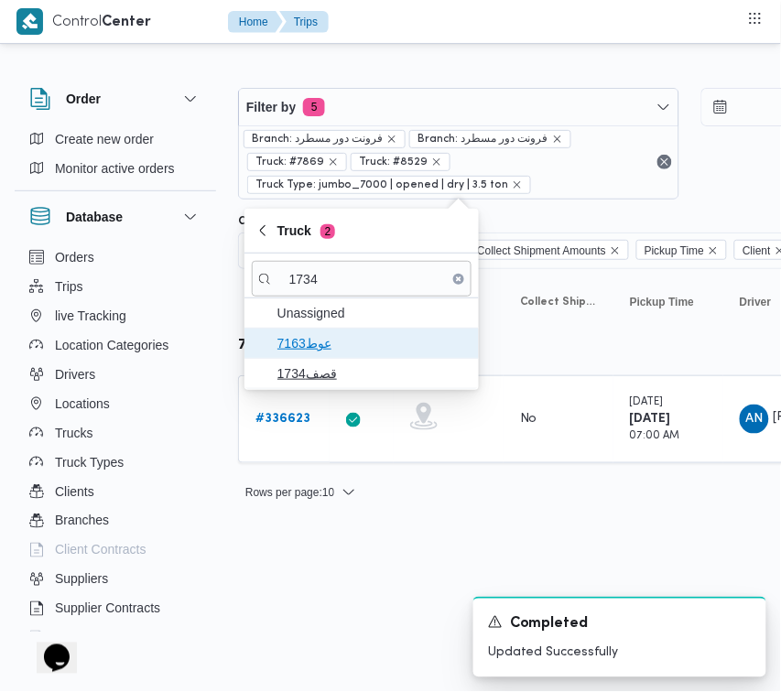
click at [354, 351] on span "عوط7163" at bounding box center [373, 343] width 191 height 22
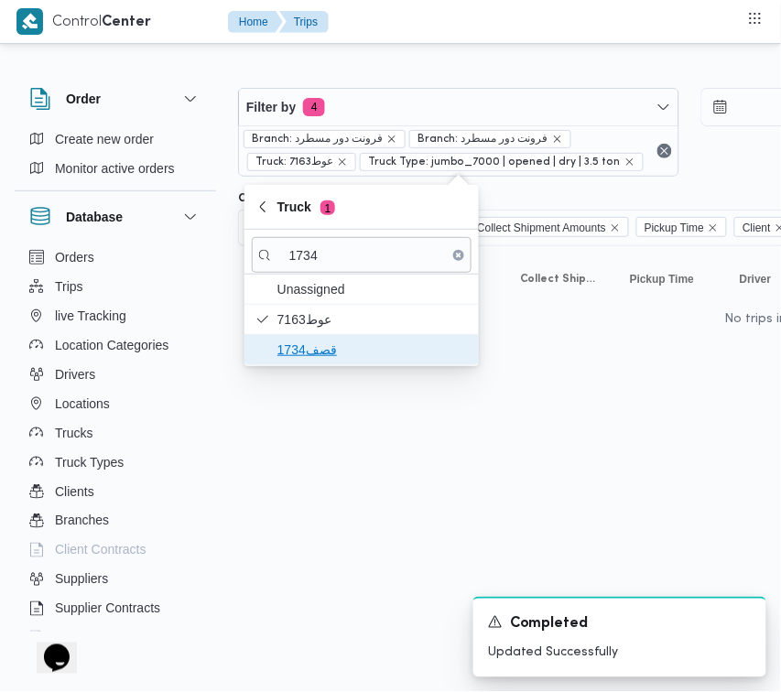
click at [342, 363] on span "قصف1734" at bounding box center [362, 349] width 220 height 29
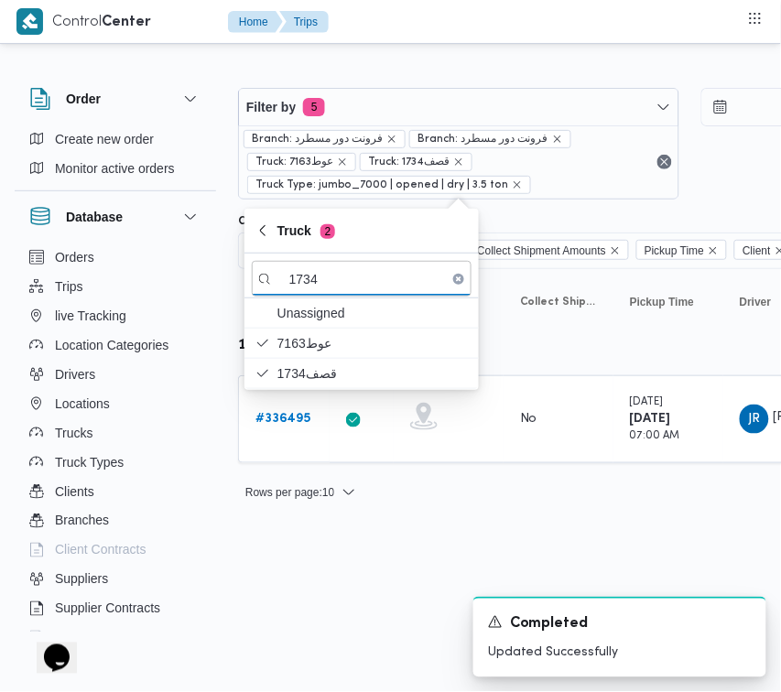
click at [310, 571] on html "Control Center Home Trips Order Create new order Monitor active orders Database…" at bounding box center [390, 346] width 781 height 692
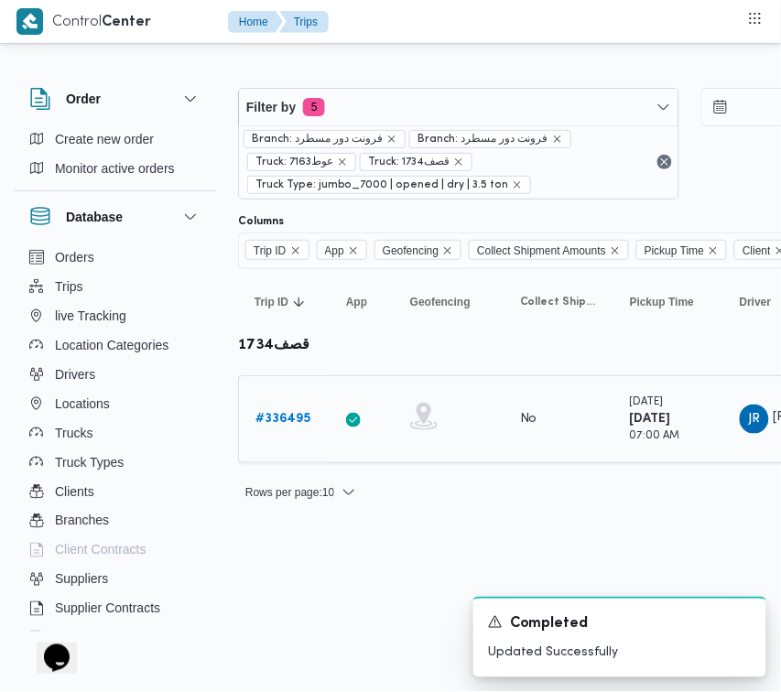
click at [259, 428] on link "# 336495" at bounding box center [283, 420] width 55 height 22
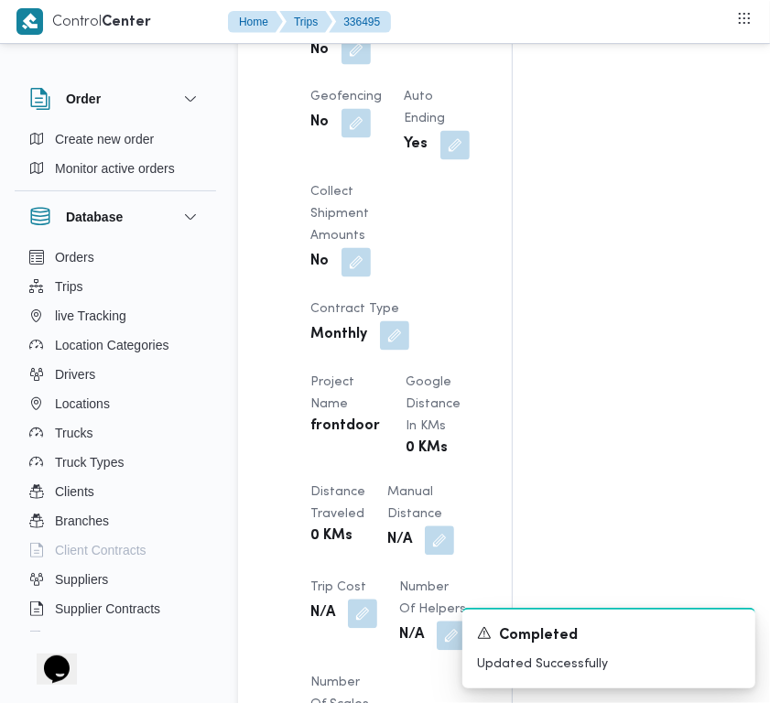
scroll to position [1466, 0]
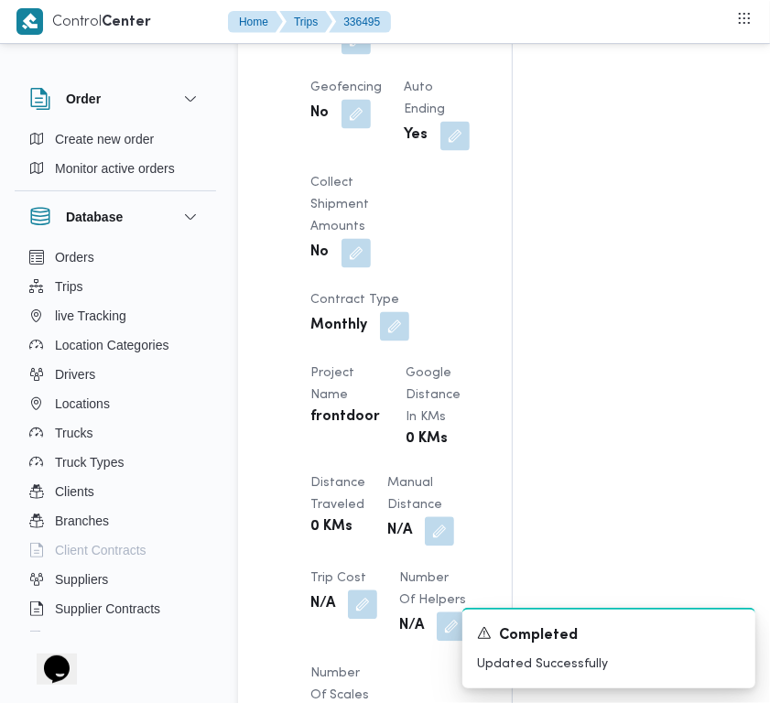
click at [371, 55] on button "button" at bounding box center [356, 40] width 29 height 29
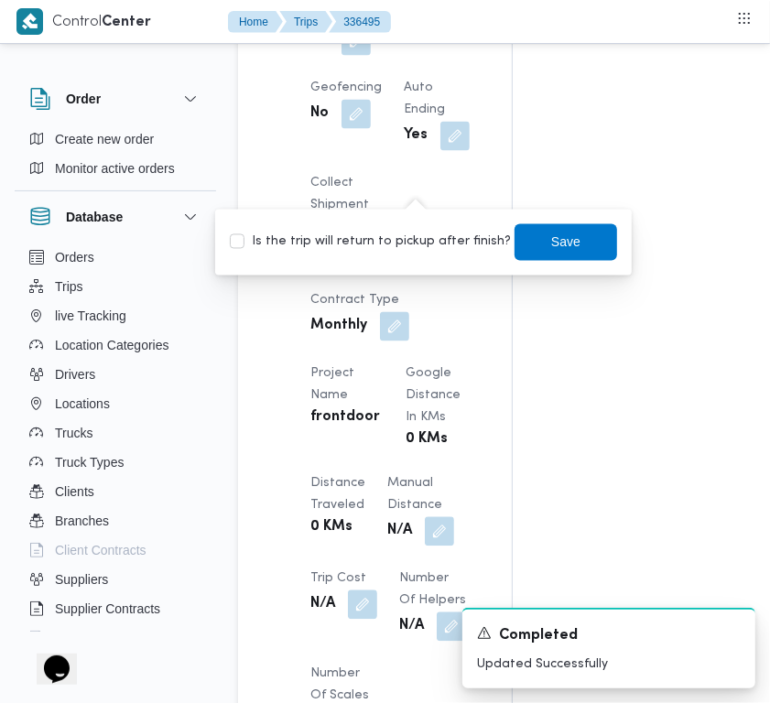
click at [394, 241] on label "Is the trip will return to pickup after finish?" at bounding box center [370, 243] width 281 height 22
checkbox input "true"
click at [527, 234] on span "Save" at bounding box center [566, 241] width 103 height 37
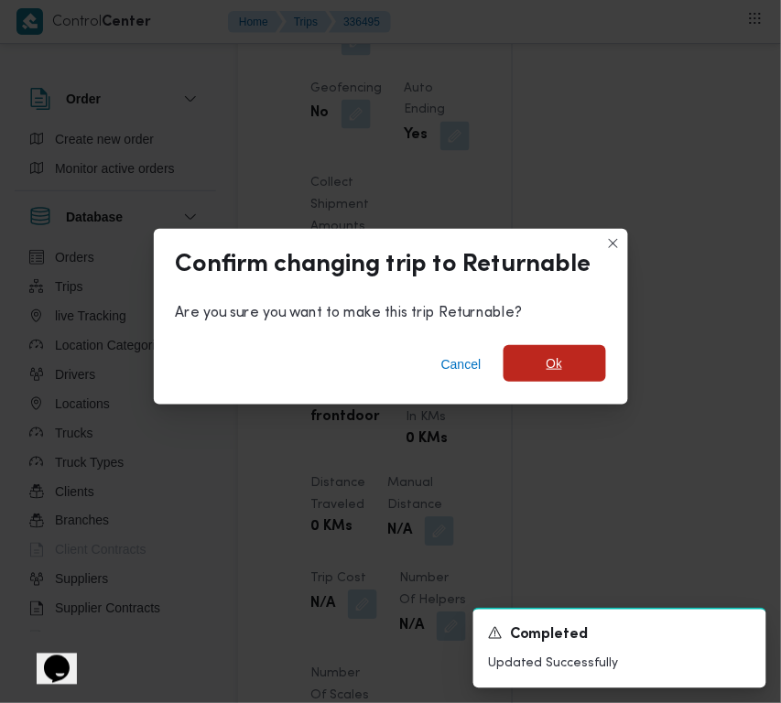
click at [559, 359] on span "Ok" at bounding box center [555, 364] width 16 height 22
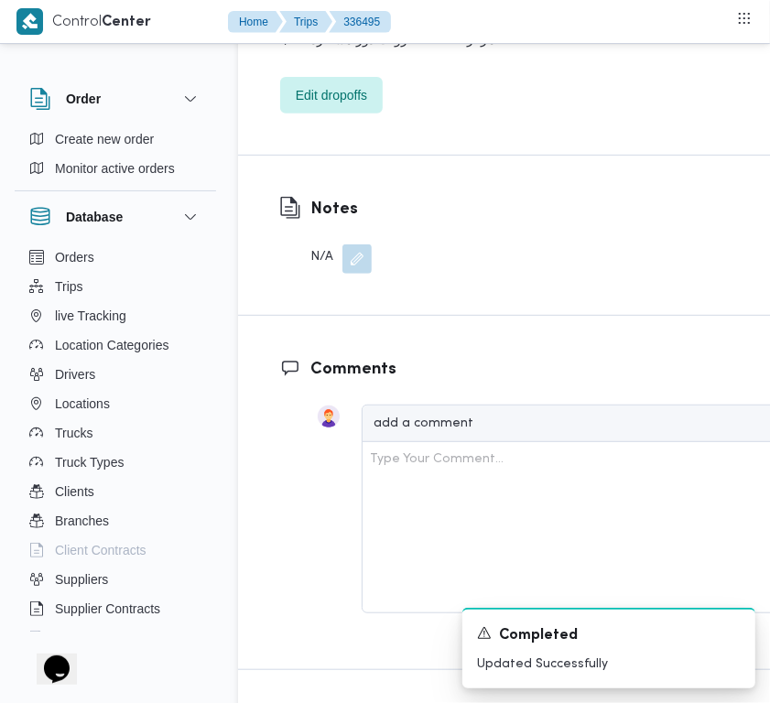
scroll to position [3381, 0]
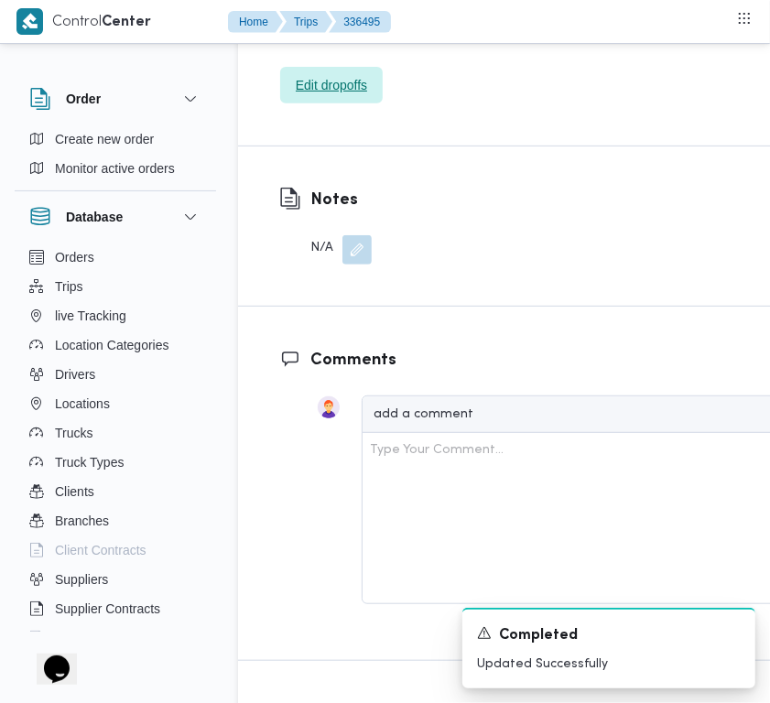
click at [345, 96] on span "Edit dropoffs" at bounding box center [331, 85] width 71 height 22
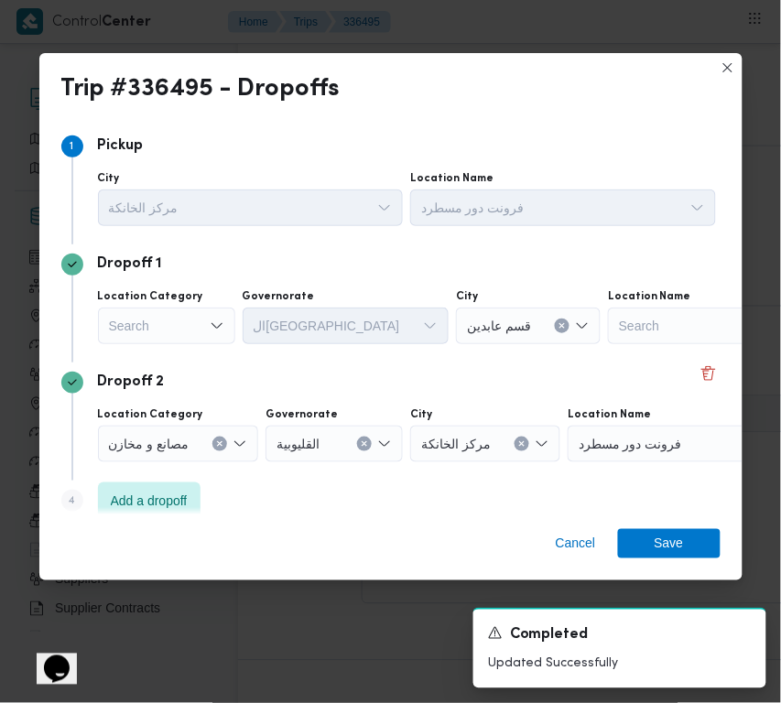
click at [138, 322] on div "Search" at bounding box center [166, 326] width 137 height 37
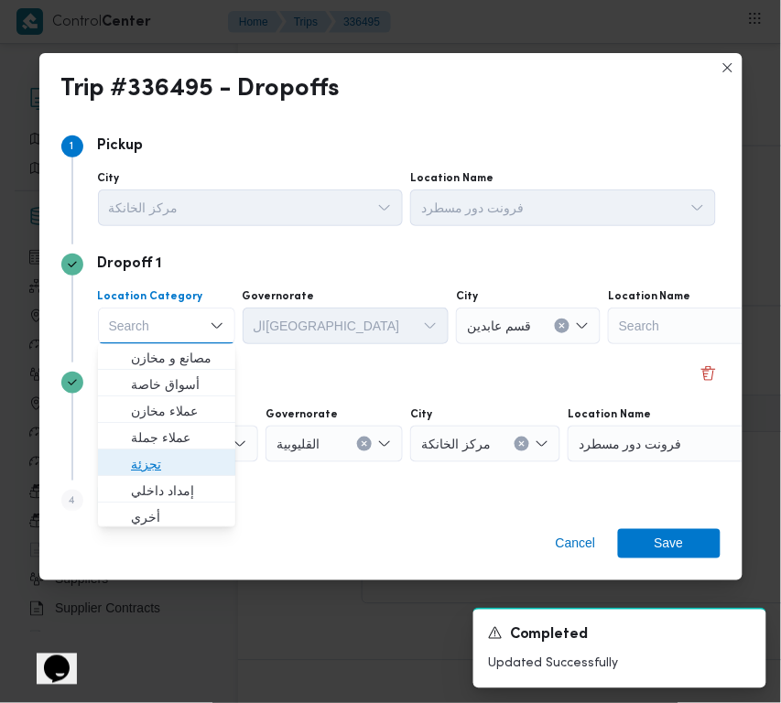
drag, startPoint x: 147, startPoint y: 454, endPoint x: 188, endPoint y: 412, distance: 58.3
click at [147, 455] on span "تجزئة" at bounding box center [177, 465] width 93 height 22
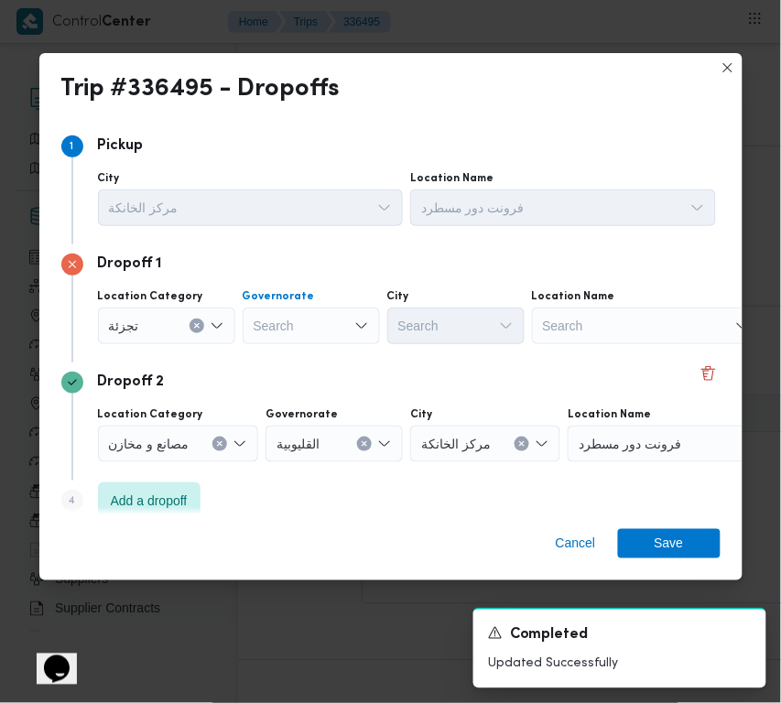
click at [284, 350] on div "Dropoff 1 Location Category تجزئة Governorate Search City Search Location Name …" at bounding box center [390, 304] width 659 height 118
click at [275, 312] on div "Search" at bounding box center [311, 326] width 137 height 37
paste input "جيزة"
type input "جيزة"
click at [299, 328] on div "جيزة جيزة" at bounding box center [311, 326] width 137 height 37
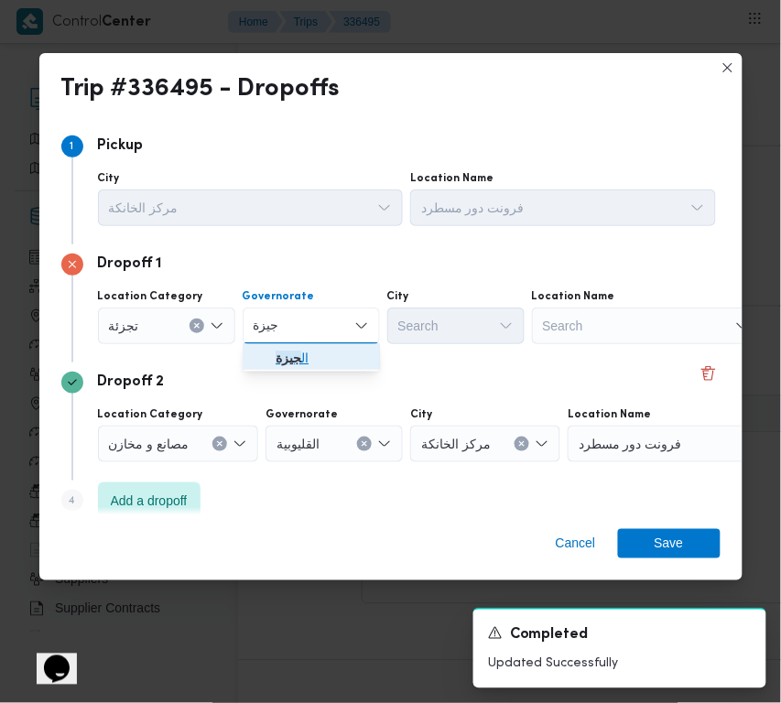
click at [305, 354] on span "ال جيزة" at bounding box center [322, 359] width 93 height 22
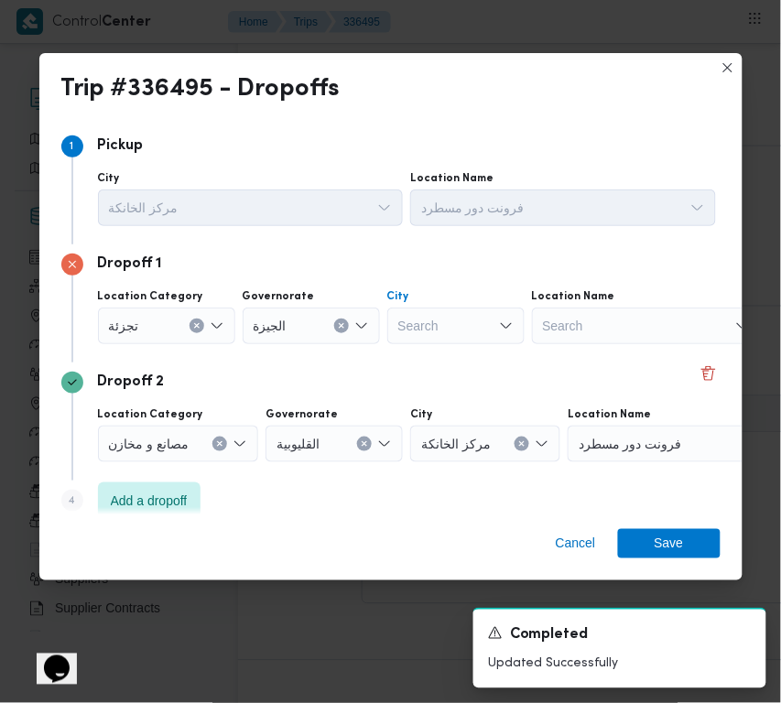
click at [452, 337] on div "Search" at bounding box center [455, 326] width 137 height 37
paste input "النمرس"
type input "النمرس"
click at [410, 360] on icon "button" at bounding box center [405, 359] width 15 height 15
click at [674, 550] on span "Save" at bounding box center [669, 543] width 29 height 29
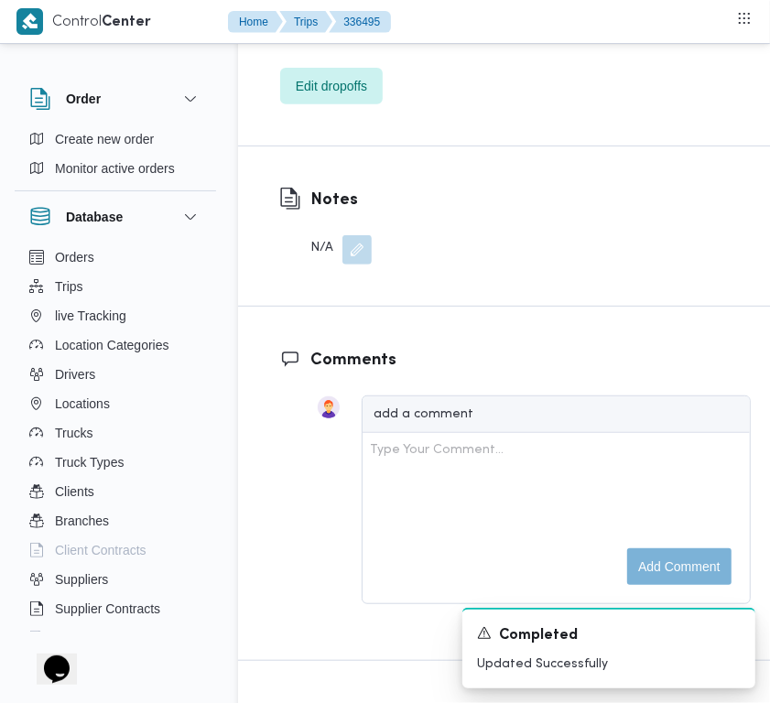
drag, startPoint x: 675, startPoint y: 450, endPoint x: 641, endPoint y: 464, distance: 36.9
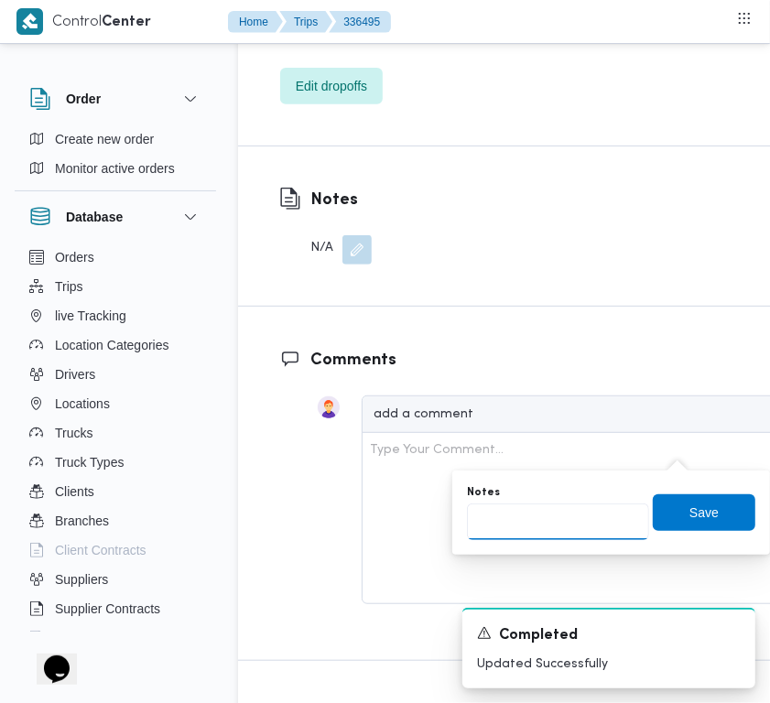
click at [563, 510] on input "Notes" at bounding box center [558, 522] width 182 height 37
paste input "شبرامنت"
type input "شبرامنت"
click at [664, 506] on span "Save" at bounding box center [704, 512] width 103 height 37
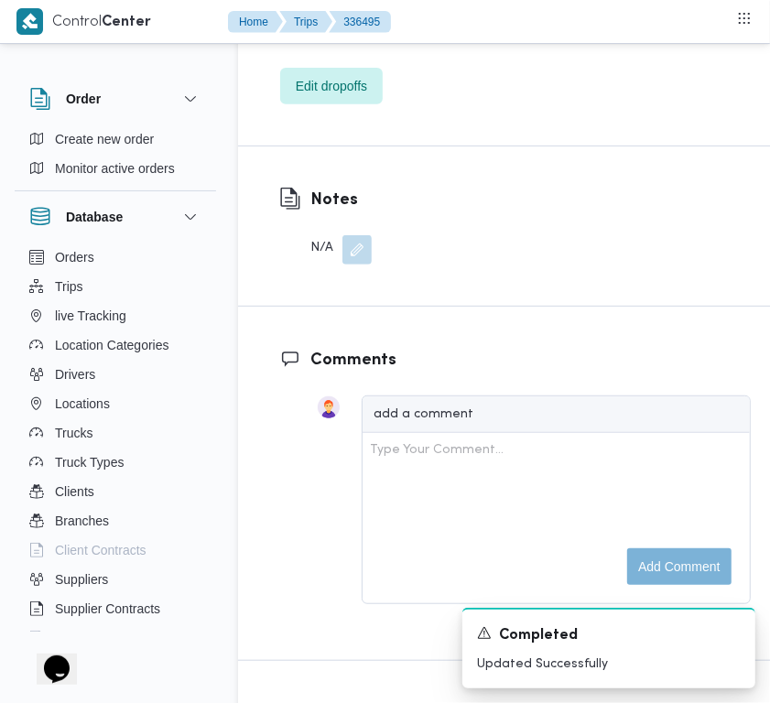
drag, startPoint x: 757, startPoint y: 253, endPoint x: 780, endPoint y: 217, distance: 42.4
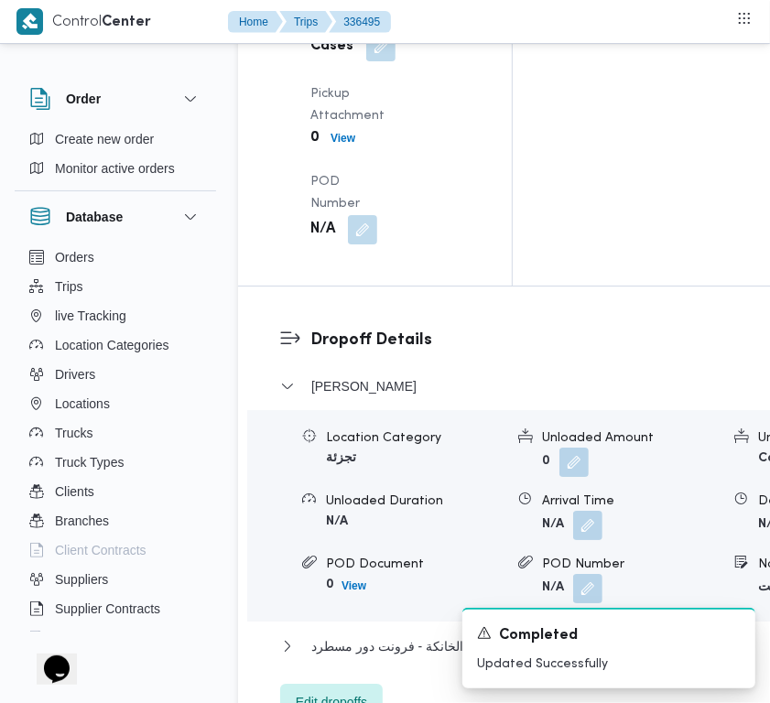
drag, startPoint x: 372, startPoint y: 234, endPoint x: 376, endPoint y: 259, distance: 25.0
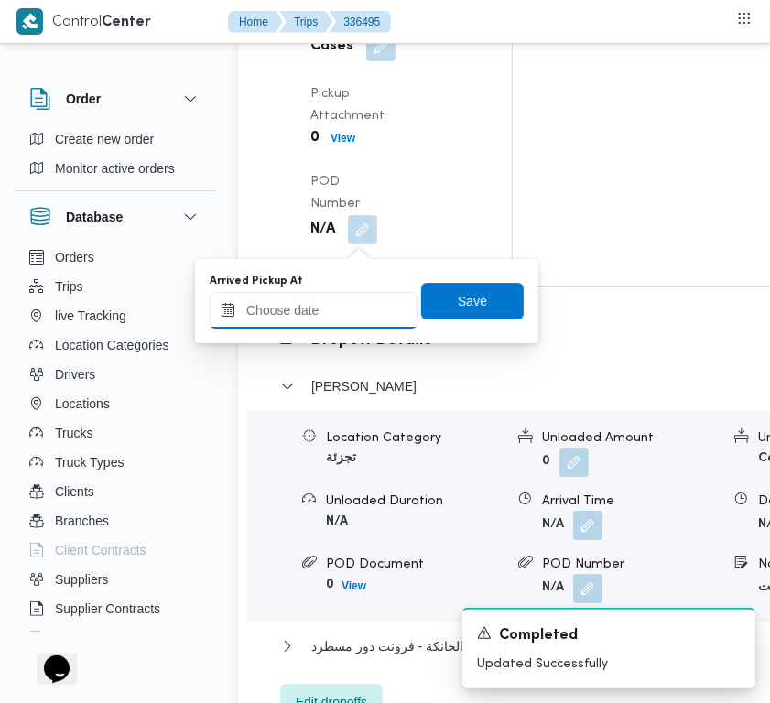
click at [357, 293] on input "Arrived Pickup At" at bounding box center [314, 310] width 208 height 37
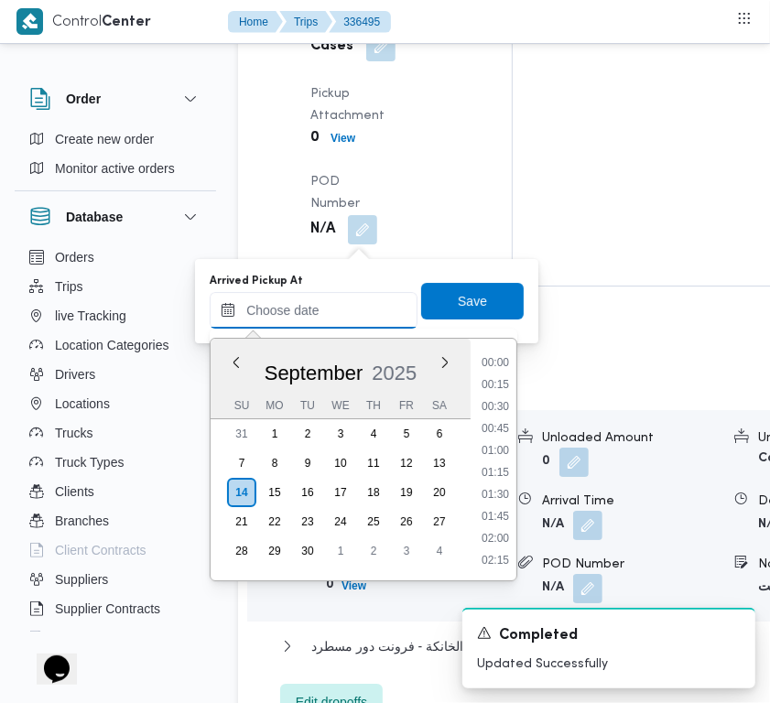
paste input "[DATE] 9:00:00 AM"
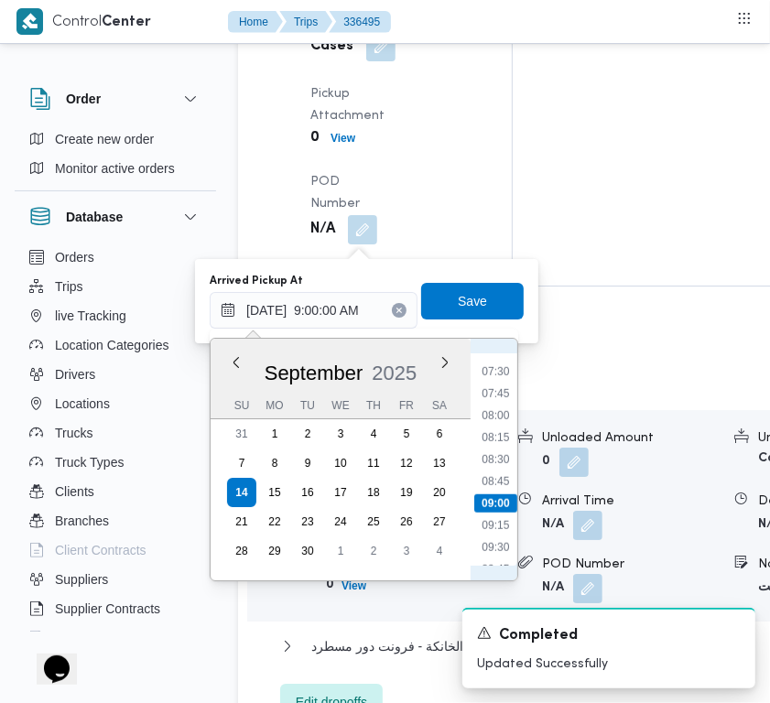
scroll to position [609, 0]
click at [508, 417] on li "07:30" at bounding box center [495, 413] width 42 height 18
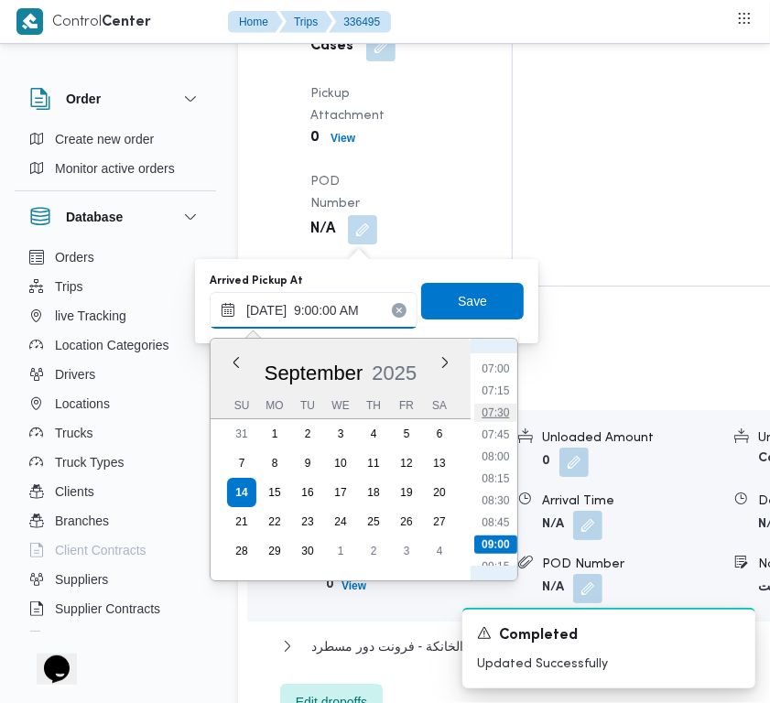
type input "[DATE] 07:30"
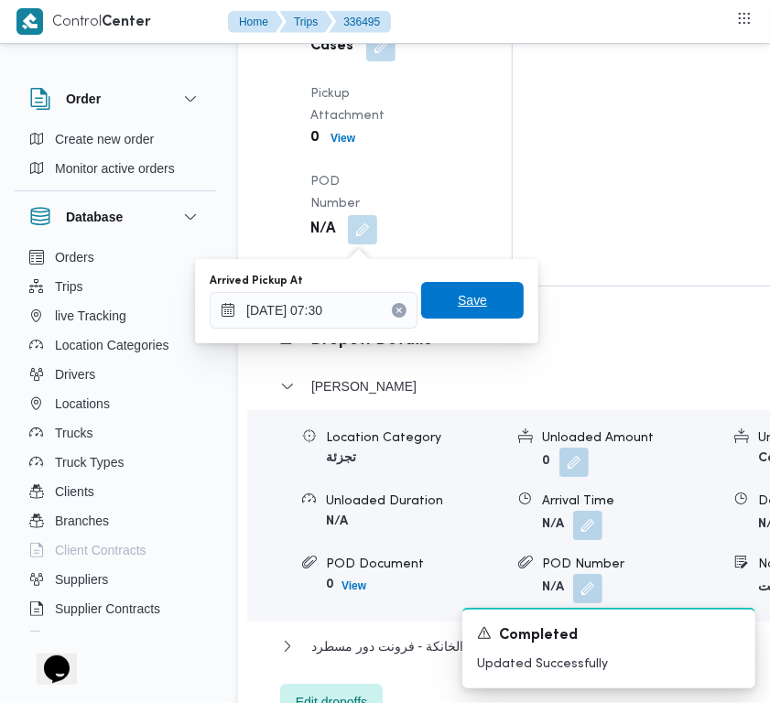
click at [458, 308] on span "Save" at bounding box center [472, 300] width 29 height 22
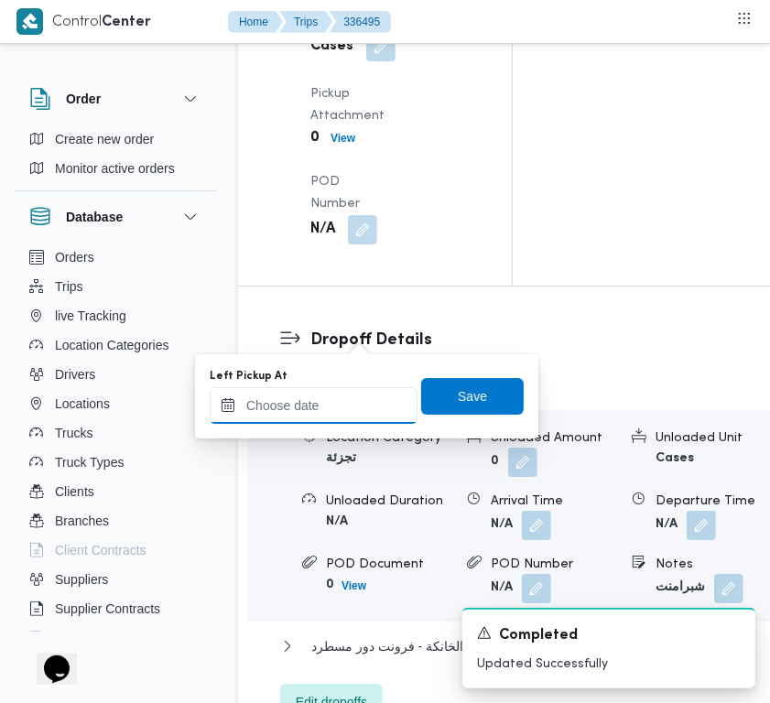
click at [362, 420] on input "Left Pickup At" at bounding box center [314, 405] width 208 height 37
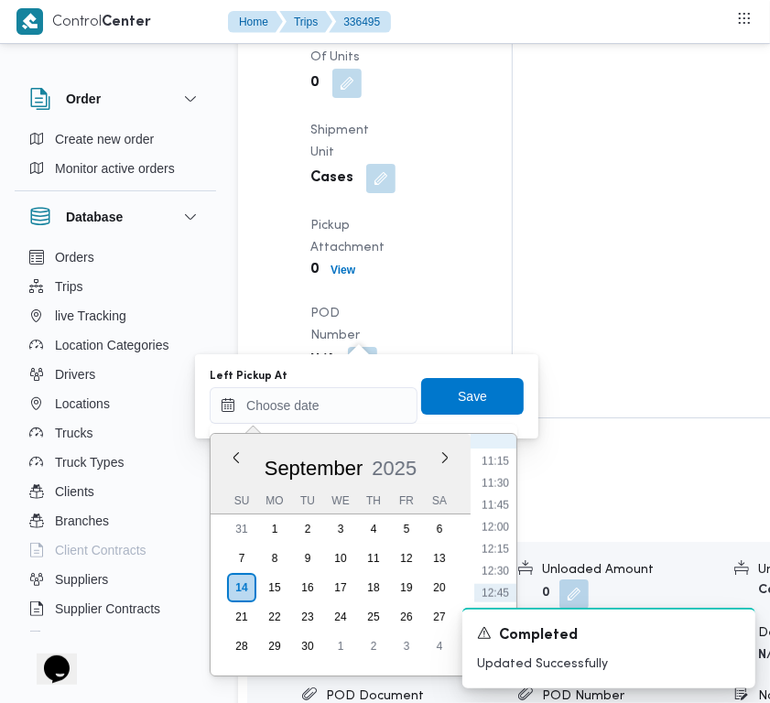
scroll to position [1009, 0]
click at [500, 561] on li "12:45" at bounding box center [495, 570] width 42 height 18
type input "[DATE] 12:45"
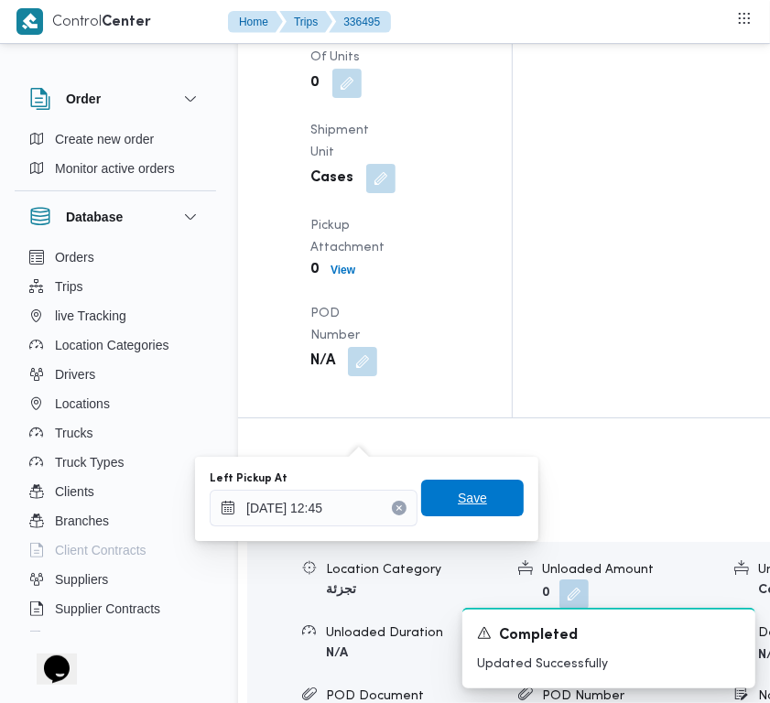
click at [461, 500] on span "Save" at bounding box center [472, 498] width 29 height 22
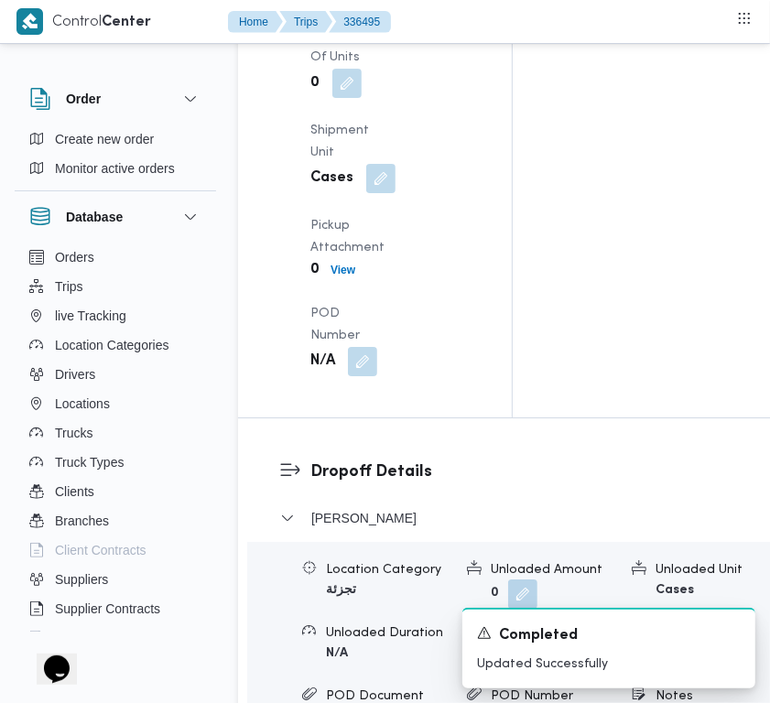
click at [479, 351] on div "Pickup Details Arrived Pickup At [DATE] 7:30 AM Left Pickup At N/A Pickup Durat…" at bounding box center [375, 52] width 274 height 731
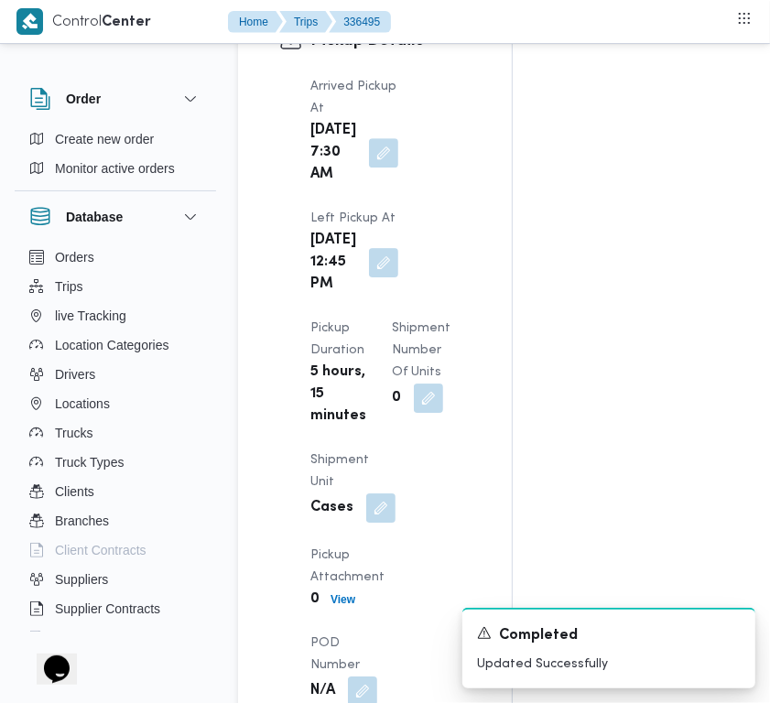
scroll to position [3079, 0]
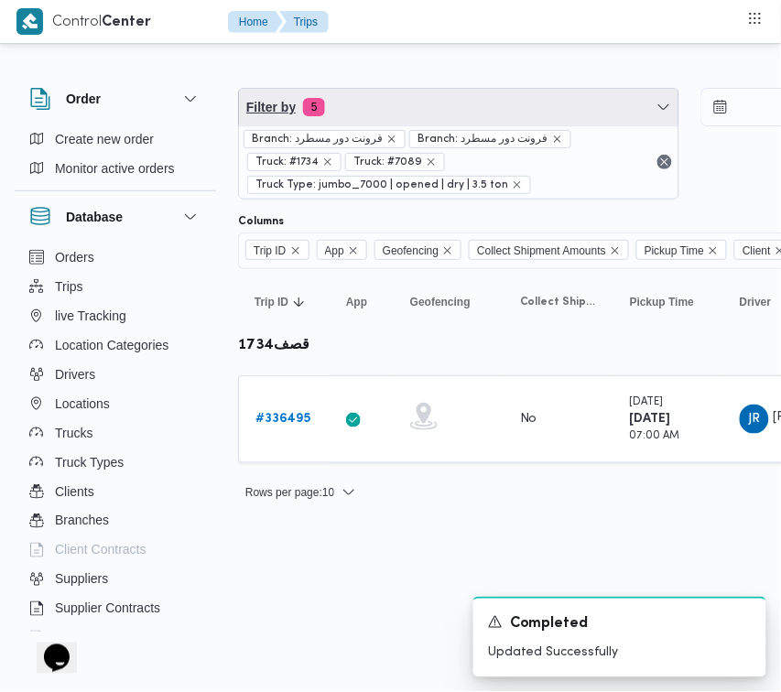
click at [355, 101] on span "Filter by 5" at bounding box center [459, 107] width 440 height 37
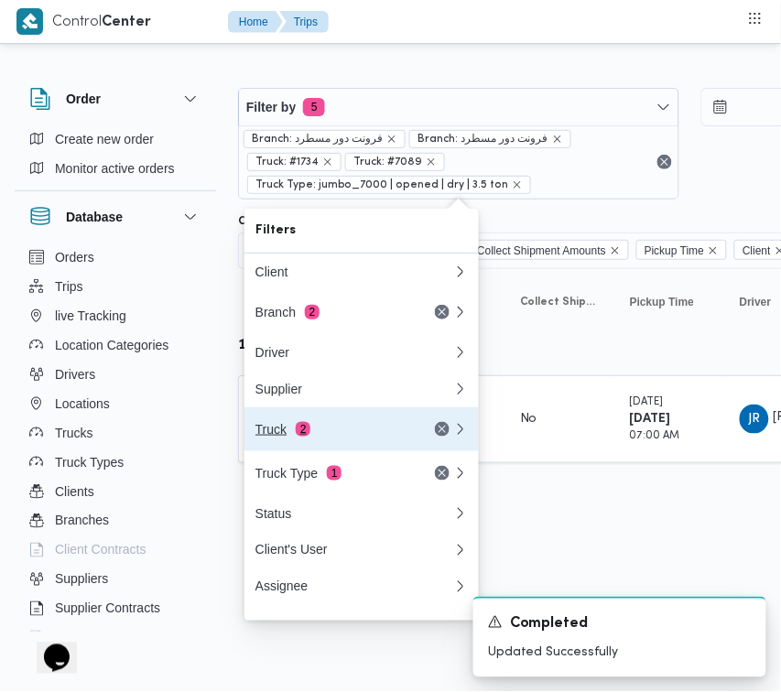
click at [322, 435] on div "Truck 2" at bounding box center [333, 429] width 154 height 15
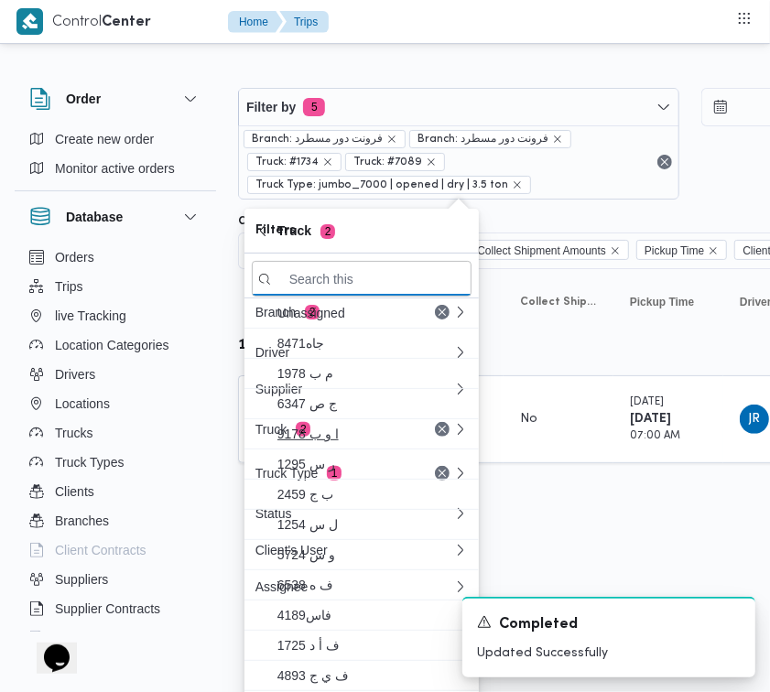
paste input "8159"
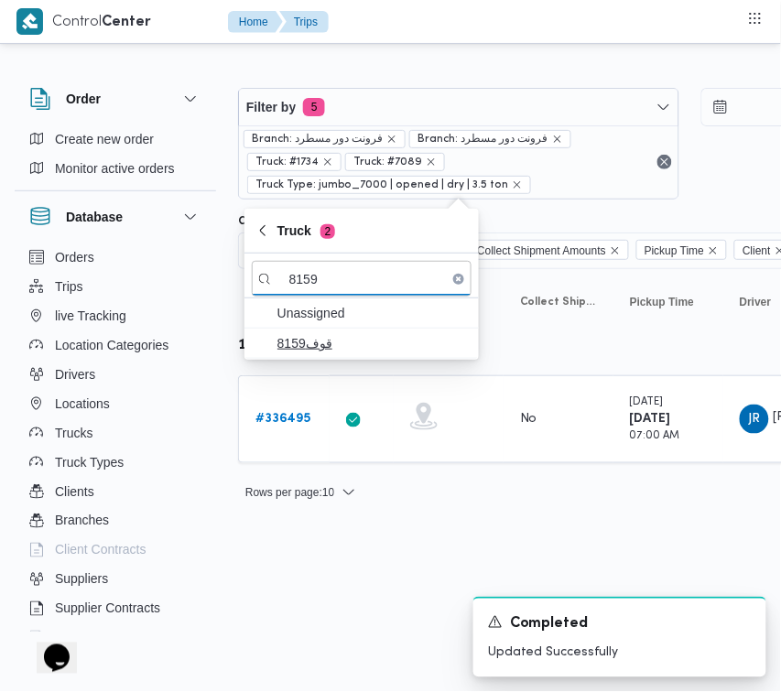
type input "8159"
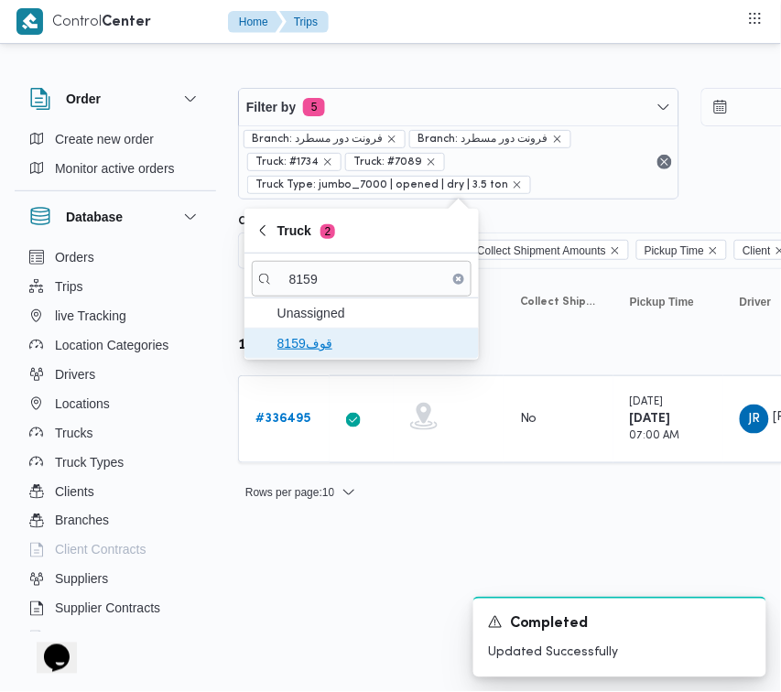
click at [331, 344] on span "قوف8159" at bounding box center [373, 343] width 191 height 22
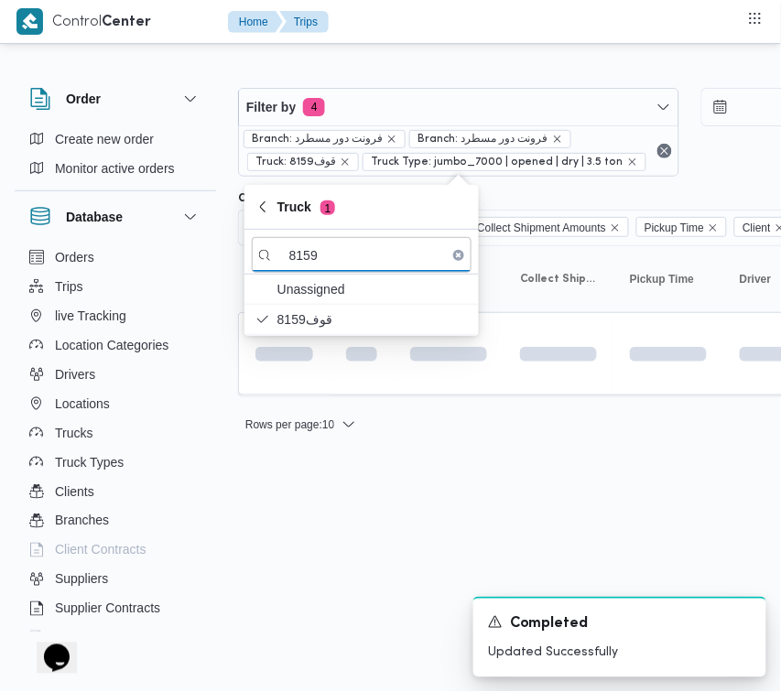
click at [311, 529] on html "Control Center Home Trips Order Create new order Monitor active orders Database…" at bounding box center [390, 346] width 781 height 692
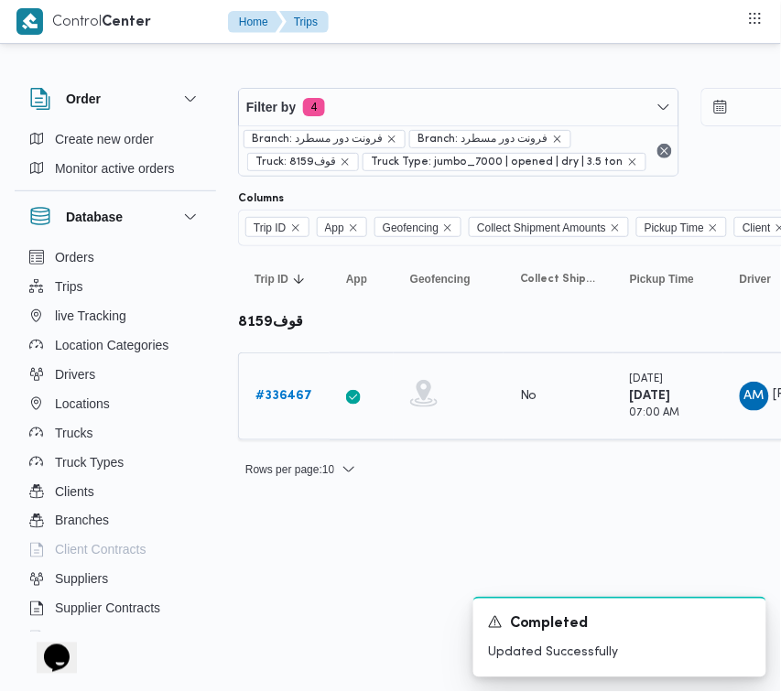
click at [296, 391] on b "# 336467" at bounding box center [284, 396] width 57 height 12
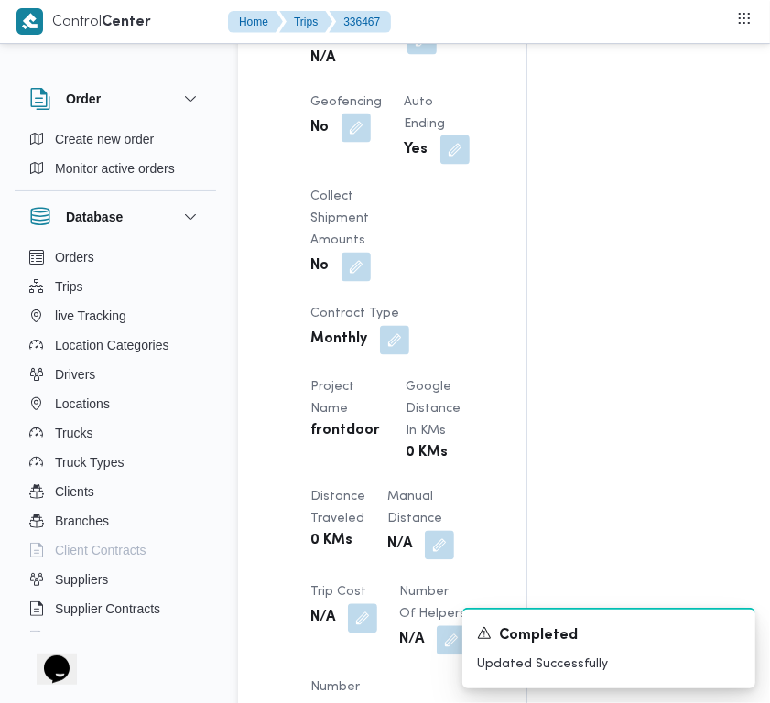
scroll to position [1390, 0]
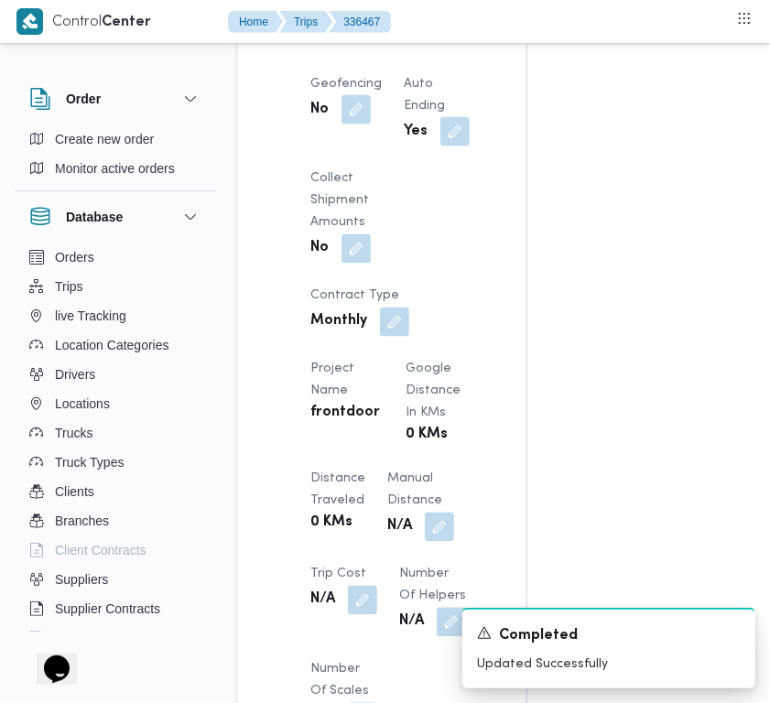
click at [433, 36] on button "button" at bounding box center [422, 20] width 29 height 29
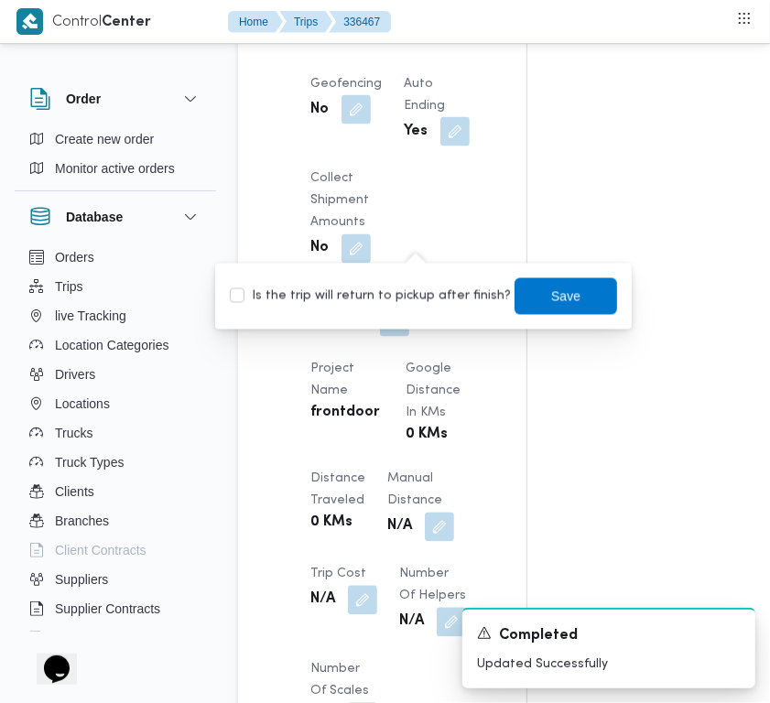
click at [420, 304] on label "Is the trip will return to pickup after finish?" at bounding box center [370, 297] width 281 height 22
checkbox input "true"
click at [561, 300] on span "Save" at bounding box center [565, 296] width 29 height 22
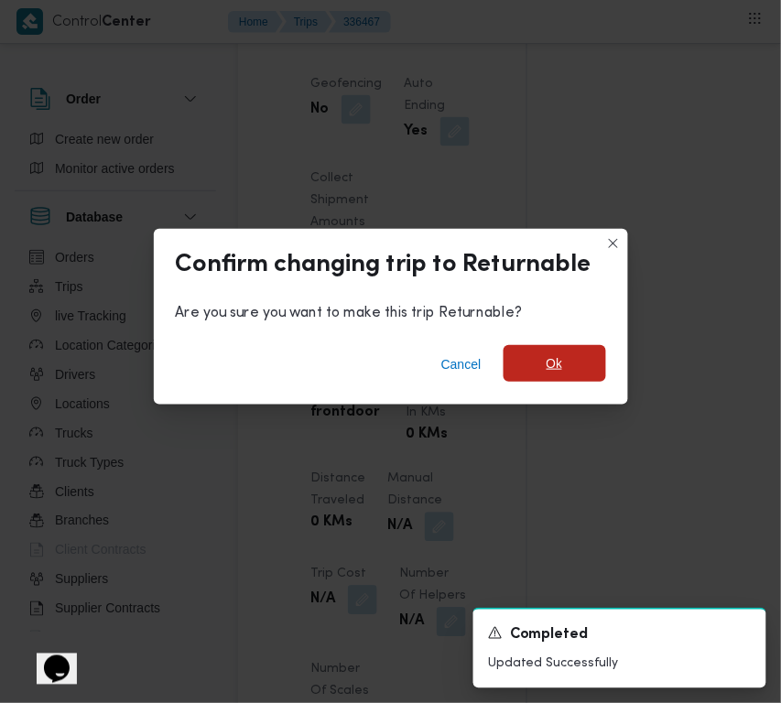
click at [566, 369] on span "Ok" at bounding box center [555, 363] width 103 height 37
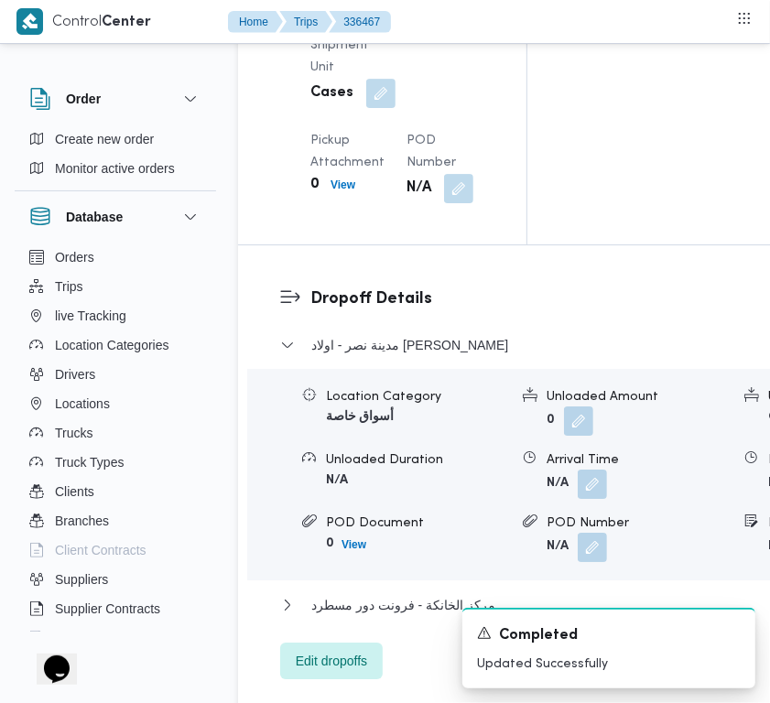
scroll to position [3261, 0]
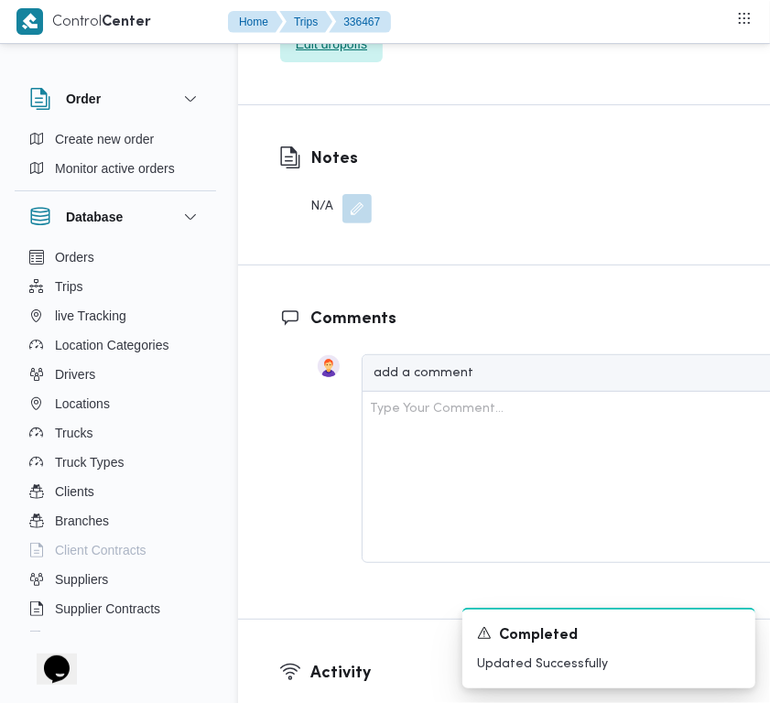
click at [330, 62] on span "Edit dropoffs" at bounding box center [331, 44] width 103 height 37
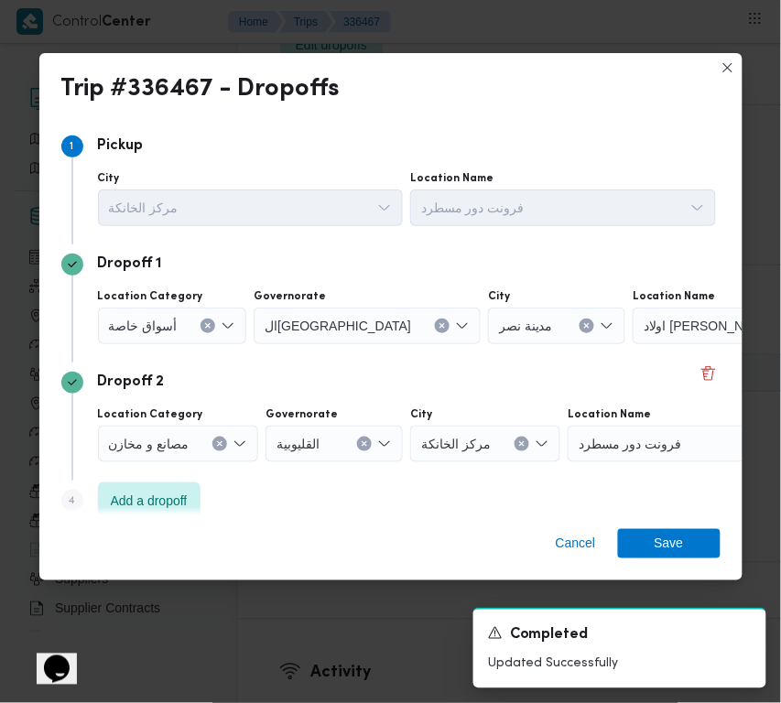
click at [339, 681] on div "Trip #336467 - Dropoffs Step 1 1 [GEOGRAPHIC_DATA] مركز الخانكة Location Name ف…" at bounding box center [390, 351] width 781 height 703
click at [154, 311] on div "أسواق خاصة" at bounding box center [172, 326] width 149 height 37
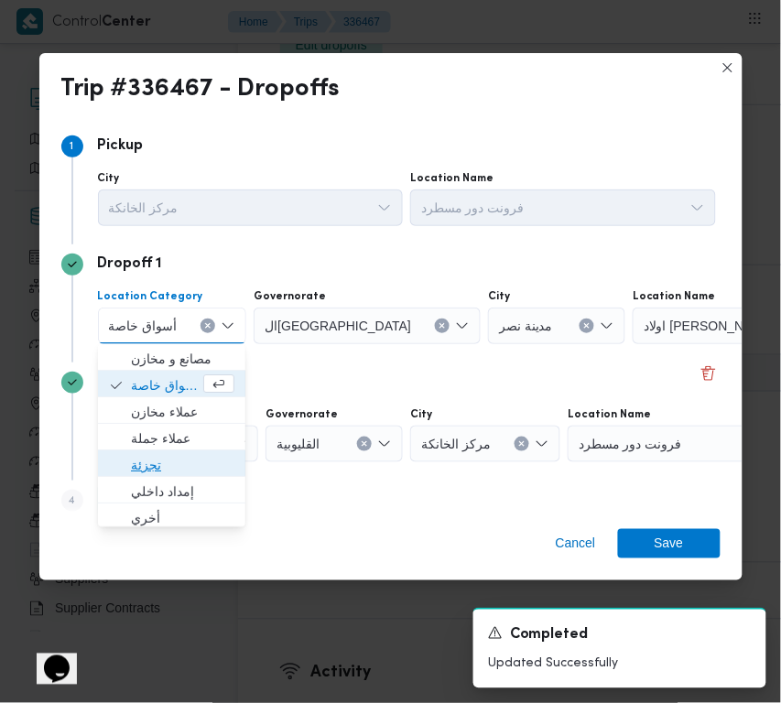
click at [158, 451] on span "تجزئة" at bounding box center [171, 465] width 133 height 29
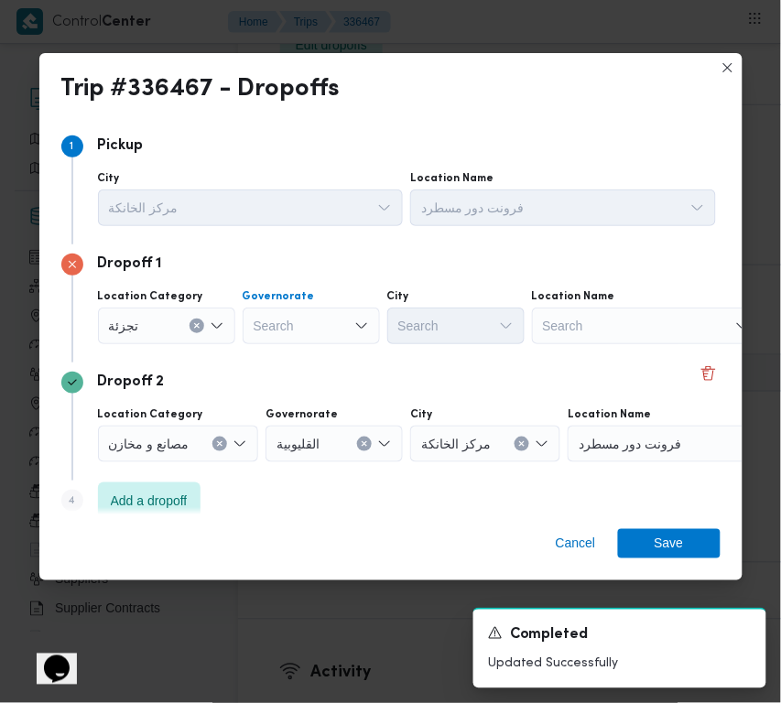
click at [318, 317] on div "Search" at bounding box center [311, 326] width 137 height 37
paste input "جيزة"
type input "جيزة"
click at [332, 318] on div "جيزة جيزة" at bounding box center [311, 326] width 137 height 37
click at [312, 365] on span "ال جيزة" at bounding box center [322, 359] width 93 height 22
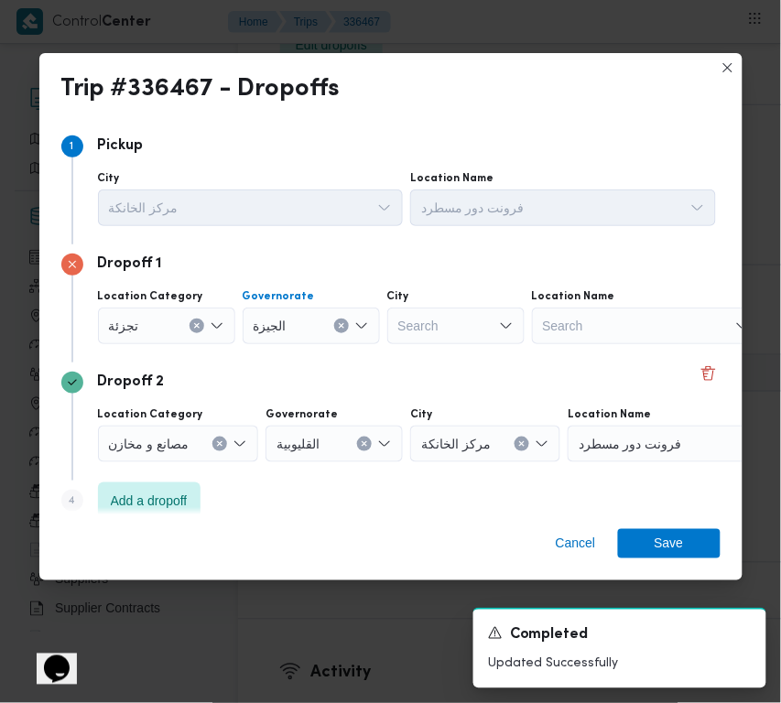
click at [472, 322] on div "Search" at bounding box center [455, 326] width 137 height 37
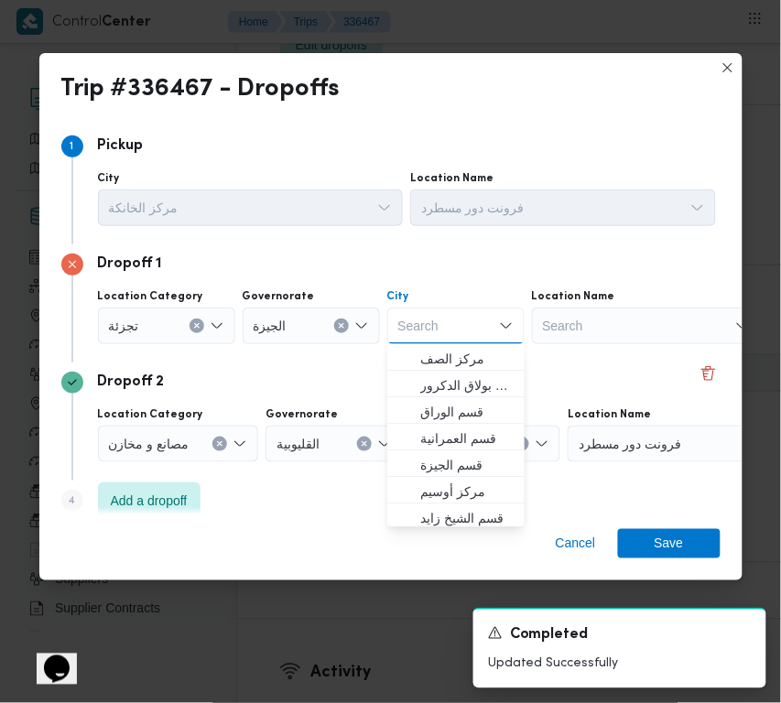
paste input "النمرس"
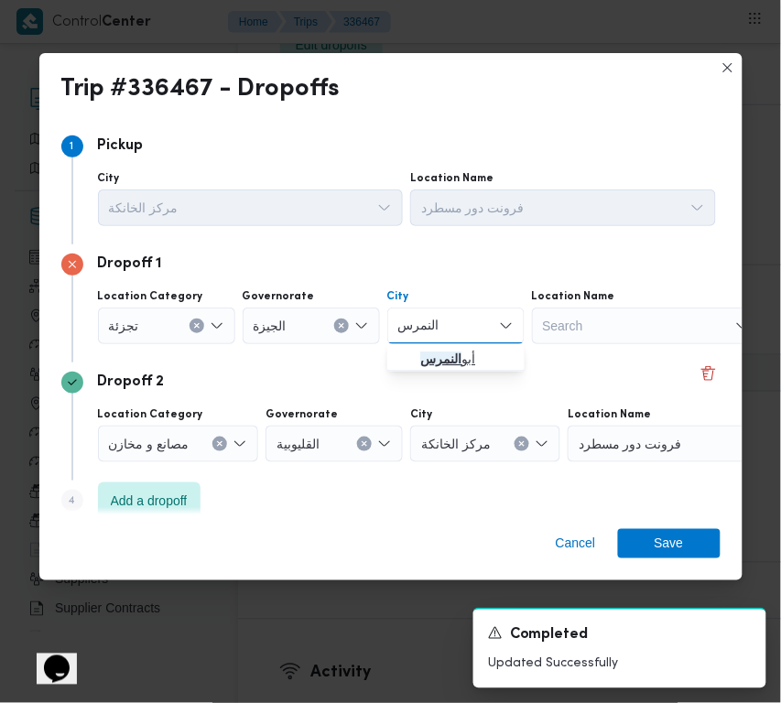
type input "النمرس"
click at [423, 352] on mark "النمرس" at bounding box center [440, 359] width 41 height 15
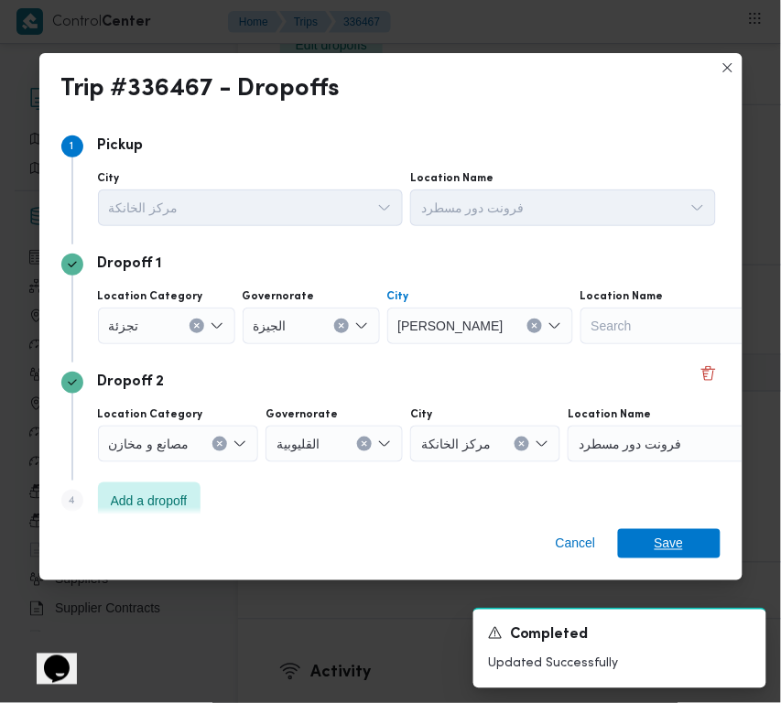
click at [702, 546] on span "Save" at bounding box center [669, 543] width 103 height 29
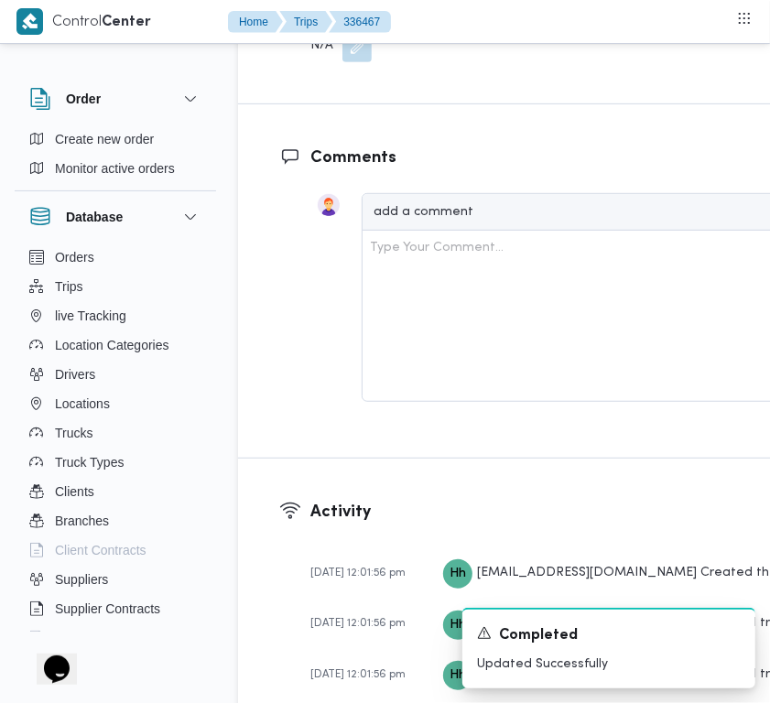
scroll to position [3523, 0]
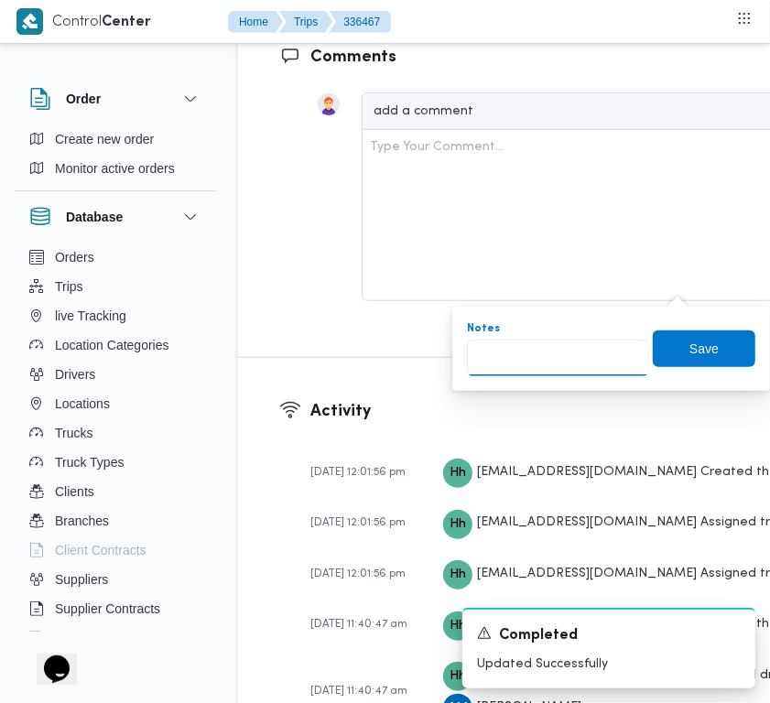
drag, startPoint x: 543, startPoint y: 346, endPoint x: 578, endPoint y: 354, distance: 35.8
click at [542, 348] on input "Notes" at bounding box center [558, 358] width 182 height 37
paste input "شبرامنت"
type input "شبرامنت"
click at [708, 355] on span "Save" at bounding box center [704, 348] width 103 height 37
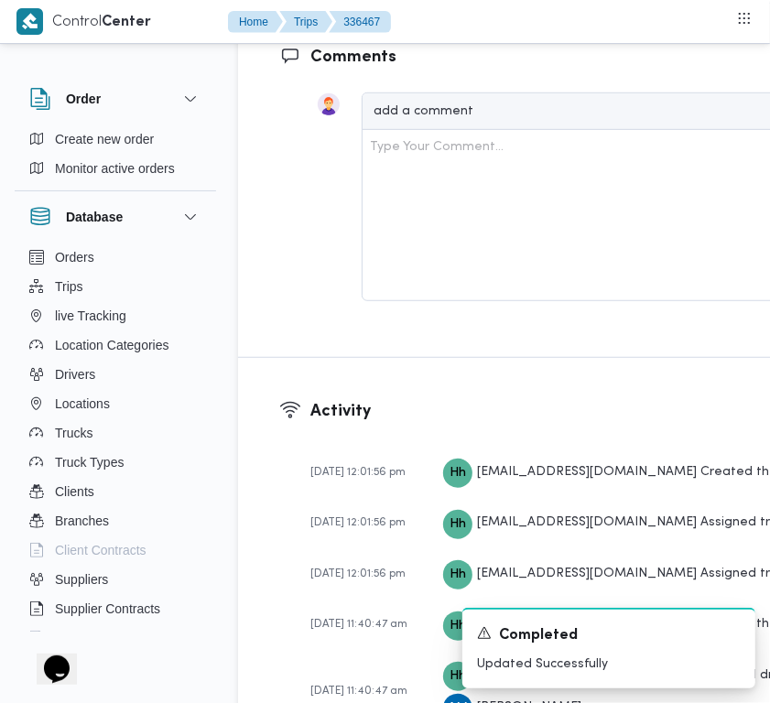
scroll to position [2906, 0]
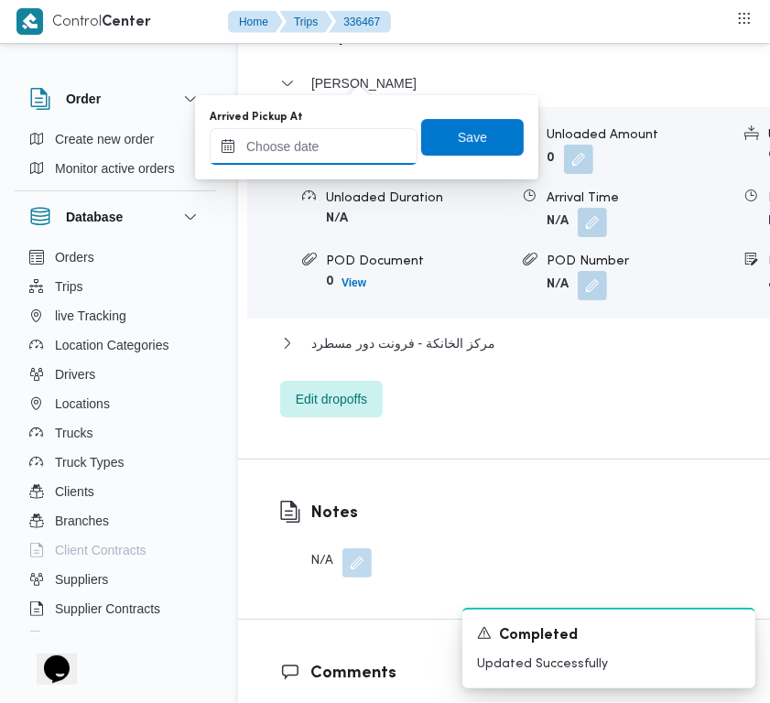
click at [345, 147] on input "Arrived Pickup At" at bounding box center [314, 146] width 208 height 37
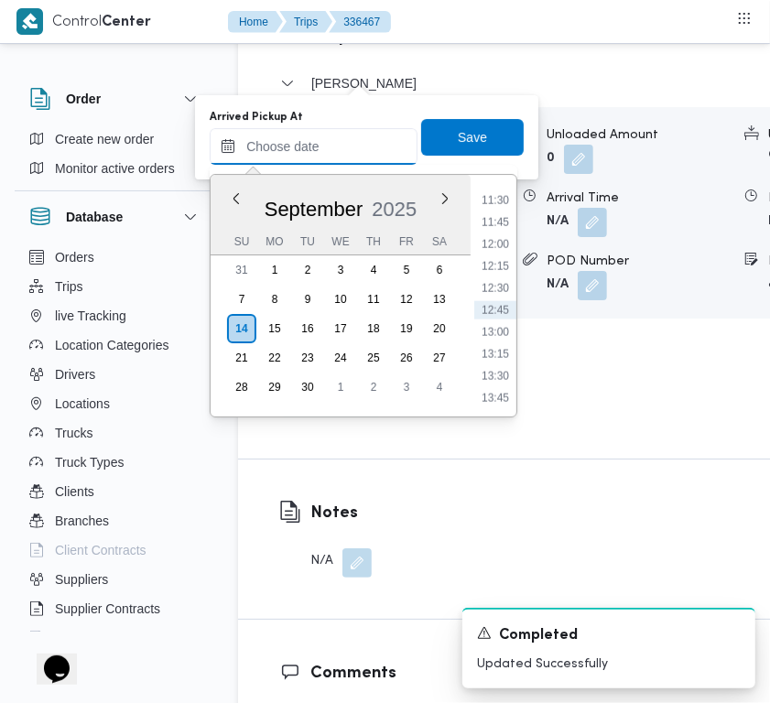
paste input "[DATE] 9:00:00 AM"
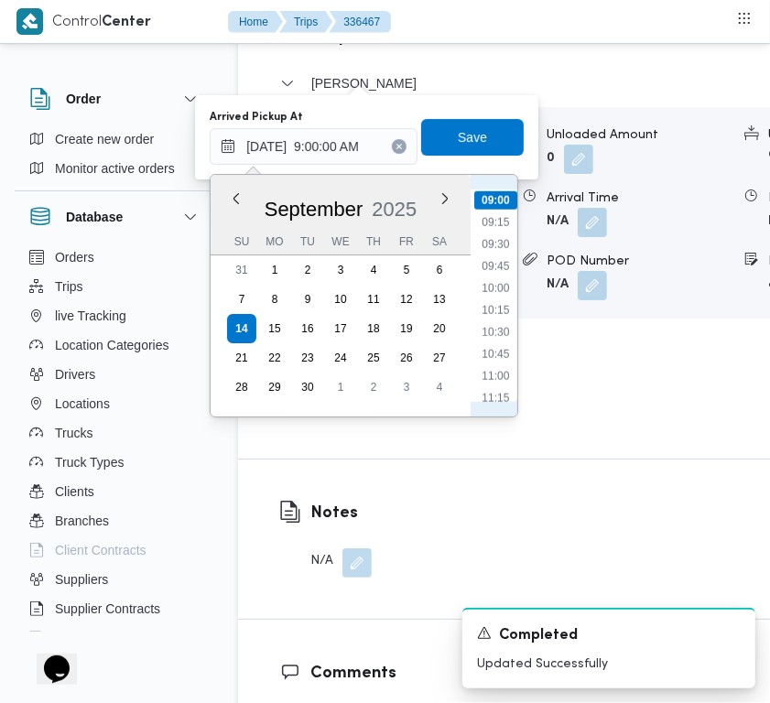
scroll to position [609, 0]
click at [493, 291] on li "08:00" at bounding box center [495, 293] width 42 height 18
type input "[DATE] 08:00"
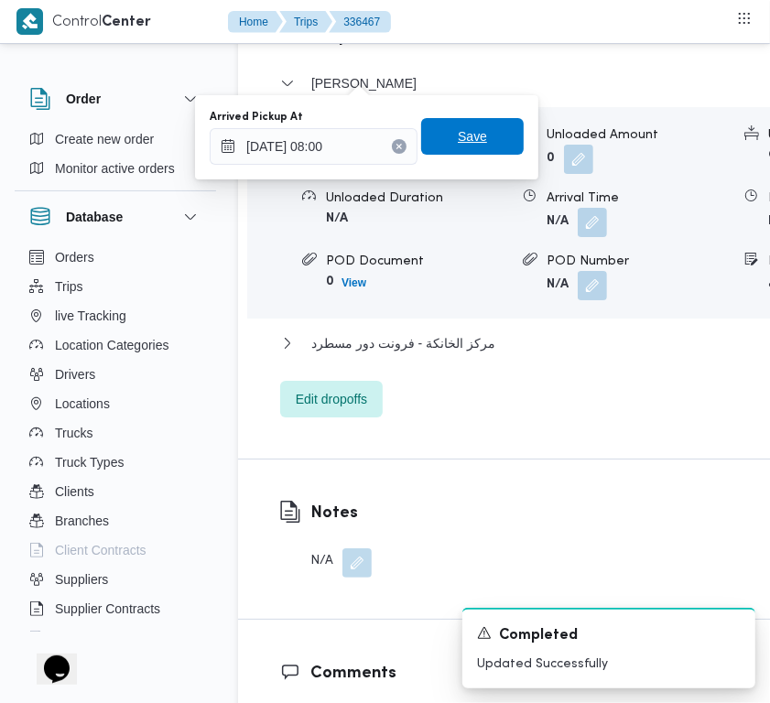
click at [477, 148] on span "Save" at bounding box center [472, 136] width 103 height 37
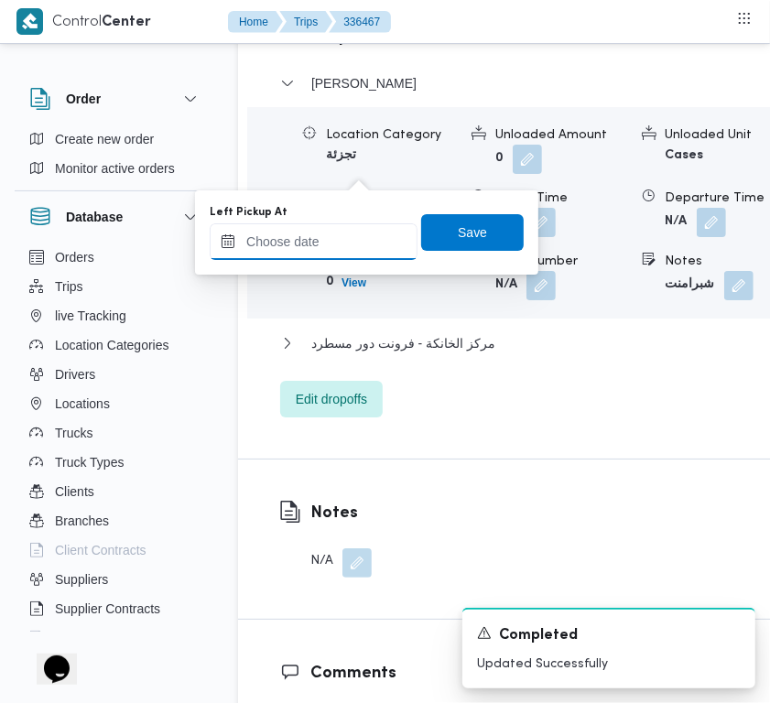
click at [362, 256] on input "Left Pickup At" at bounding box center [314, 241] width 208 height 37
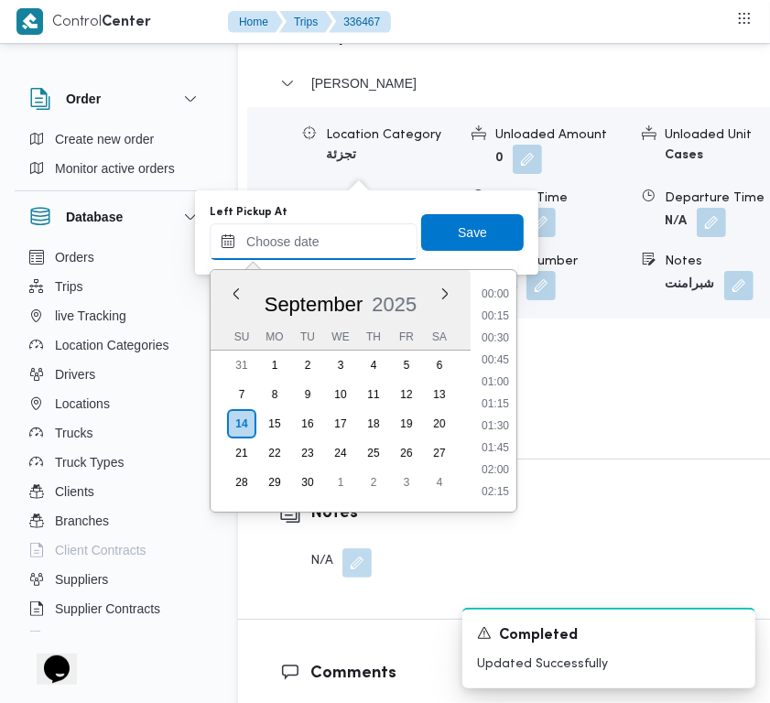
scroll to position [1009, 0]
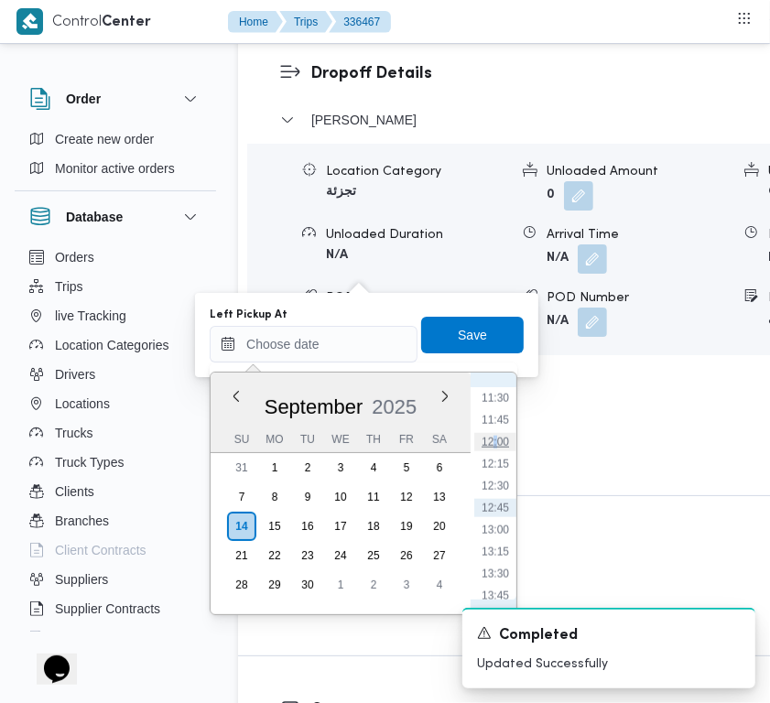
click at [496, 438] on li "12:00" at bounding box center [495, 442] width 42 height 18
type input "[DATE] 12:00"
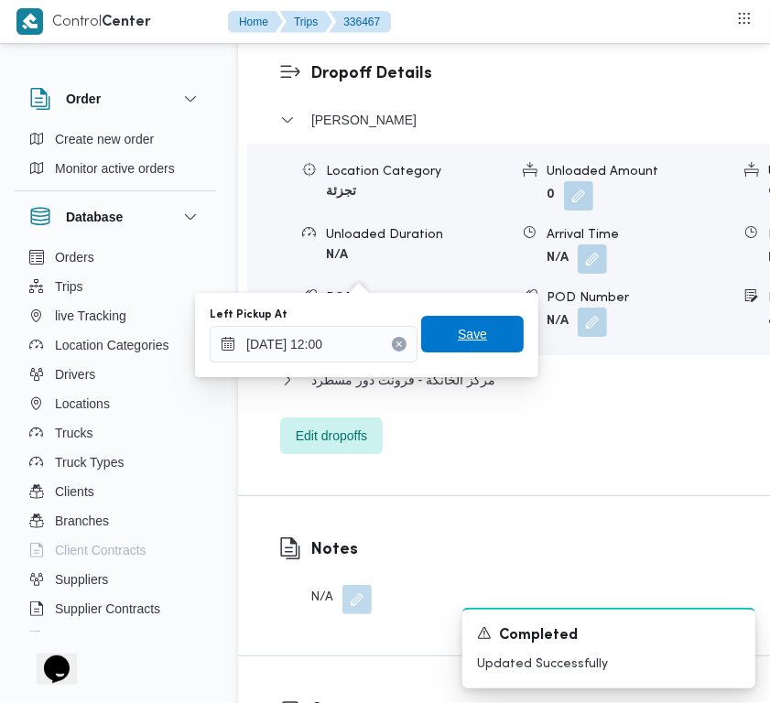
click at [458, 332] on span "Save" at bounding box center [472, 334] width 29 height 22
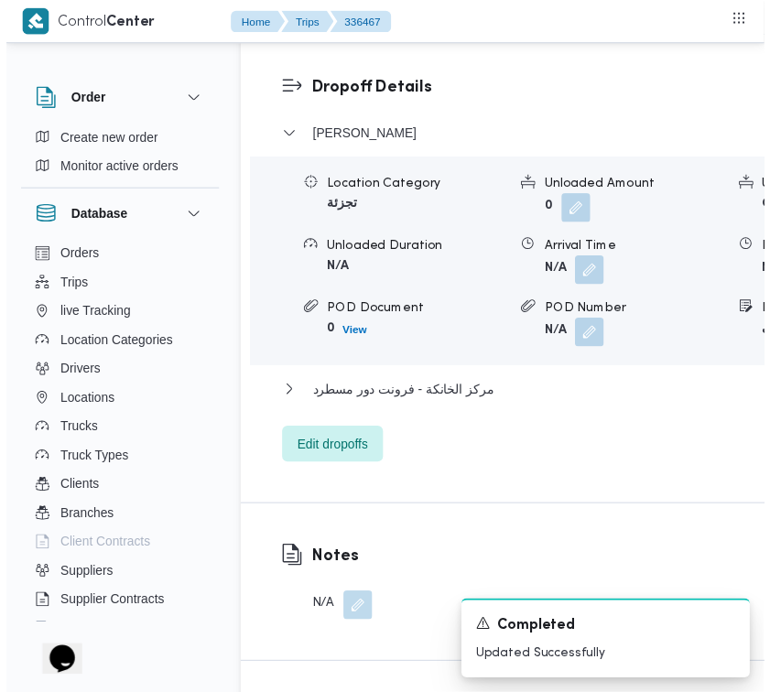
scroll to position [0, 0]
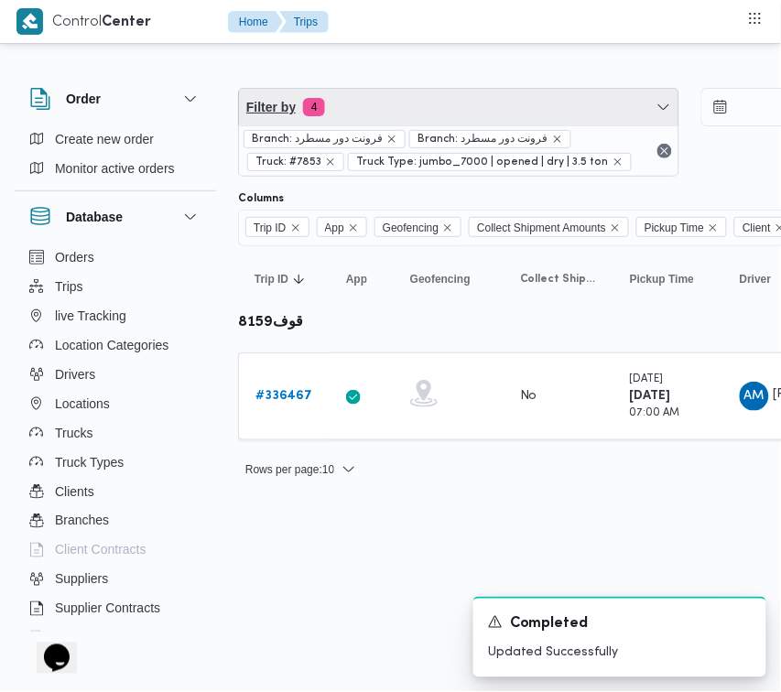
click at [331, 89] on span "Filter by 4" at bounding box center [459, 107] width 440 height 37
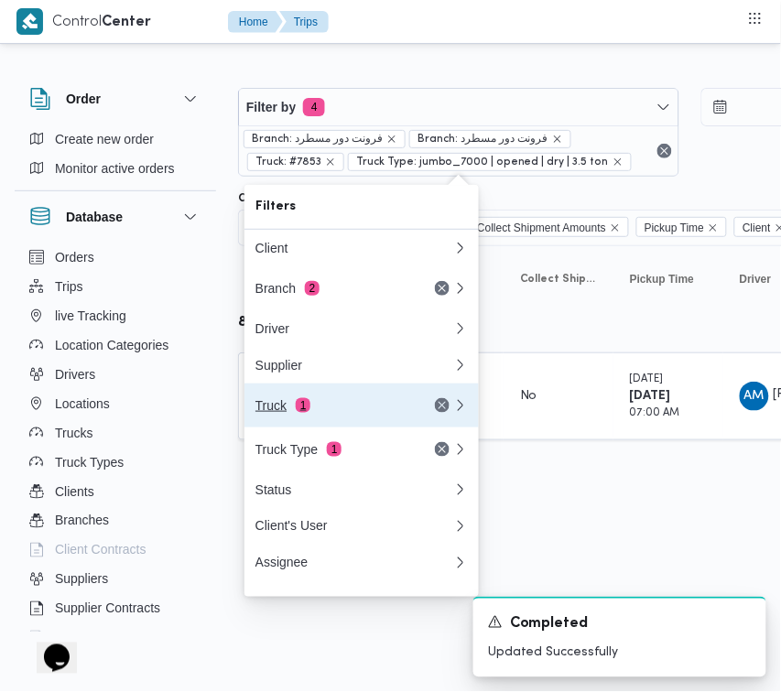
click at [326, 413] on div "Truck 1" at bounding box center [333, 405] width 154 height 15
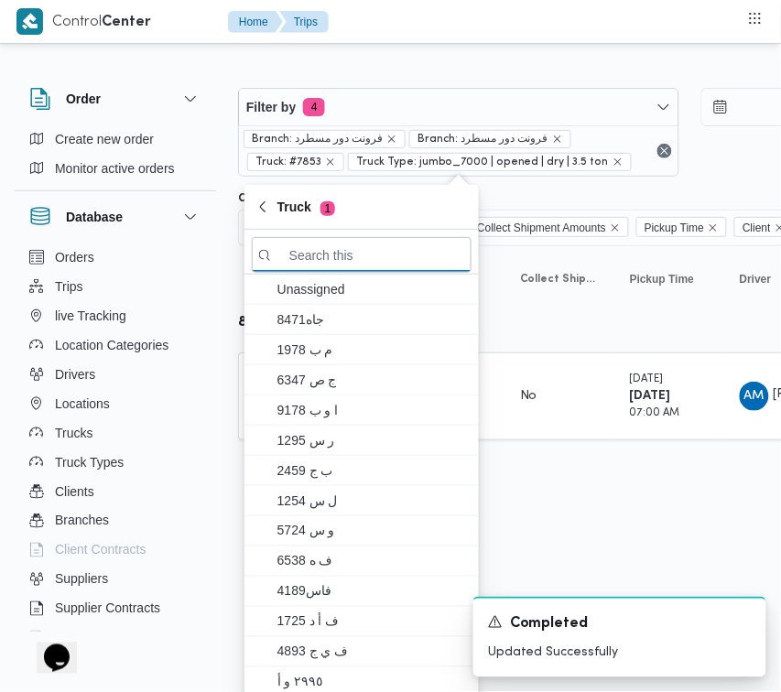
paste input "1527"
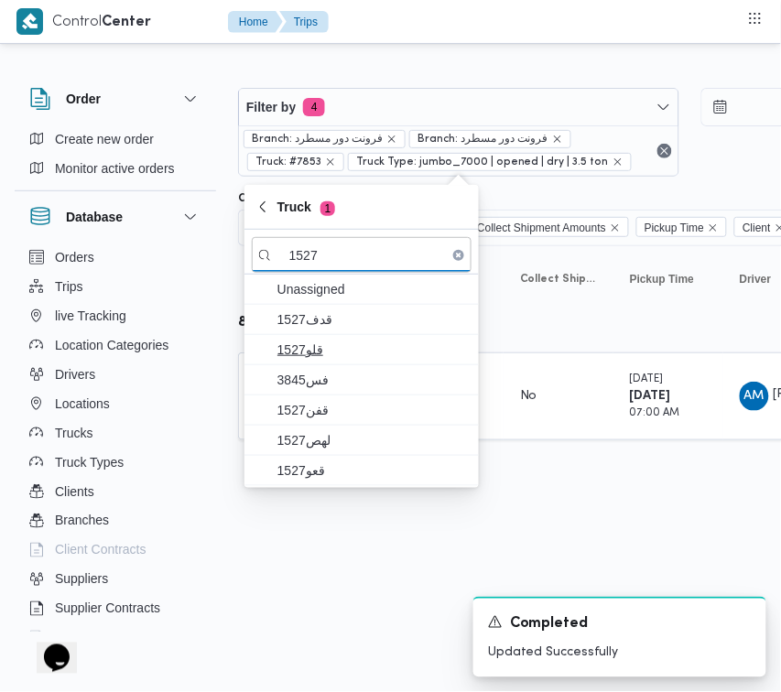
type input "1527"
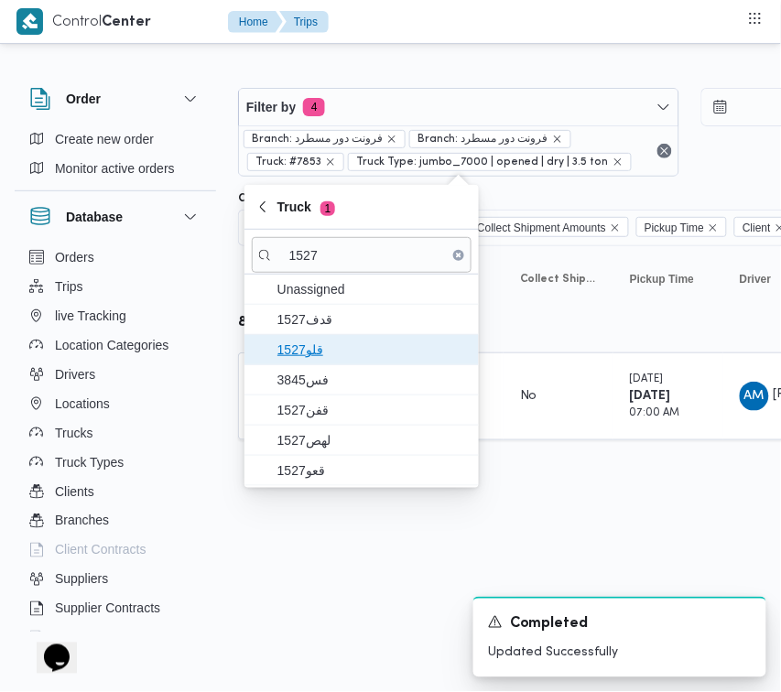
click at [299, 354] on span "قلو1527" at bounding box center [373, 350] width 191 height 22
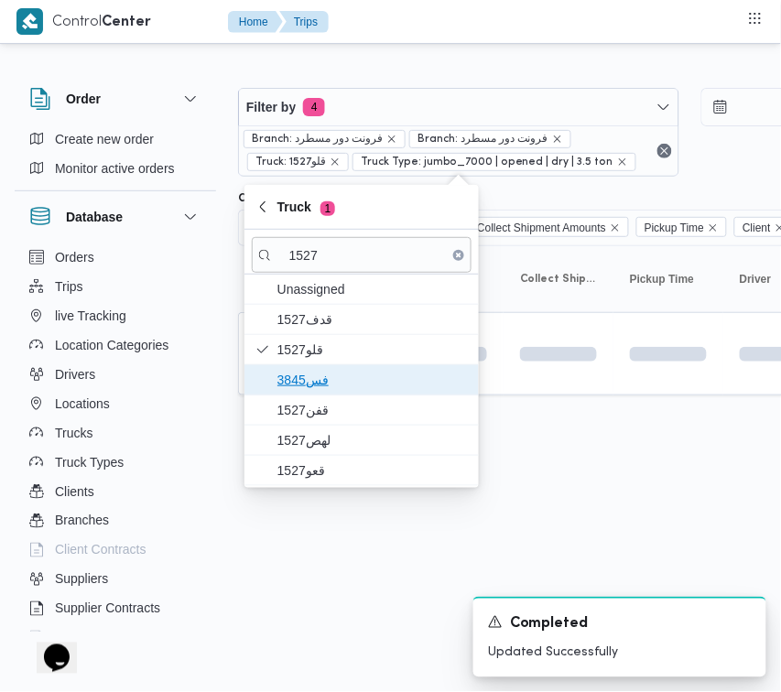
click at [303, 383] on span "3845فس" at bounding box center [373, 380] width 191 height 22
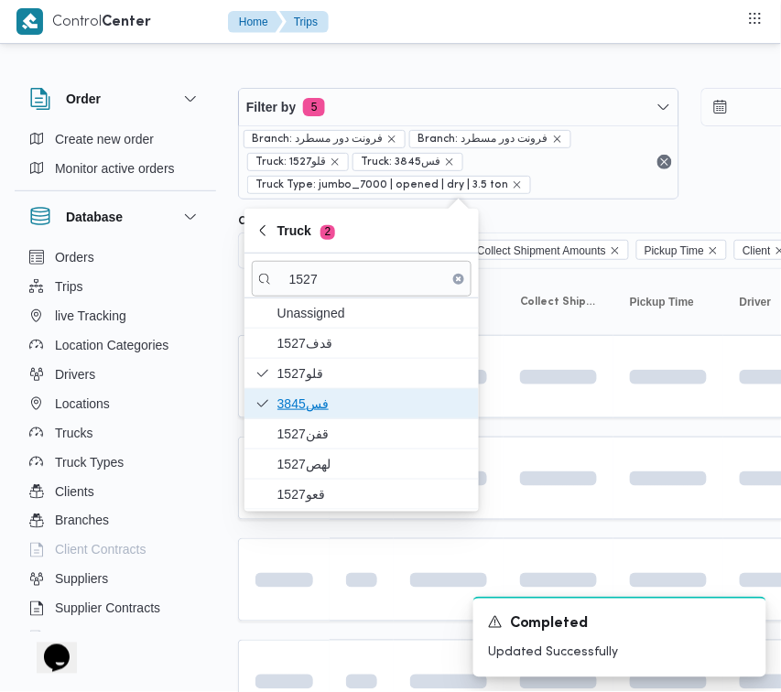
click at [308, 415] on span "3845فس" at bounding box center [373, 404] width 191 height 22
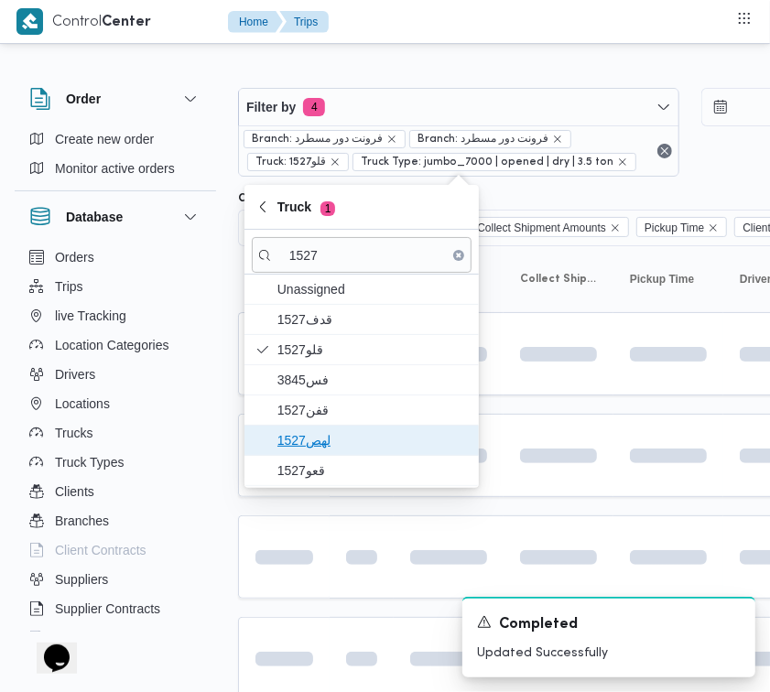
click at [308, 454] on span "1527لهص" at bounding box center [362, 440] width 220 height 29
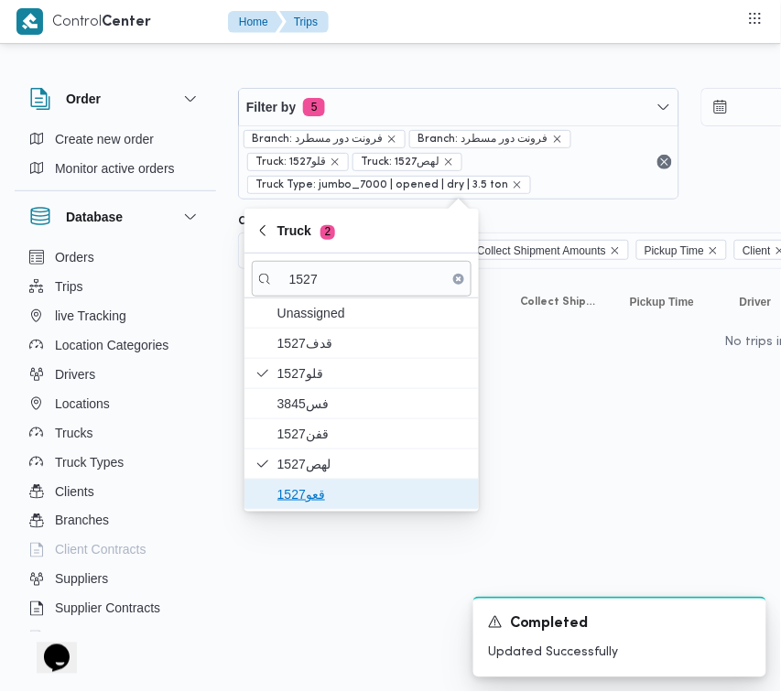
click at [300, 495] on span "قعو1527" at bounding box center [373, 495] width 191 height 22
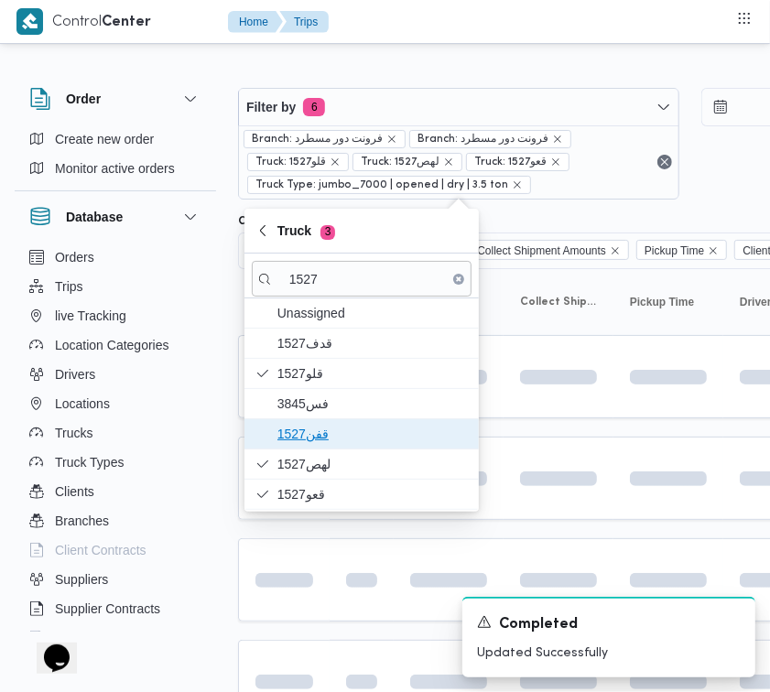
click at [305, 446] on span "1527قفن" at bounding box center [362, 434] width 220 height 29
click at [305, 421] on span "1527قفن" at bounding box center [362, 434] width 220 height 29
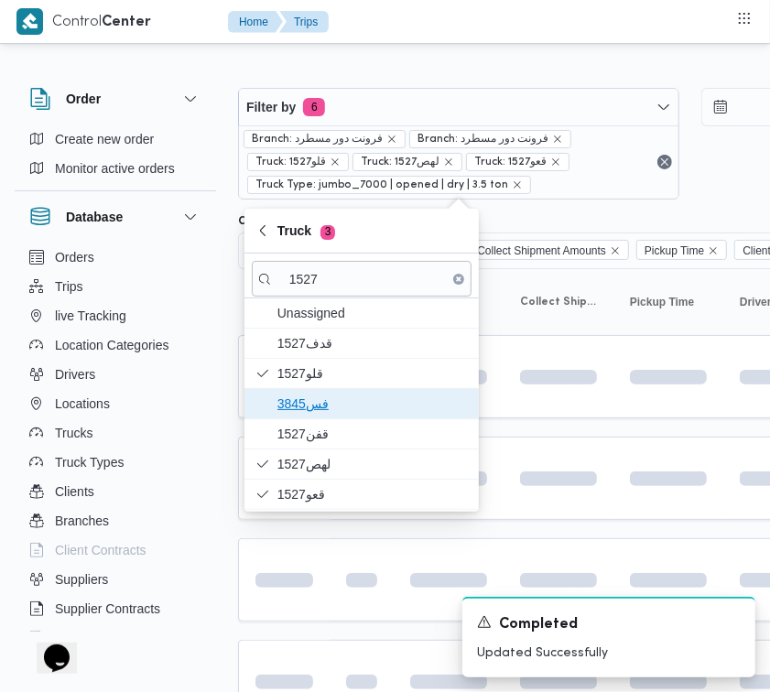
click at [305, 404] on span "3845فس" at bounding box center [373, 404] width 191 height 22
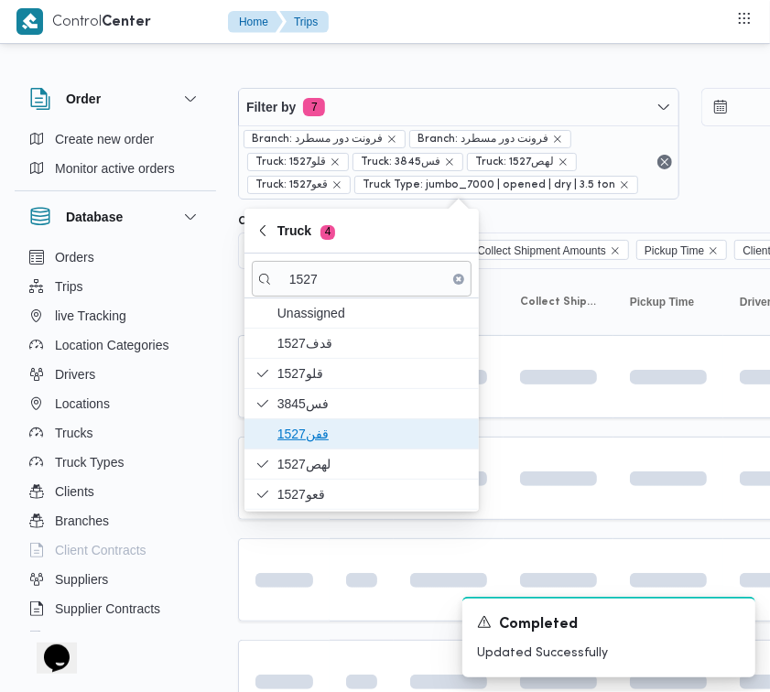
click at [302, 433] on span "1527قفن" at bounding box center [373, 434] width 191 height 22
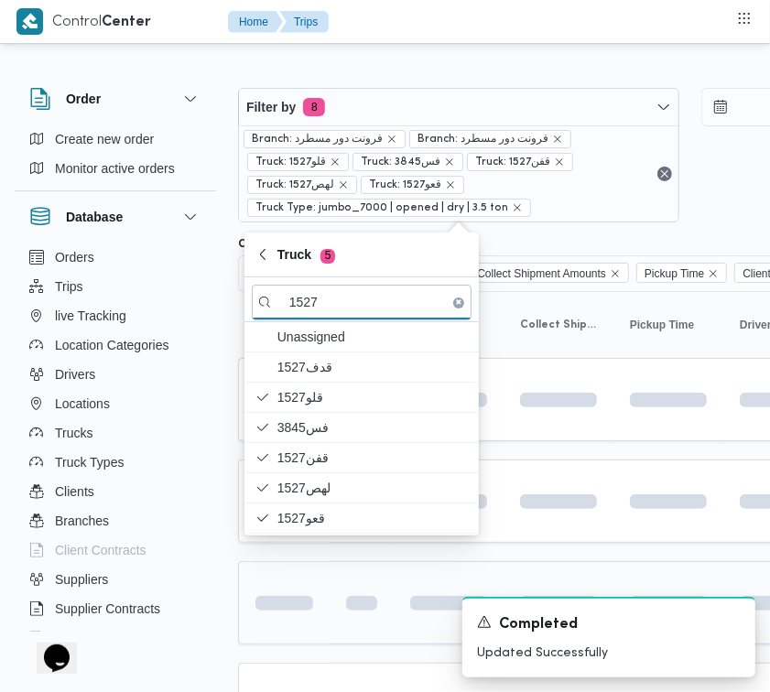
click at [330, 600] on td at bounding box center [362, 602] width 64 height 83
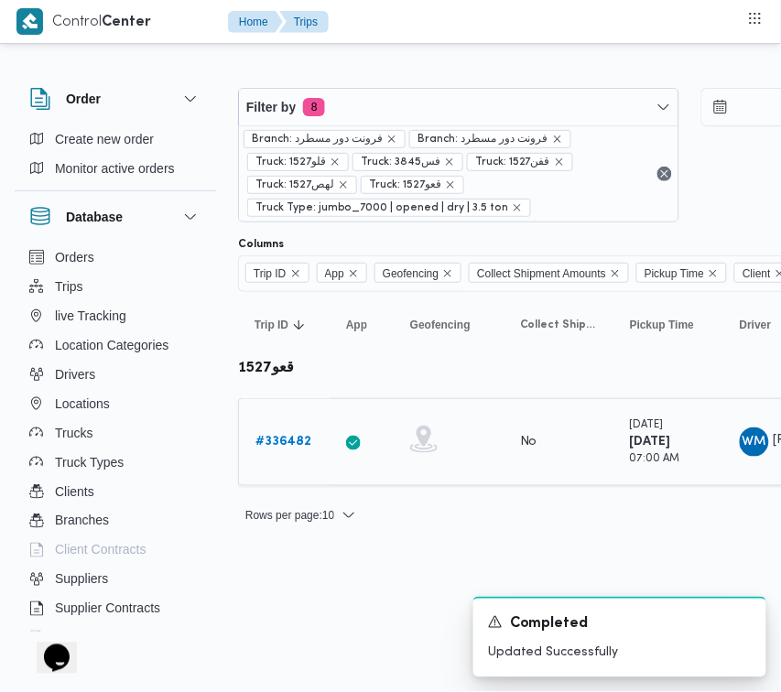
click at [300, 448] on b "# 336482" at bounding box center [284, 442] width 56 height 12
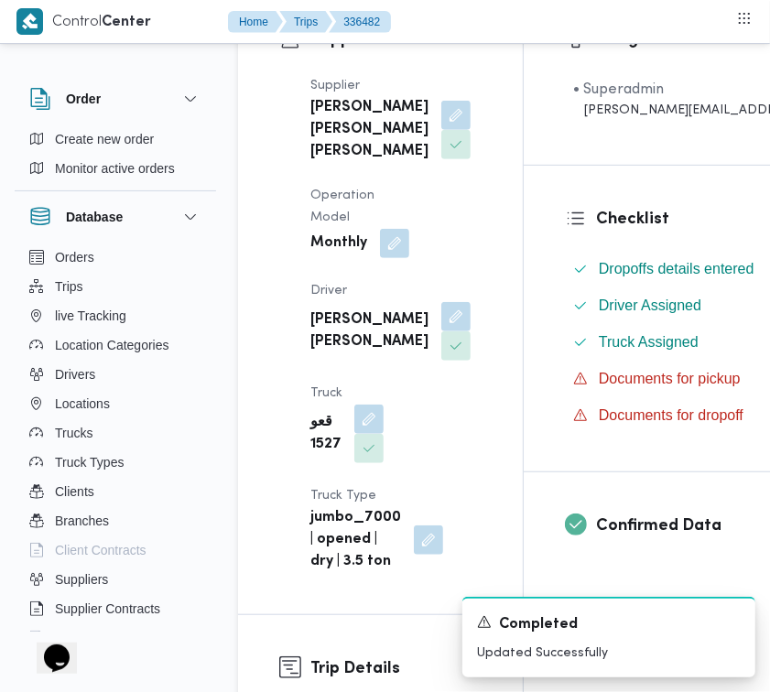
scroll to position [376, 0]
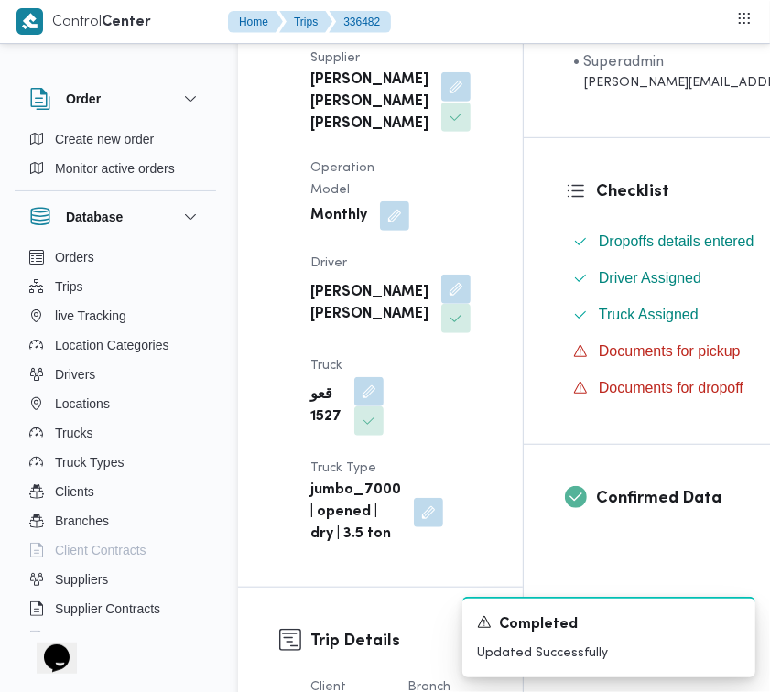
click at [441, 102] on button "button" at bounding box center [455, 86] width 29 height 29
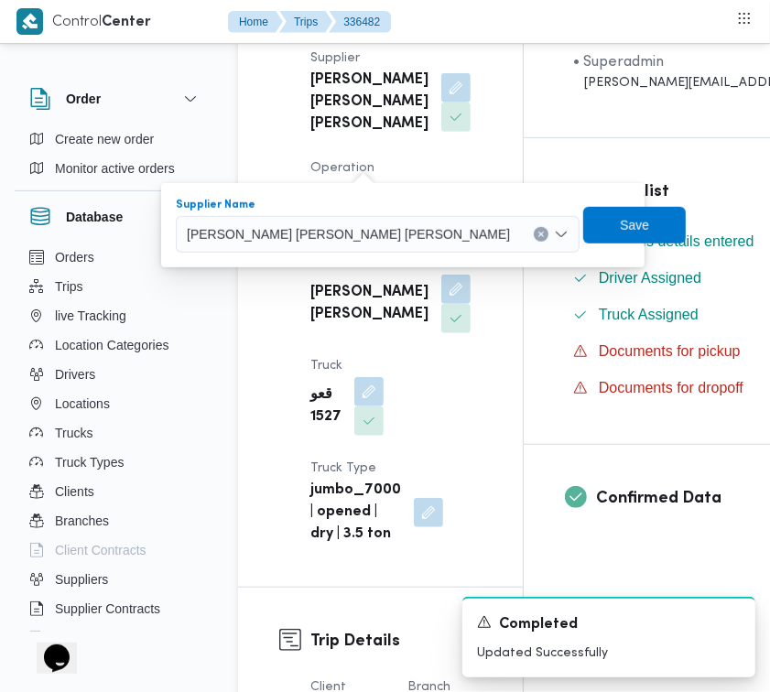
click at [327, 243] on span "[PERSON_NAME] [PERSON_NAME] [PERSON_NAME]" at bounding box center [348, 233] width 323 height 20
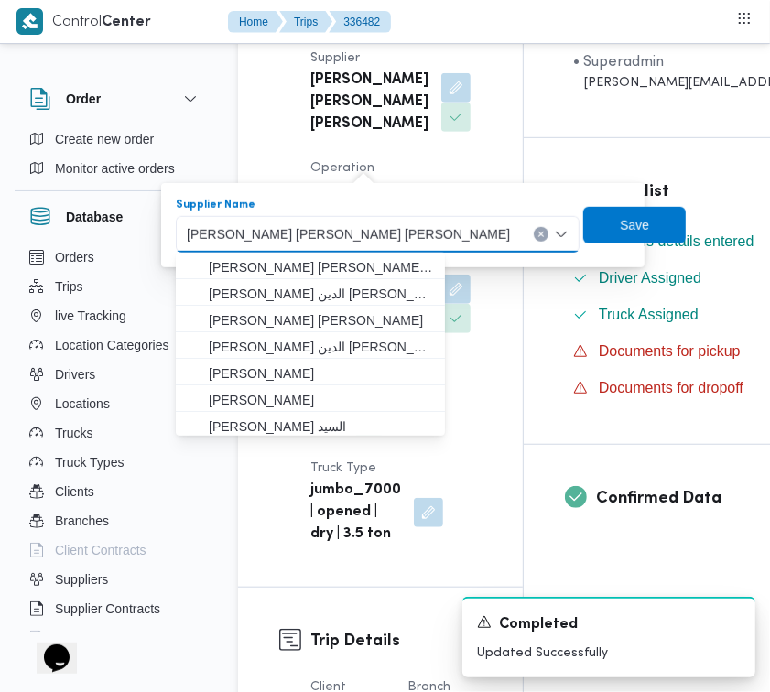
paste input "[PERSON_NAME]"
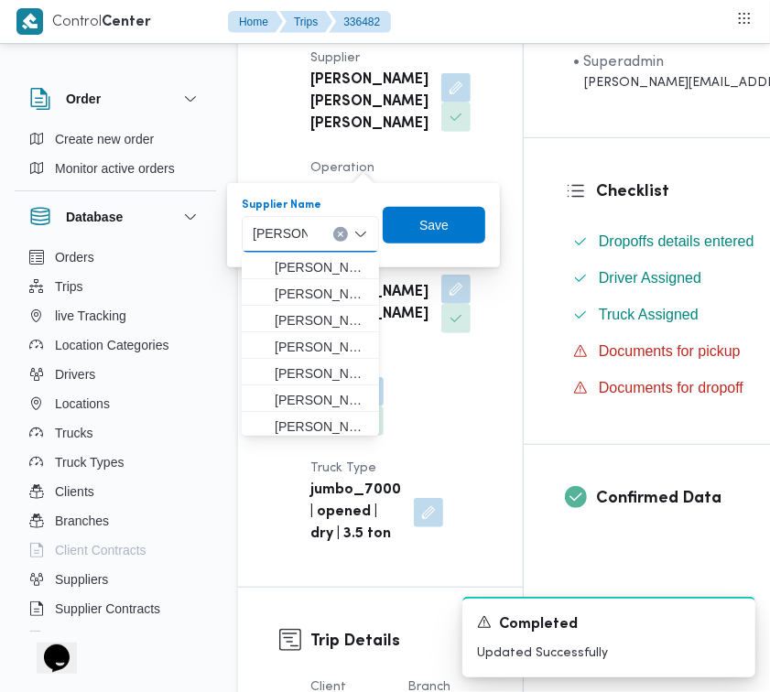
type input "علي [PERSON_NAME] [PERSON_NAME]"
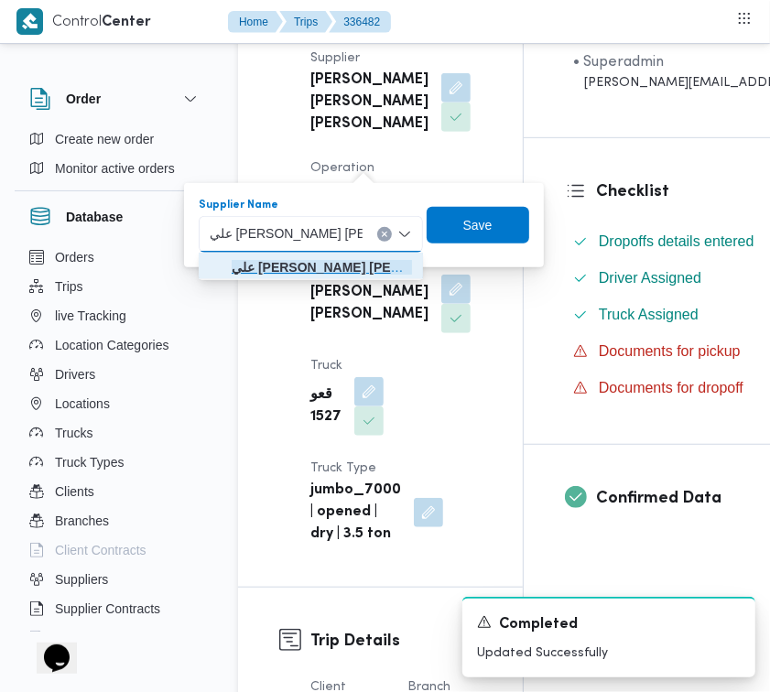
click at [349, 267] on mark "علي [PERSON_NAME] [PERSON_NAME]" at bounding box center [354, 267] width 245 height 15
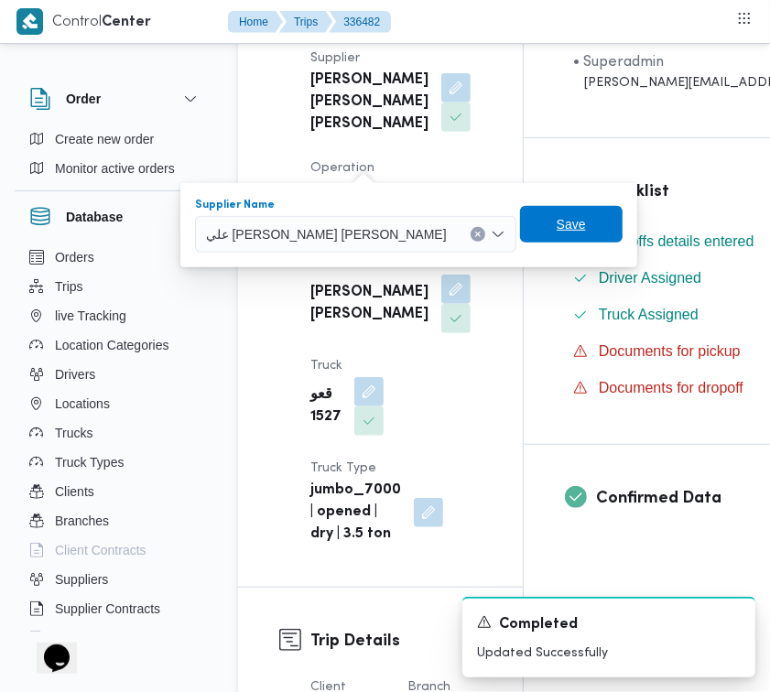
click at [520, 234] on span "Save" at bounding box center [571, 224] width 103 height 37
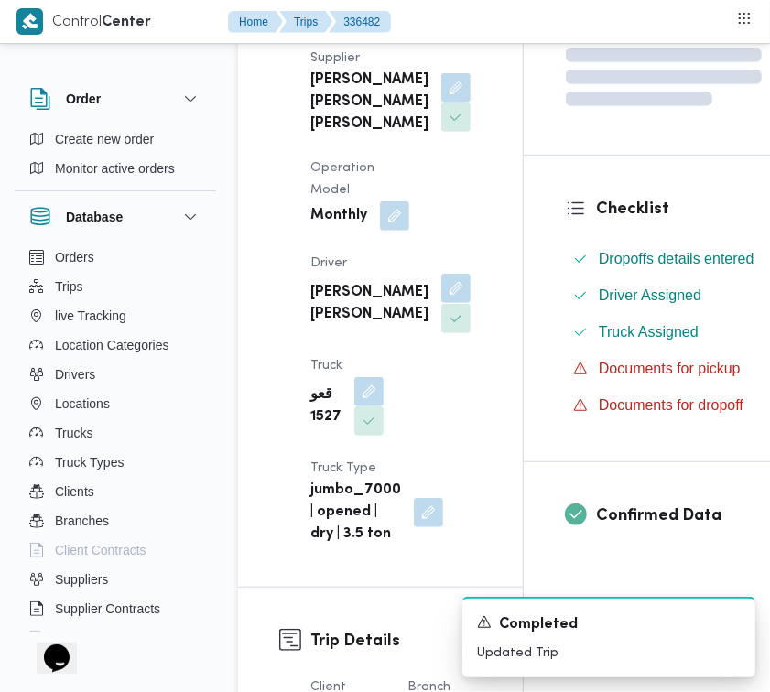
click at [441, 303] on button "button" at bounding box center [455, 288] width 29 height 29
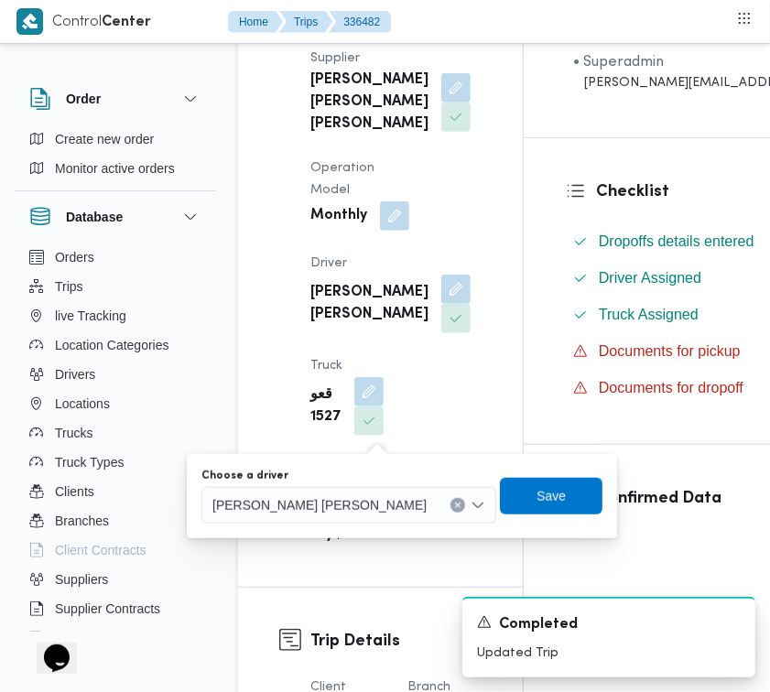
click at [326, 509] on span "[PERSON_NAME] [PERSON_NAME]" at bounding box center [320, 505] width 214 height 20
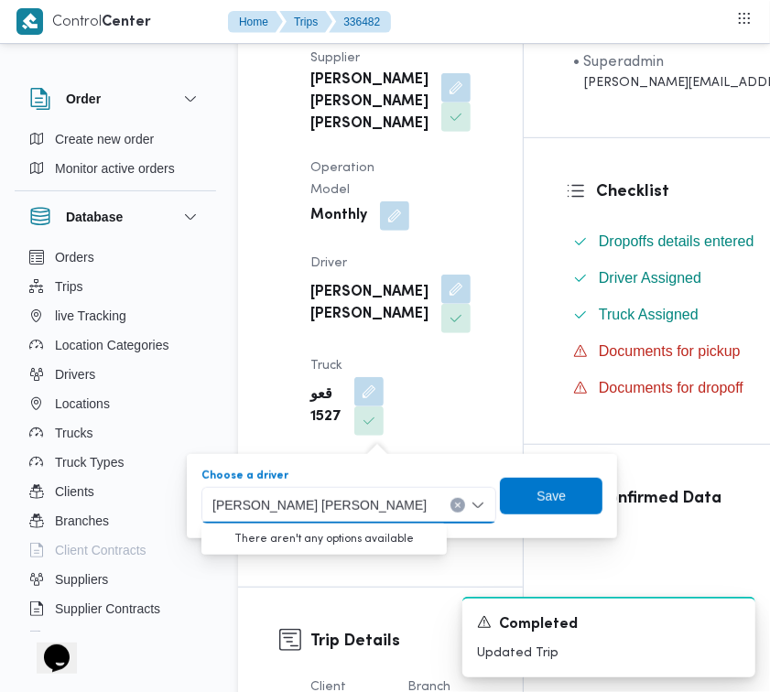
paste input "[PERSON_NAME]"
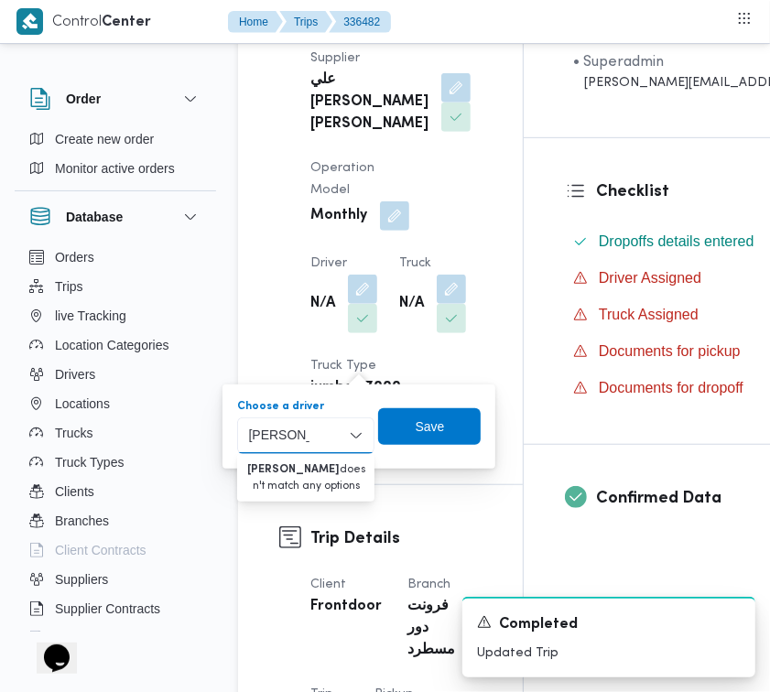
click at [267, 433] on input "[PERSON_NAME]" at bounding box center [278, 436] width 61 height 22
click at [285, 431] on input "[PERSON_NAME]" at bounding box center [278, 436] width 61 height 22
click at [286, 430] on input "[PERSON_NAME]" at bounding box center [278, 436] width 61 height 22
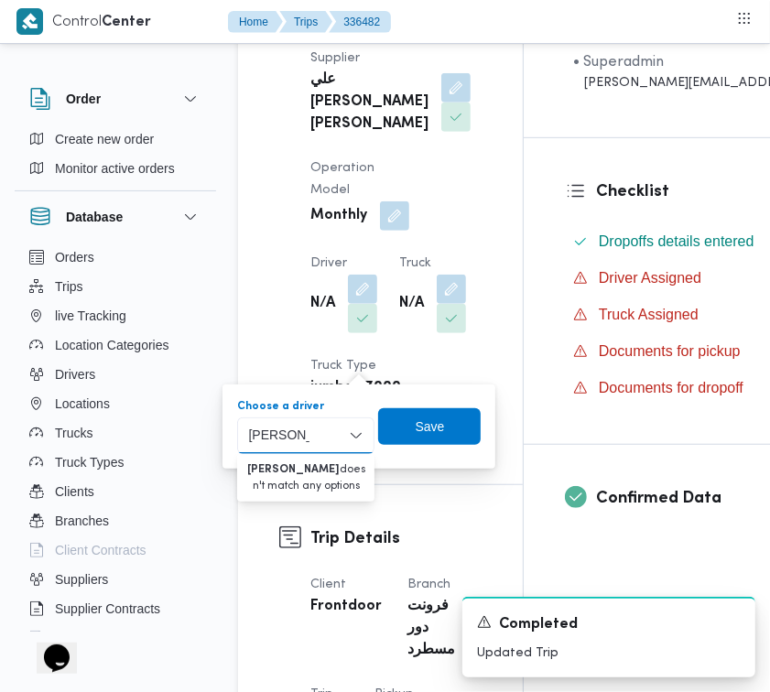
click at [290, 436] on input "[PERSON_NAME]" at bounding box center [278, 436] width 61 height 22
type input "[PERSON_NAME]"
click at [285, 294] on div at bounding box center [290, 221] width 22 height 443
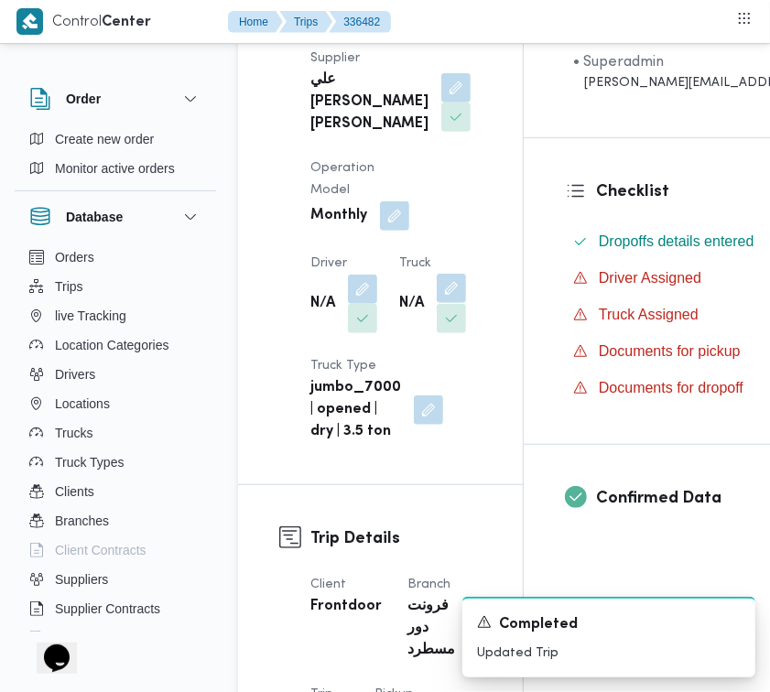
click at [447, 303] on button "button" at bounding box center [451, 288] width 29 height 29
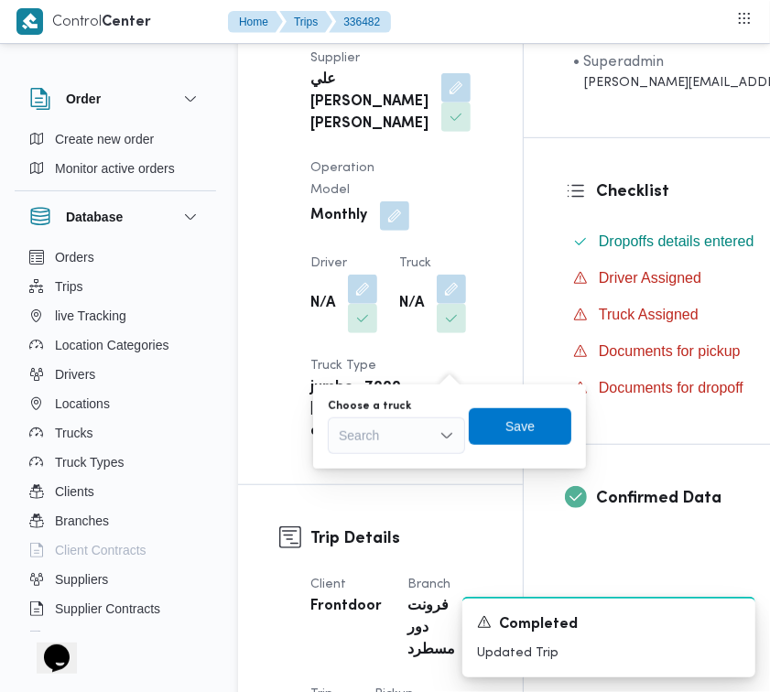
click at [389, 453] on div "Choose a truck Search Save" at bounding box center [449, 427] width 247 height 59
click at [387, 449] on div "Search" at bounding box center [396, 436] width 137 height 37
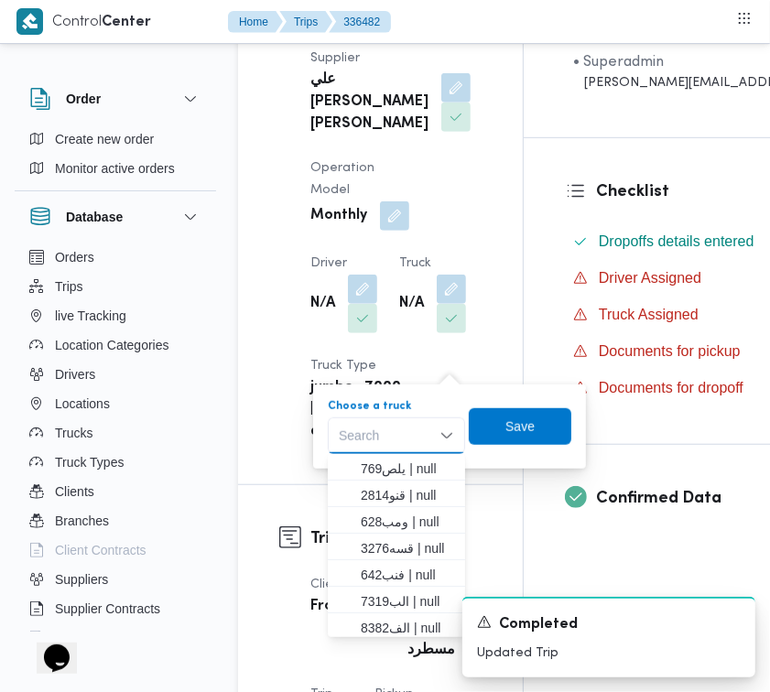
paste input "7319"
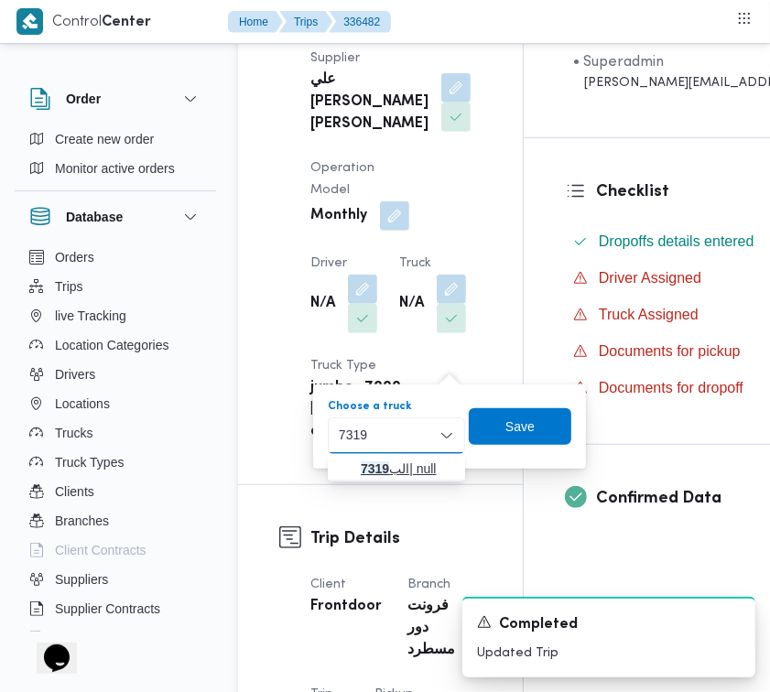
type input "7319"
click at [368, 473] on mark "7319" at bounding box center [375, 469] width 28 height 15
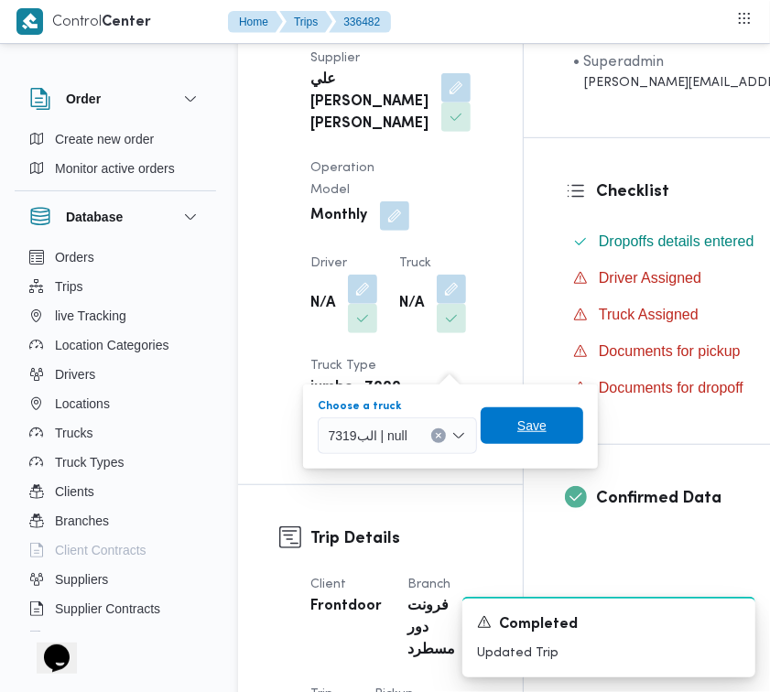
click at [525, 430] on span "Save" at bounding box center [532, 426] width 29 height 22
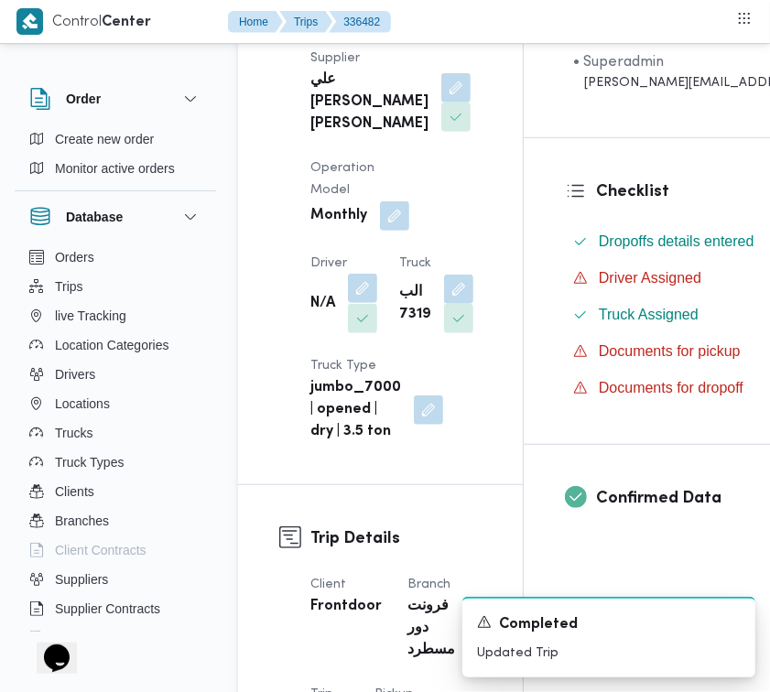
click at [367, 303] on button "button" at bounding box center [362, 288] width 29 height 29
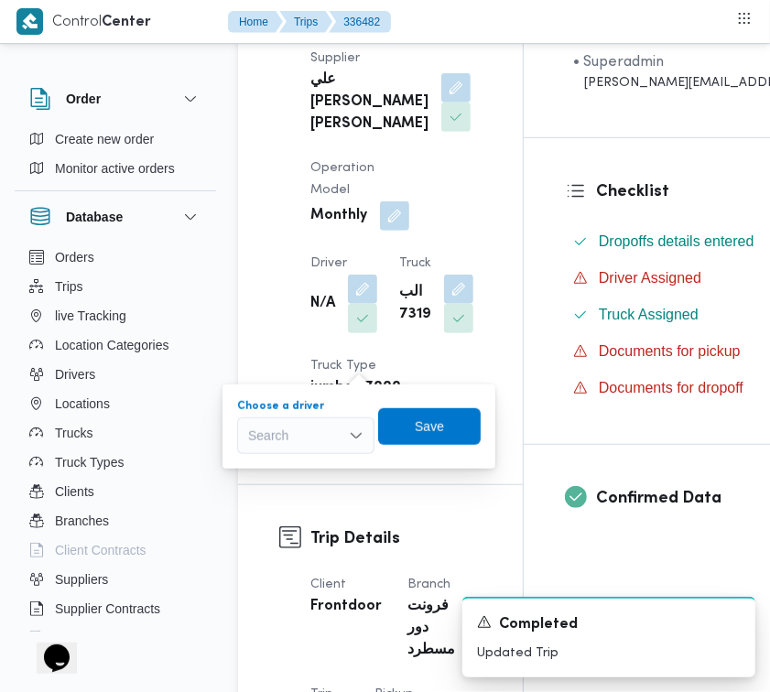
click at [331, 433] on div "Search" at bounding box center [305, 436] width 137 height 37
paste input "[PERSON_NAME]"
type input "[PERSON_NAME]"
click at [270, 470] on span "[PERSON_NAME] [PERSON_NAME]" at bounding box center [316, 469] width 93 height 22
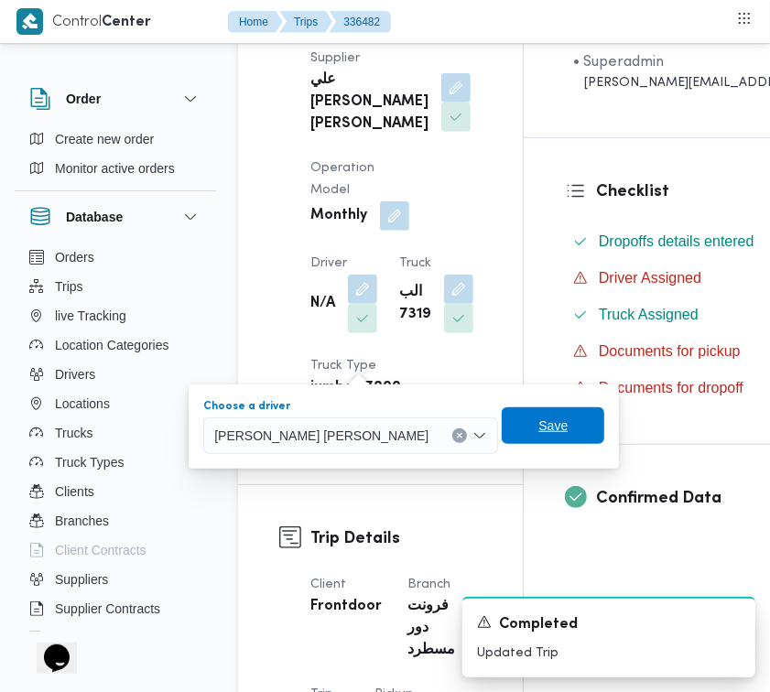
click at [502, 438] on span "Save" at bounding box center [553, 426] width 103 height 37
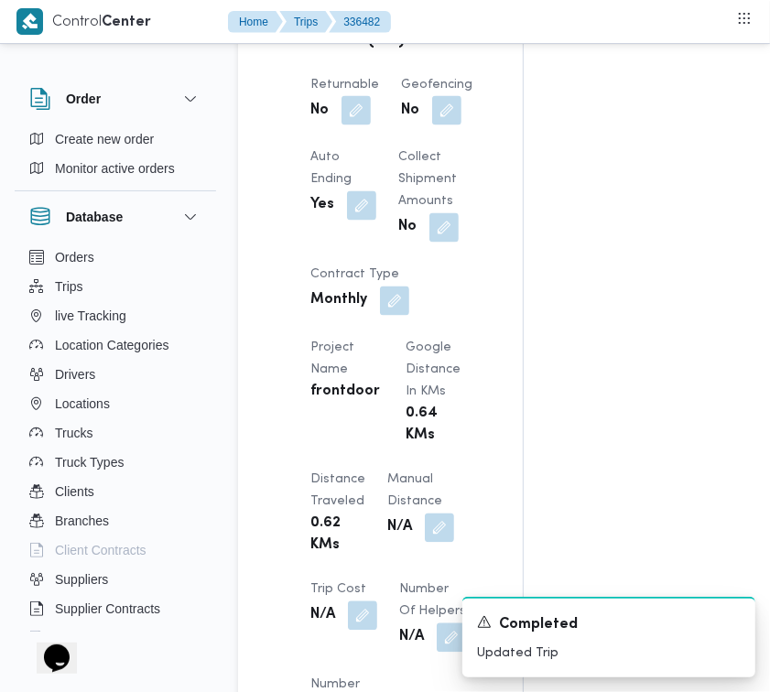
scroll to position [1157, 0]
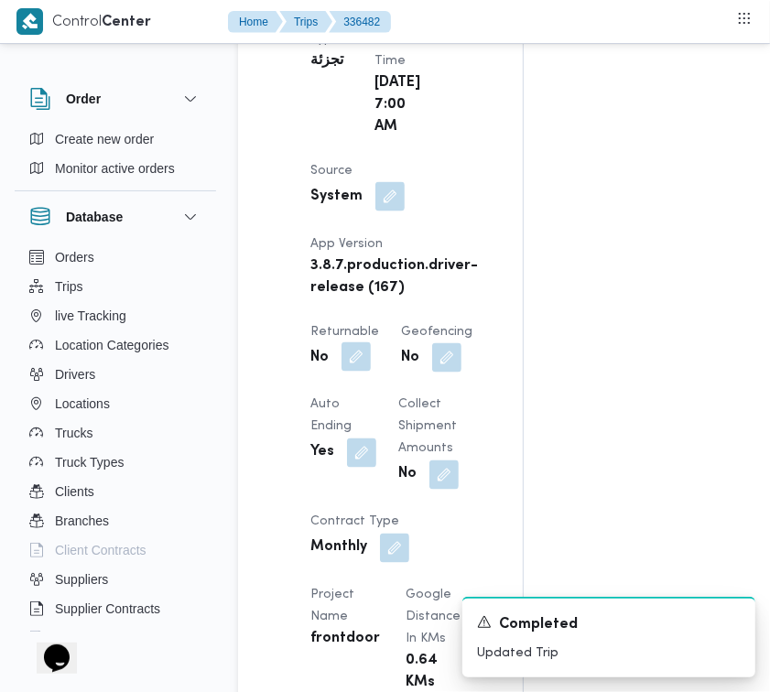
click at [369, 372] on button "button" at bounding box center [356, 357] width 29 height 29
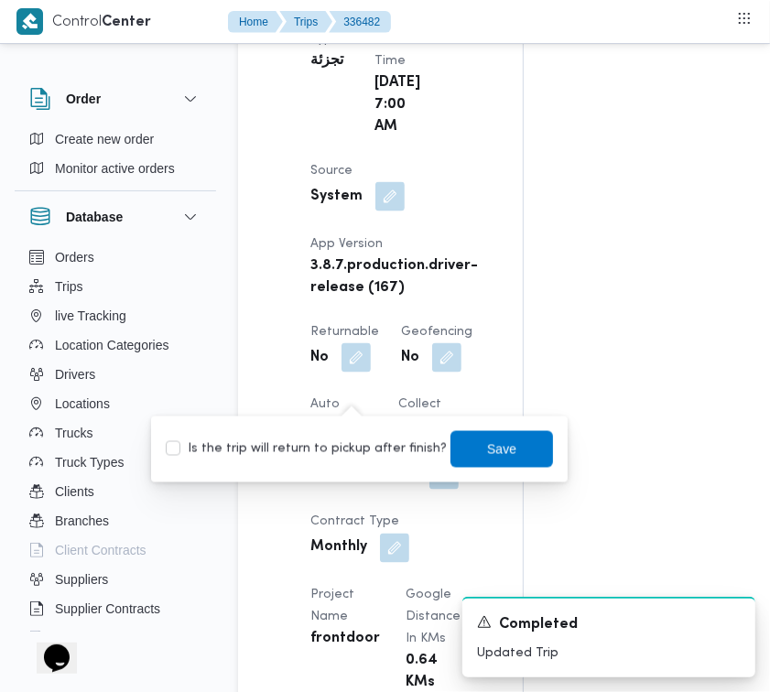
click at [340, 456] on label "Is the trip will return to pickup after finish?" at bounding box center [306, 450] width 281 height 22
checkbox input "true"
click at [487, 458] on span "Save" at bounding box center [501, 449] width 29 height 22
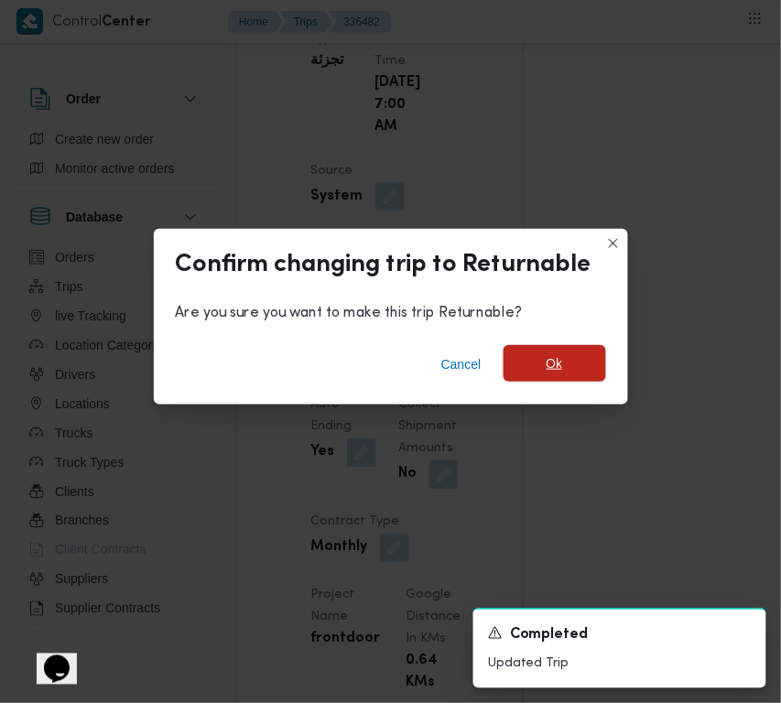
click at [566, 362] on span "Ok" at bounding box center [555, 363] width 103 height 37
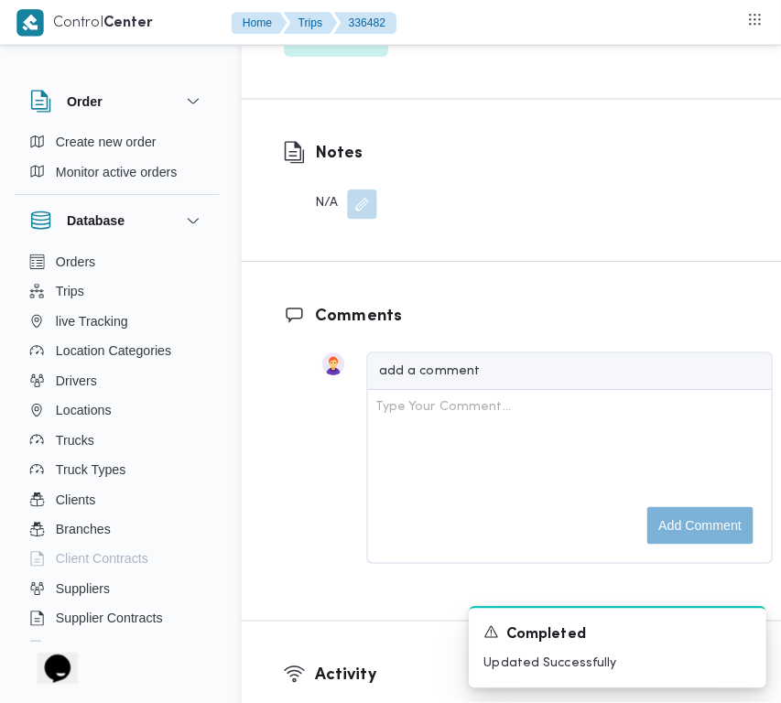
scroll to position [3389, 0]
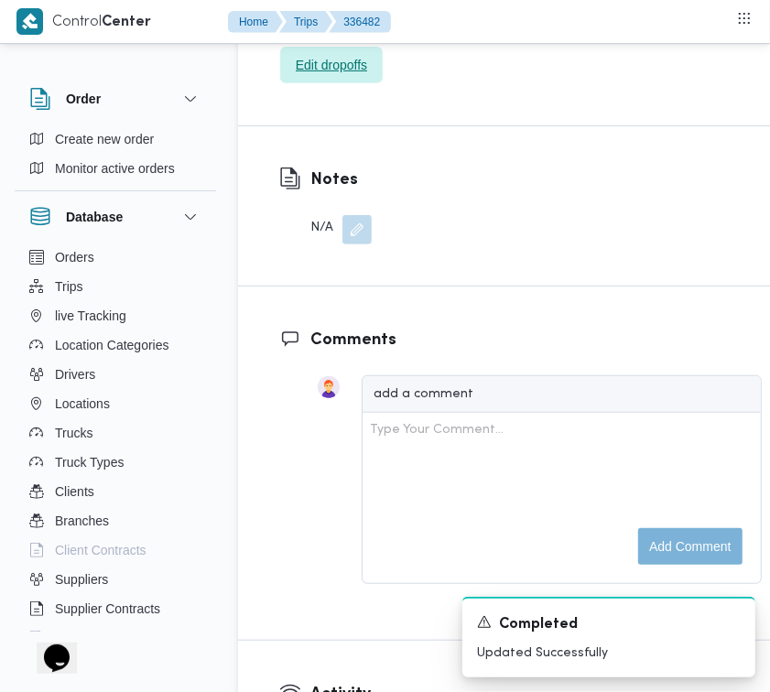
click at [358, 76] on span "Edit dropoffs" at bounding box center [331, 65] width 71 height 22
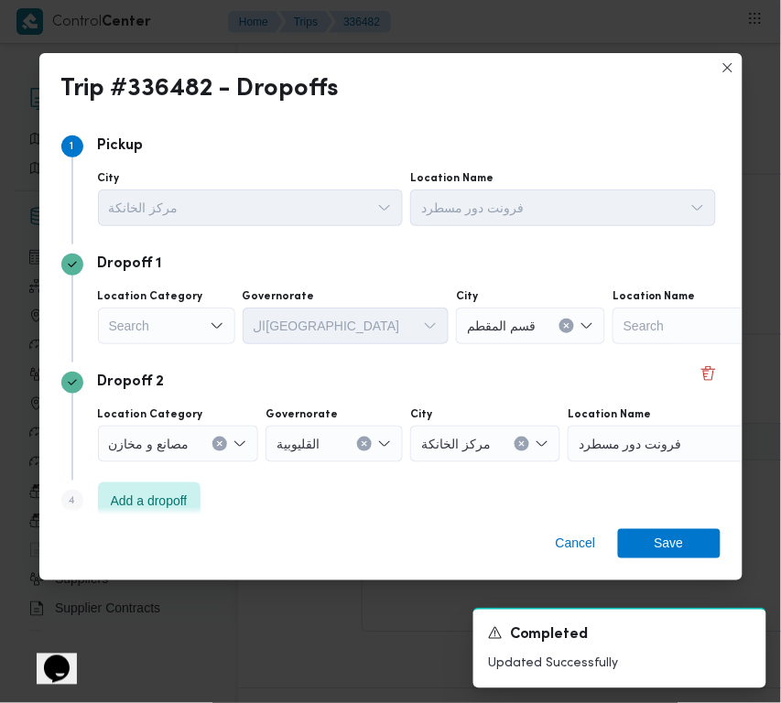
click at [163, 317] on div "Search" at bounding box center [166, 326] width 137 height 37
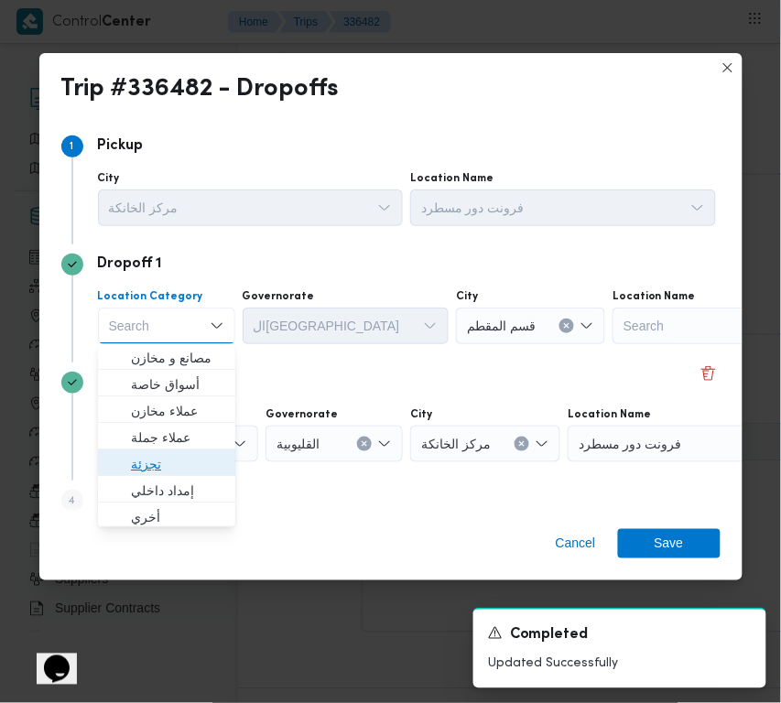
click at [175, 469] on span "تجزئة" at bounding box center [177, 465] width 93 height 22
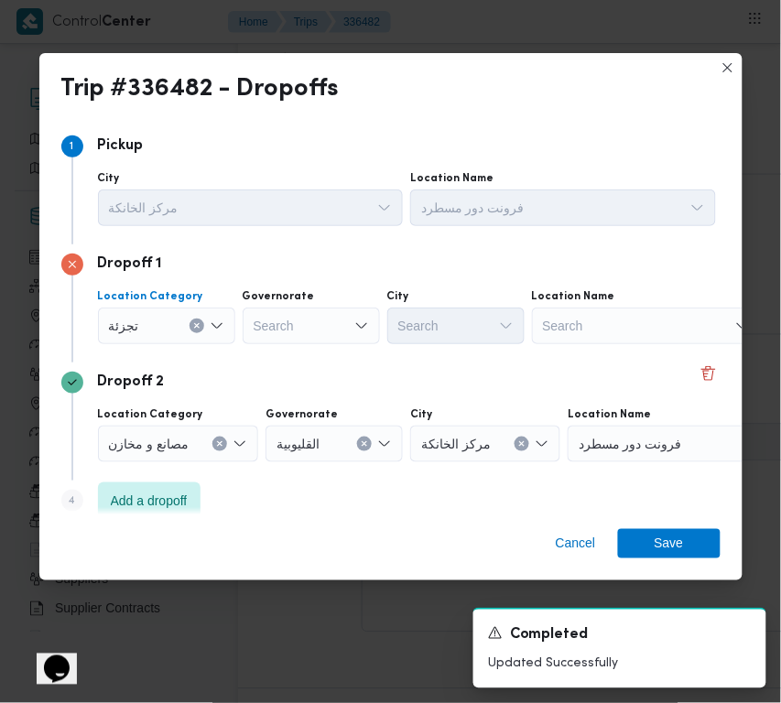
click at [310, 346] on div "Location Category تجزئة Combo box. Selected. تجزئة. Press Backspace to delete ت…" at bounding box center [407, 317] width 626 height 62
click at [318, 332] on div "Search" at bounding box center [311, 326] width 137 height 37
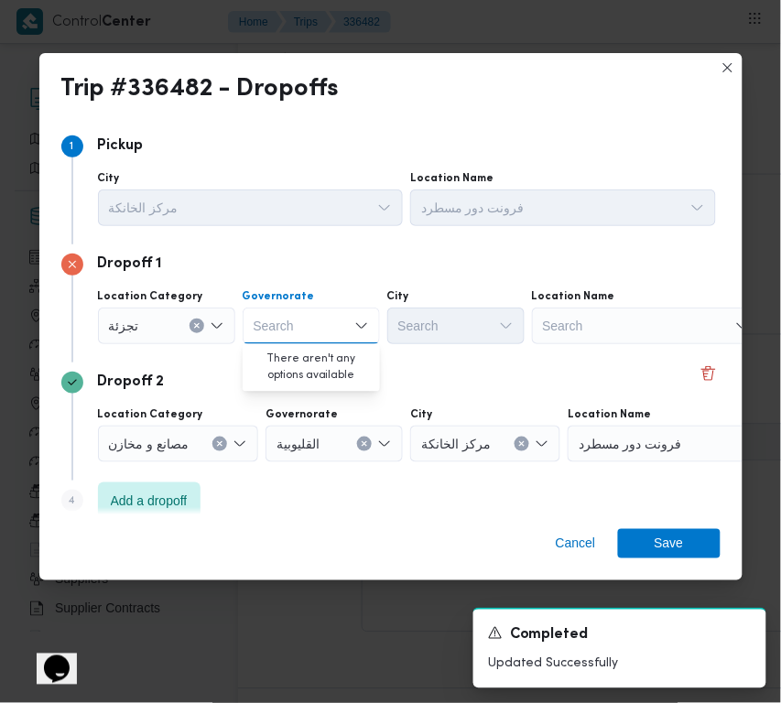
paste input "[GEOGRAPHIC_DATA]"
type input "[GEOGRAPHIC_DATA]"
click at [307, 326] on div "[GEOGRAPHIC_DATA] [GEOGRAPHIC_DATA]" at bounding box center [311, 326] width 137 height 37
click at [309, 367] on span "ال[GEOGRAPHIC_DATA]" at bounding box center [322, 359] width 93 height 22
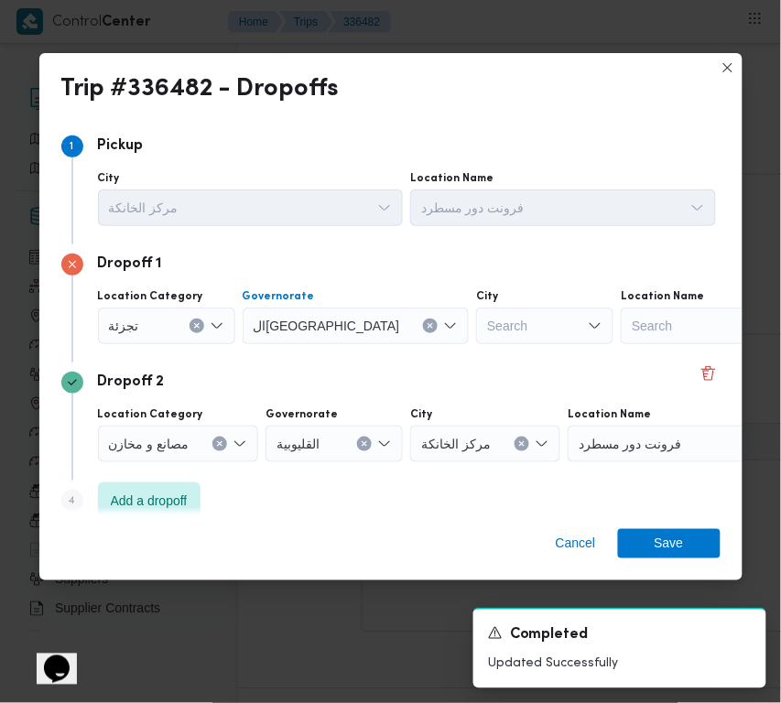
click at [487, 309] on div "Search" at bounding box center [544, 326] width 137 height 37
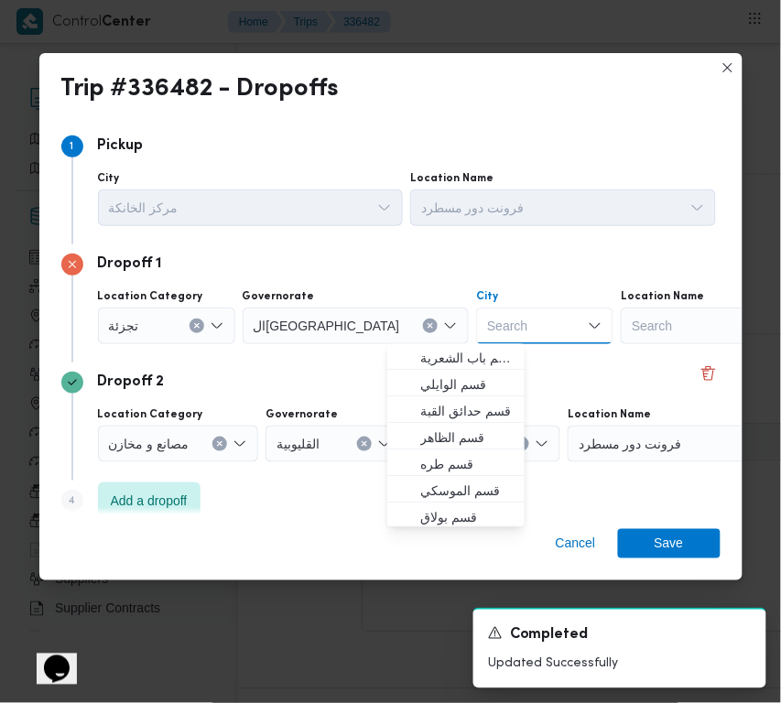
paste input "[GEOGRAPHIC_DATA]"
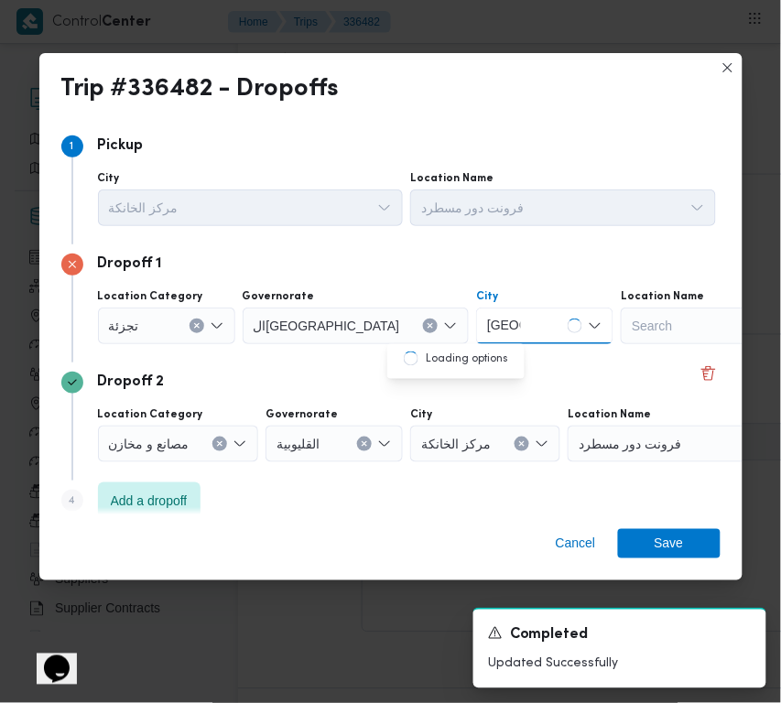
type input "[GEOGRAPHIC_DATA]"
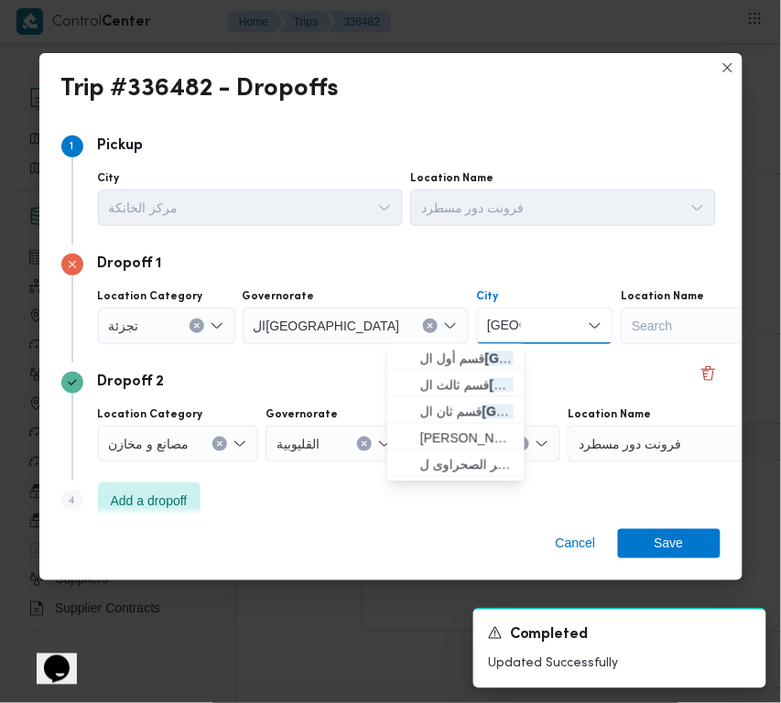
click at [410, 348] on span "قسم أول ال قاهرة الجديدة" at bounding box center [456, 358] width 123 height 29
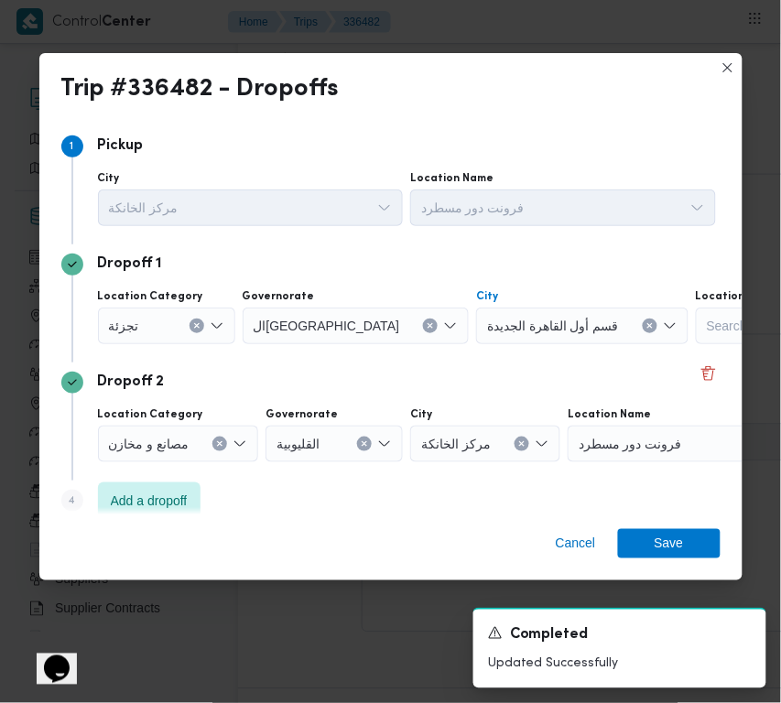
click at [476, 298] on div "City" at bounding box center [582, 296] width 213 height 15
click at [487, 332] on span "قسم أول القاهرة الجديدة" at bounding box center [553, 325] width 132 height 20
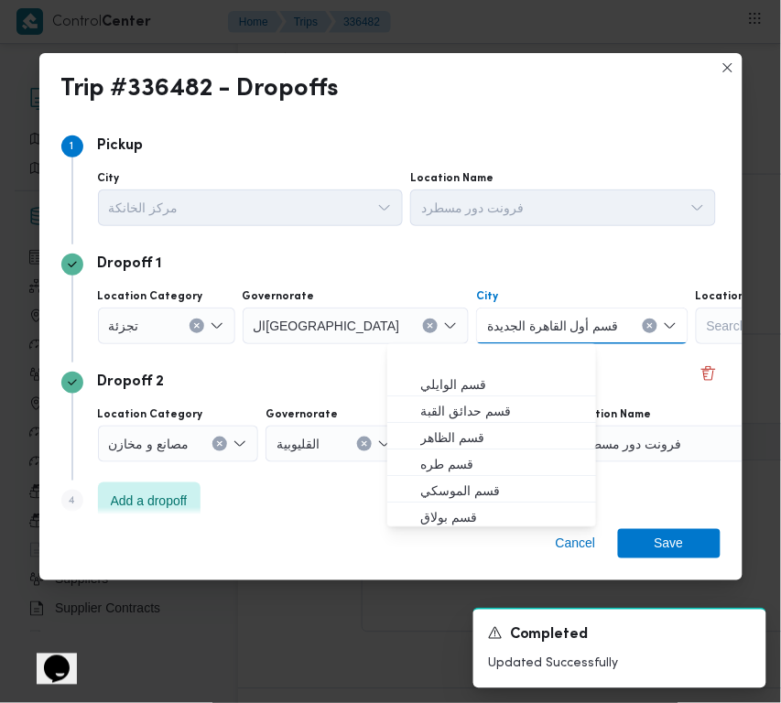
paste input "[GEOGRAPHIC_DATA]"
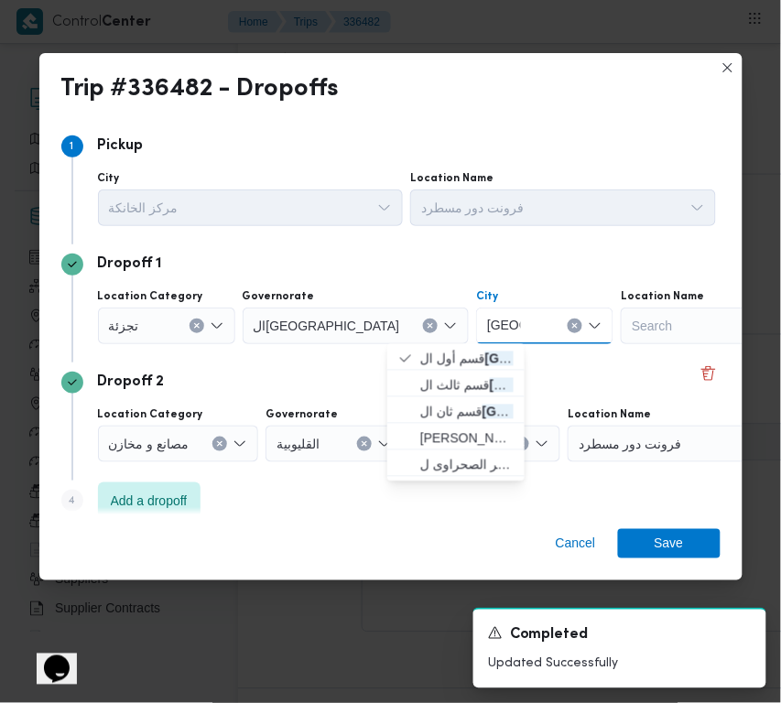
type input "[GEOGRAPHIC_DATA]"
click at [463, 420] on span "قسم ثان القاهرة الجديدة" at bounding box center [466, 412] width 93 height 22
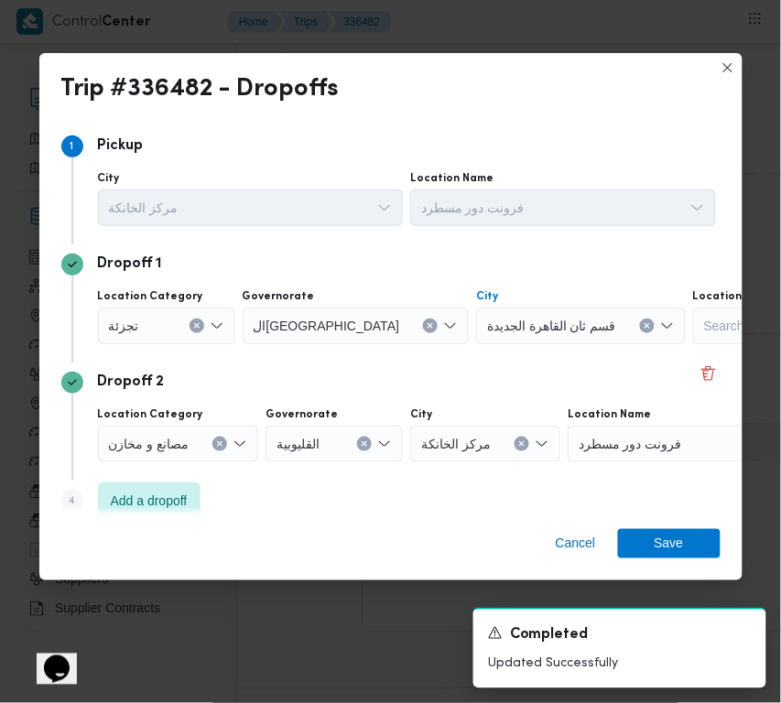
click at [487, 316] on span "قسم ثان القاهرة الجديدة" at bounding box center [551, 325] width 129 height 20
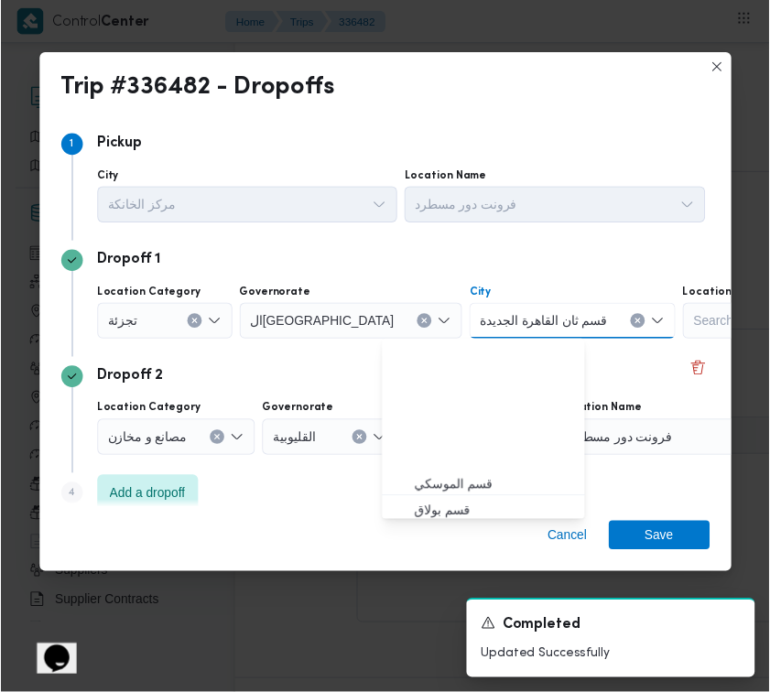
scroll to position [162, 0]
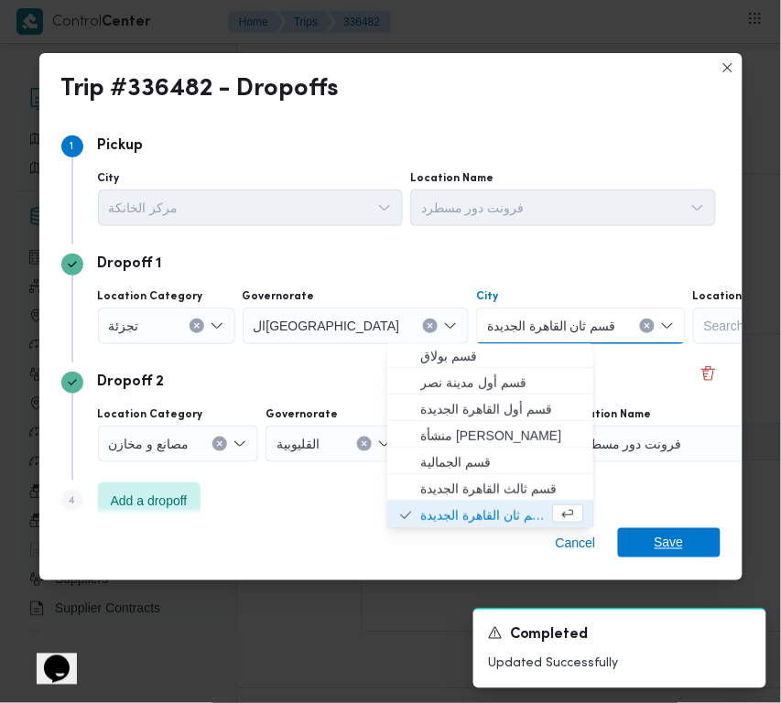
click at [678, 534] on span "Save" at bounding box center [669, 543] width 29 height 29
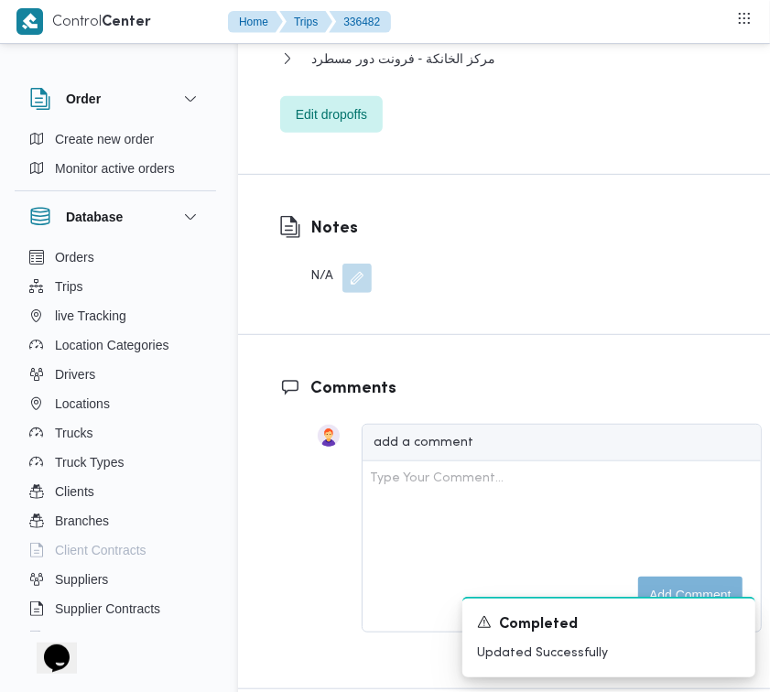
click at [702, 15] on button "button" at bounding box center [708, -1] width 29 height 29
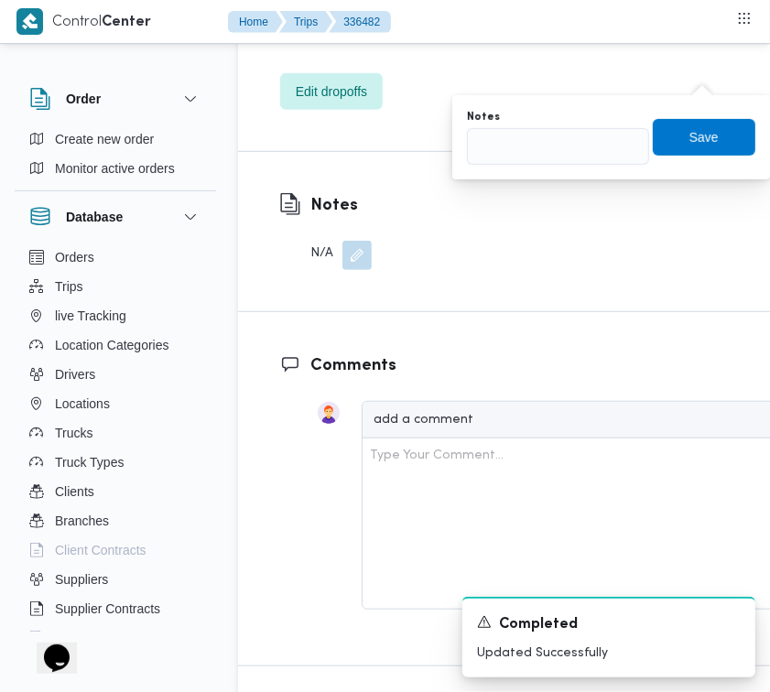
click at [619, 125] on div "Notes" at bounding box center [558, 137] width 182 height 55
click at [607, 143] on input "Notes" at bounding box center [558, 146] width 182 height 37
paste input "الرحاب"
type input "الرحاب"
click at [690, 140] on span "Save" at bounding box center [704, 136] width 29 height 22
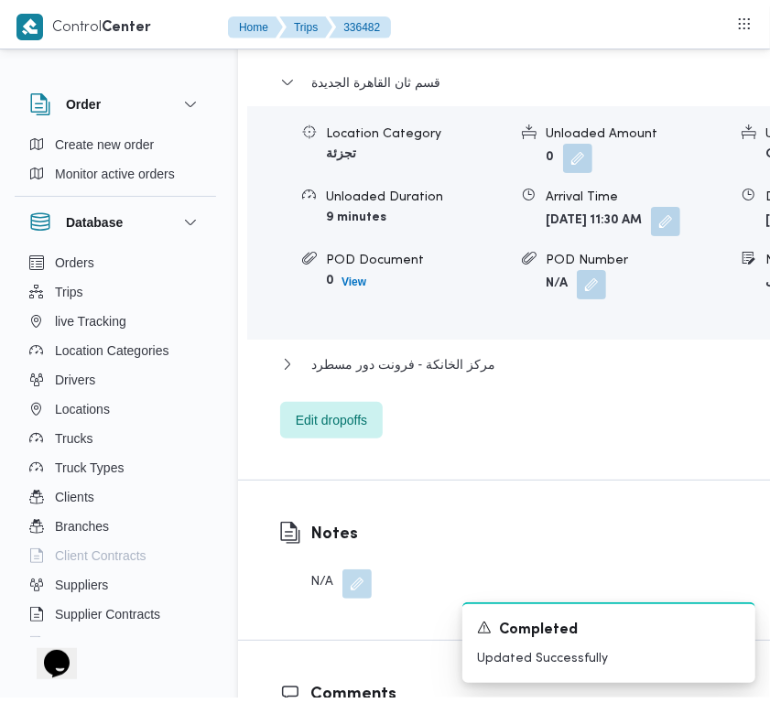
scroll to position [0, 0]
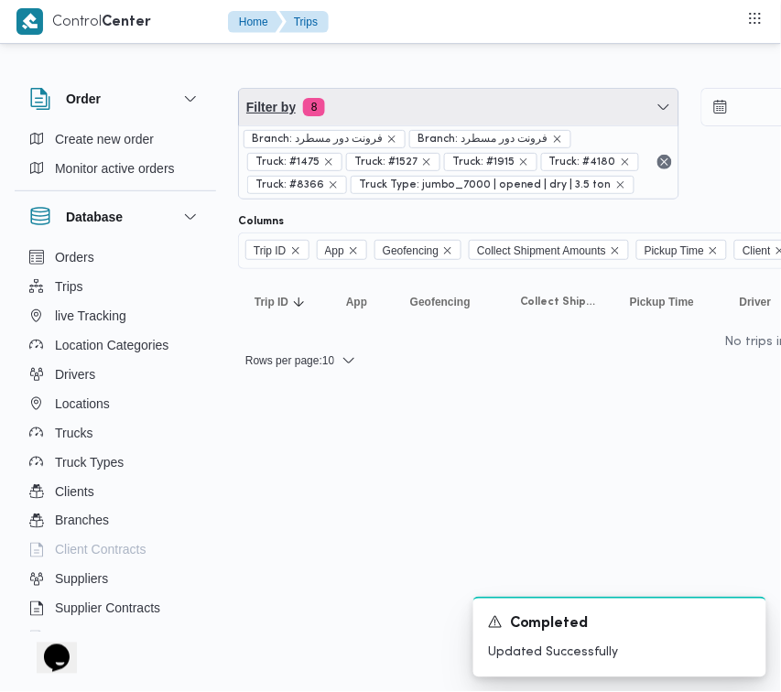
click at [495, 97] on span "Filter by 8" at bounding box center [459, 107] width 440 height 37
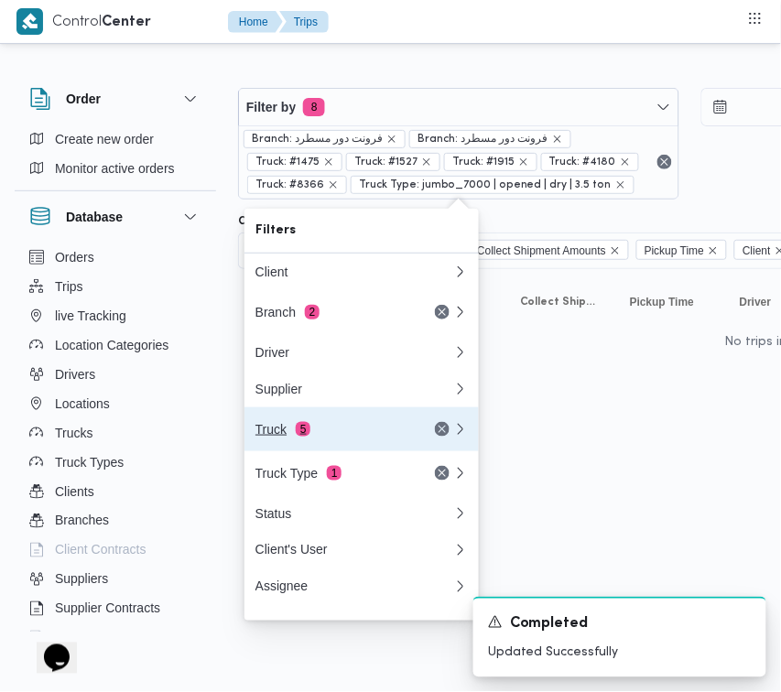
click at [322, 437] on div "Truck 5" at bounding box center [333, 429] width 154 height 15
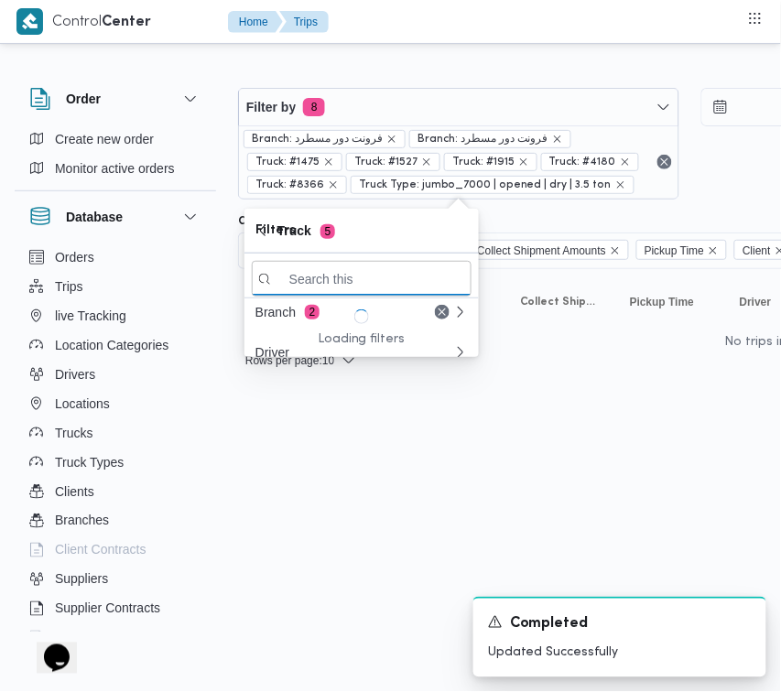
paste input "9346"
type input "9346"
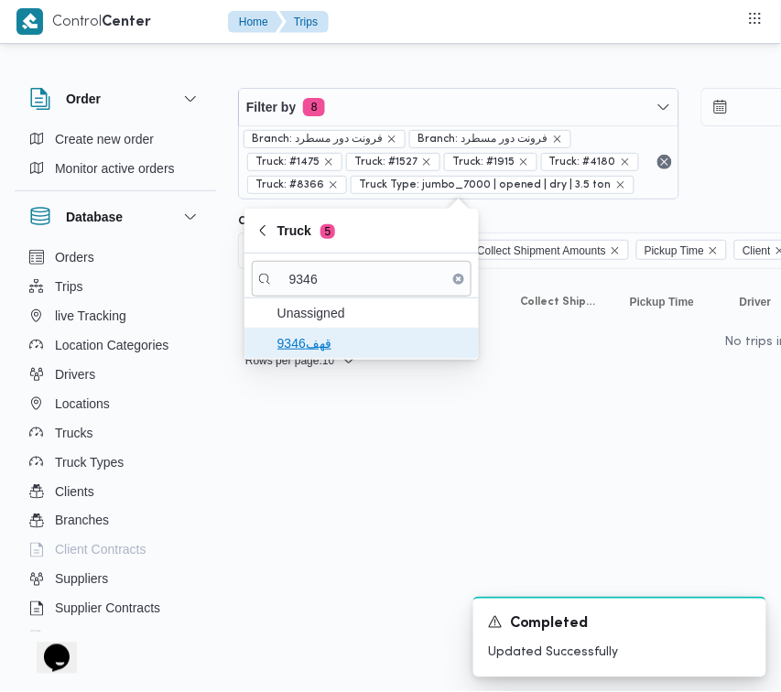
click at [302, 346] on span "قهف9346" at bounding box center [373, 343] width 191 height 22
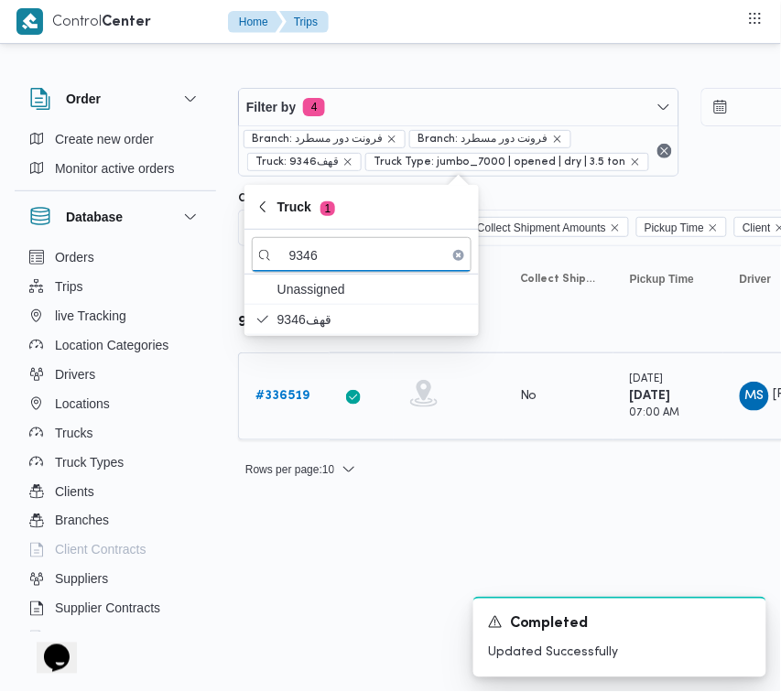
click at [299, 400] on b "# 336519" at bounding box center [283, 396] width 54 height 12
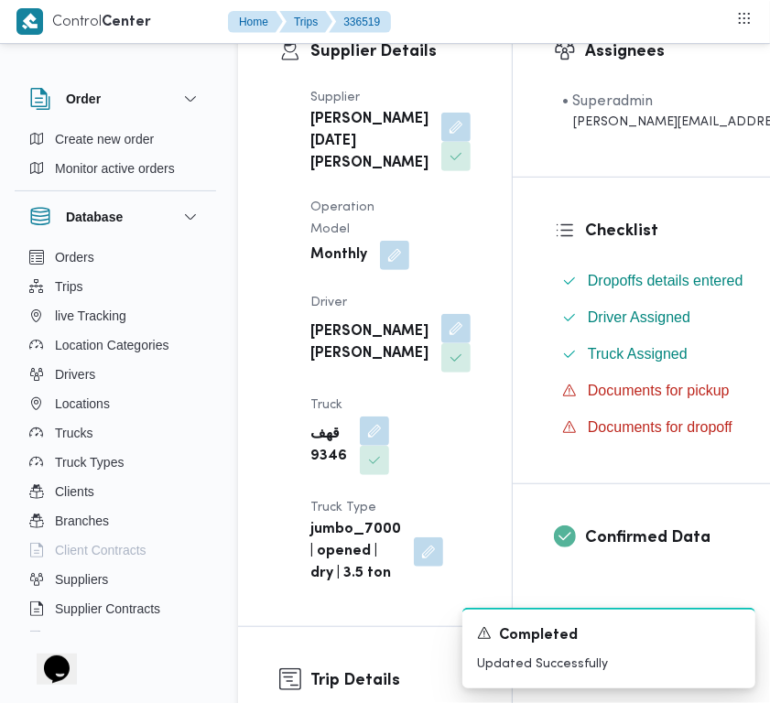
scroll to position [355, 0]
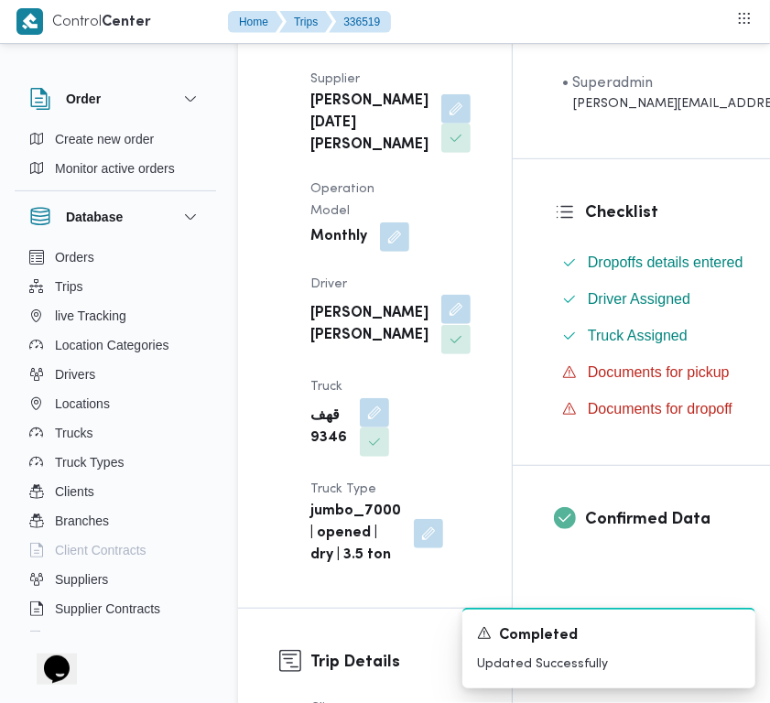
click at [441, 324] on button "button" at bounding box center [455, 309] width 29 height 29
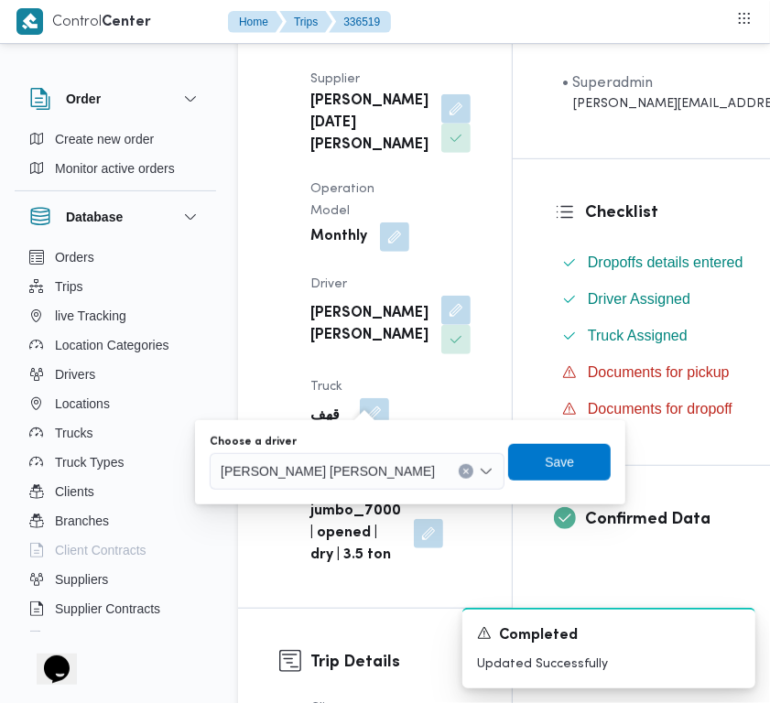
click at [332, 485] on div "[PERSON_NAME] [PERSON_NAME]" at bounding box center [357, 471] width 295 height 37
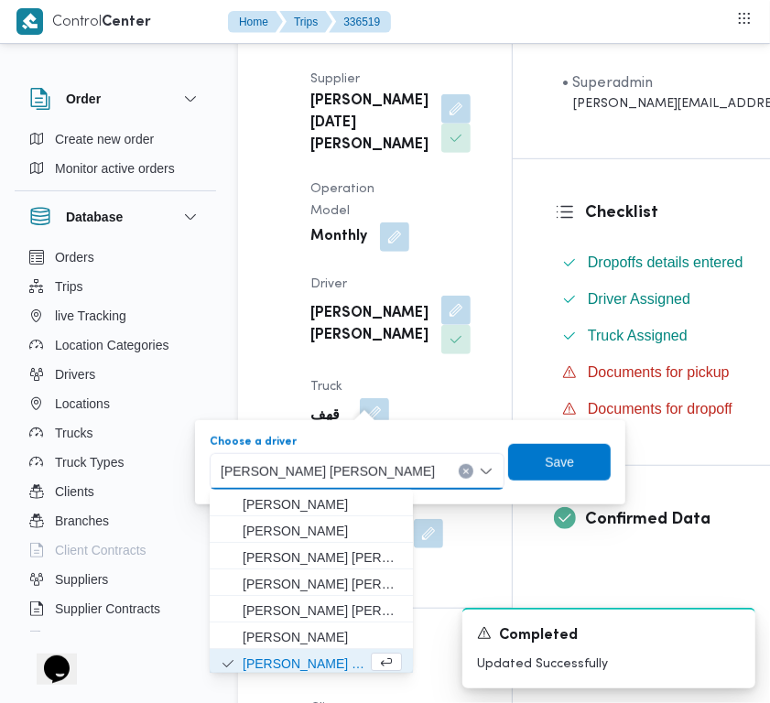
paste input "[PERSON_NAME]"
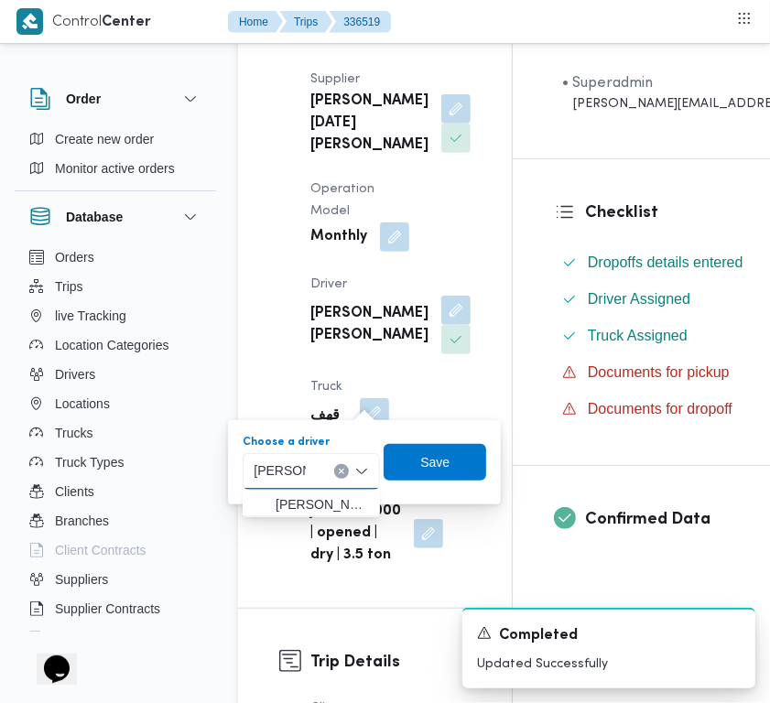
type input "[PERSON_NAME]"
click at [332, 476] on div "[PERSON_NAME] [PERSON_NAME]" at bounding box center [311, 471] width 137 height 37
click at [325, 494] on span "[PERSON_NAME] [PERSON_NAME]" at bounding box center [322, 505] width 93 height 22
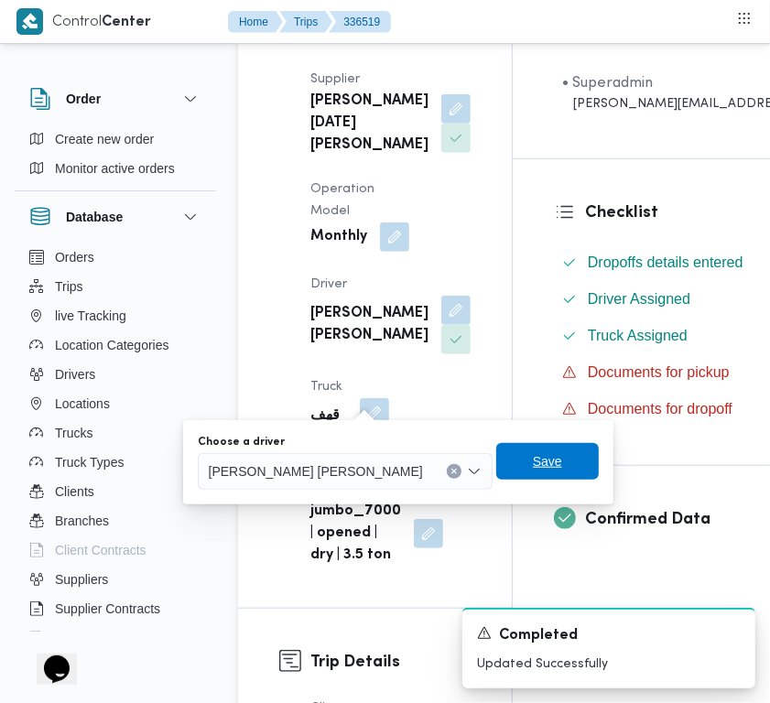
click at [496, 470] on span "Save" at bounding box center [547, 461] width 103 height 37
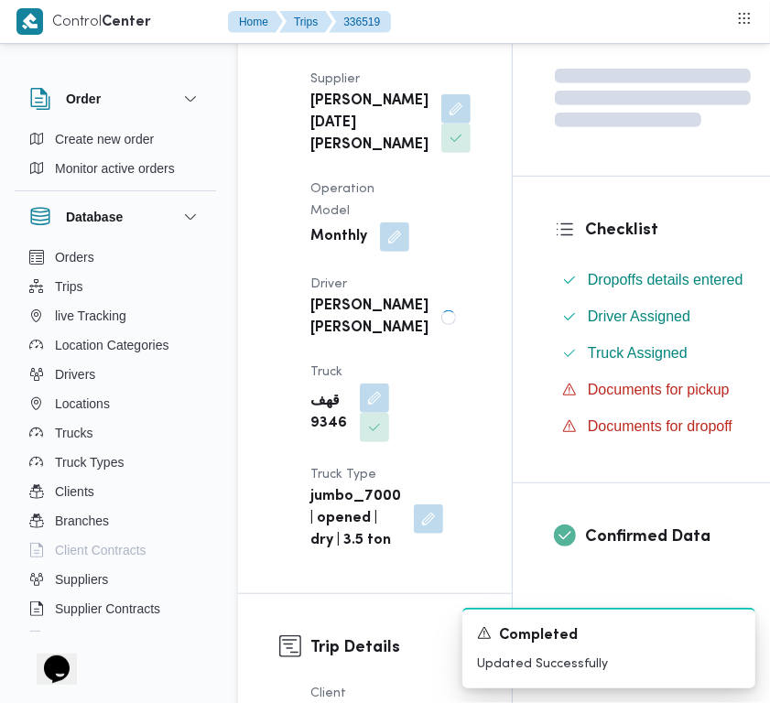
click at [362, 384] on dt "Truck" at bounding box center [350, 373] width 79 height 22
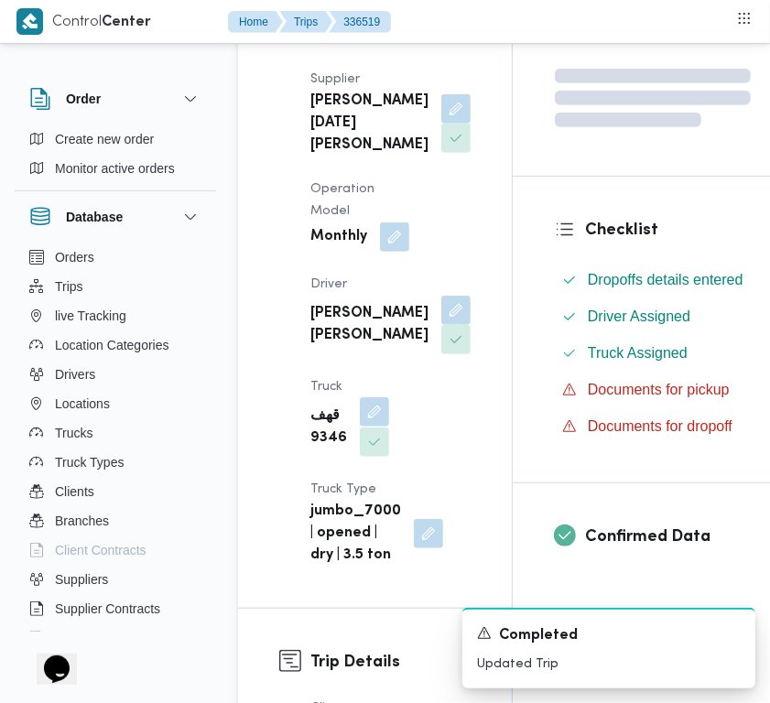
click at [382, 427] on button "button" at bounding box center [374, 412] width 29 height 29
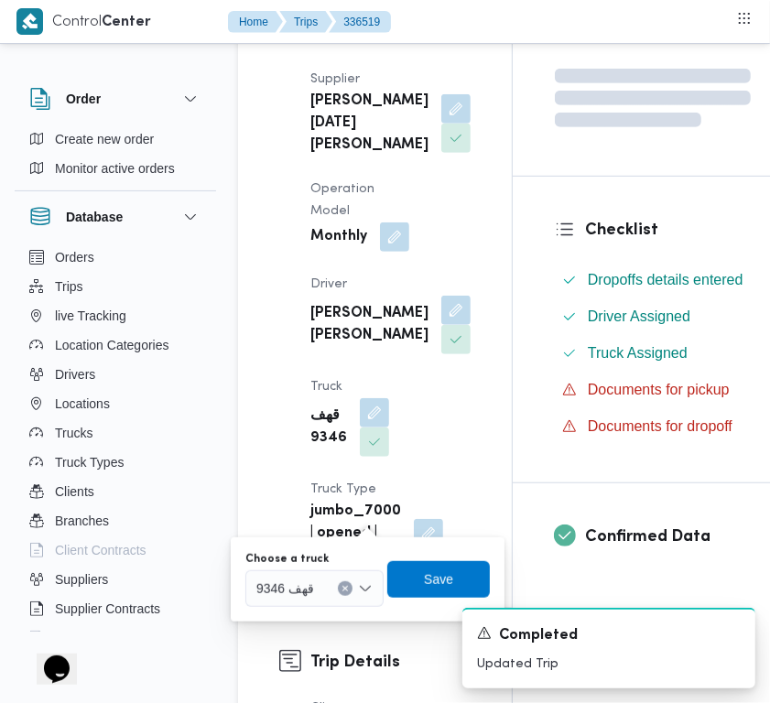
click at [318, 583] on div "Choose a truck قهف 9346" at bounding box center [314, 579] width 138 height 55
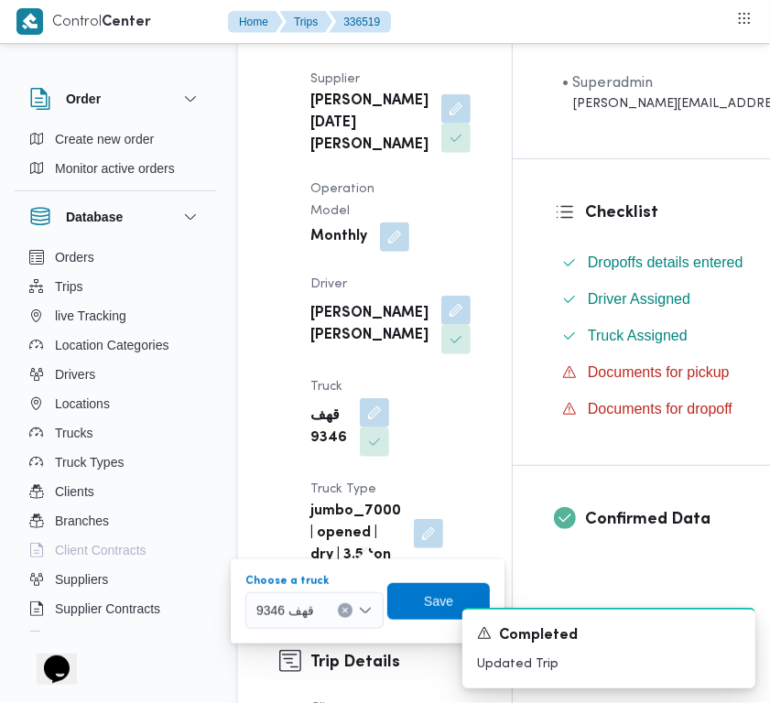
click at [309, 611] on span "قهف 9346" at bounding box center [285, 610] width 58 height 20
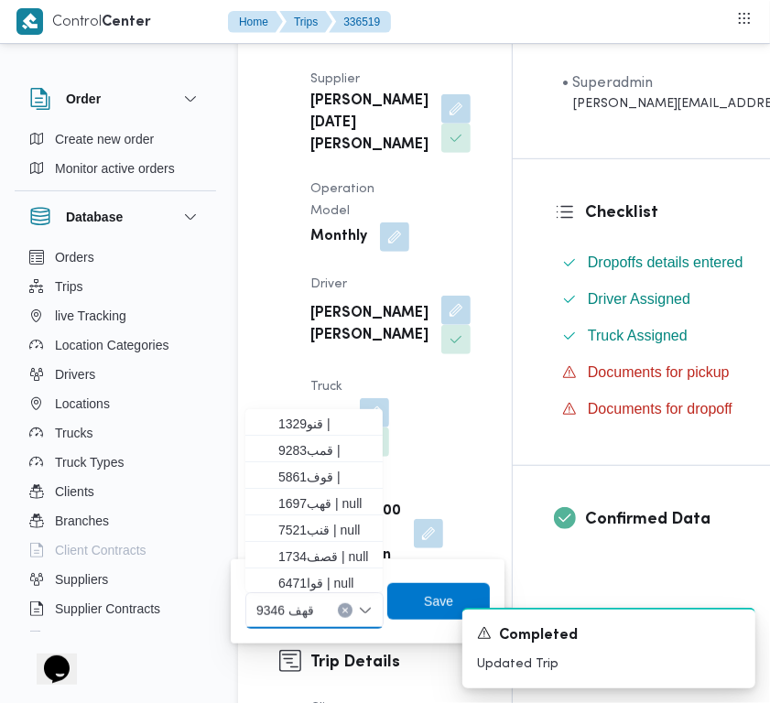
paste input "1697"
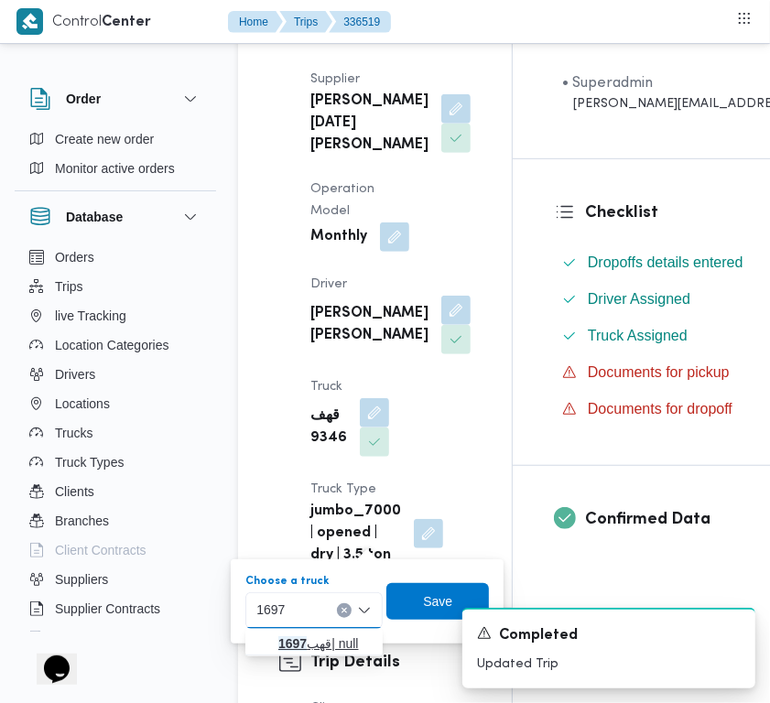
type input "1697"
click at [266, 650] on icon "button" at bounding box center [263, 644] width 15 height 15
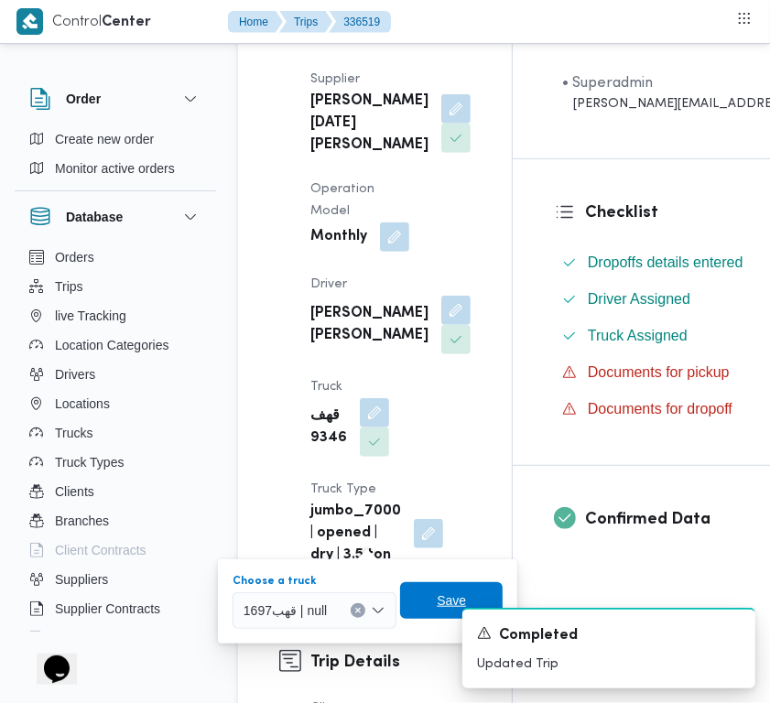
click at [419, 594] on span "Save" at bounding box center [451, 601] width 103 height 37
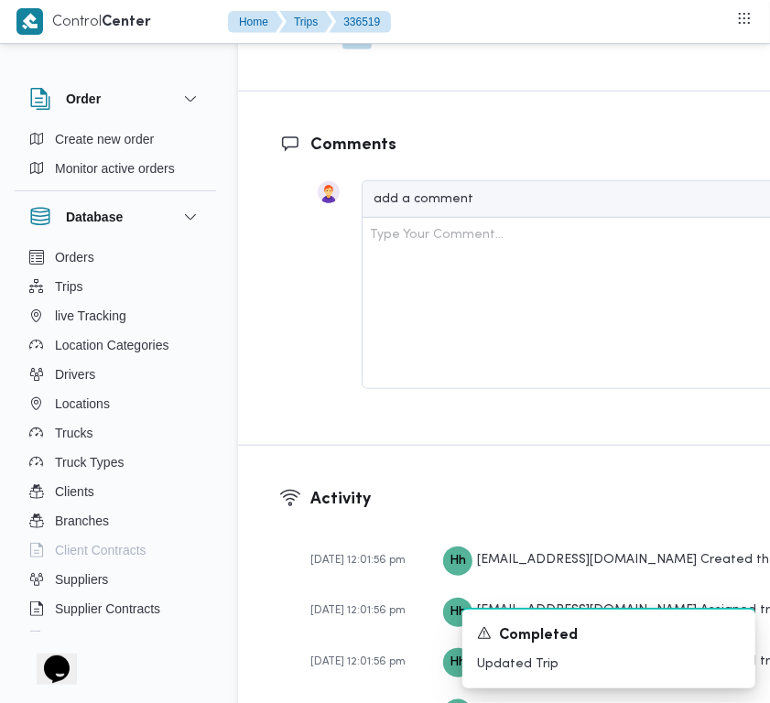
scroll to position [3583, 0]
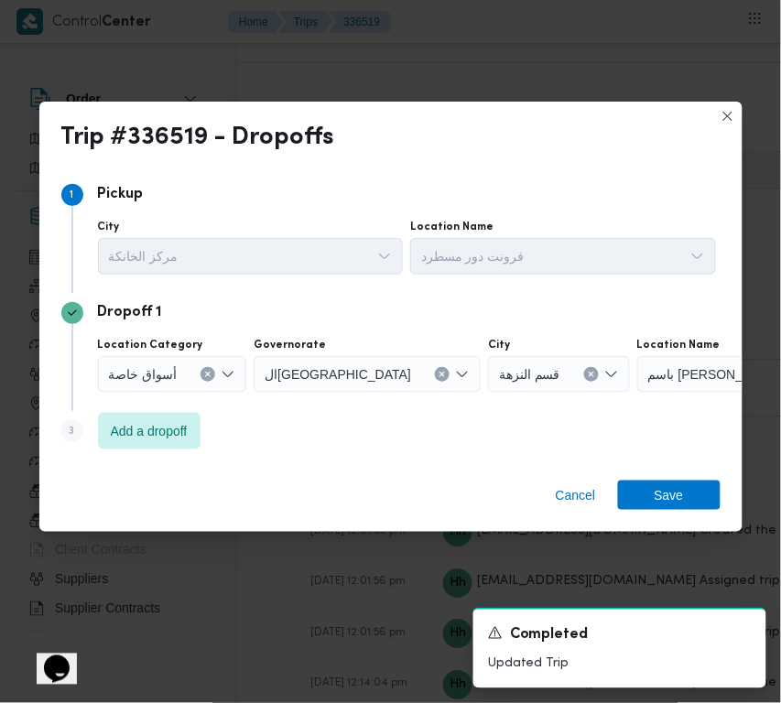
click at [590, 372] on icon "Clear input" at bounding box center [592, 374] width 5 height 5
click at [633, 385] on div "Search" at bounding box center [747, 374] width 229 height 37
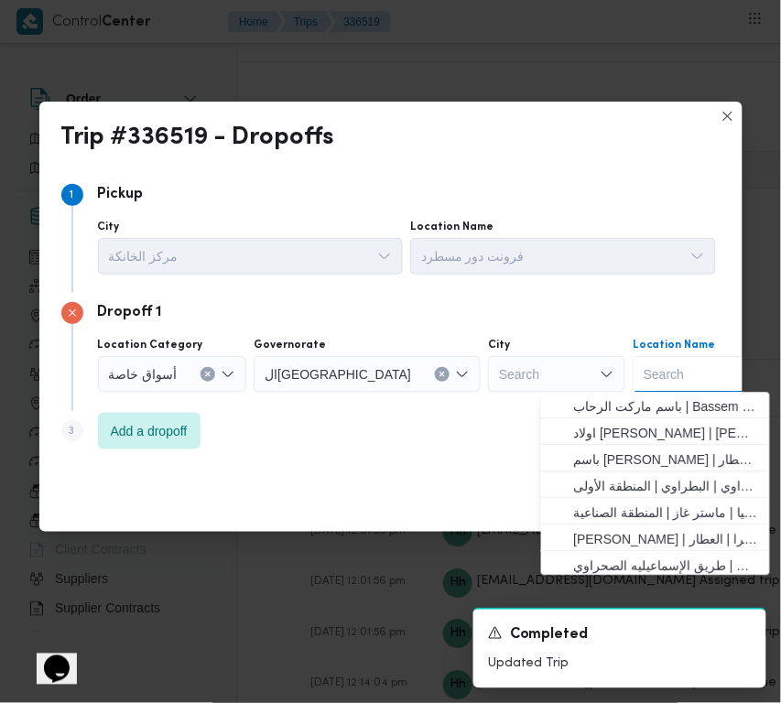
paste input "Lulu"
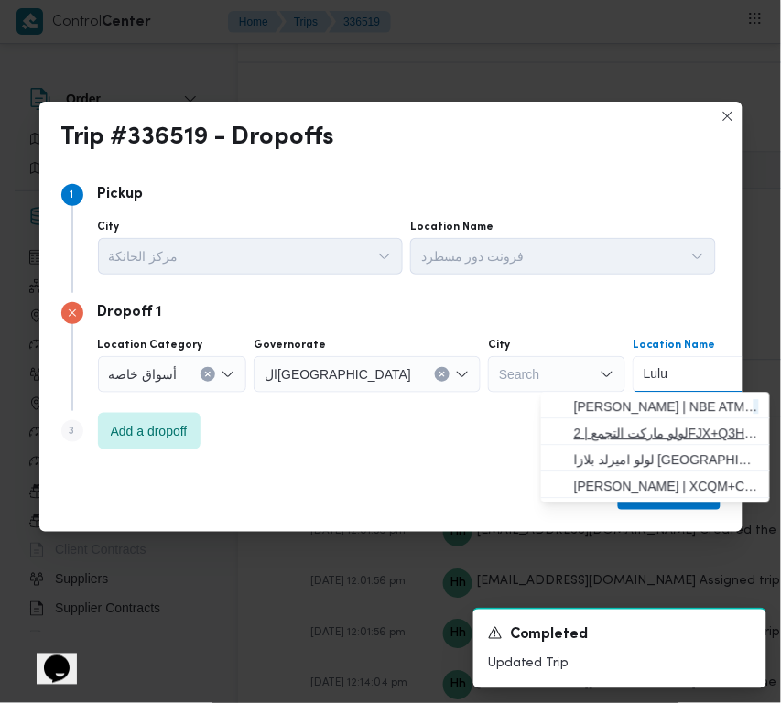
type input "Lulu"
click at [658, 430] on span "لولو ماركت التجمع | 2FJX+Q3H | null" at bounding box center [666, 434] width 185 height 22
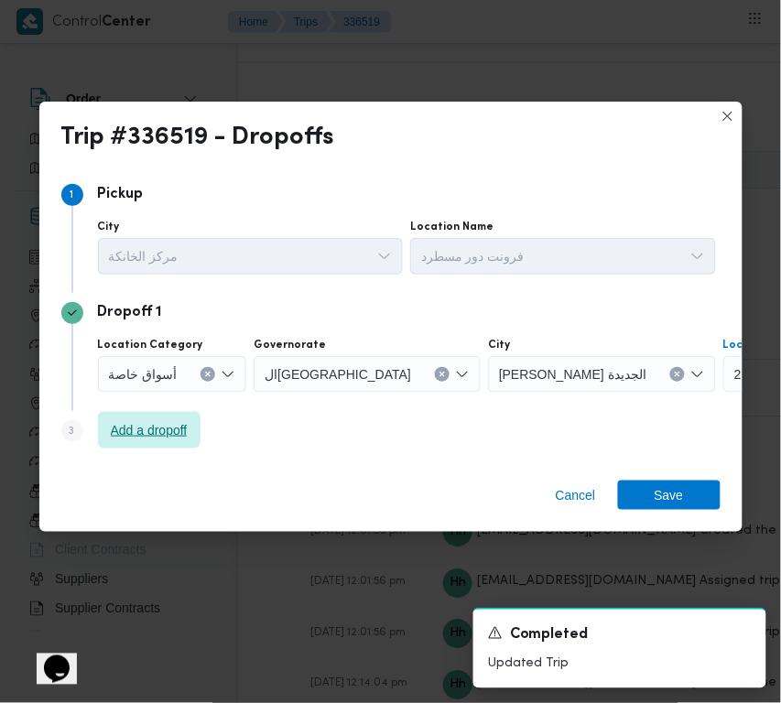
click at [172, 432] on span "Add a dropoff" at bounding box center [149, 431] width 77 height 22
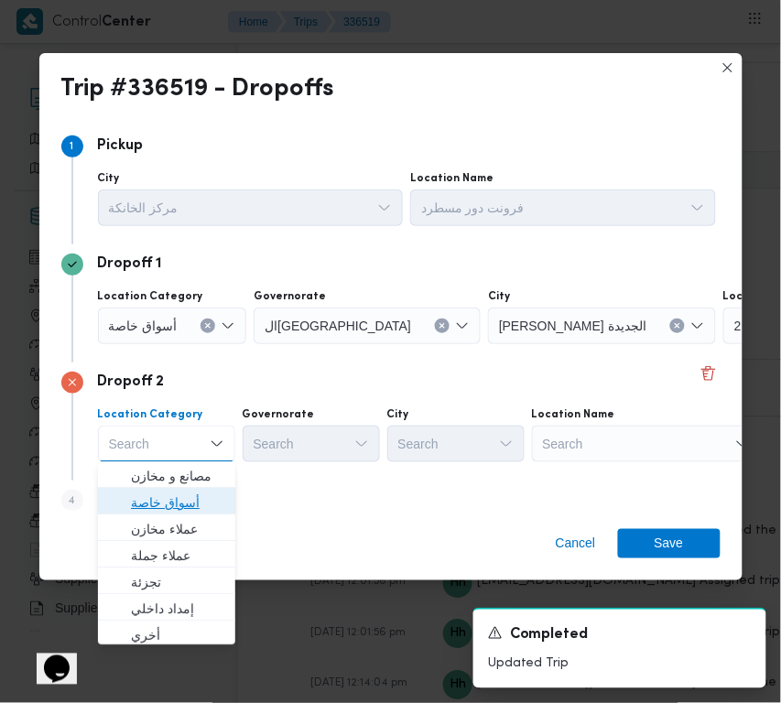
click at [183, 499] on span "أسواق خاصة" at bounding box center [177, 504] width 93 height 22
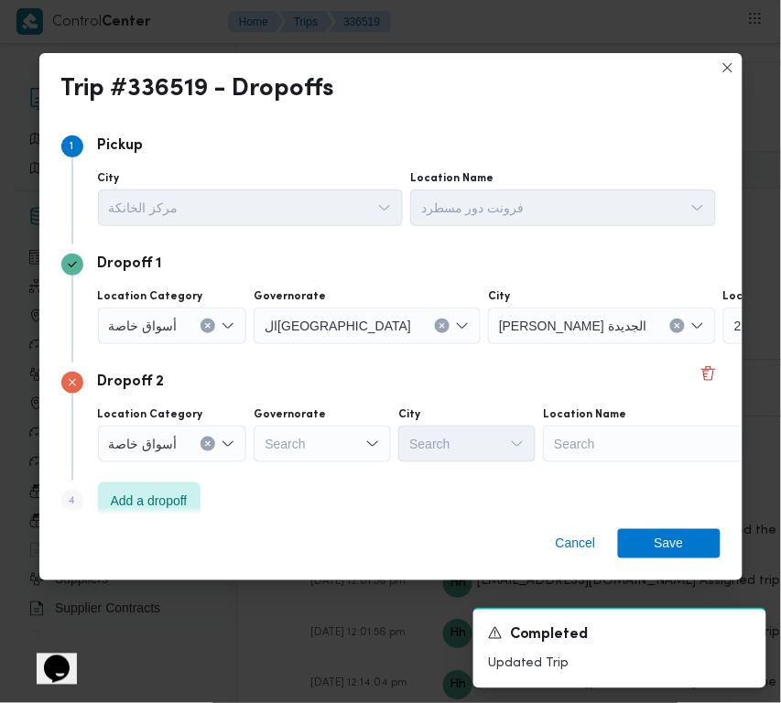
click at [644, 459] on div "Search" at bounding box center [657, 444] width 229 height 37
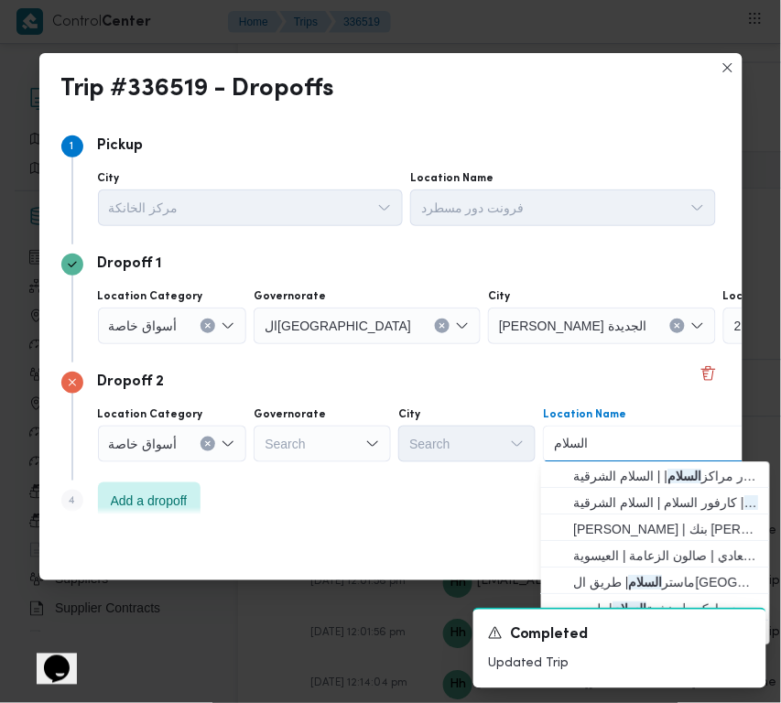
click at [550, 440] on div "السلام السلام" at bounding box center [571, 444] width 42 height 29
click at [577, 446] on input "السلام" at bounding box center [571, 444] width 35 height 22
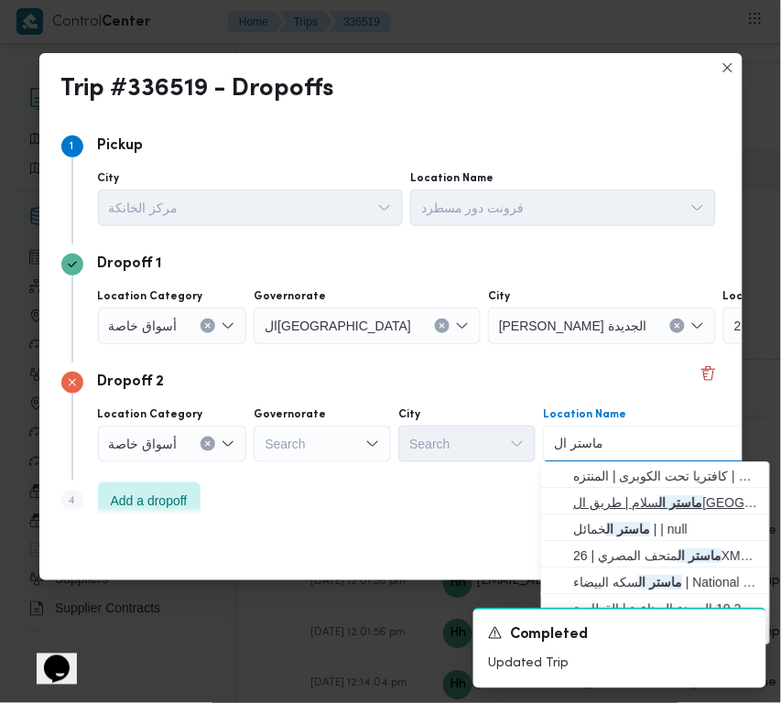
type input "ماستر السلام"
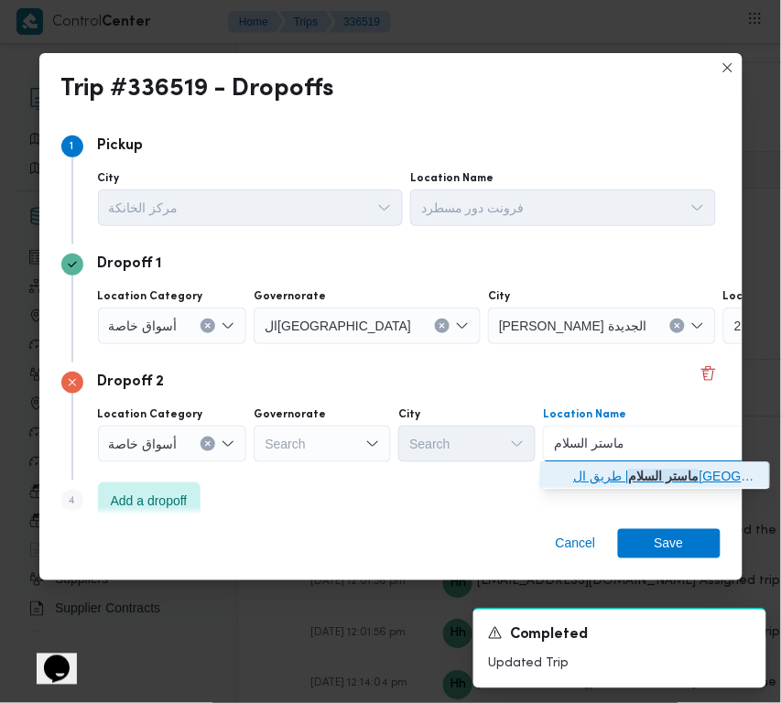
click at [623, 481] on span "ماستر السلام | طريق ال[GEOGRAPHIC_DATA] - بلبيس الصحراوى | null" at bounding box center [666, 477] width 185 height 22
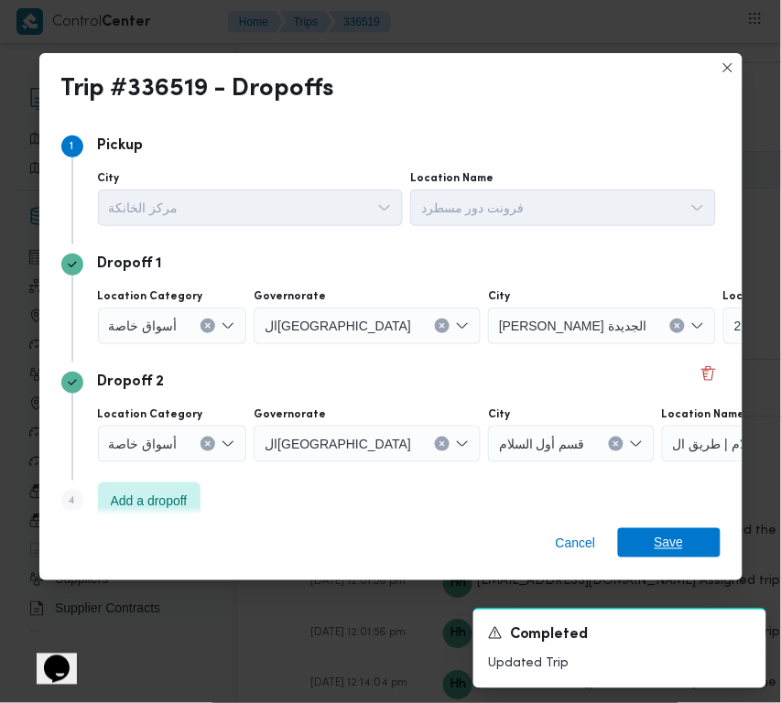
click at [676, 541] on span "Save" at bounding box center [669, 543] width 29 height 29
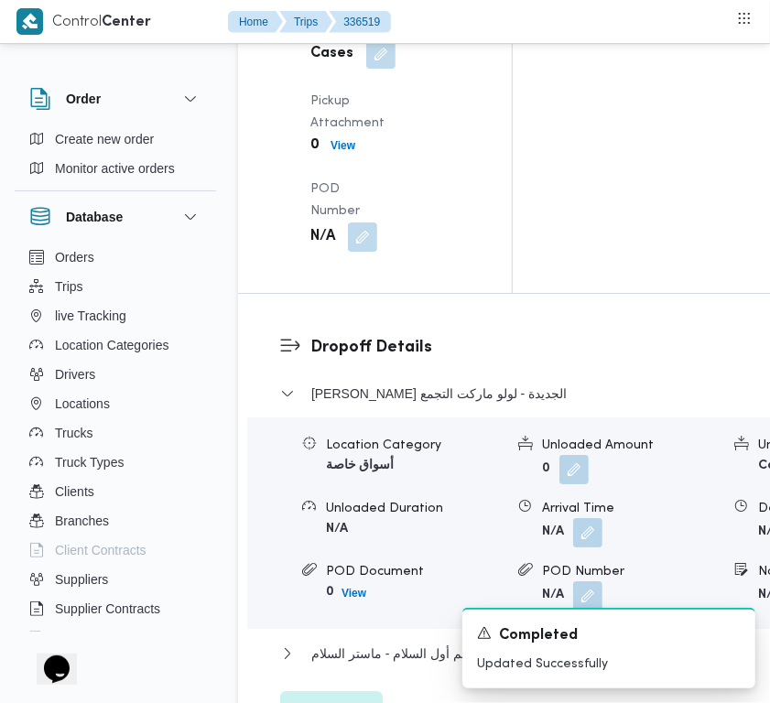
scroll to position [2794, 0]
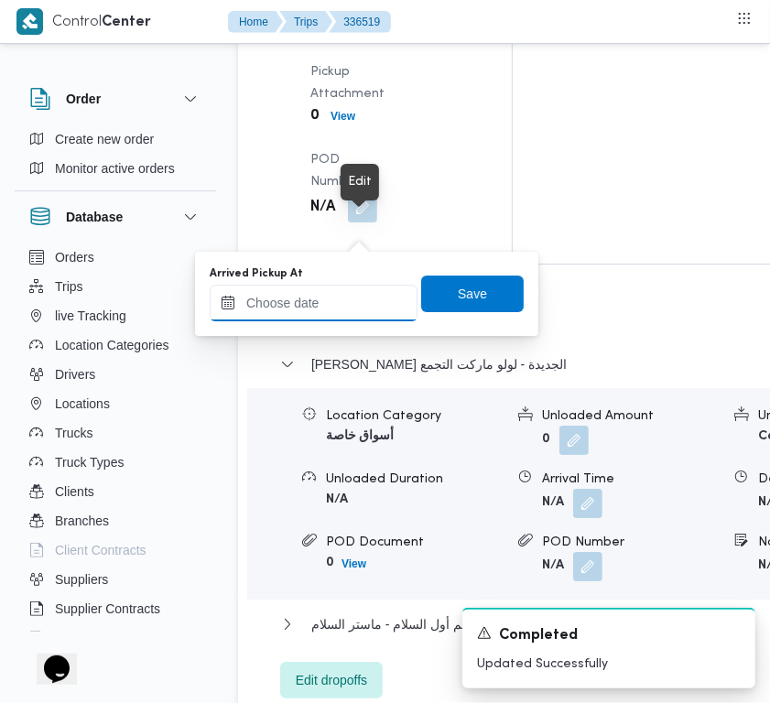
click at [339, 300] on input "Arrived Pickup At" at bounding box center [314, 303] width 208 height 37
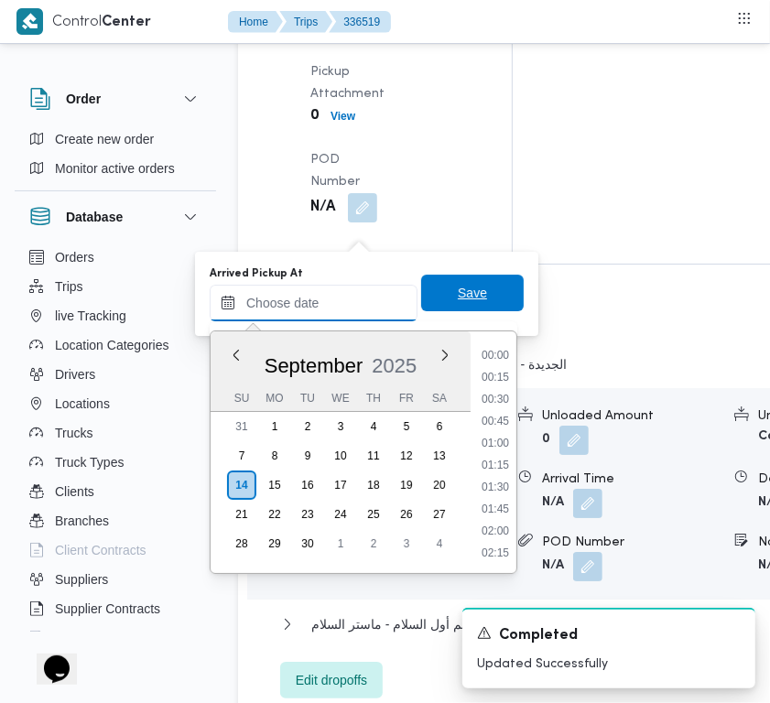
paste input "[DATE] 7:00:00 AM"
type input "[DATE] 7:00:00 AM"
click at [493, 293] on span "Save" at bounding box center [472, 293] width 103 height 37
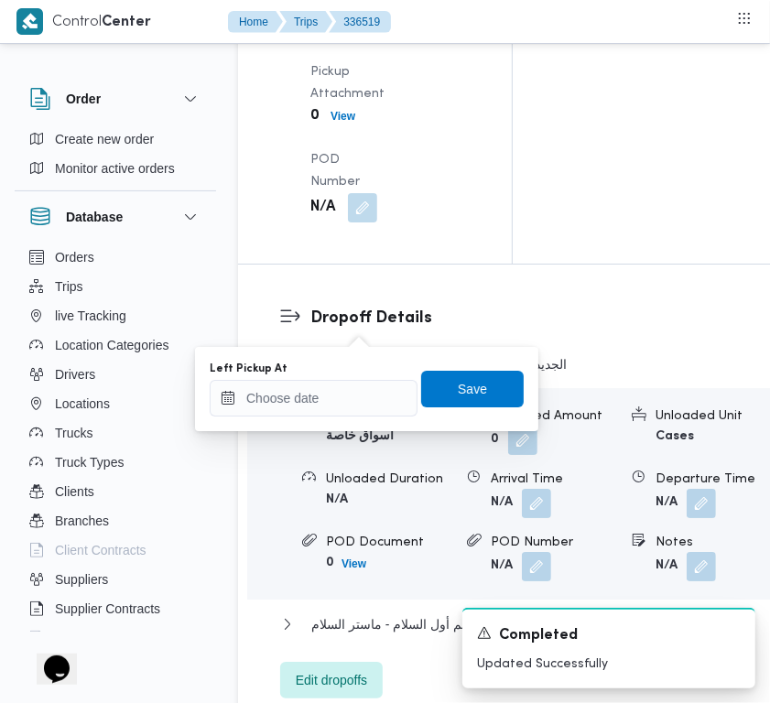
click at [323, 417] on div "Left Pickup At Save" at bounding box center [367, 389] width 318 height 59
click at [327, 403] on input "Left Pickup At" at bounding box center [314, 398] width 208 height 37
paste input "[DATE] 7:00:00 AM"
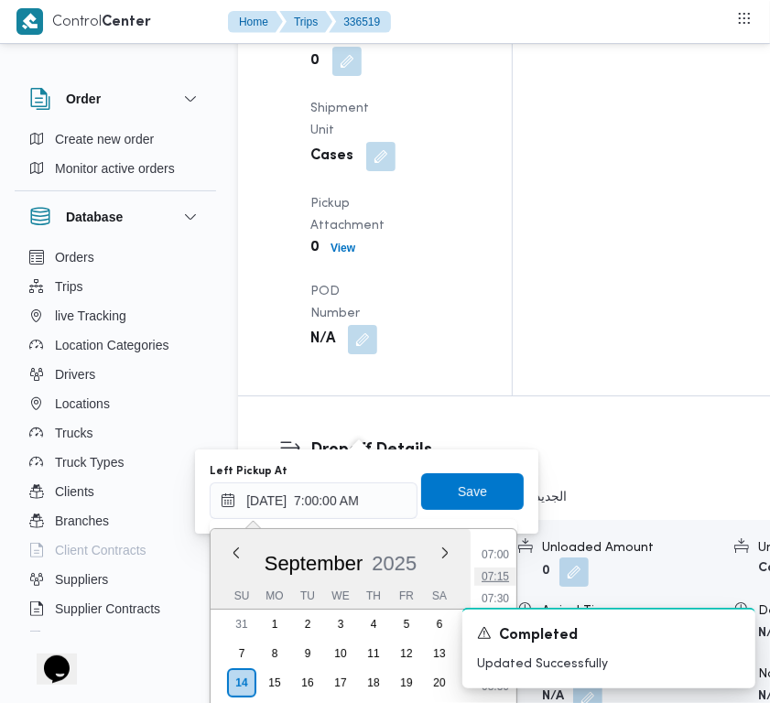
click at [496, 582] on li "07:15" at bounding box center [495, 577] width 42 height 18
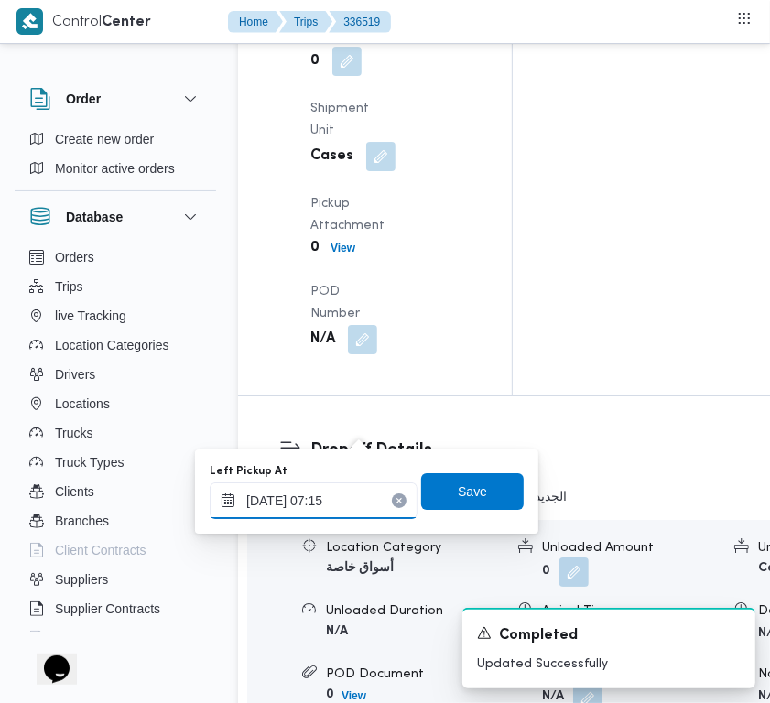
click at [350, 497] on input "[DATE] 07:15" at bounding box center [314, 501] width 208 height 37
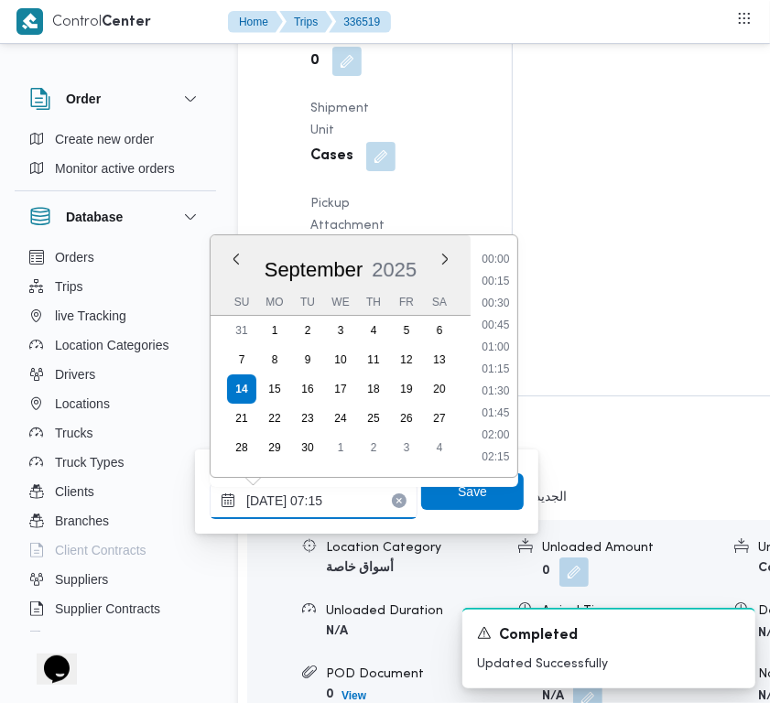
scroll to position [527, 0]
click at [509, 432] on li "08:00" at bounding box center [495, 436] width 42 height 18
type input "[DATE] 08:00"
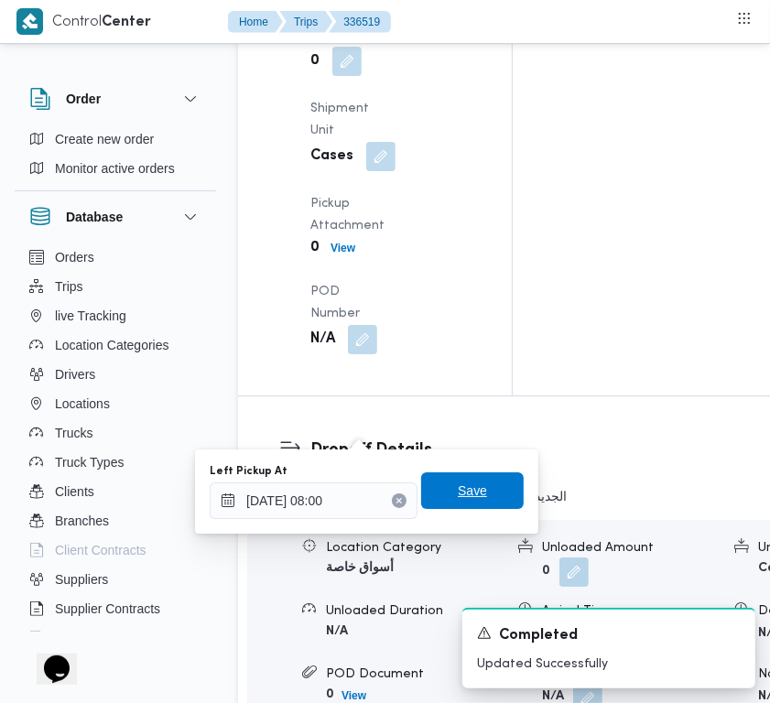
click at [467, 495] on span "Save" at bounding box center [472, 491] width 29 height 22
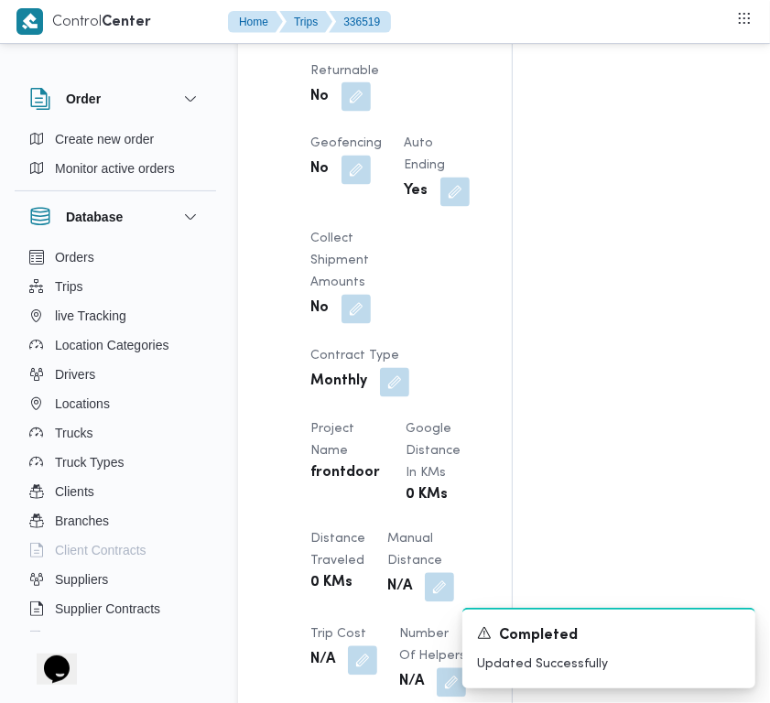
scroll to position [1401, 0]
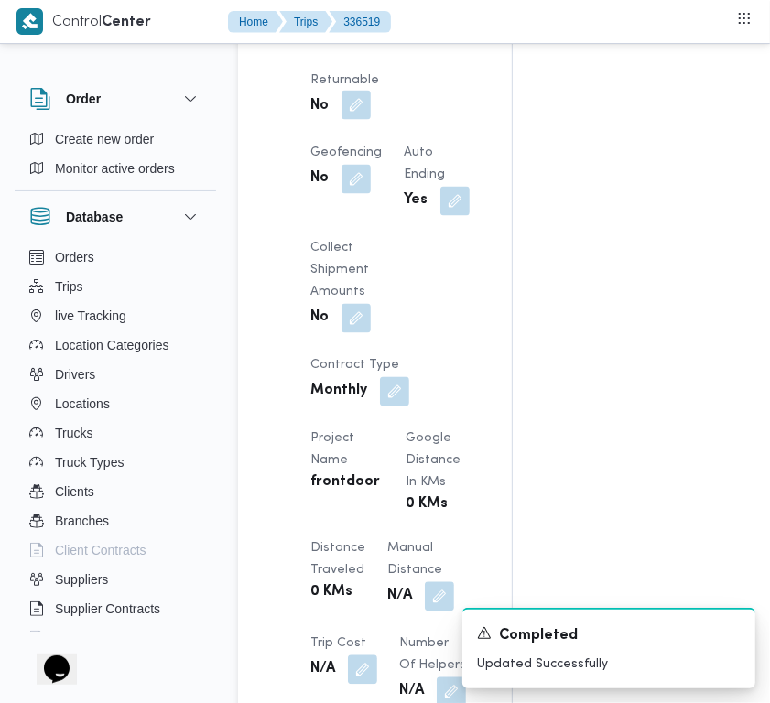
click at [371, 120] on button "button" at bounding box center [356, 105] width 29 height 29
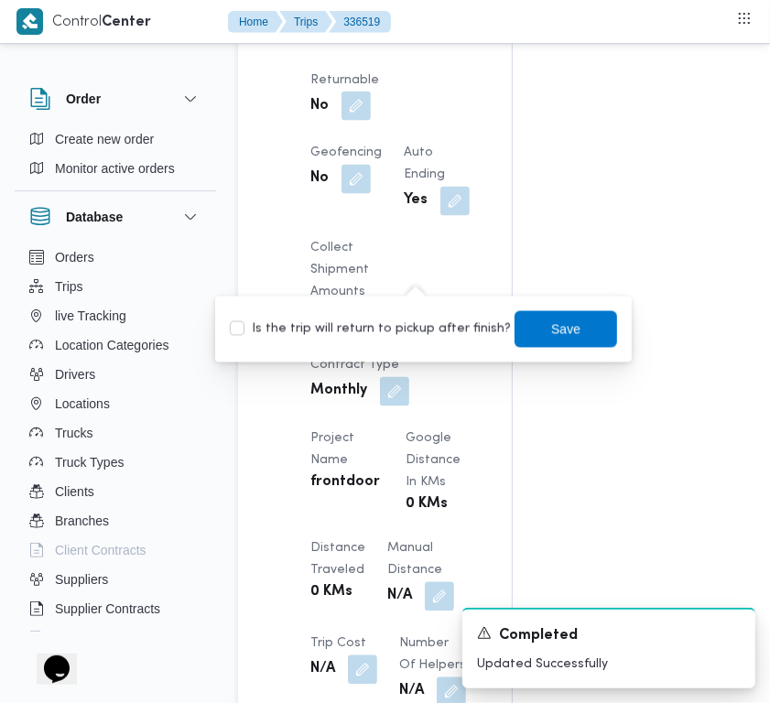
click at [403, 331] on label "Is the trip will return to pickup after finish?" at bounding box center [370, 330] width 281 height 22
checkbox input "true"
click at [564, 323] on span "Save" at bounding box center [566, 329] width 103 height 37
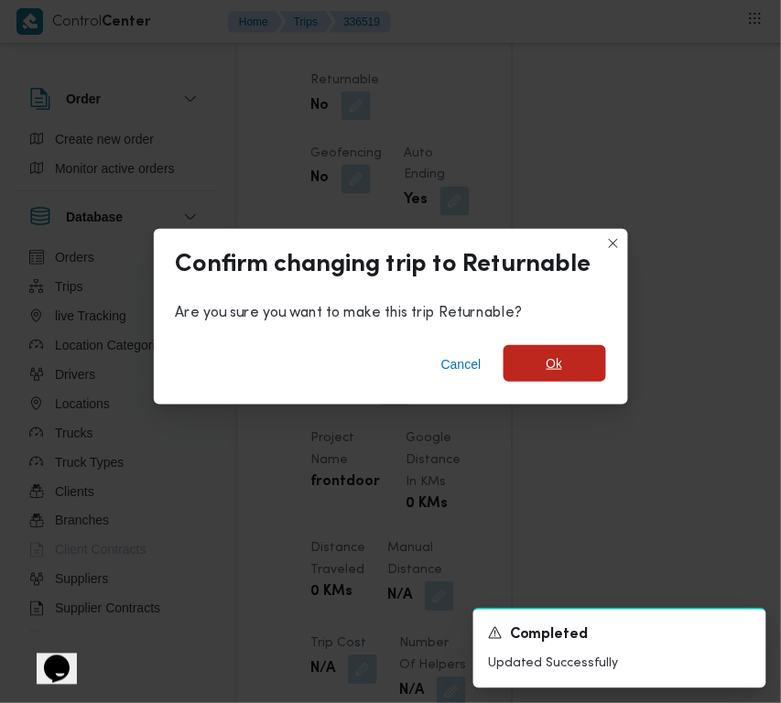
click at [594, 374] on span "Ok" at bounding box center [555, 363] width 103 height 37
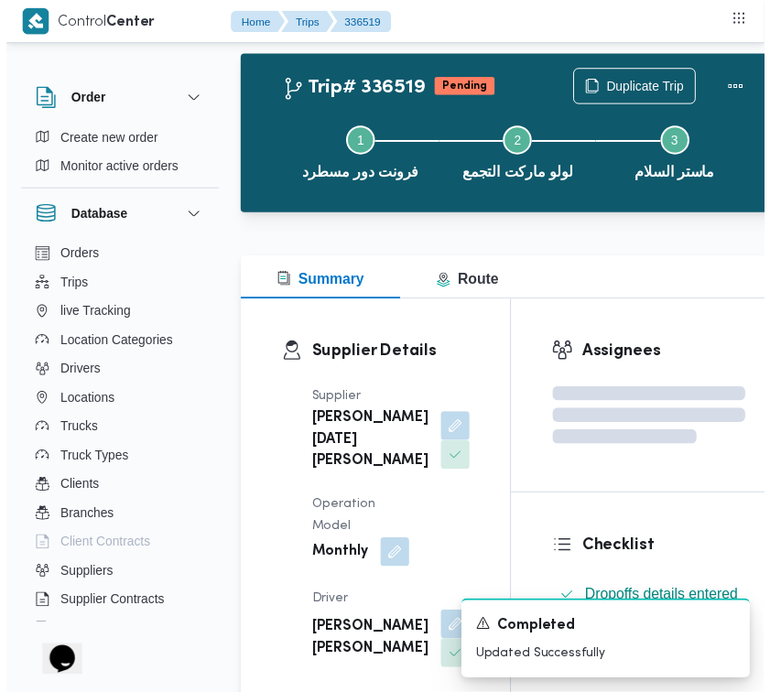
scroll to position [0, 0]
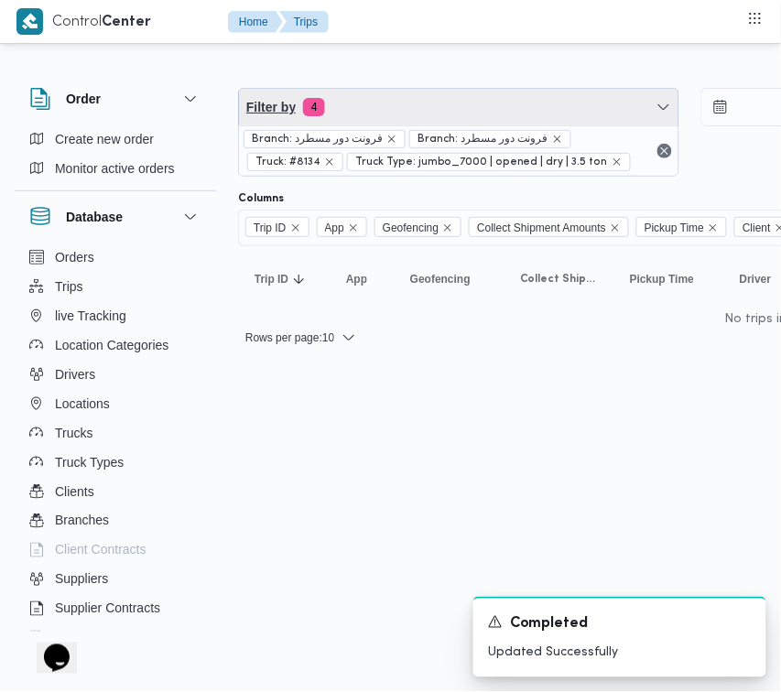
click at [446, 106] on span "Filter by 4" at bounding box center [459, 107] width 440 height 37
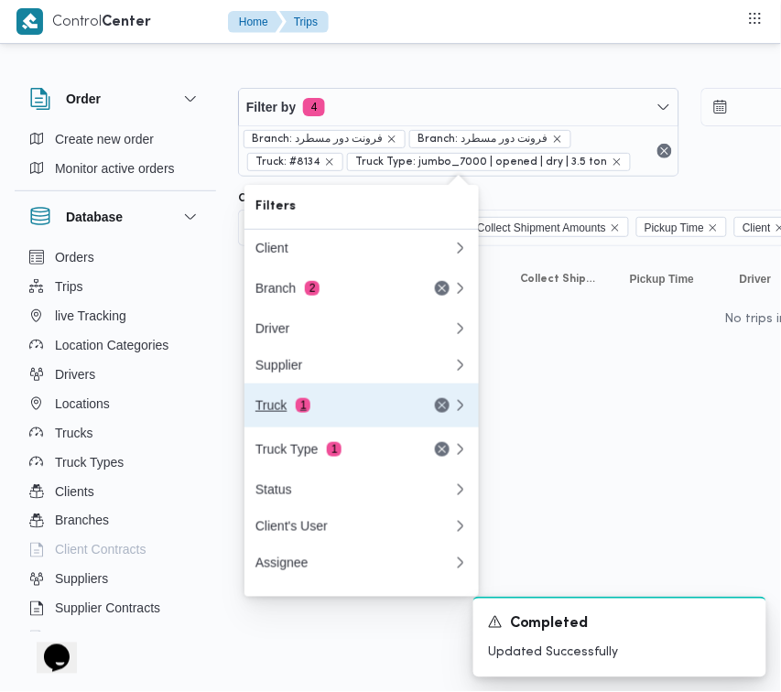
click at [336, 409] on div "Truck 1" at bounding box center [333, 405] width 154 height 15
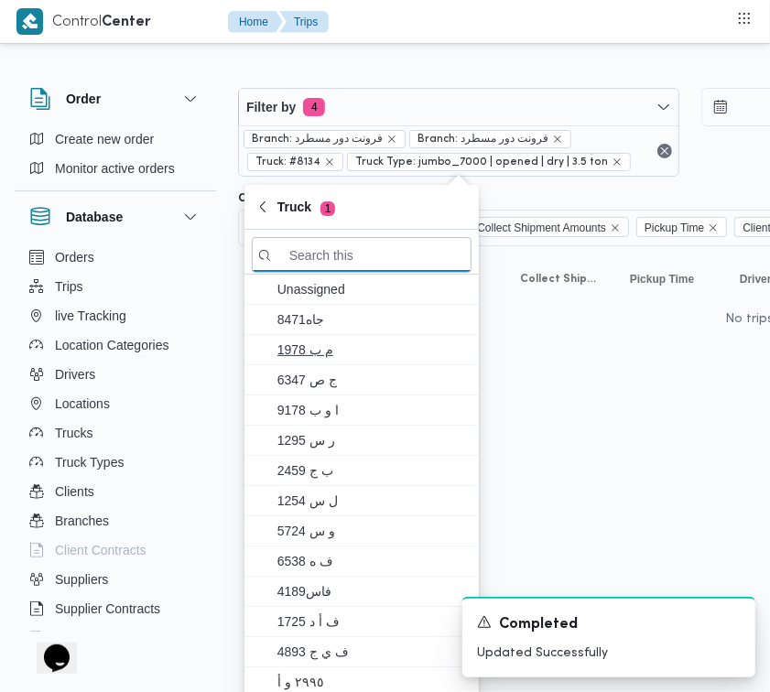
paste input "6574"
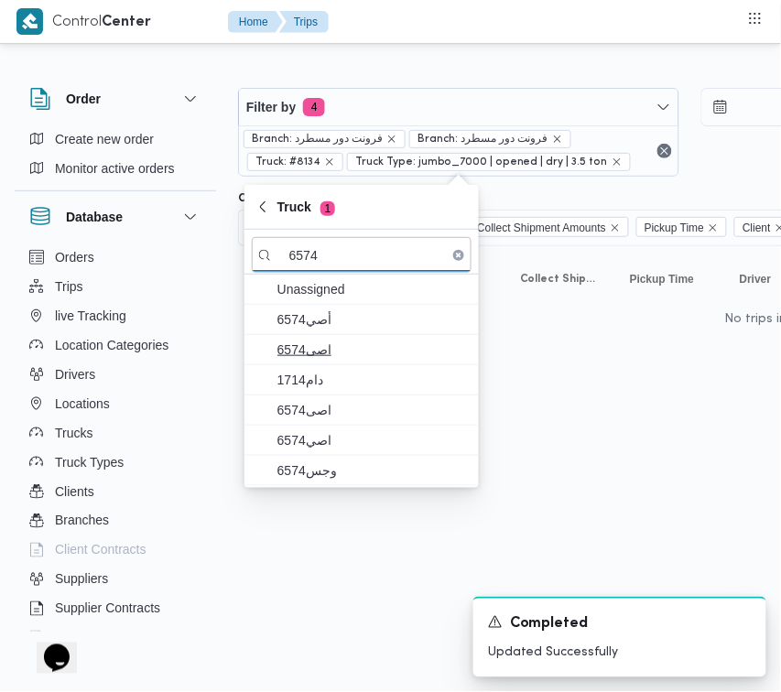
type input "6574"
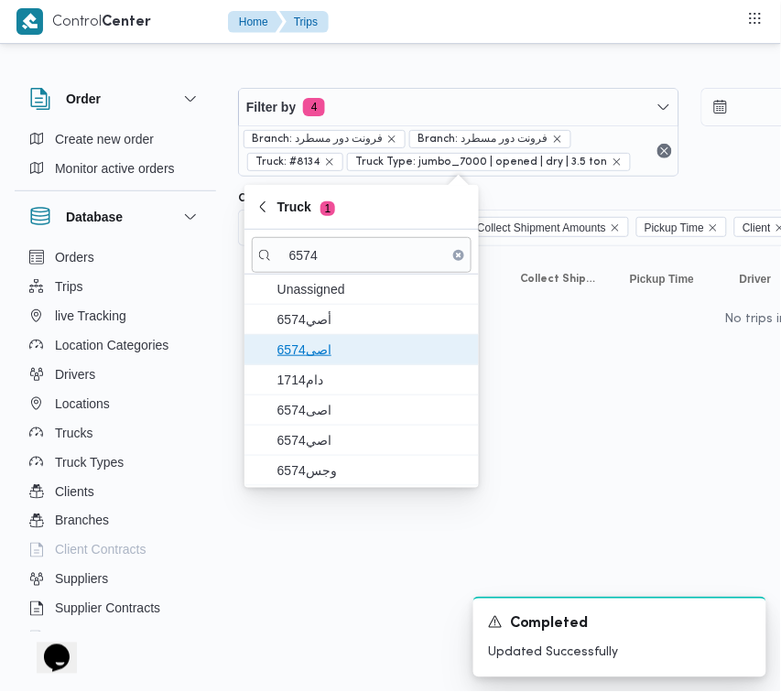
click at [308, 336] on span "6574اصى" at bounding box center [362, 349] width 220 height 29
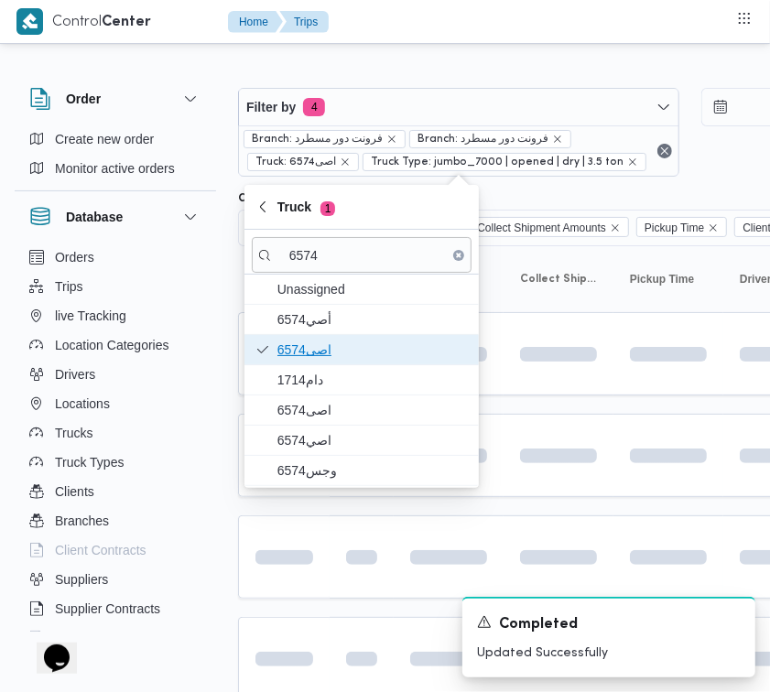
click at [312, 363] on span "6574اصى" at bounding box center [362, 349] width 220 height 29
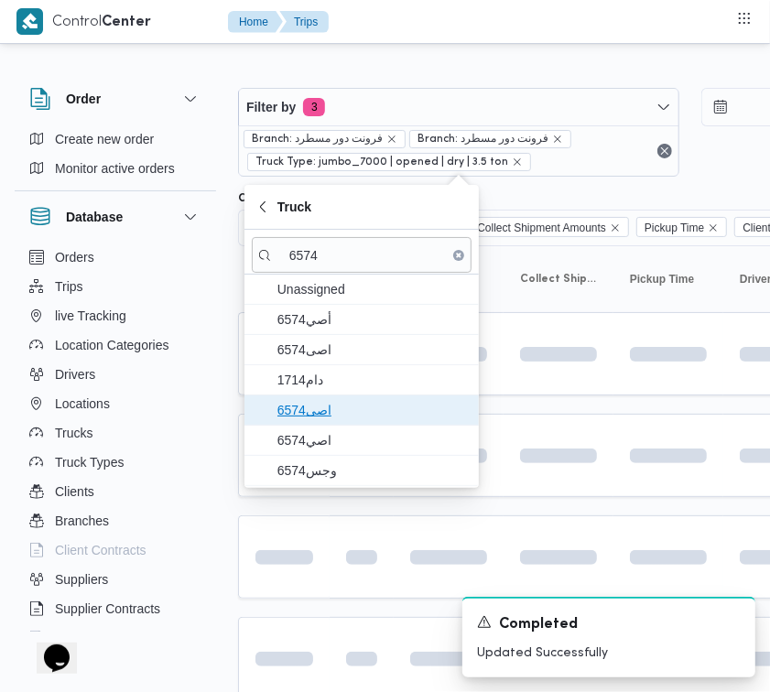
click at [312, 409] on span "اصى6574" at bounding box center [373, 410] width 191 height 22
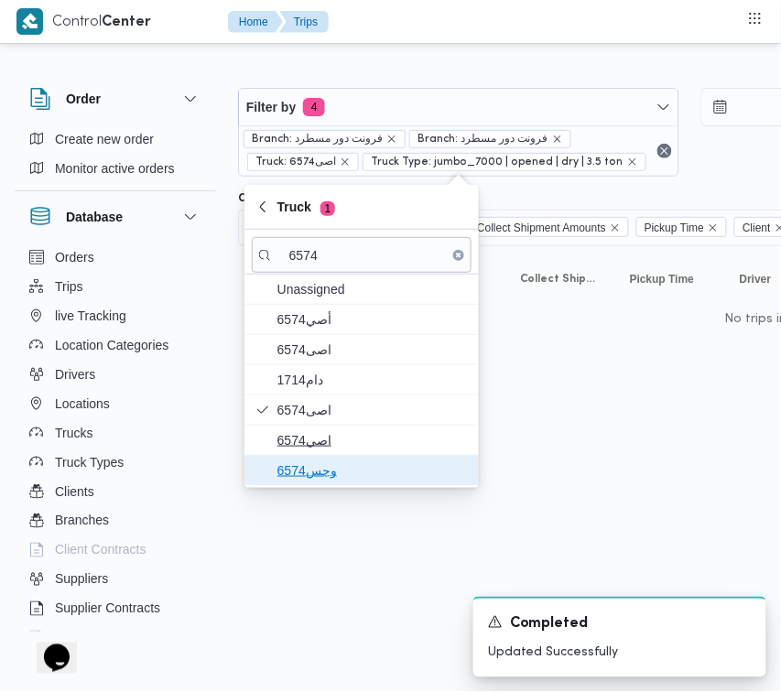
drag, startPoint x: 310, startPoint y: 469, endPoint x: 303, endPoint y: 476, distance: 9.7
click at [310, 470] on span "وجس6574" at bounding box center [373, 471] width 191 height 22
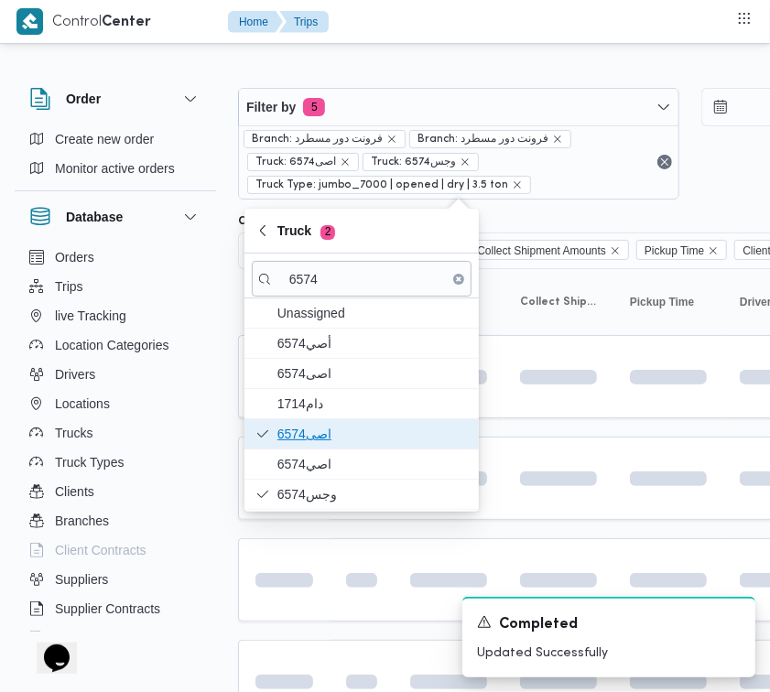
click at [300, 446] on span "اصى6574" at bounding box center [362, 434] width 220 height 29
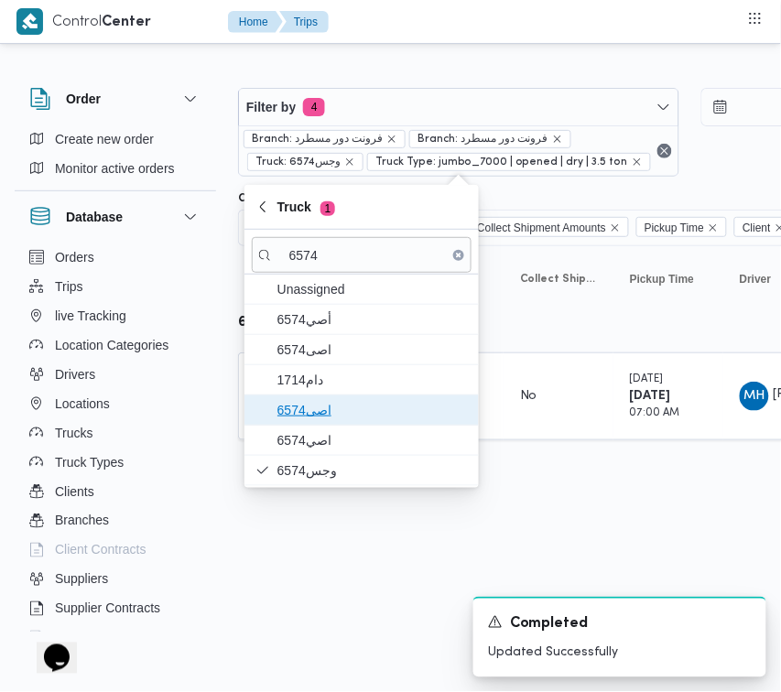
click at [321, 406] on span "اصى6574" at bounding box center [373, 410] width 191 height 22
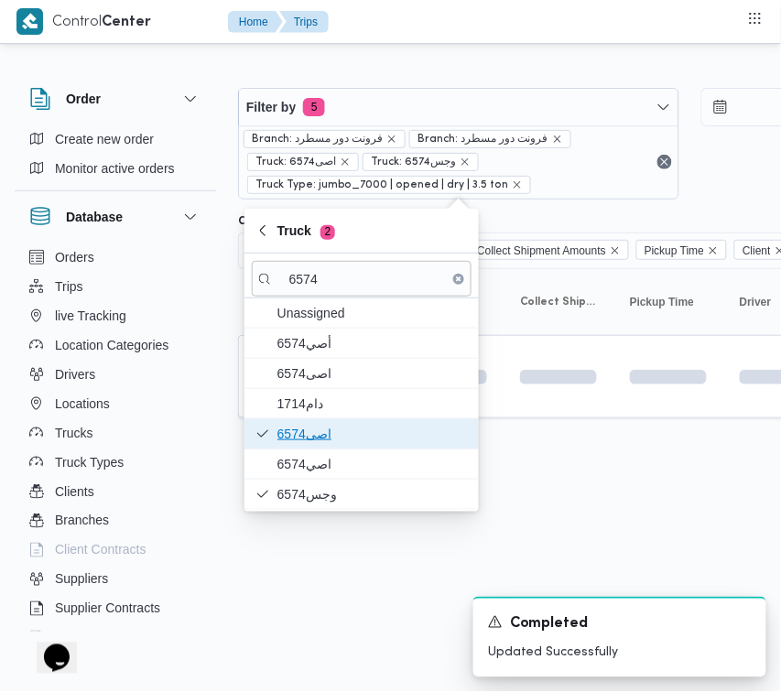
click at [314, 426] on span "اصى6574" at bounding box center [373, 434] width 191 height 22
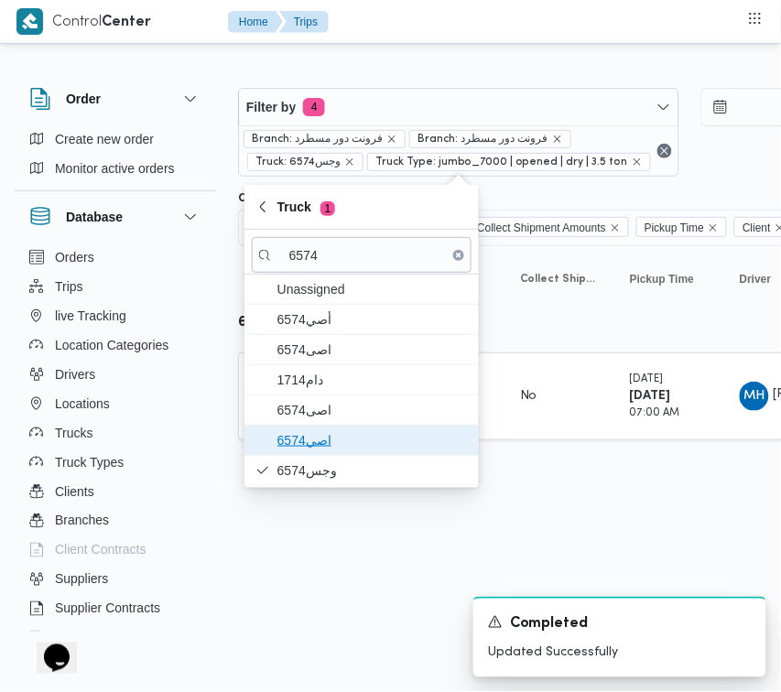
click at [310, 437] on span "اصي6574" at bounding box center [373, 441] width 191 height 22
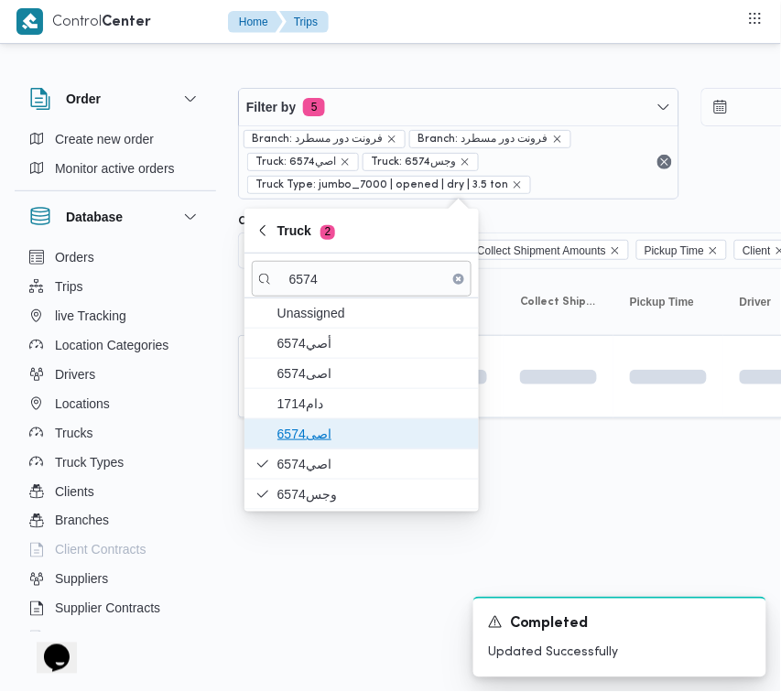
click at [313, 422] on span "اصى6574" at bounding box center [362, 434] width 220 height 29
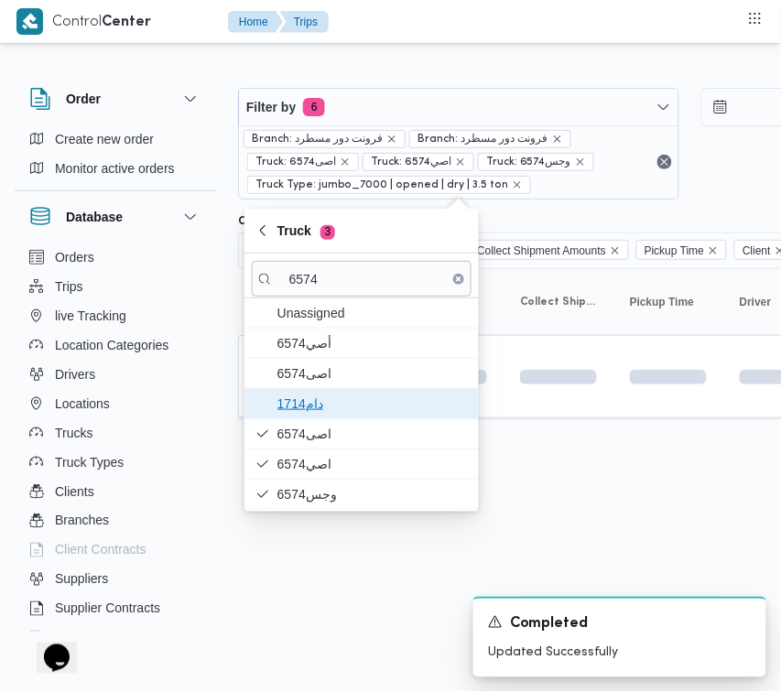
click at [313, 408] on span "دام1714" at bounding box center [373, 404] width 191 height 22
click at [313, 391] on span "دام1714" at bounding box center [362, 403] width 220 height 29
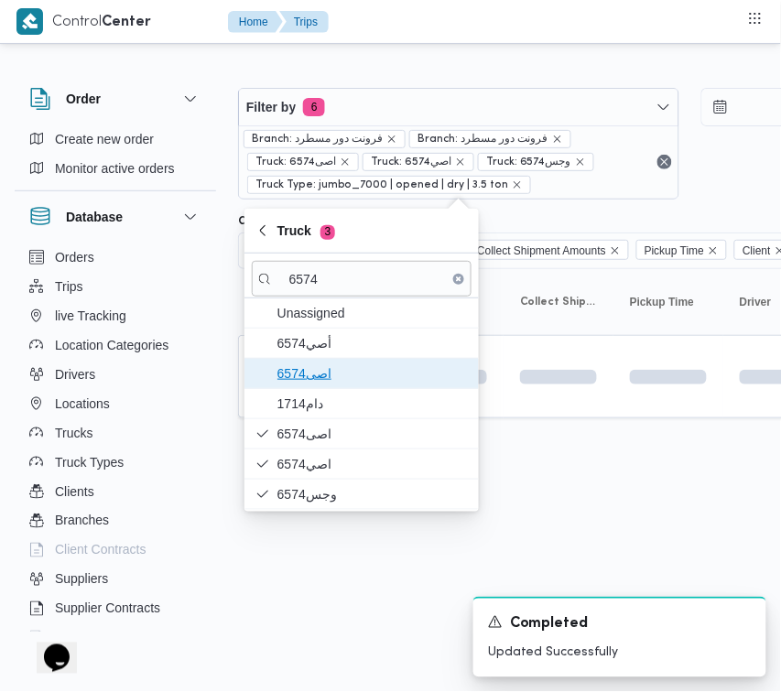
click at [313, 380] on span "6574اصى" at bounding box center [373, 374] width 191 height 22
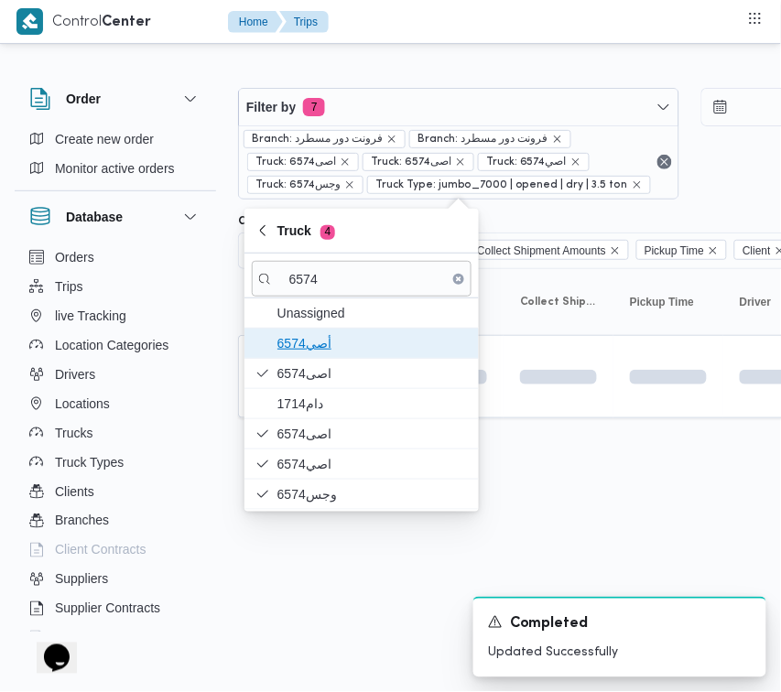
click at [321, 351] on span "أصي6574" at bounding box center [373, 343] width 191 height 22
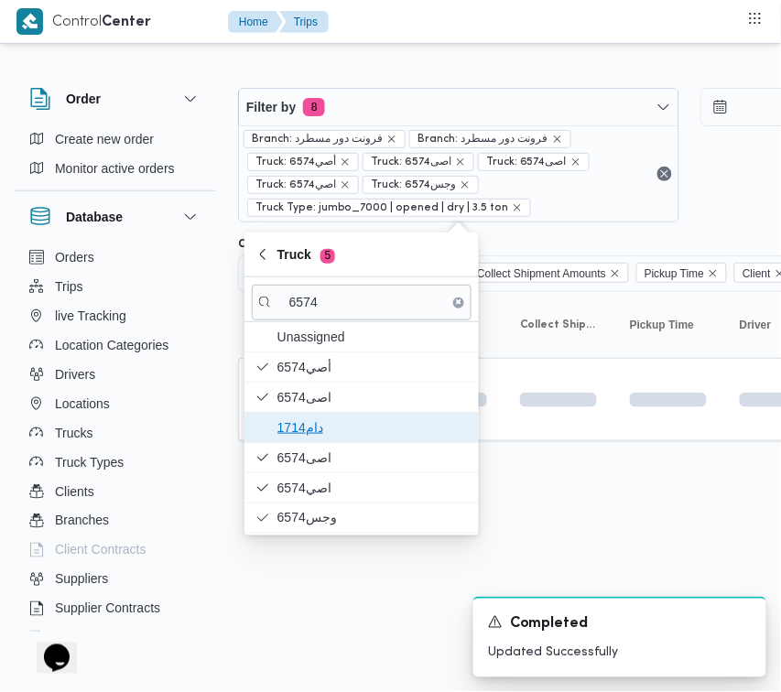
click at [313, 420] on span "دام1714" at bounding box center [373, 428] width 191 height 22
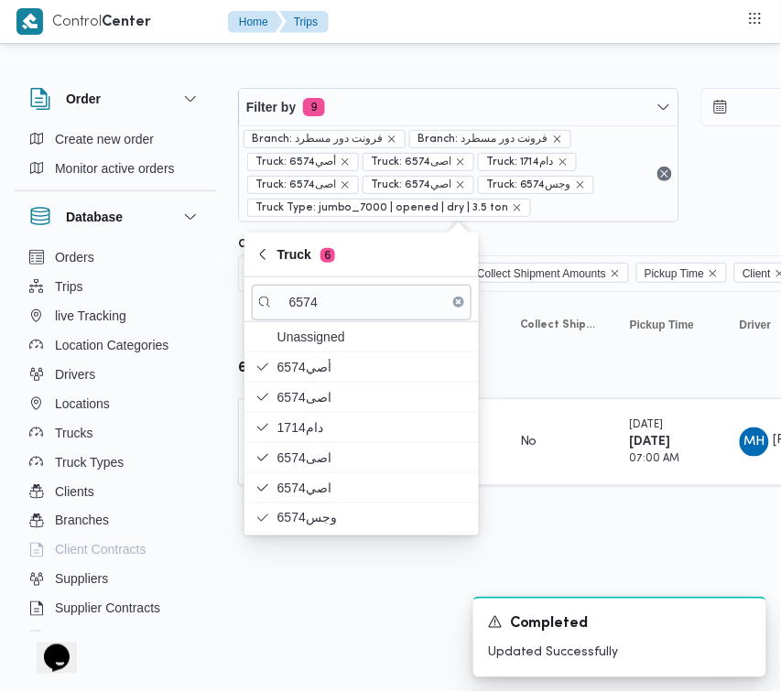
drag, startPoint x: 386, startPoint y: 621, endPoint x: 369, endPoint y: 595, distance: 30.5
click at [386, 621] on html "Control Center Home Trips Order Create new order Monitor active orders Database…" at bounding box center [390, 346] width 781 height 692
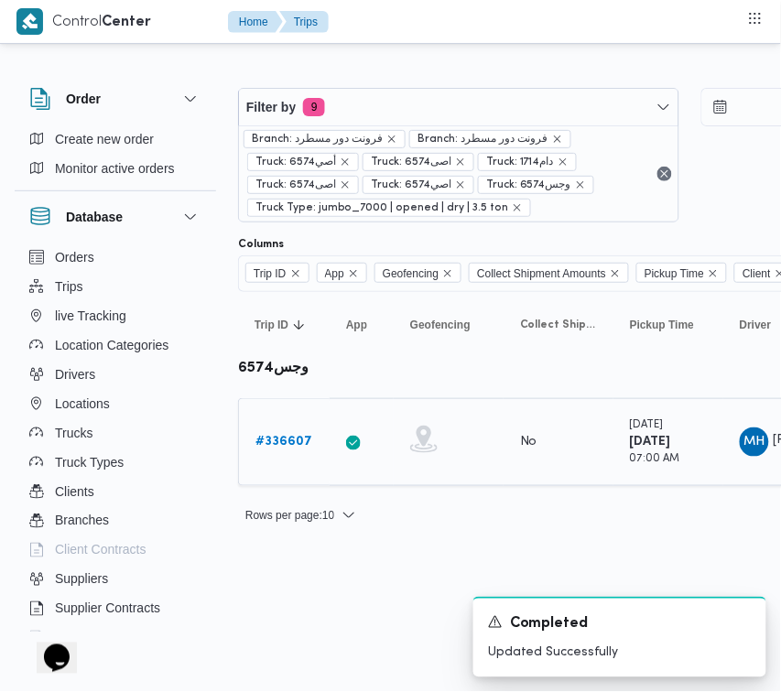
click at [281, 448] on b "# 336607" at bounding box center [284, 442] width 57 height 12
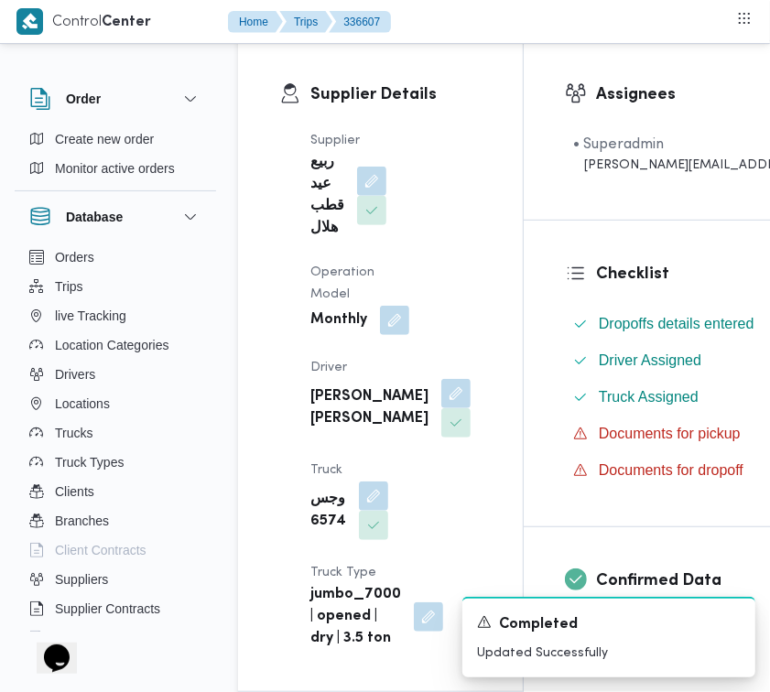
scroll to position [369, 0]
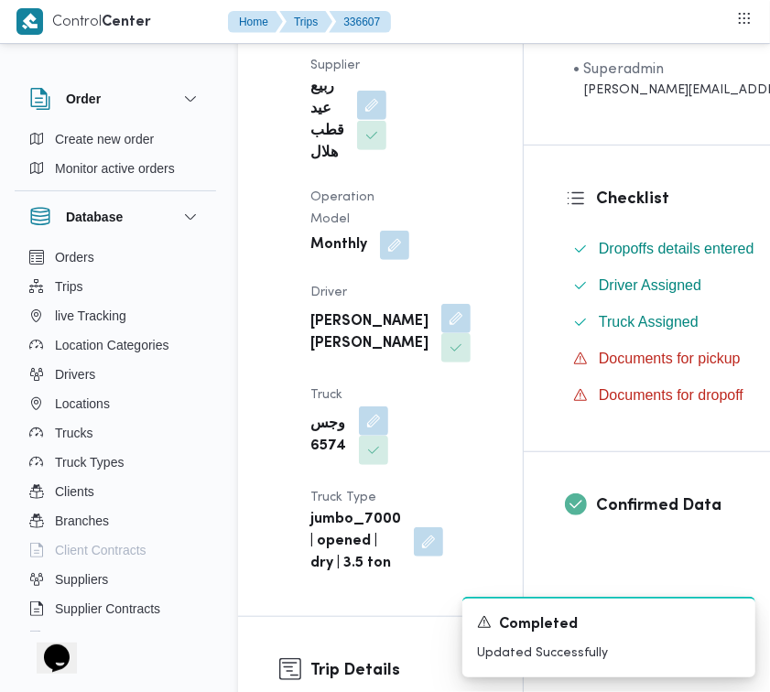
click at [362, 102] on button "button" at bounding box center [371, 105] width 29 height 29
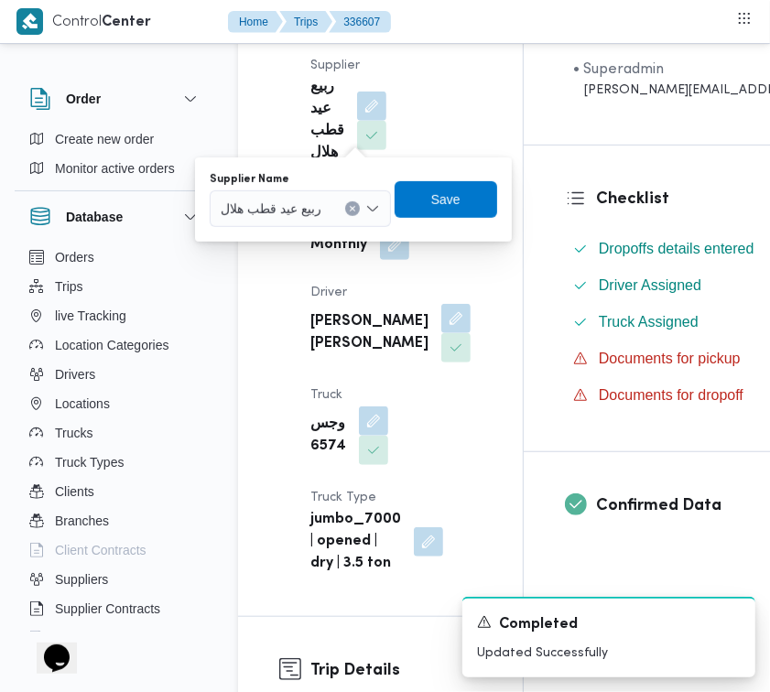
click at [326, 193] on div "ربيع عيد قطب هلال" at bounding box center [300, 209] width 181 height 37
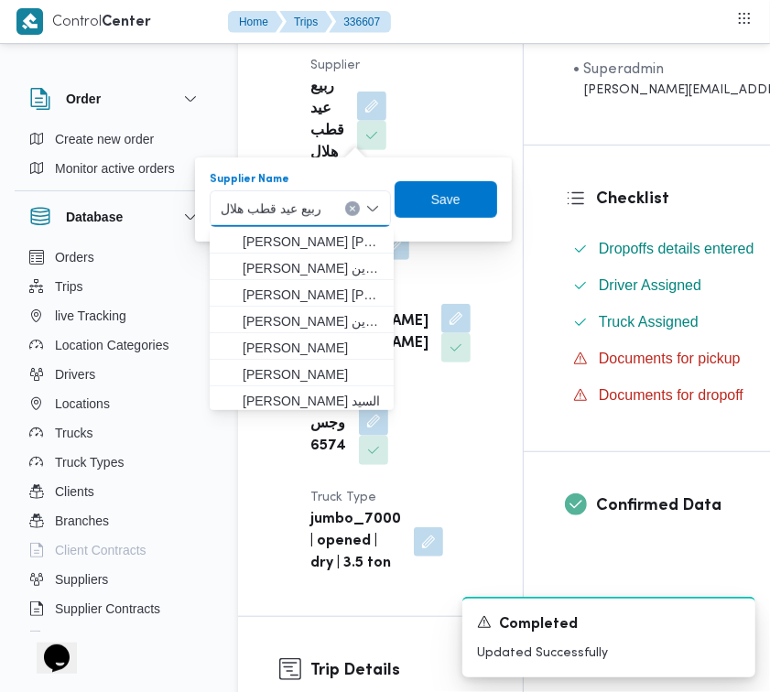
paste input "[PERSON_NAME]"
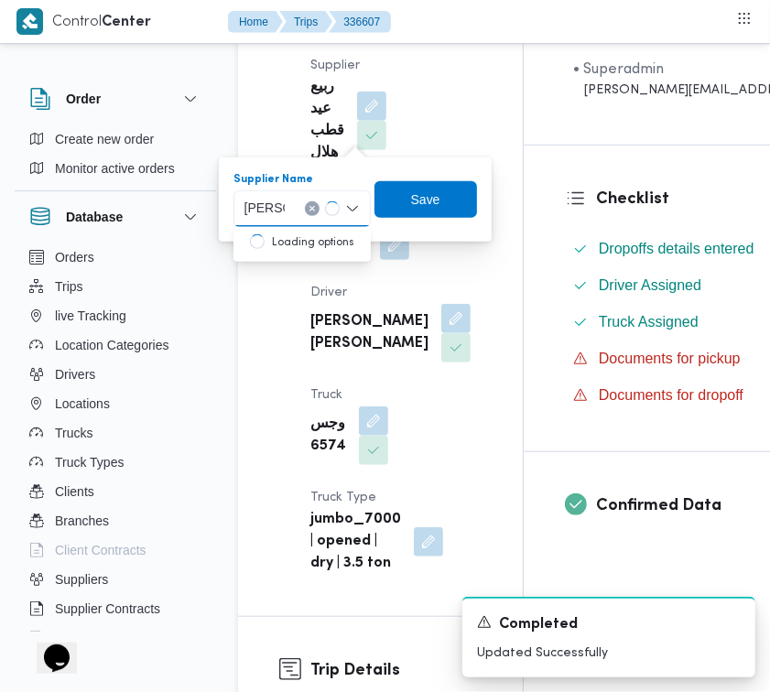
type input "[PERSON_NAME][DATE] [PERSON_NAME]"
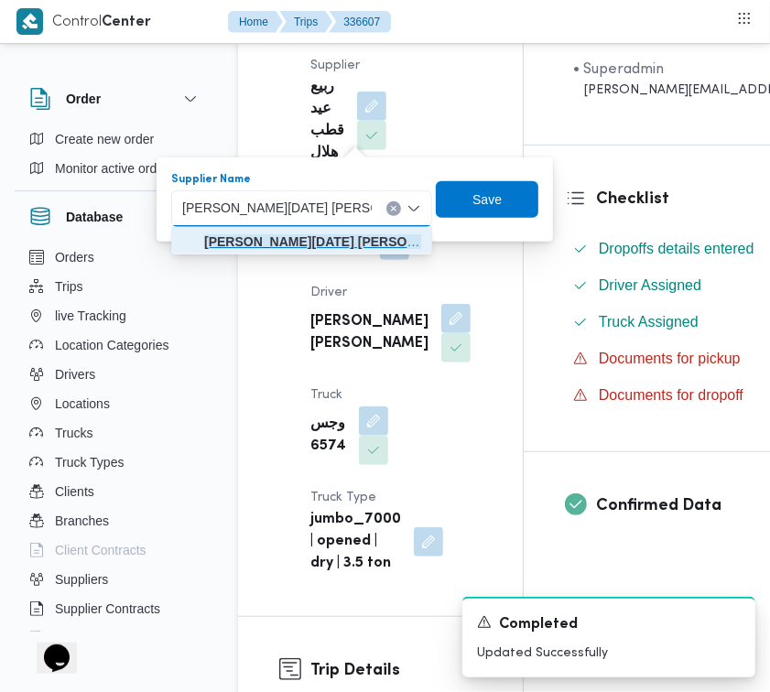
click at [271, 245] on mark "[PERSON_NAME][DATE] [PERSON_NAME]" at bounding box center [334, 241] width 261 height 15
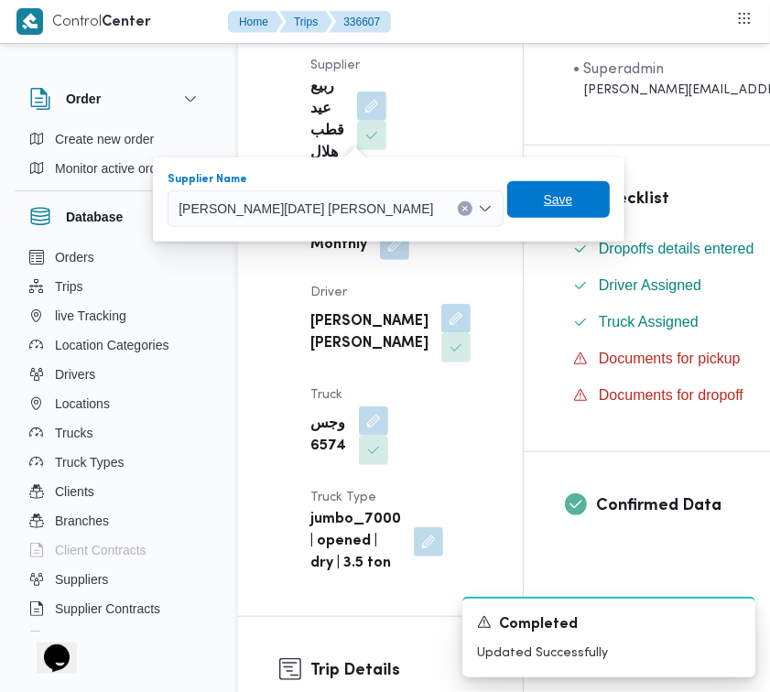
click at [515, 189] on span "Save" at bounding box center [558, 199] width 103 height 37
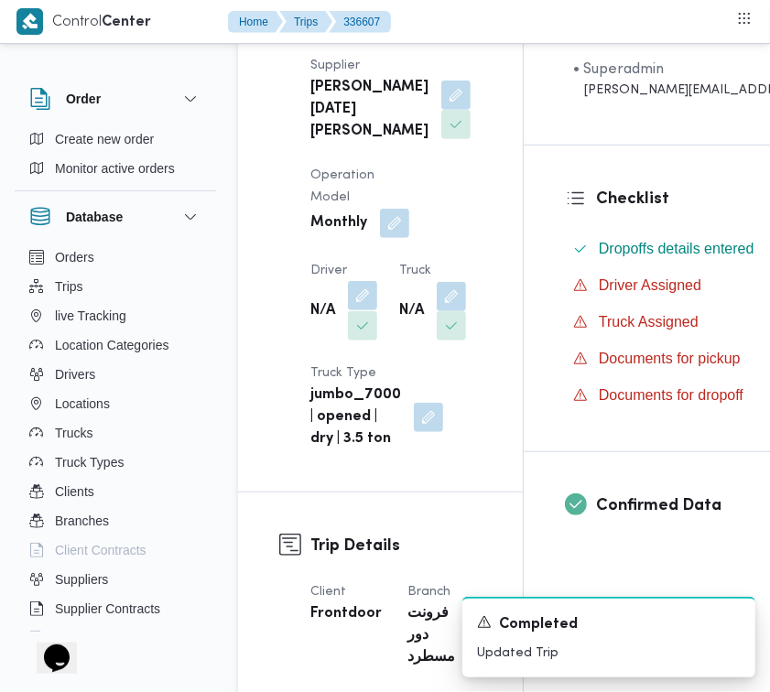
click at [372, 311] on button "button" at bounding box center [362, 295] width 29 height 29
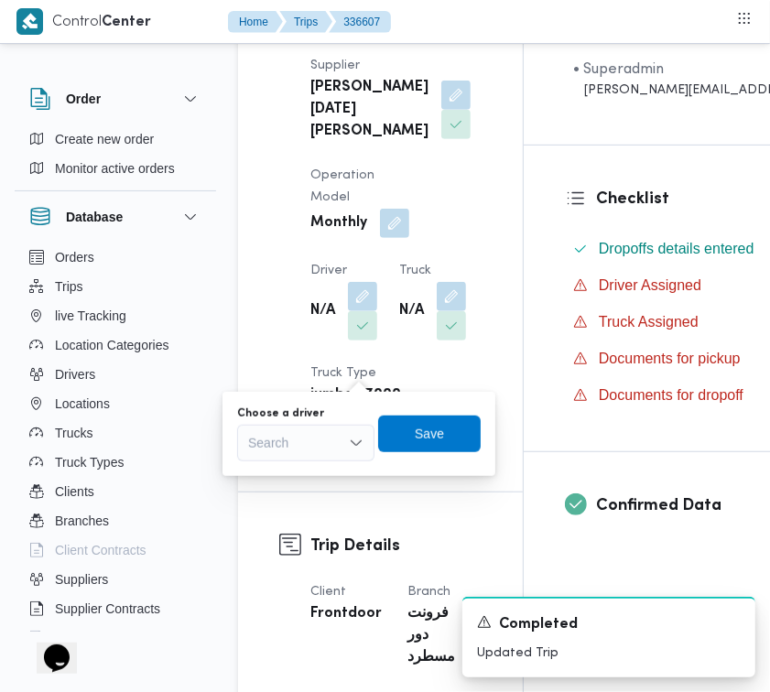
click at [323, 438] on div "Search" at bounding box center [305, 443] width 137 height 37
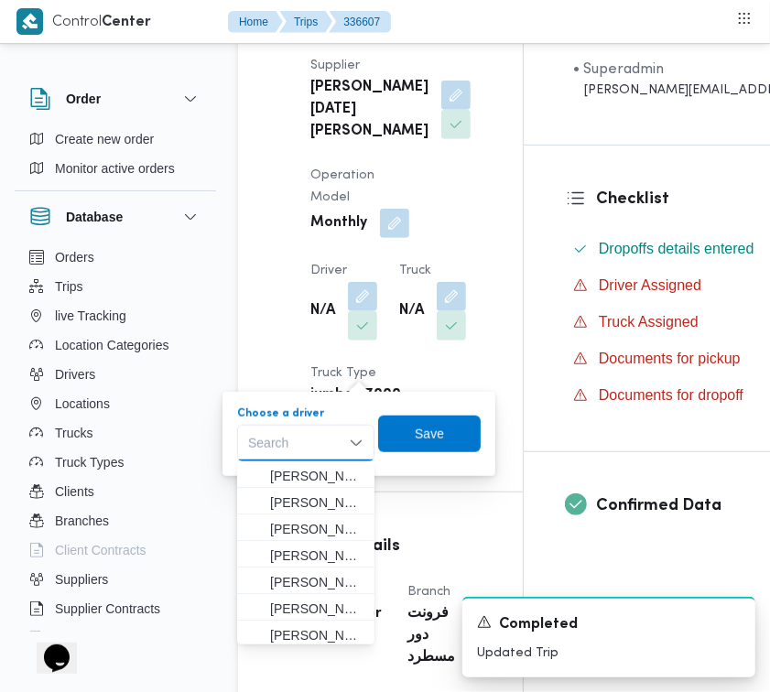
paste input "[PERSON_NAME]"
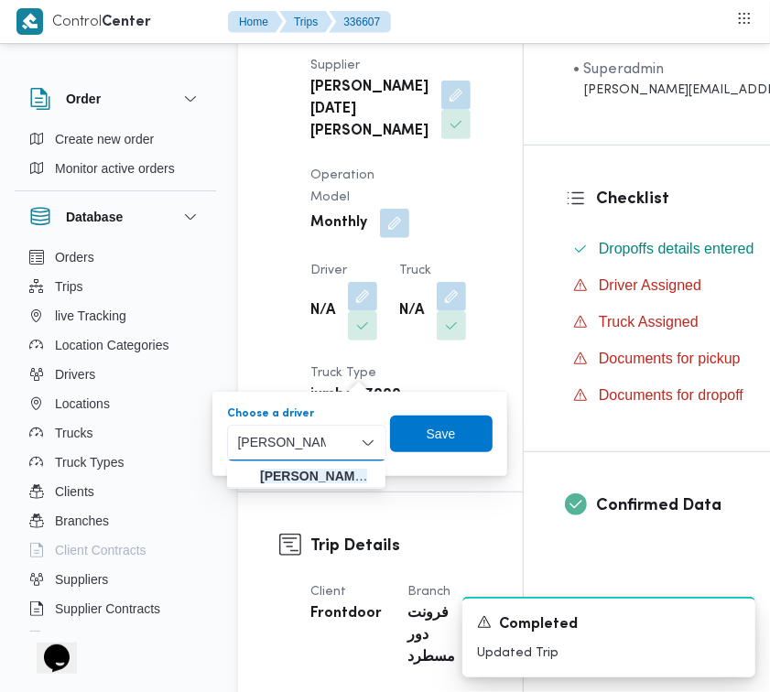
type input "[PERSON_NAME]"
click at [284, 476] on span "[PERSON_NAME]" at bounding box center [317, 476] width 115 height 22
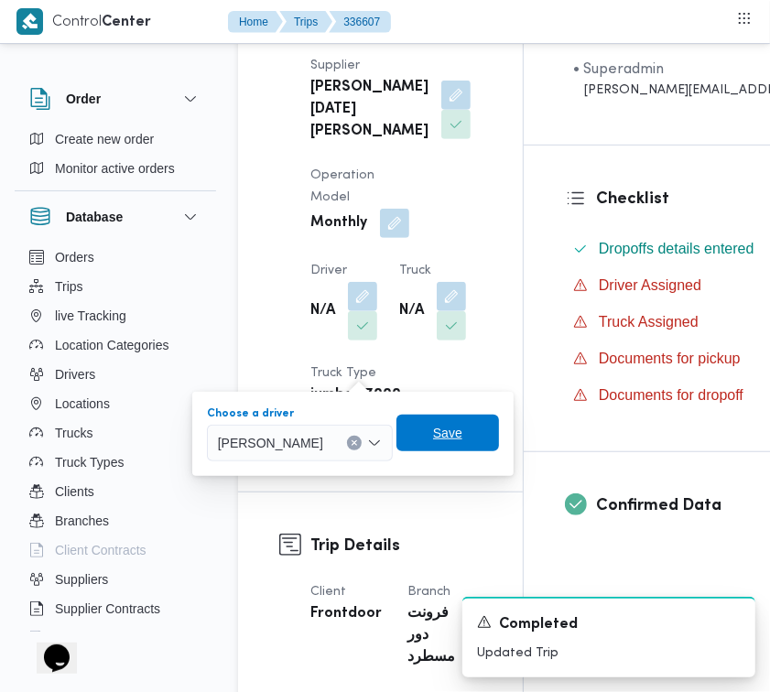
click at [455, 440] on span "Save" at bounding box center [447, 433] width 29 height 22
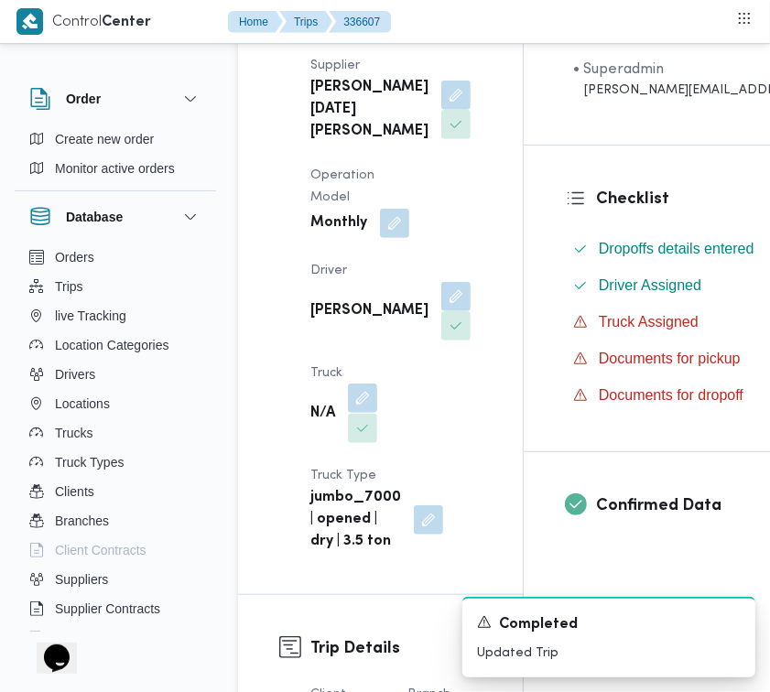
click at [377, 384] on button "button" at bounding box center [362, 398] width 29 height 29
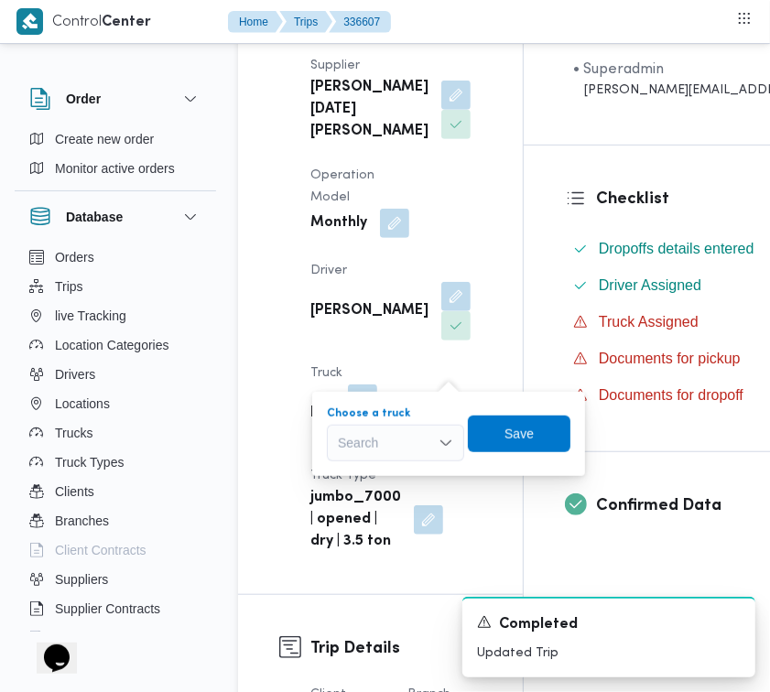
drag, startPoint x: 383, startPoint y: 429, endPoint x: 387, endPoint y: 447, distance: 18.9
click at [383, 430] on div "Search" at bounding box center [395, 443] width 137 height 37
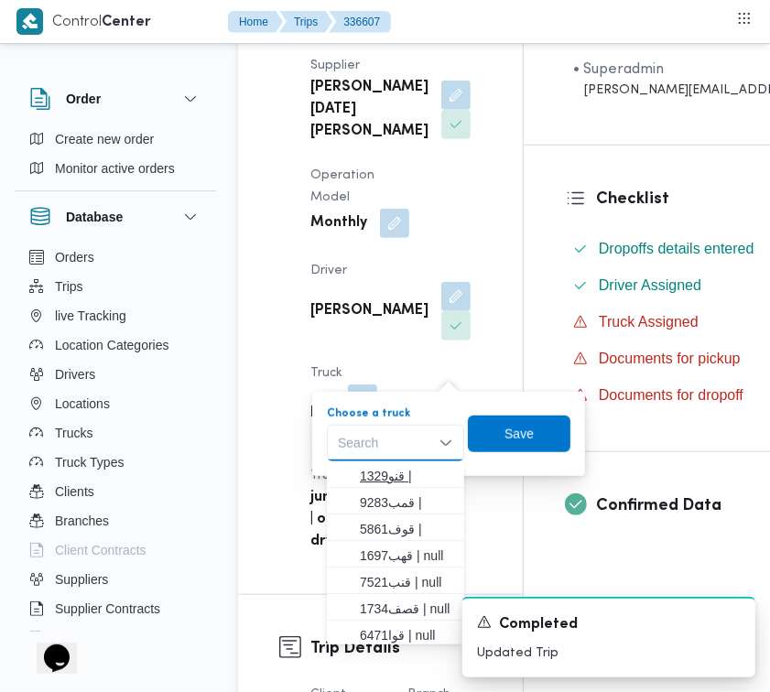
paste input "5319"
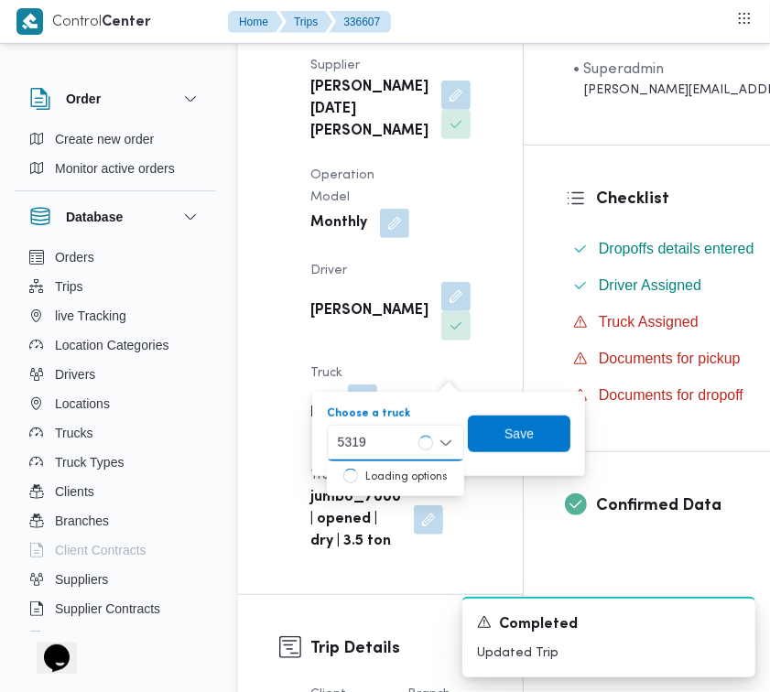
type input "5319"
drag, startPoint x: 387, startPoint y: 435, endPoint x: 387, endPoint y: 456, distance: 21.1
click at [387, 435] on div "5319 5319" at bounding box center [395, 443] width 137 height 37
click at [392, 472] on span "قلب 5319 | null" at bounding box center [406, 476] width 93 height 22
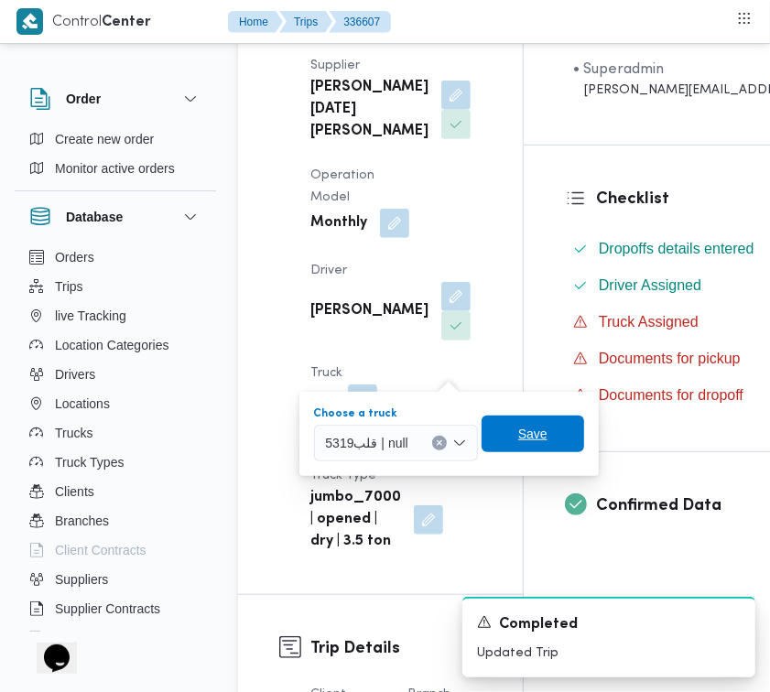
drag, startPoint x: 522, startPoint y: 433, endPoint x: 506, endPoint y: 451, distance: 24.0
click at [523, 437] on span "Save" at bounding box center [532, 434] width 29 height 22
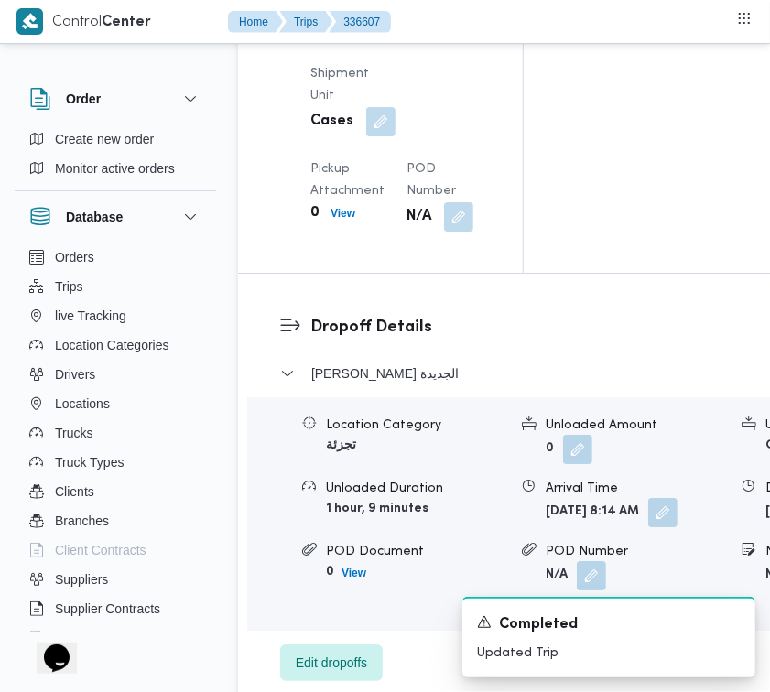
scroll to position [3398, 0]
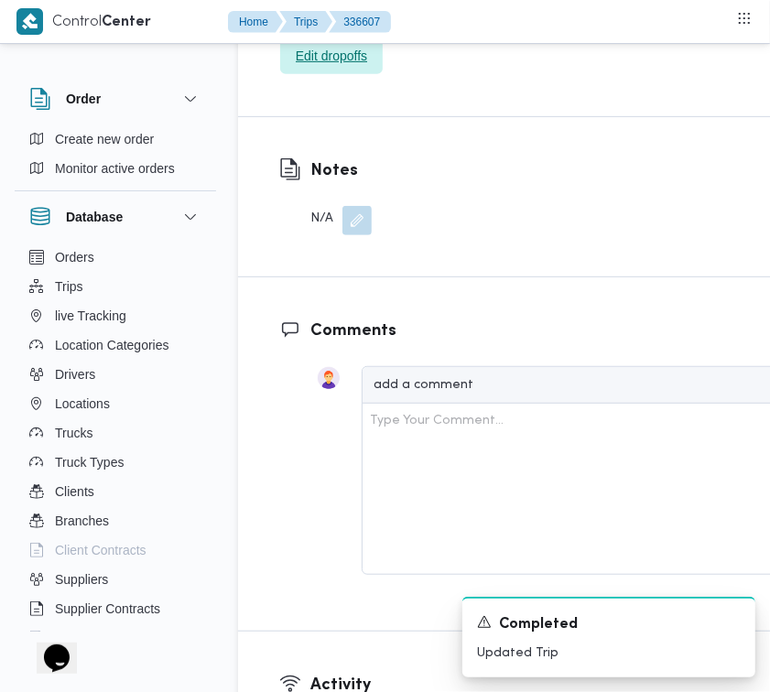
click at [360, 67] on span "Edit dropoffs" at bounding box center [331, 56] width 71 height 22
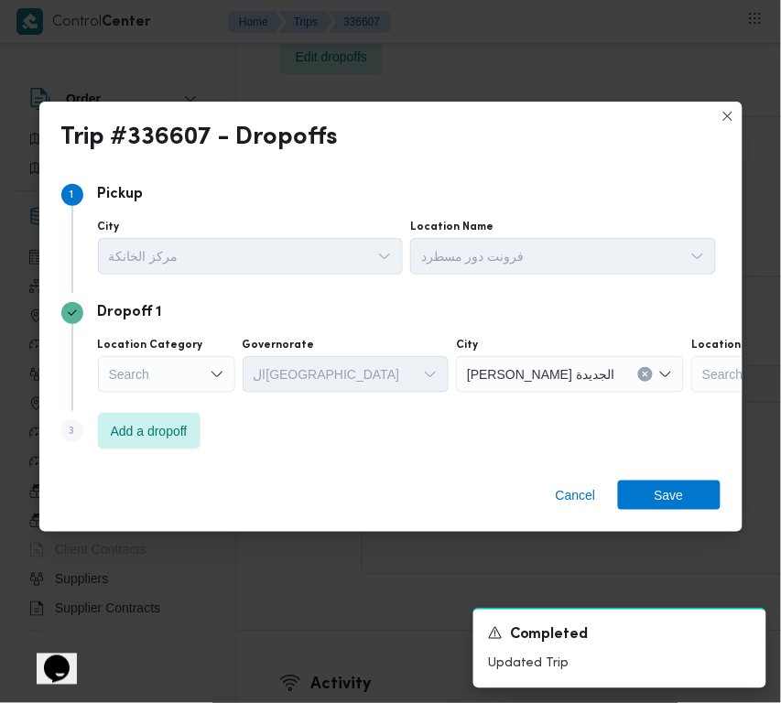
drag, startPoint x: 161, startPoint y: 387, endPoint x: 169, endPoint y: 400, distance: 16.0
click at [163, 390] on div "Search" at bounding box center [166, 374] width 137 height 37
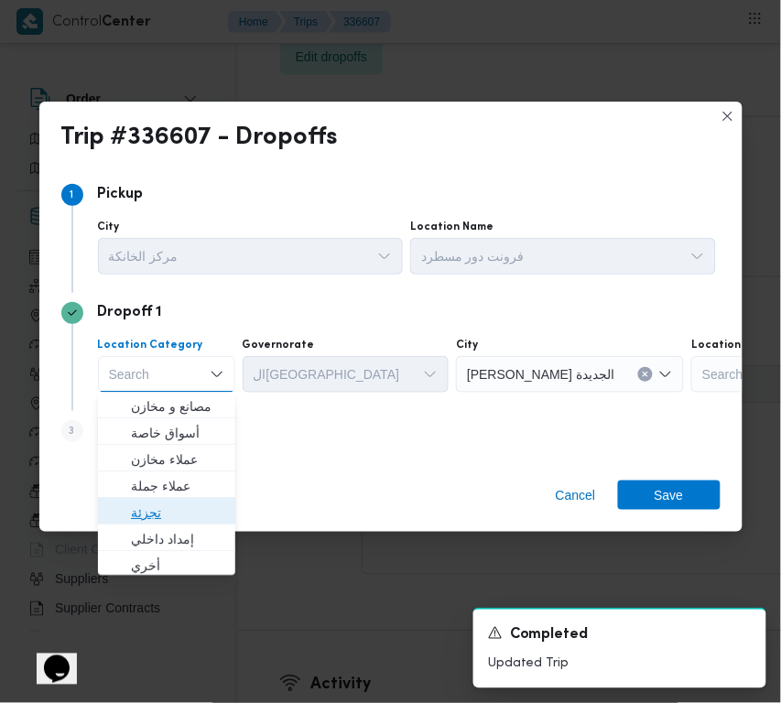
click at [176, 509] on span "تجزئة" at bounding box center [177, 514] width 93 height 22
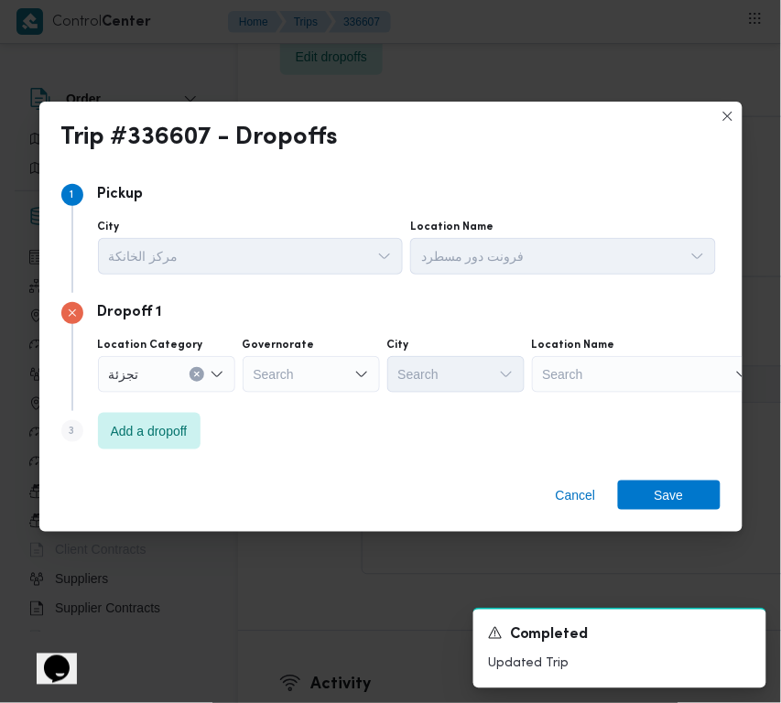
click at [319, 367] on div "Search" at bounding box center [311, 374] width 137 height 37
paste input "جيزة"
type input "جيزة"
click at [321, 362] on div "جيزة جيزة" at bounding box center [311, 374] width 137 height 37
click at [311, 401] on span "ال جيزة" at bounding box center [322, 408] width 93 height 22
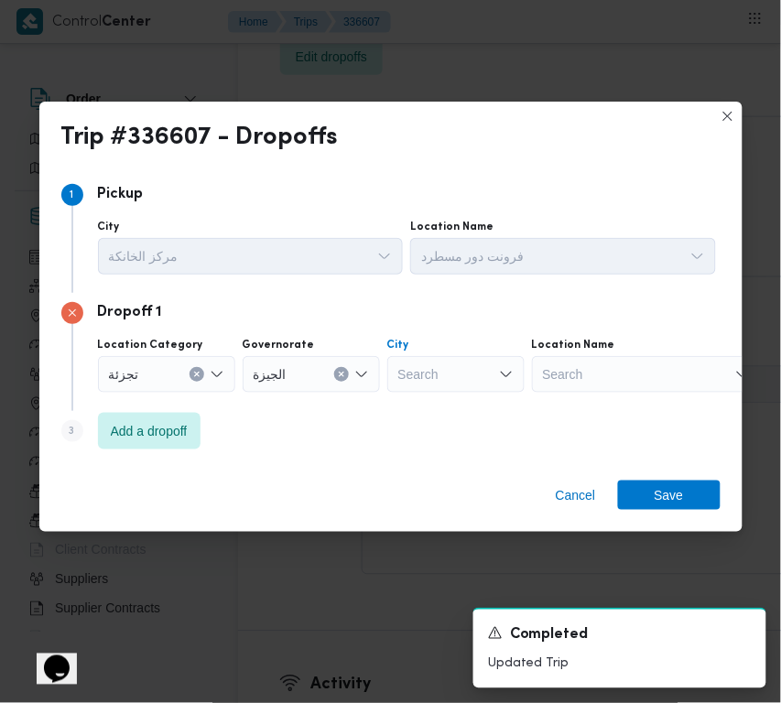
click at [515, 360] on div "Search" at bounding box center [455, 374] width 137 height 37
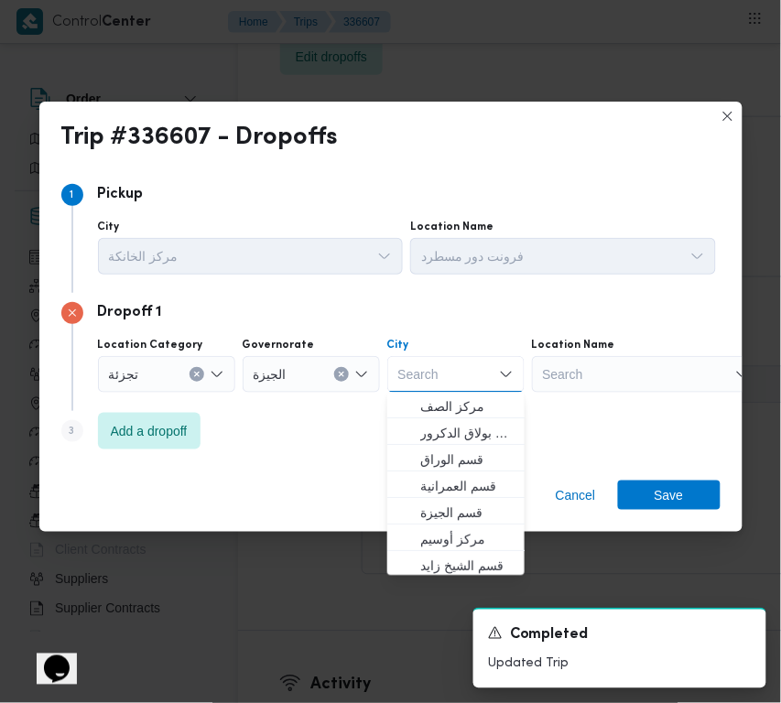
paste input "النمرس"
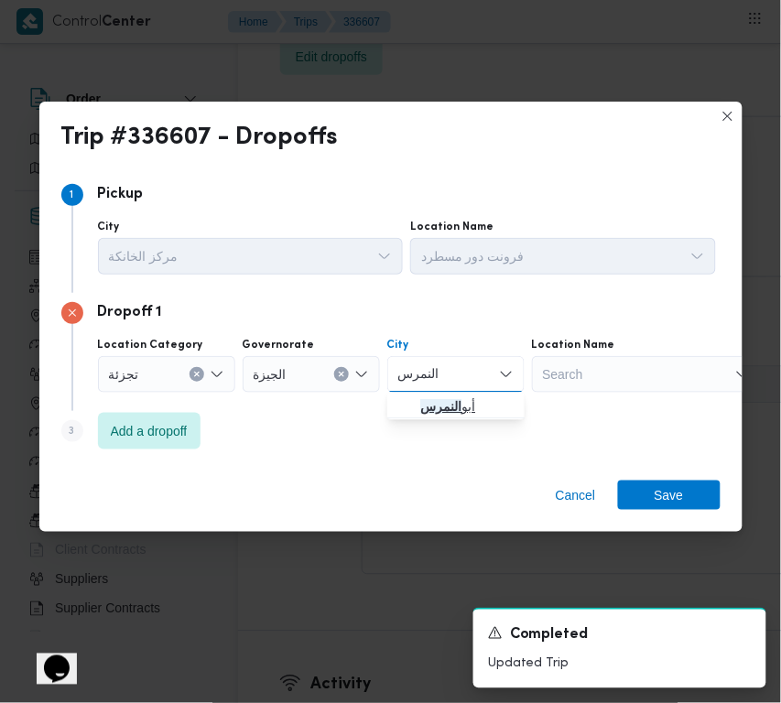
type input "النمرس"
click at [405, 409] on icon "button" at bounding box center [405, 407] width 15 height 15
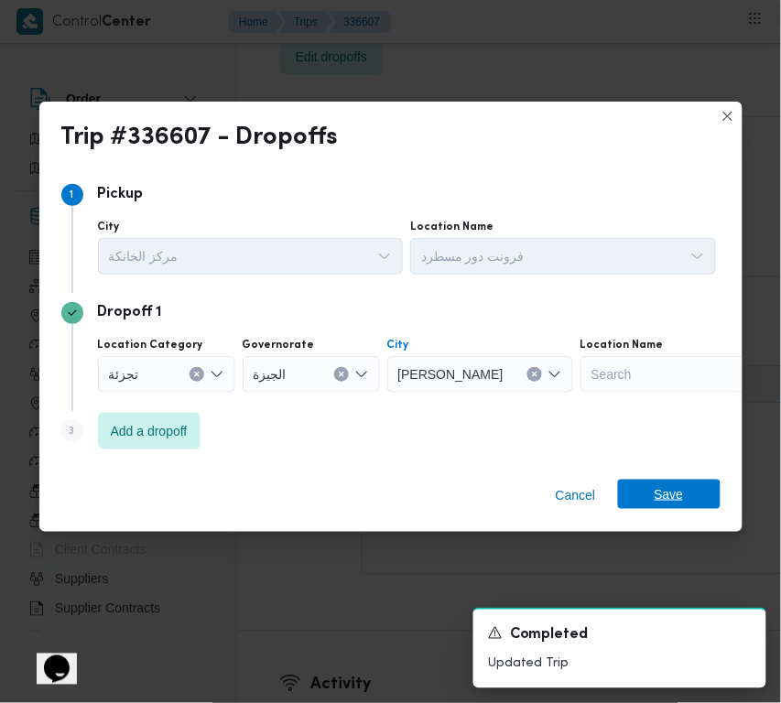
click at [681, 488] on span "Save" at bounding box center [669, 494] width 29 height 29
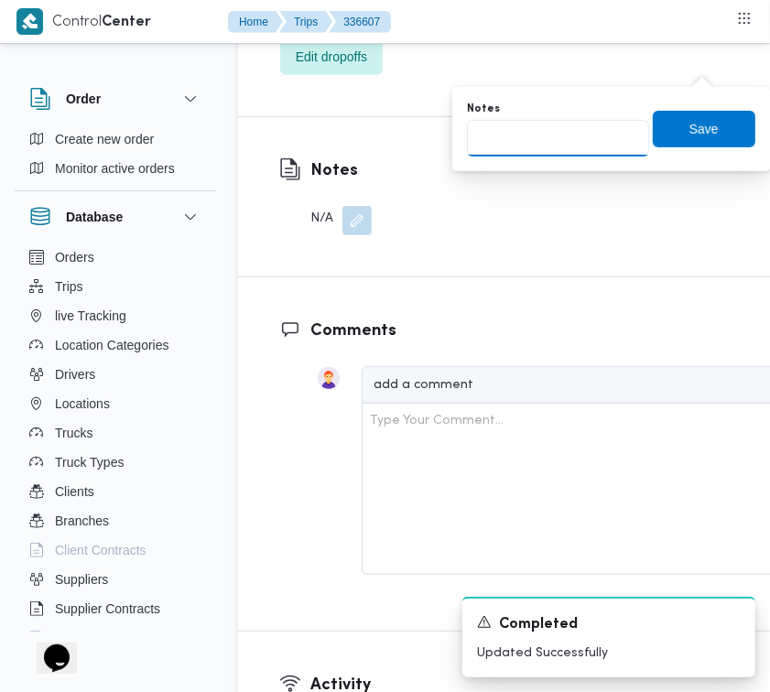
click at [580, 125] on input "Notes" at bounding box center [558, 138] width 182 height 37
paste input "شبرامنت"
type input "شبرامنت"
click at [656, 124] on span "Save" at bounding box center [704, 128] width 103 height 37
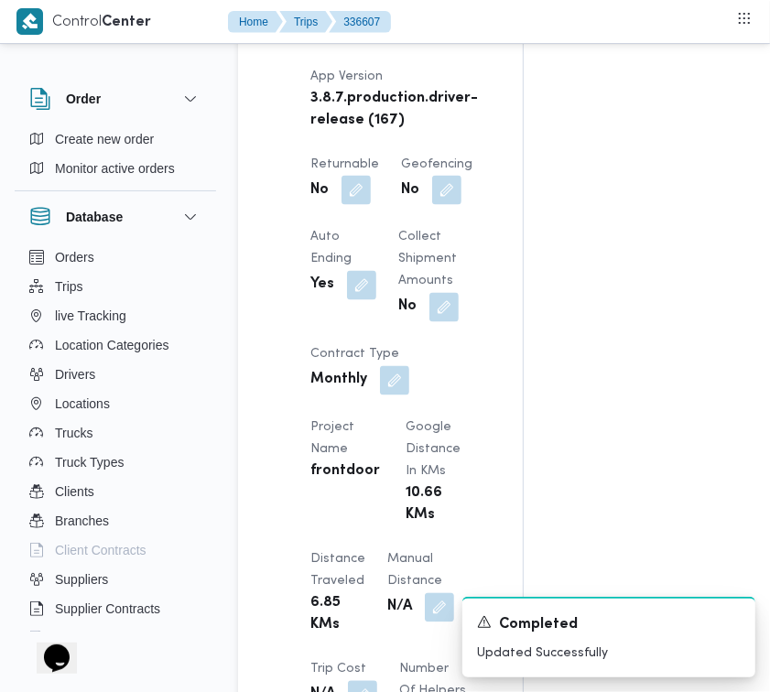
scroll to position [1305, 0]
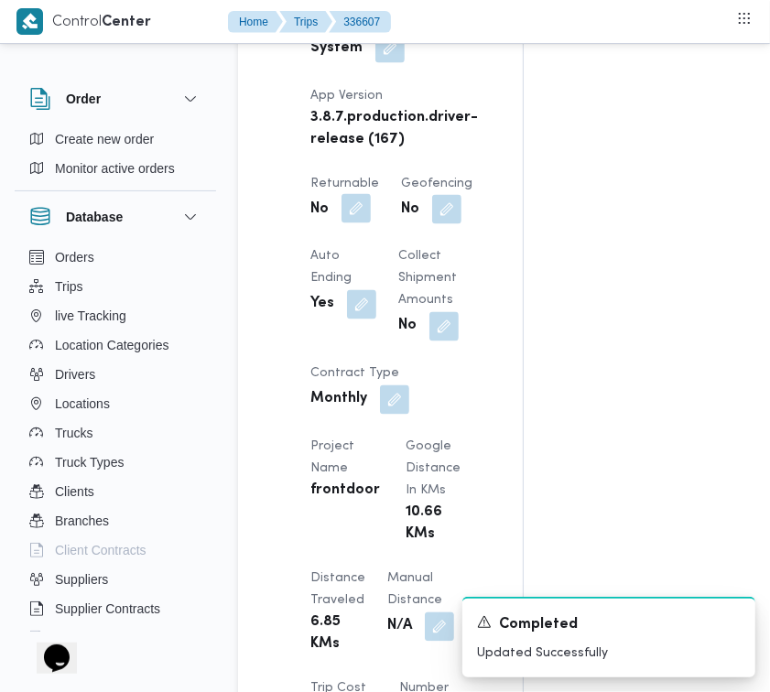
click at [354, 223] on button "button" at bounding box center [356, 208] width 29 height 29
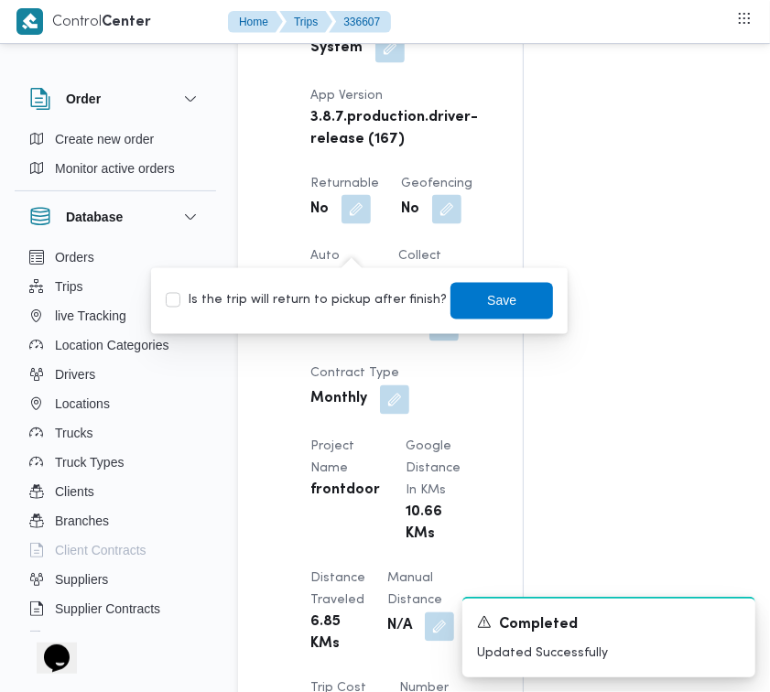
click at [337, 302] on label "Is the trip will return to pickup after finish?" at bounding box center [306, 301] width 281 height 22
checkbox input "true"
click at [468, 289] on span "Save" at bounding box center [502, 300] width 103 height 37
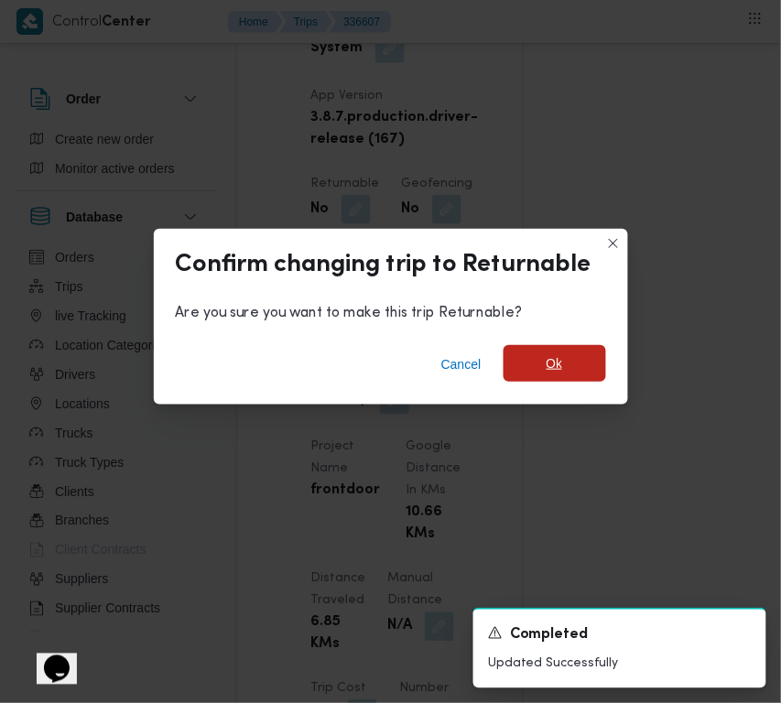
click at [554, 364] on span "Ok" at bounding box center [555, 364] width 16 height 22
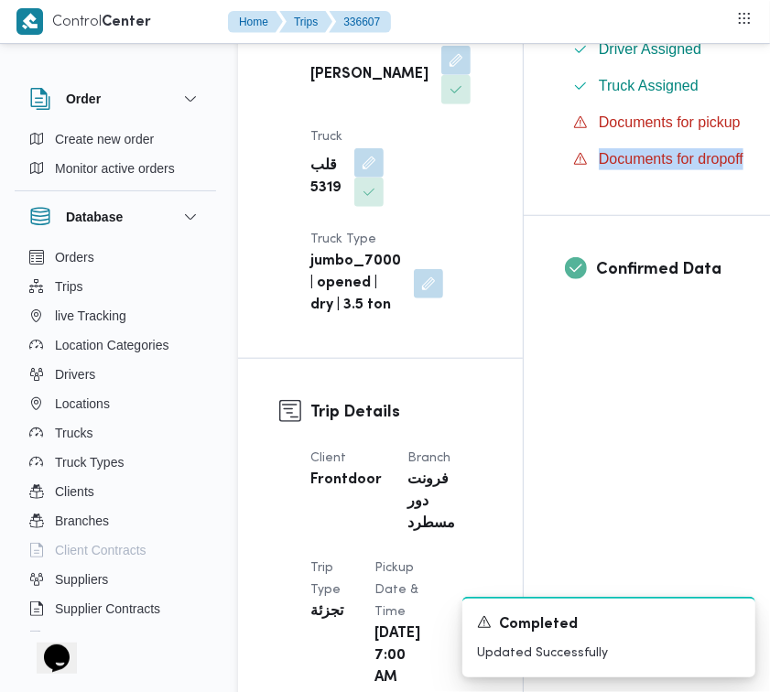
scroll to position [605, 28]
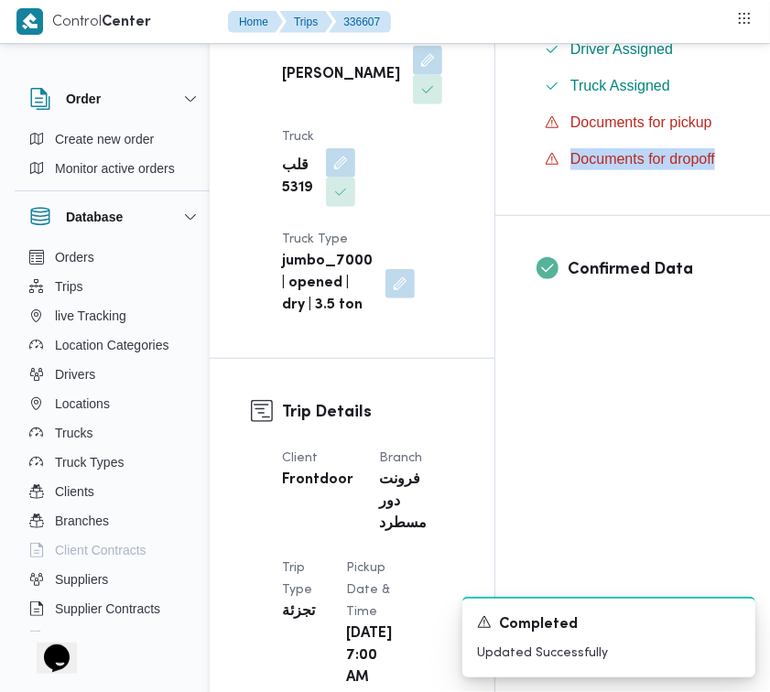
drag, startPoint x: 768, startPoint y: 133, endPoint x: 779, endPoint y: 184, distance: 52.7
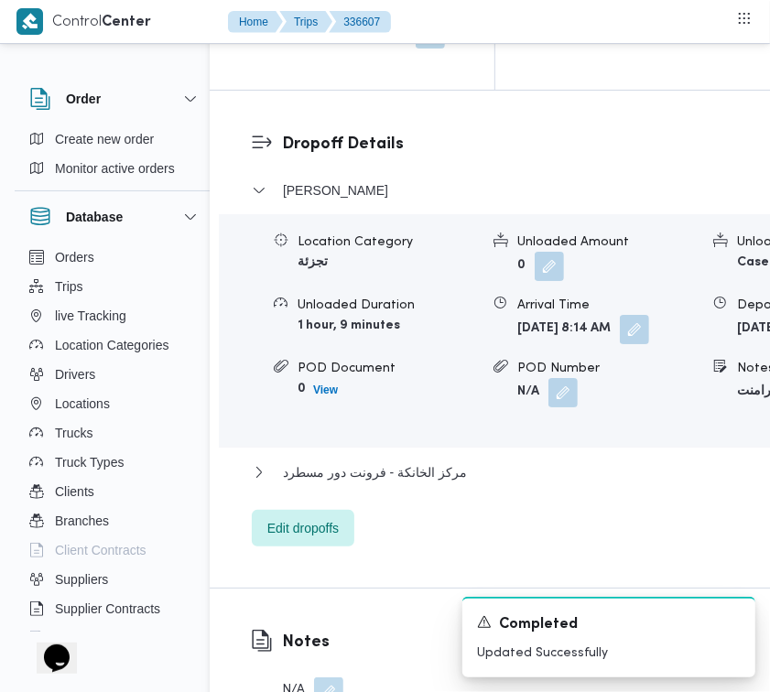
scroll to position [2996, 28]
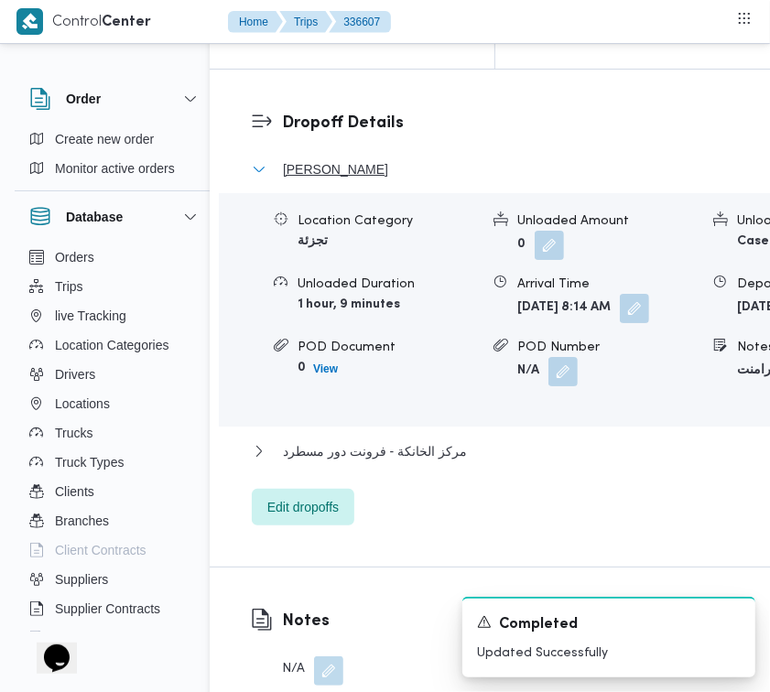
click at [307, 180] on span "[PERSON_NAME]" at bounding box center [335, 169] width 105 height 22
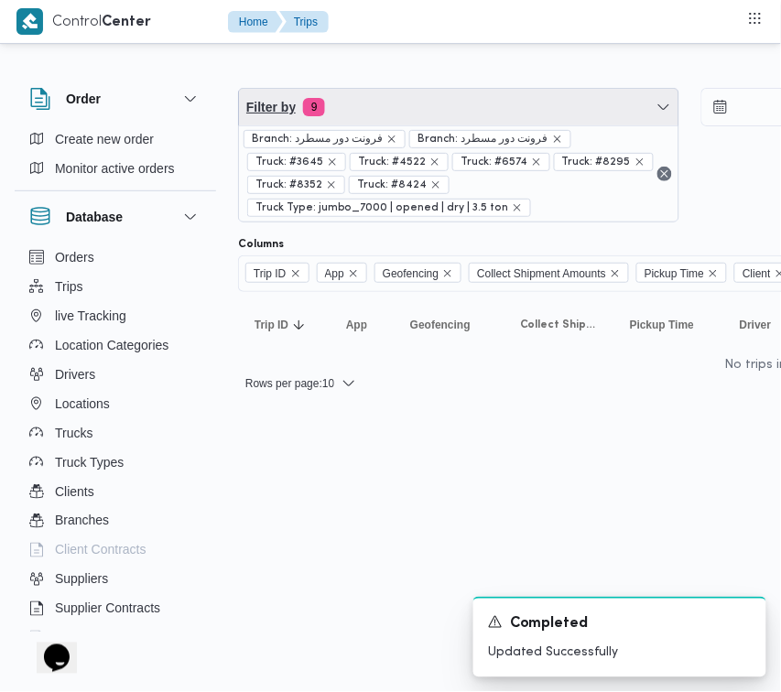
click at [406, 94] on span "Filter by 9" at bounding box center [459, 107] width 440 height 37
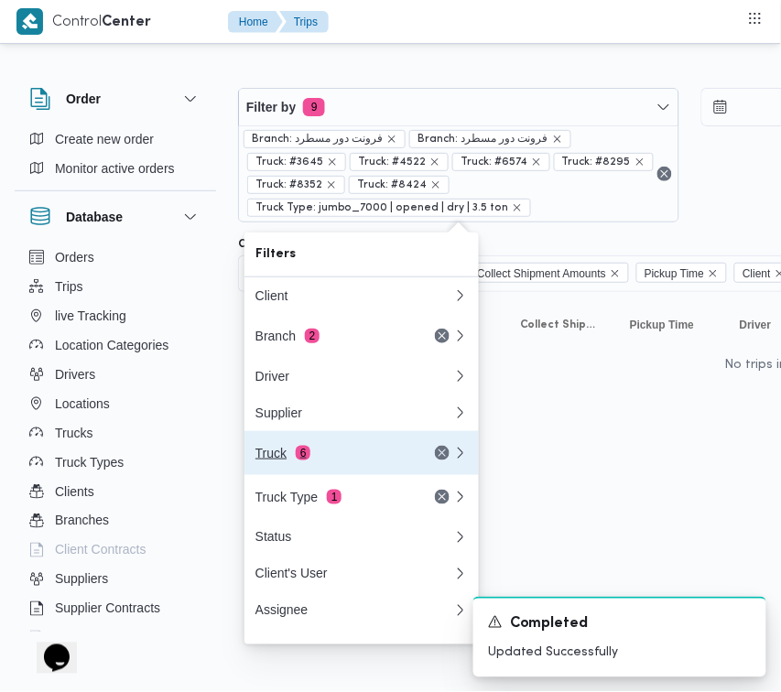
click at [279, 454] on div "Truck 6" at bounding box center [333, 453] width 154 height 15
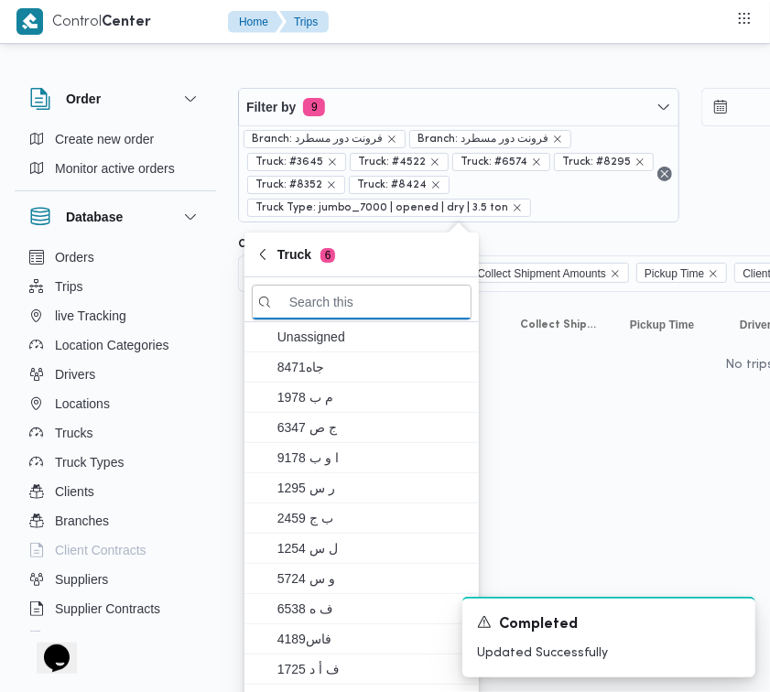
paste input "5942"
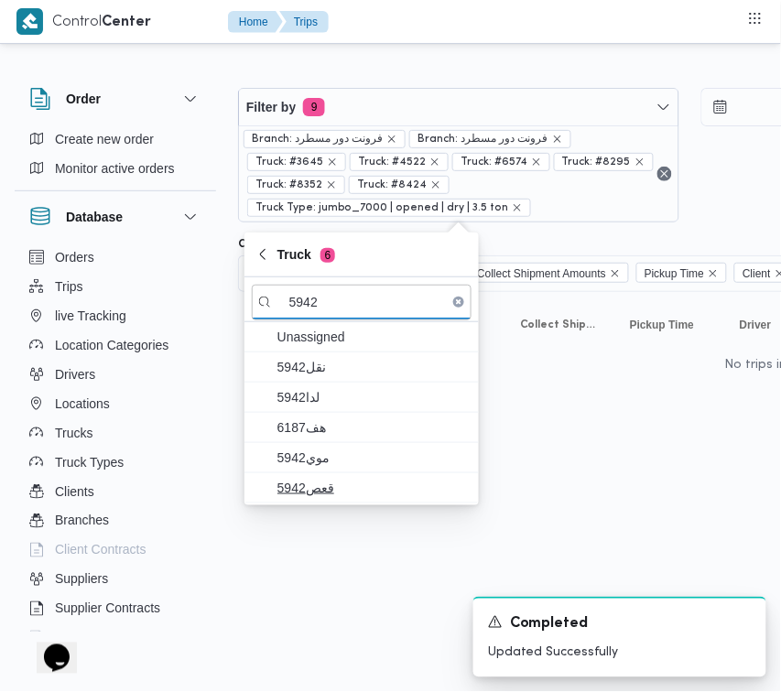
type input "5942"
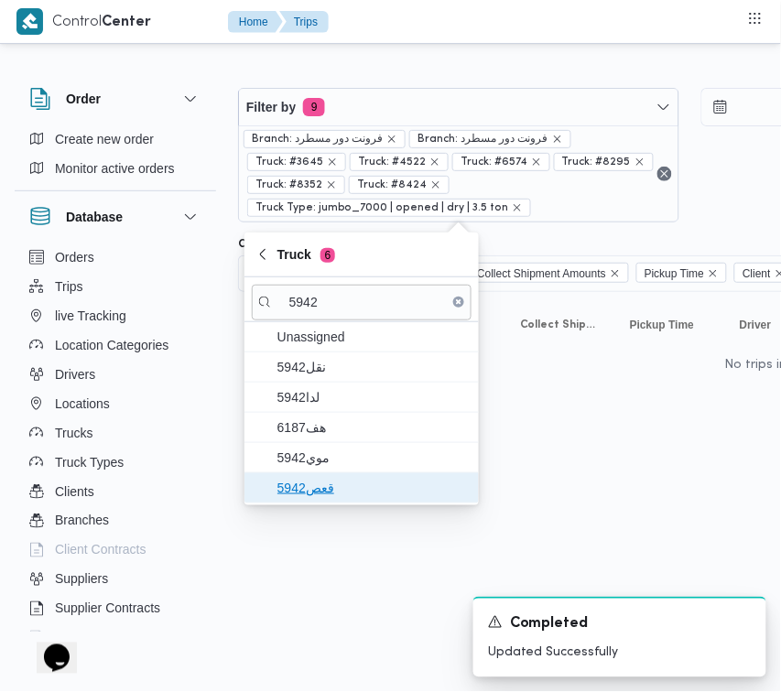
click at [282, 478] on span "قعص5942" at bounding box center [373, 488] width 191 height 22
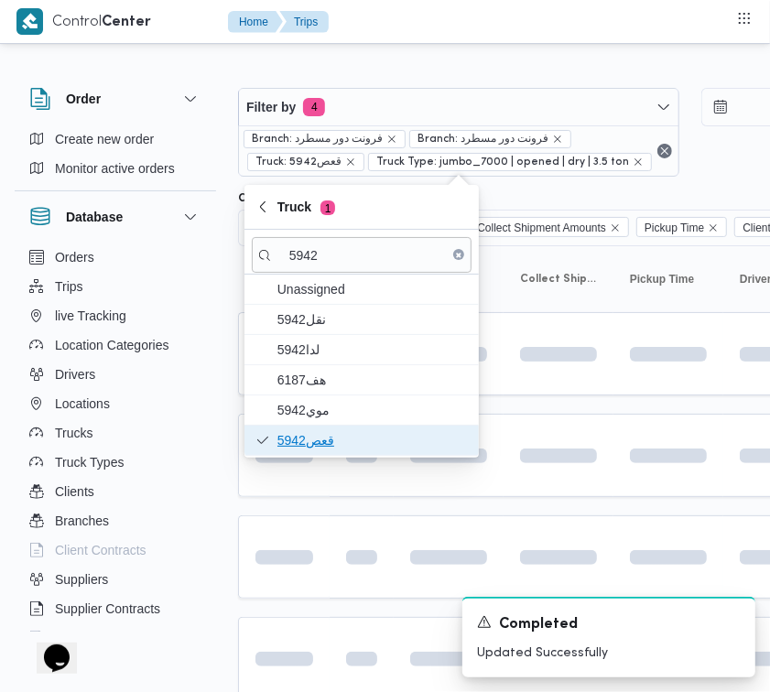
click at [305, 437] on span "قعص5942" at bounding box center [373, 441] width 191 height 22
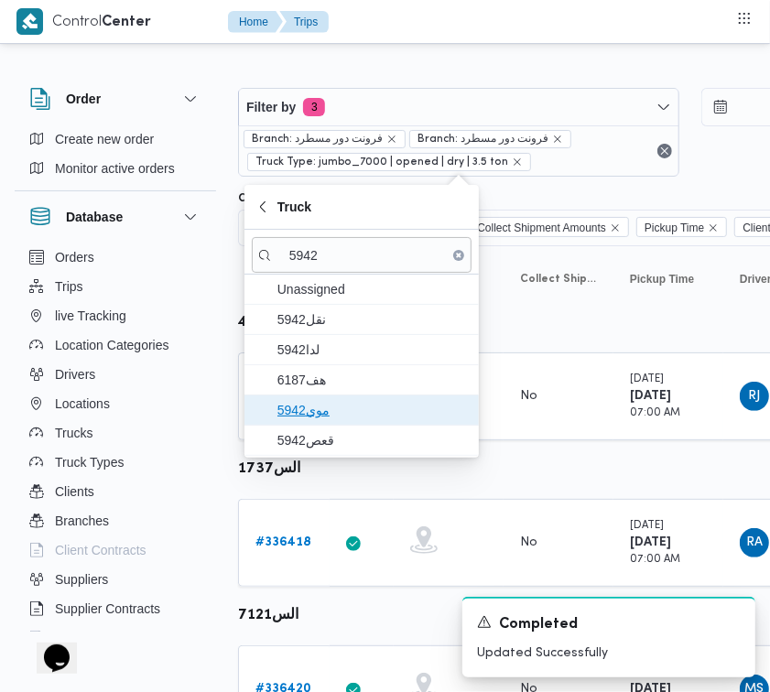
click at [305, 406] on span "موي5942" at bounding box center [373, 410] width 191 height 22
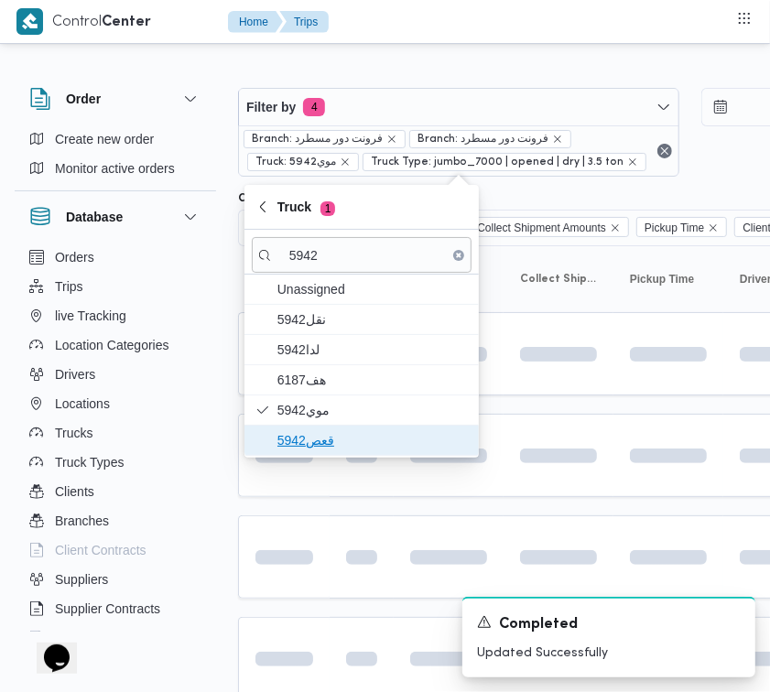
click at [314, 435] on span "قعص5942" at bounding box center [373, 441] width 191 height 22
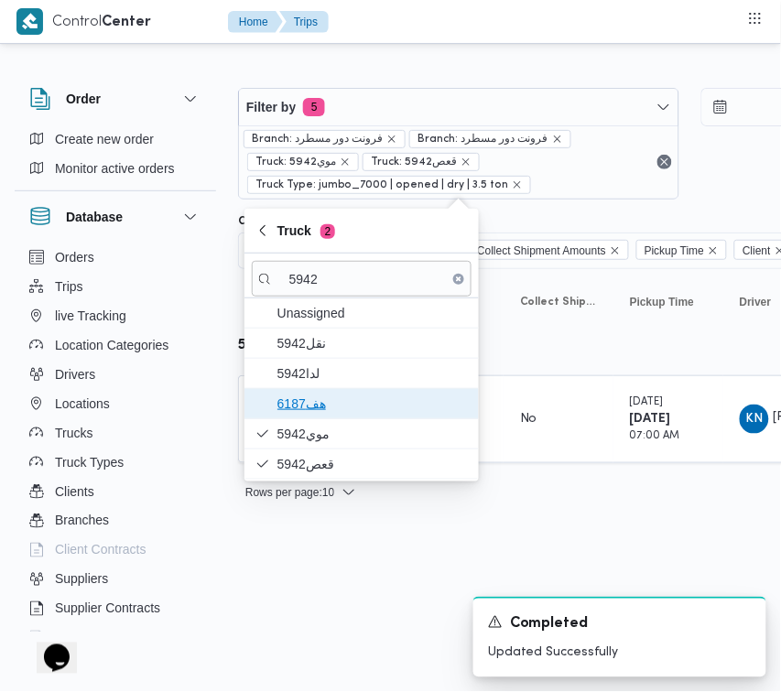
click at [344, 395] on span "هف6187" at bounding box center [373, 404] width 191 height 22
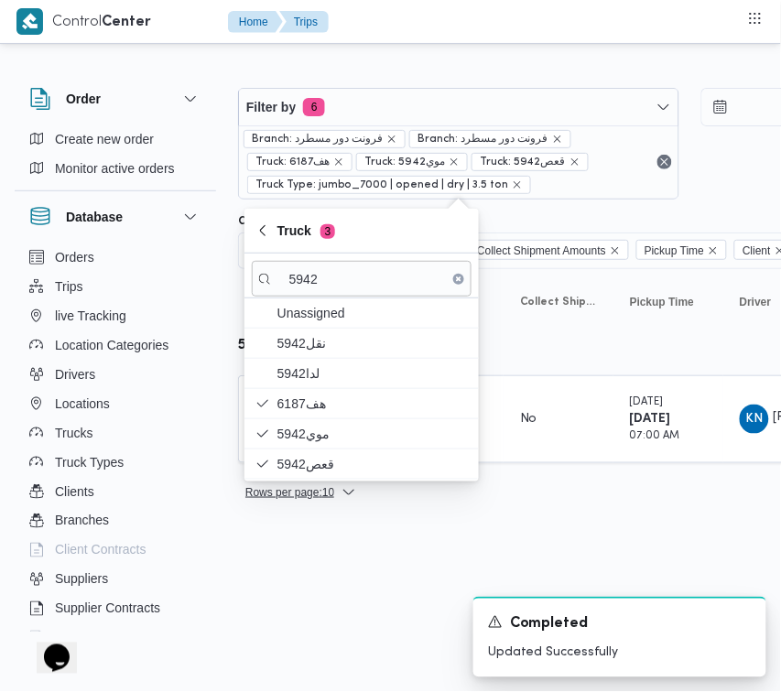
click at [289, 588] on html "Control Center Home Trips Order Create new order Monitor active orders Database…" at bounding box center [390, 346] width 781 height 692
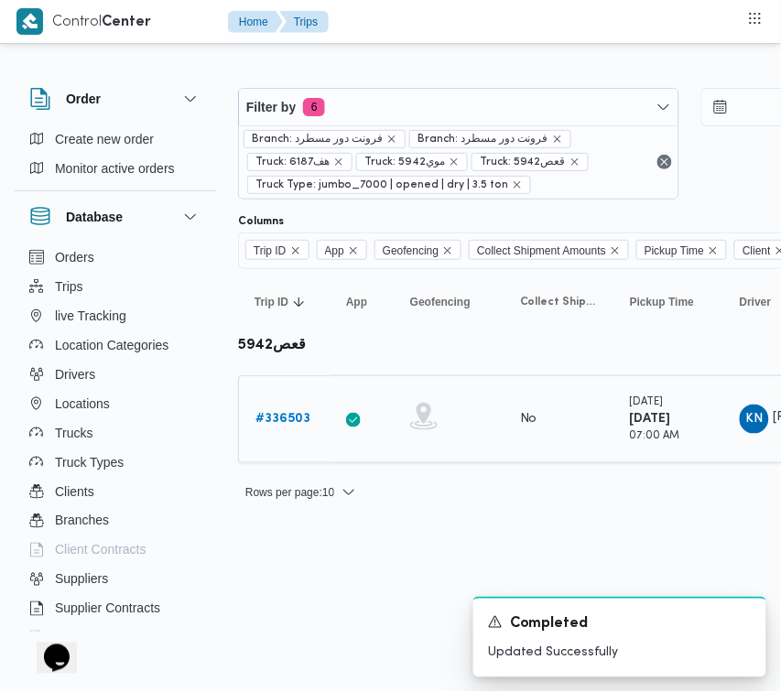
click at [284, 417] on b "# 336503" at bounding box center [283, 419] width 55 height 12
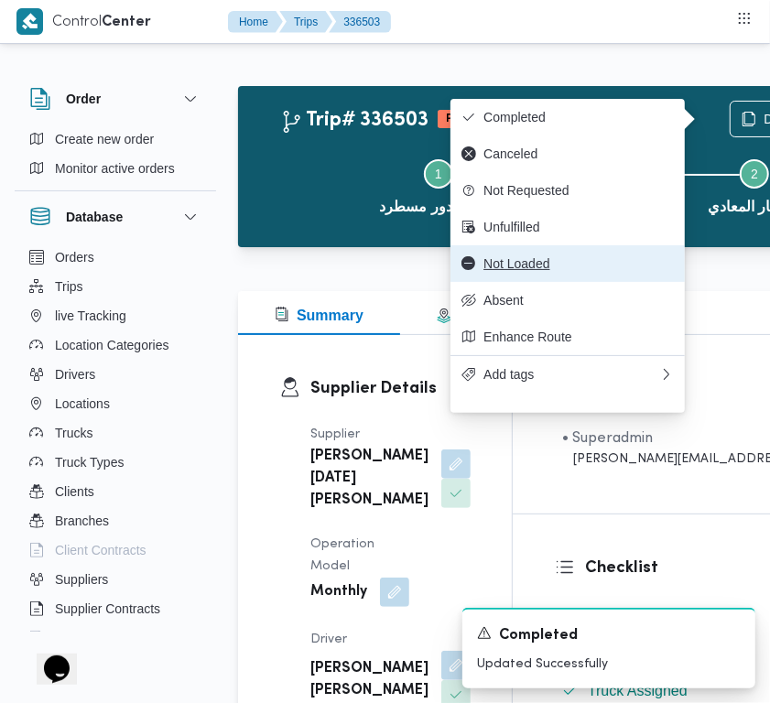
click at [559, 258] on button "Not Loaded" at bounding box center [568, 263] width 234 height 37
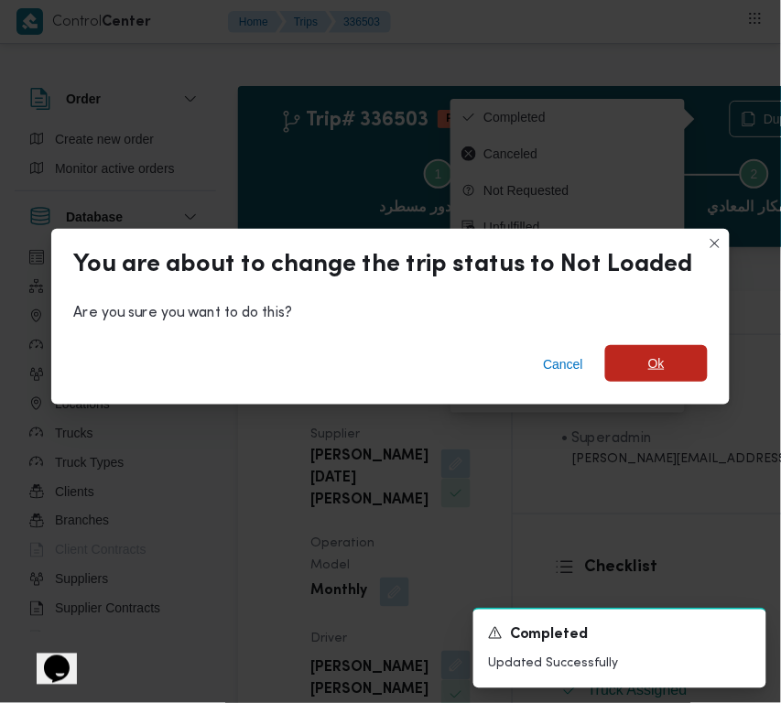
click at [616, 371] on span "Ok" at bounding box center [656, 363] width 103 height 37
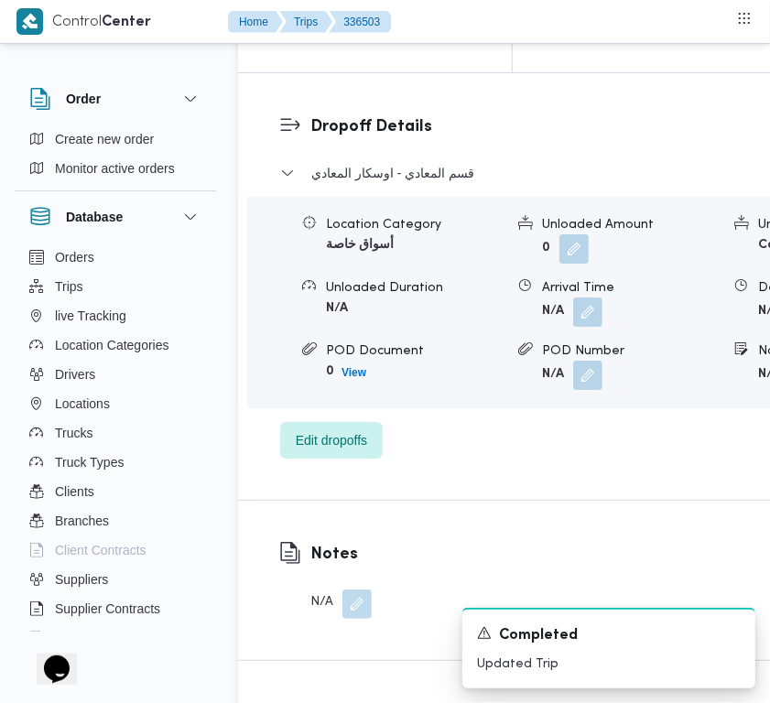
scroll to position [2928, 0]
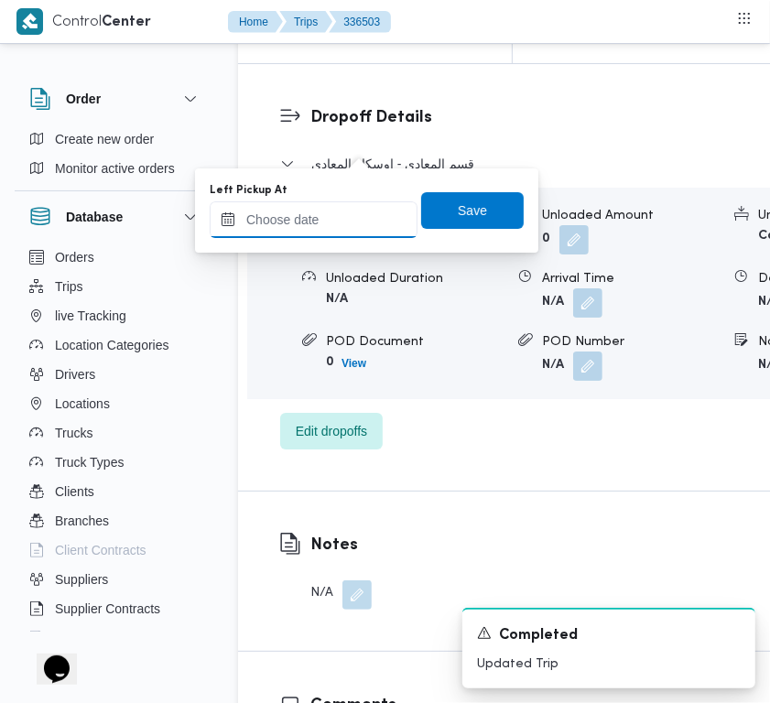
click at [343, 207] on input "Left Pickup At" at bounding box center [314, 220] width 208 height 37
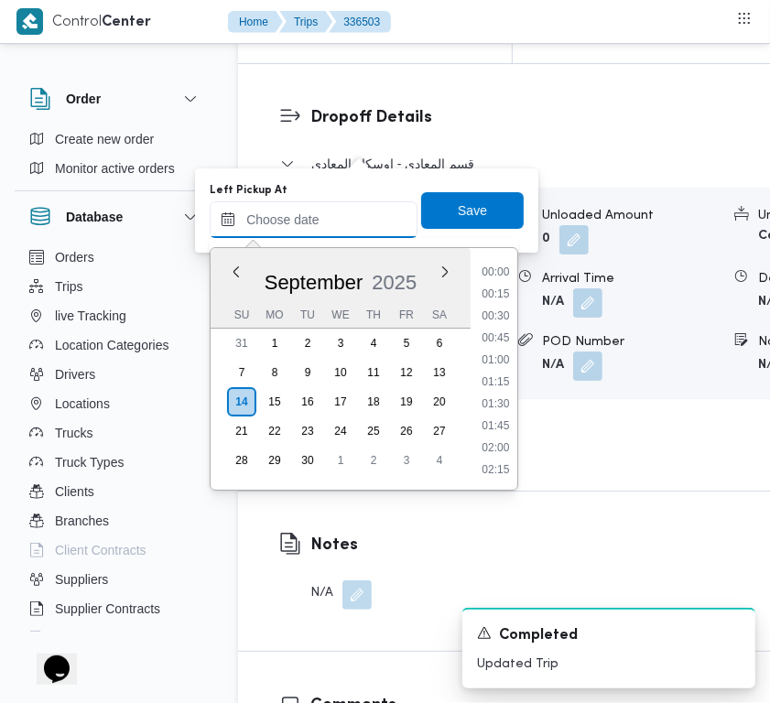
scroll to position [1053, 0]
click at [507, 385] on li "13:15" at bounding box center [495, 384] width 43 height 18
type input "[DATE] 13:15"
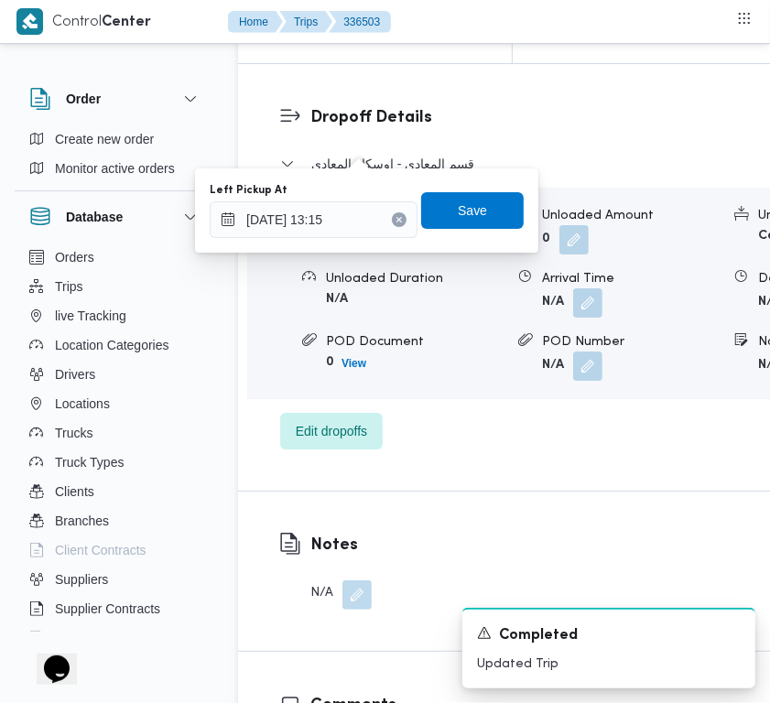
click at [485, 229] on div "Left Pickup At [DATE] 13:15 Save" at bounding box center [367, 210] width 318 height 59
click at [464, 189] on div "Left Pickup At [DATE] 13:15 Save" at bounding box center [367, 210] width 318 height 59
click at [459, 200] on span "Save" at bounding box center [472, 210] width 29 height 22
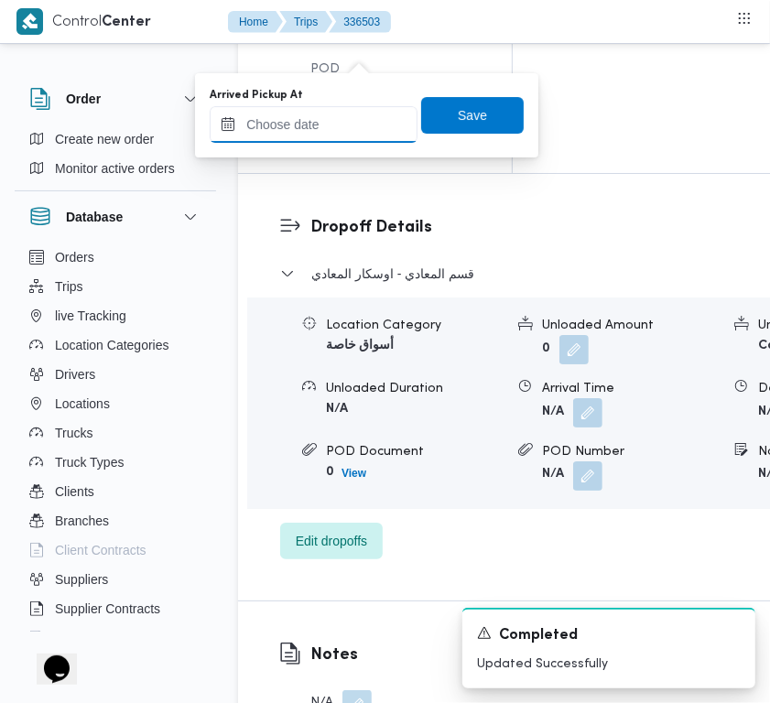
click at [354, 114] on input "Arrived Pickup At" at bounding box center [314, 124] width 208 height 37
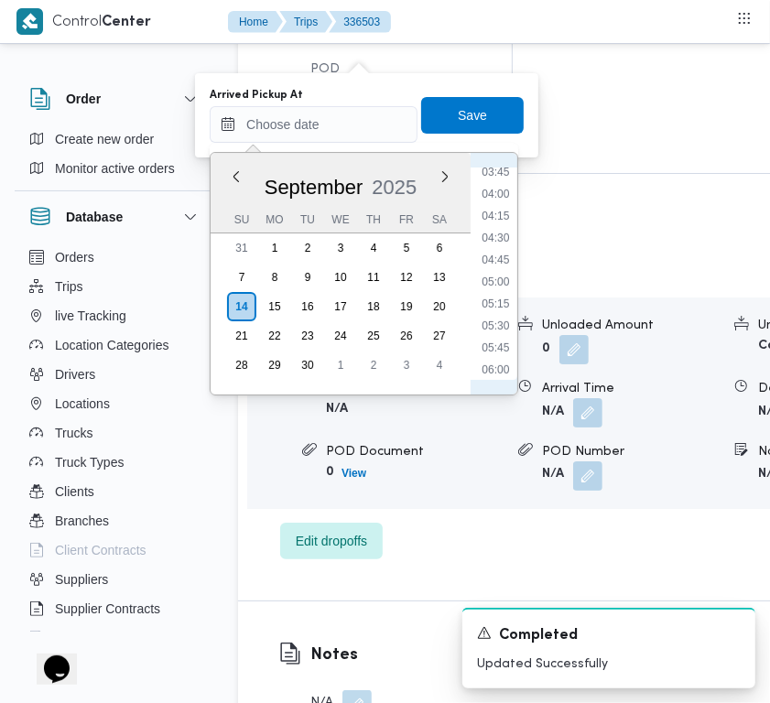
scroll to position [514, 0]
click at [501, 360] on li "08:00" at bounding box center [495, 366] width 42 height 18
type input "[DATE] 08:00"
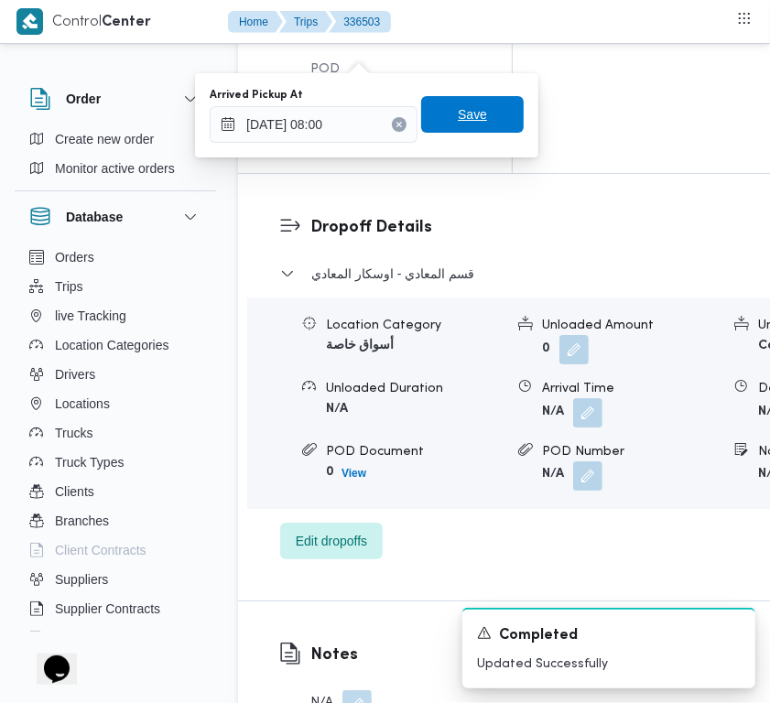
click at [473, 106] on span "Save" at bounding box center [472, 114] width 103 height 37
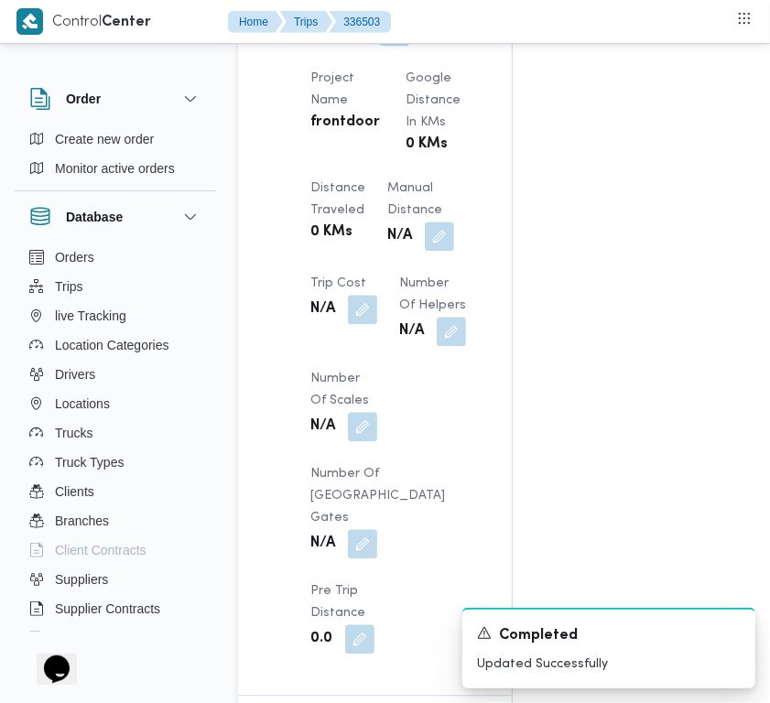
scroll to position [1081, 0]
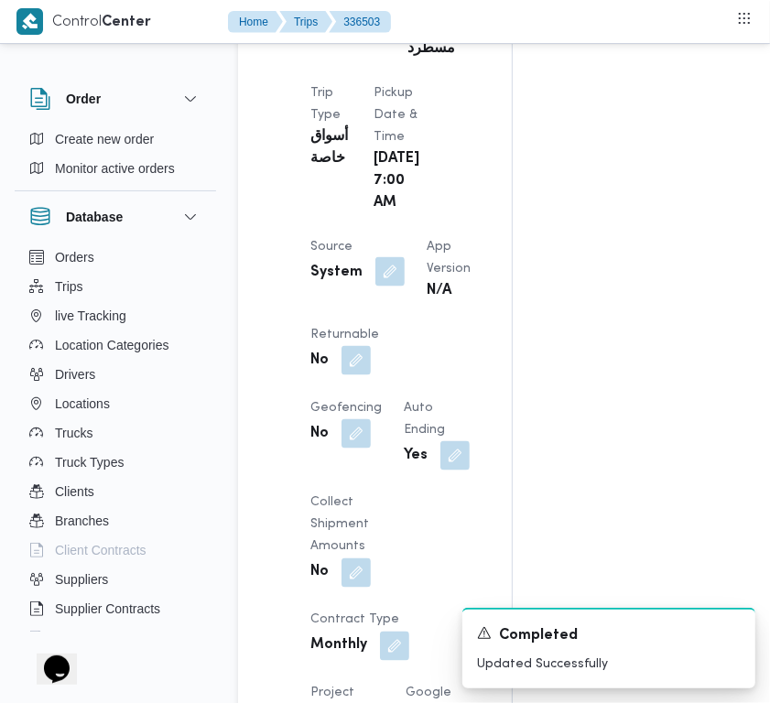
click at [390, 287] on button "button" at bounding box center [390, 271] width 29 height 29
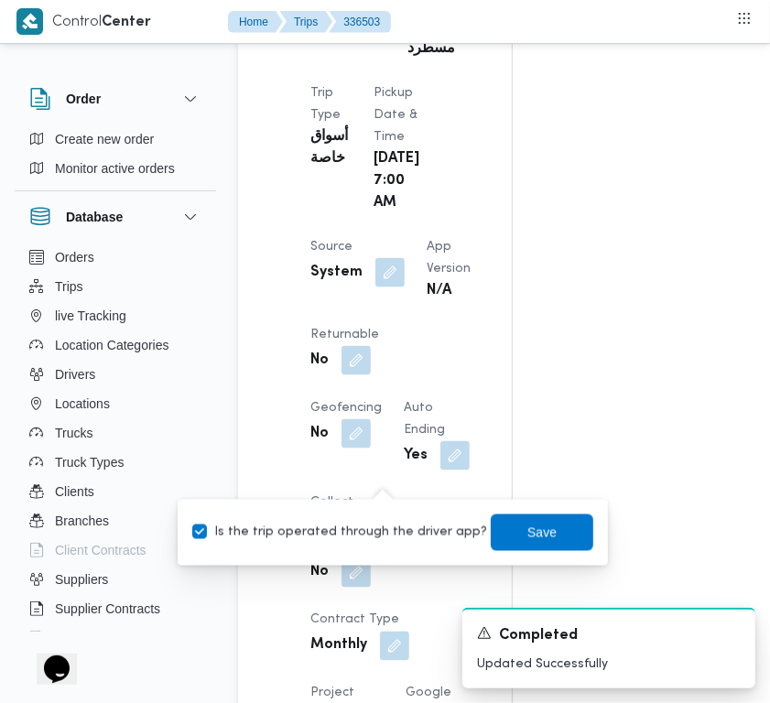
click at [353, 522] on label "Is the trip operated through the driver app?" at bounding box center [339, 533] width 295 height 22
checkbox input "false"
drag, startPoint x: 522, startPoint y: 527, endPoint x: 508, endPoint y: 524, distance: 14.0
click at [528, 527] on span "Save" at bounding box center [542, 533] width 29 height 22
